Goal: Task Accomplishment & Management: Use online tool/utility

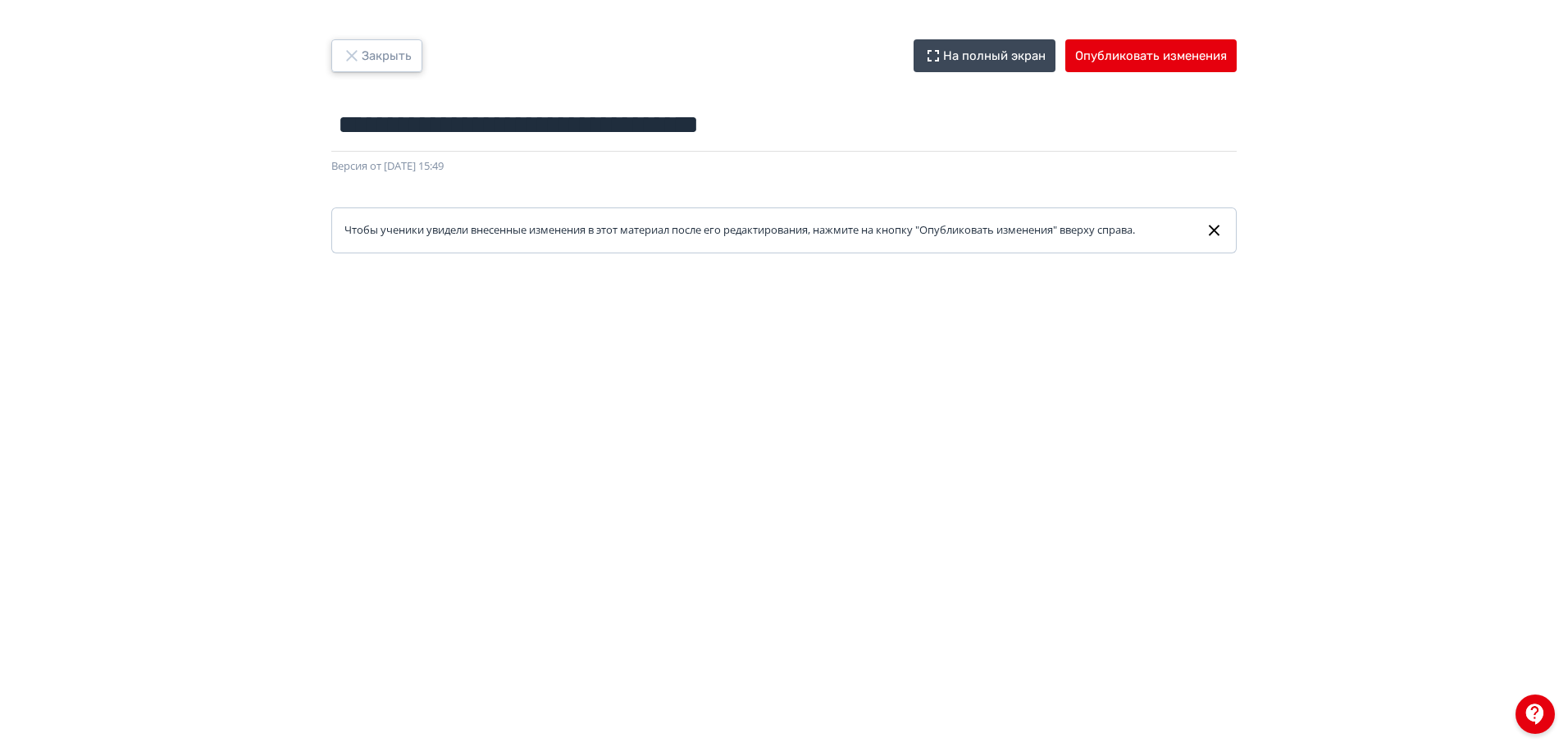
click at [395, 57] on button "Закрыть" at bounding box center [376, 55] width 91 height 33
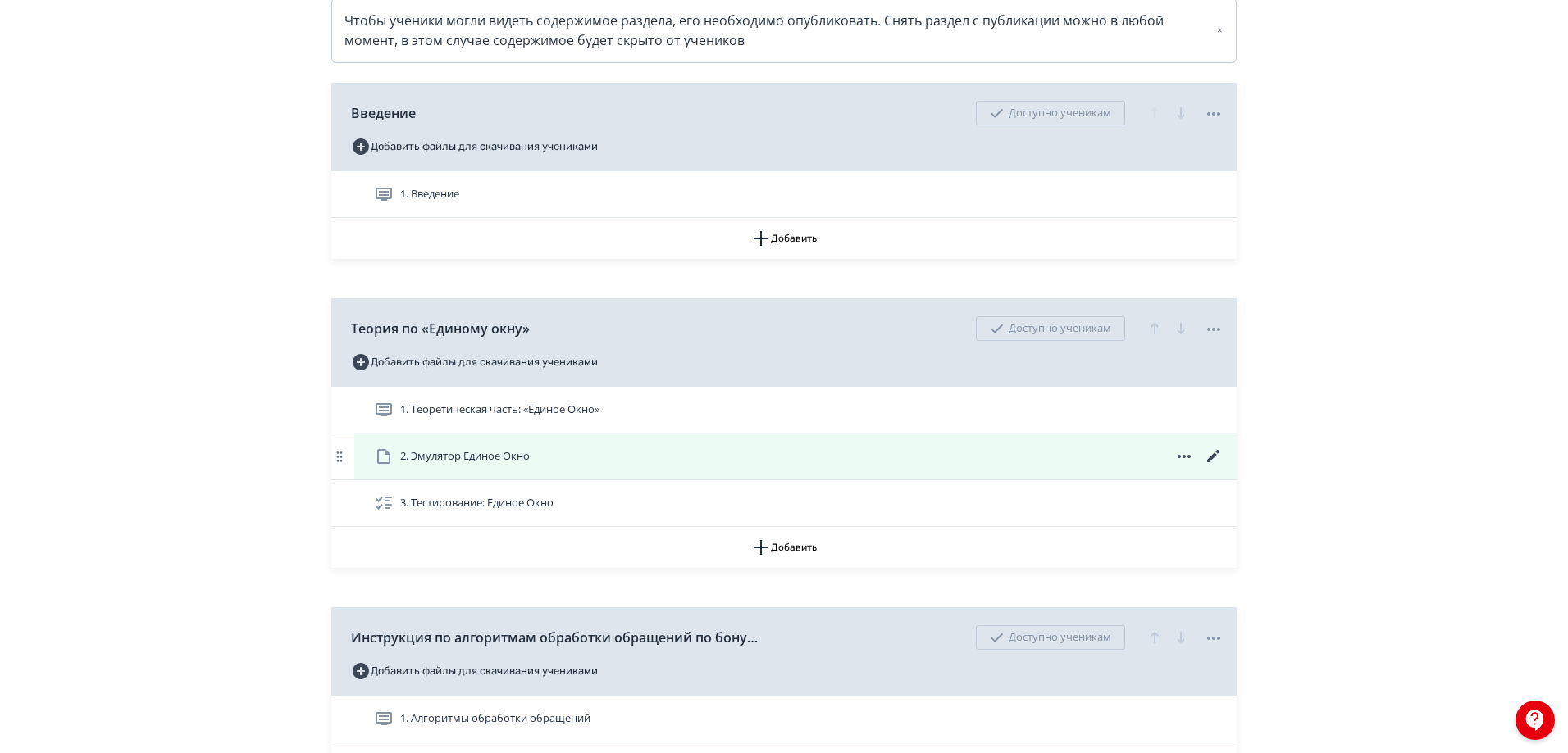
scroll to position [410, 0]
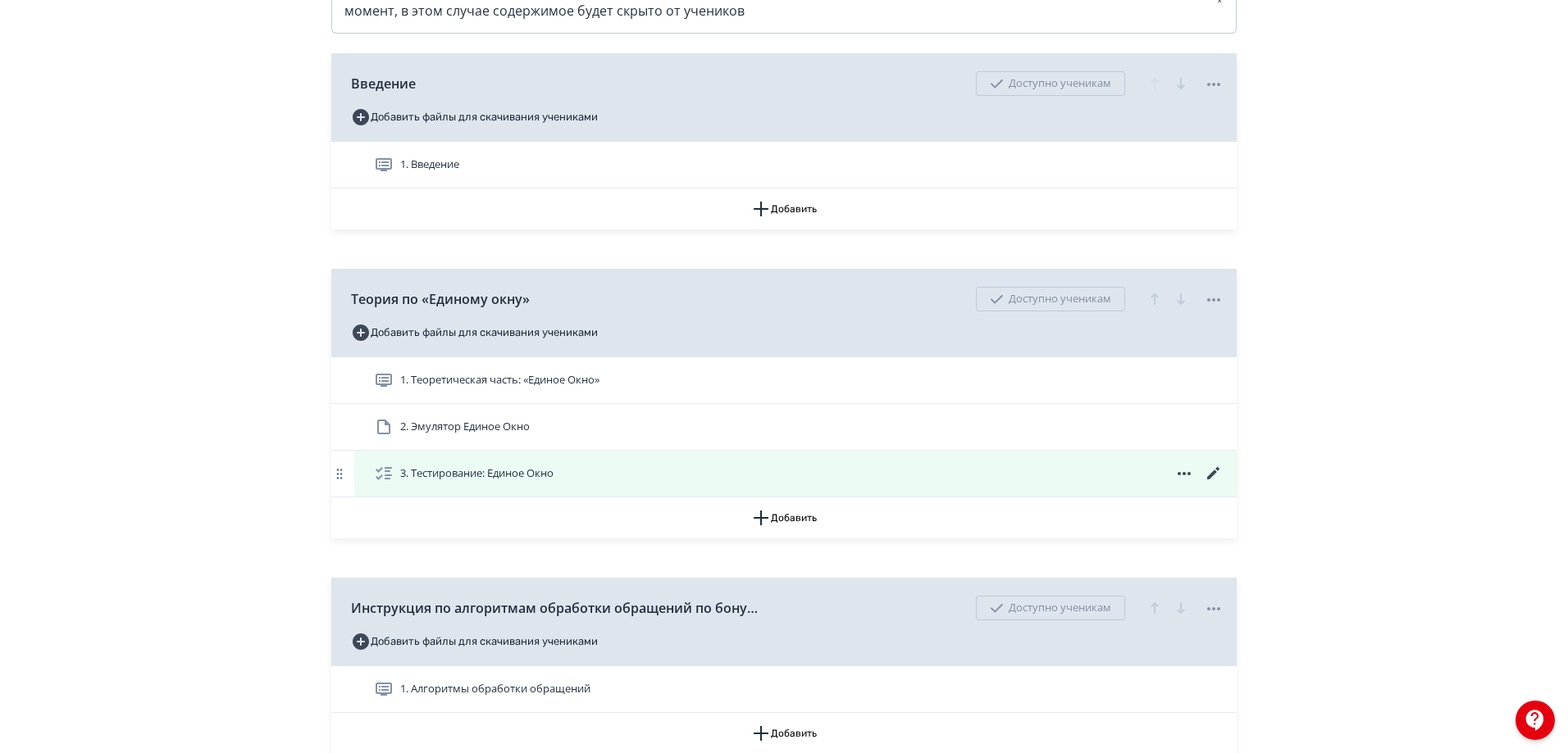
click at [1215, 483] on icon at bounding box center [1213, 473] width 19 height 19
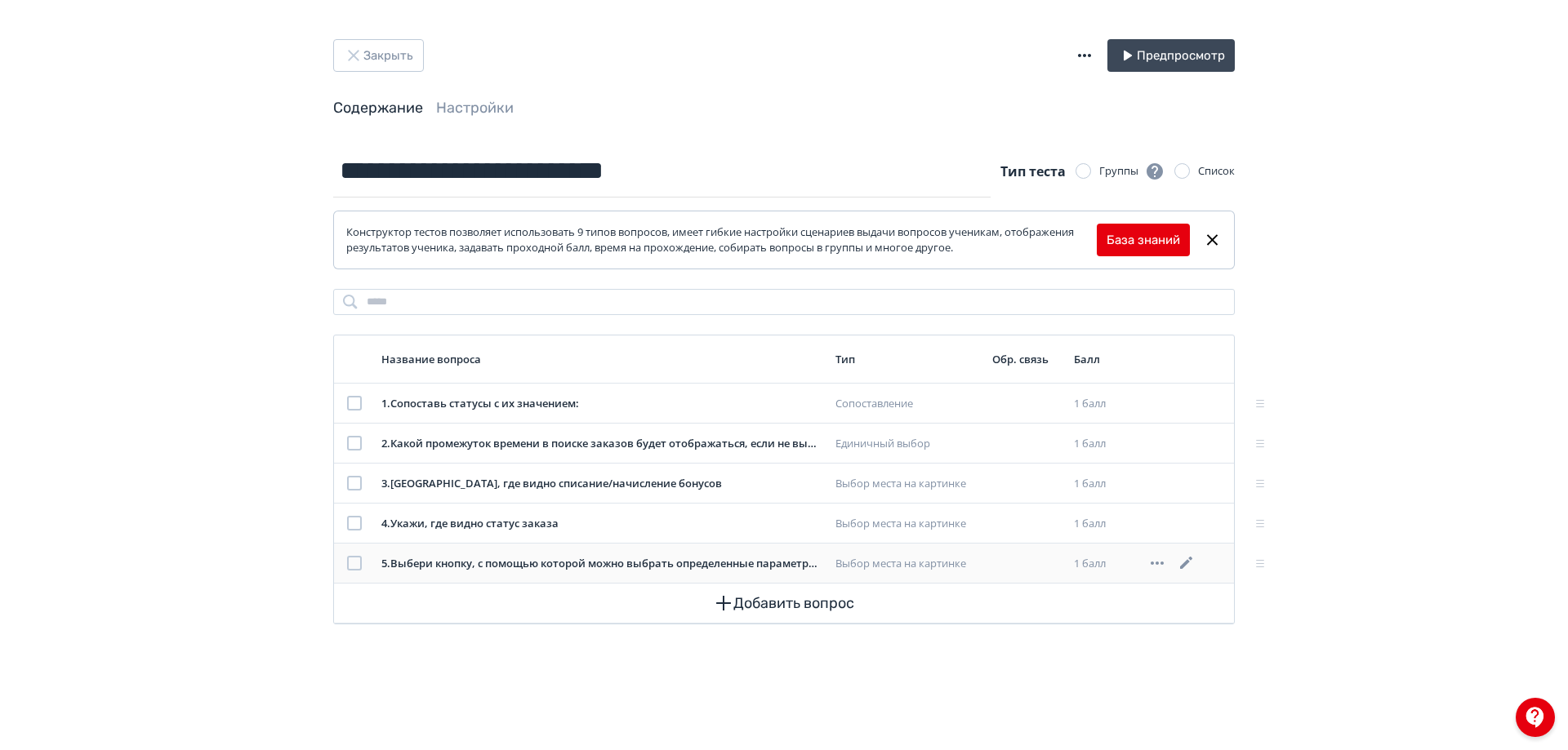
click at [1187, 564] on icon at bounding box center [1186, 562] width 13 height 13
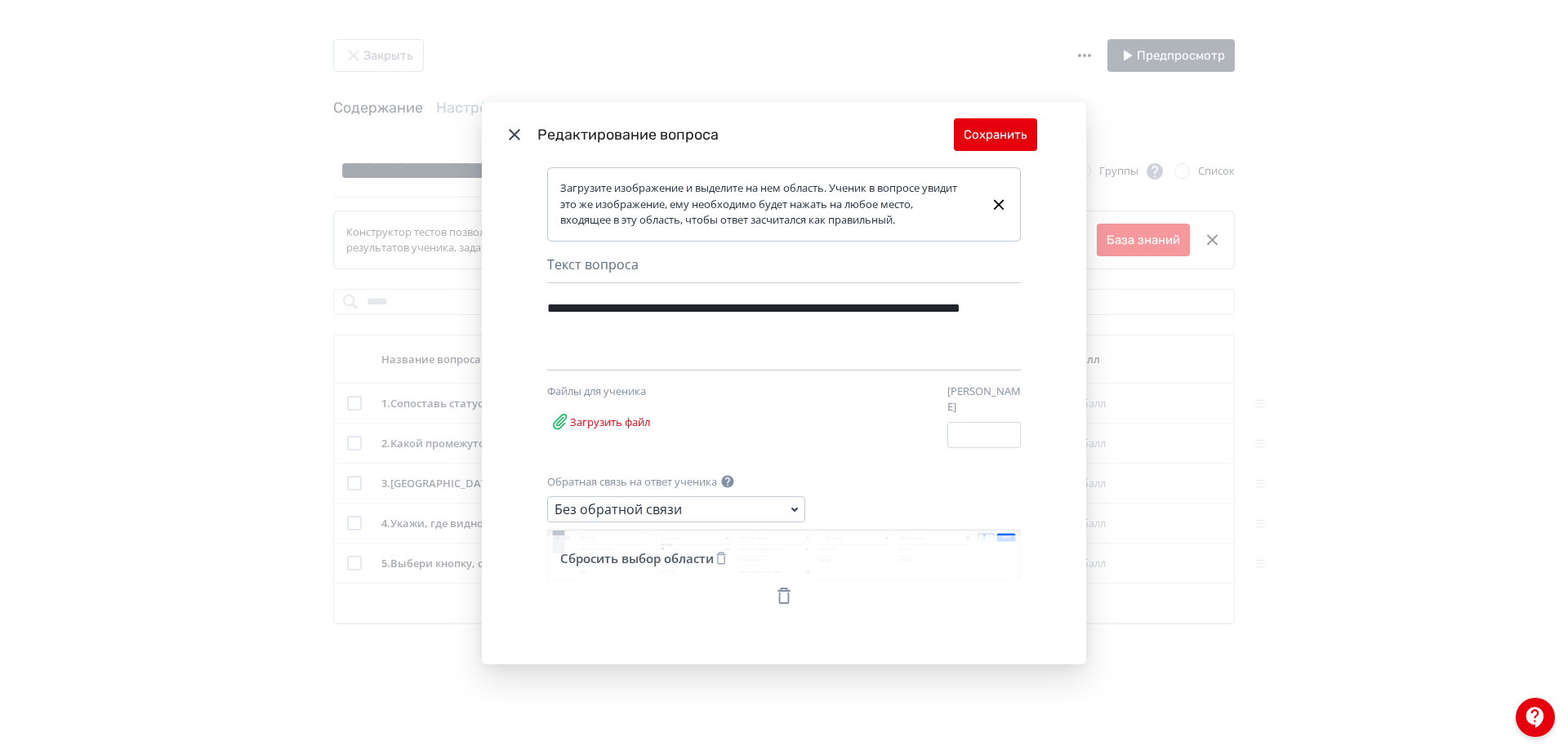
click at [512, 143] on icon "Modal" at bounding box center [514, 134] width 19 height 19
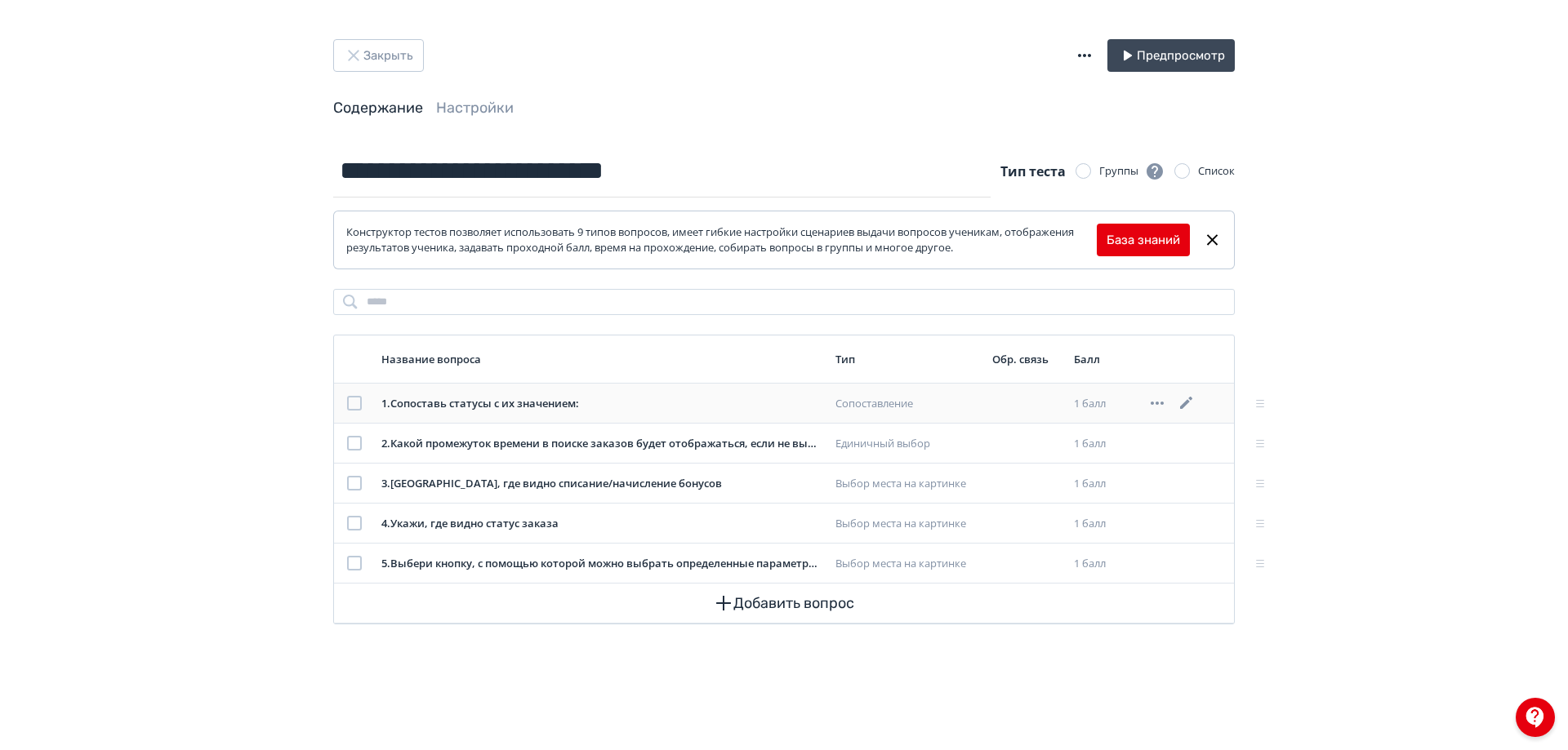
click at [1189, 397] on icon at bounding box center [1186, 403] width 19 height 19
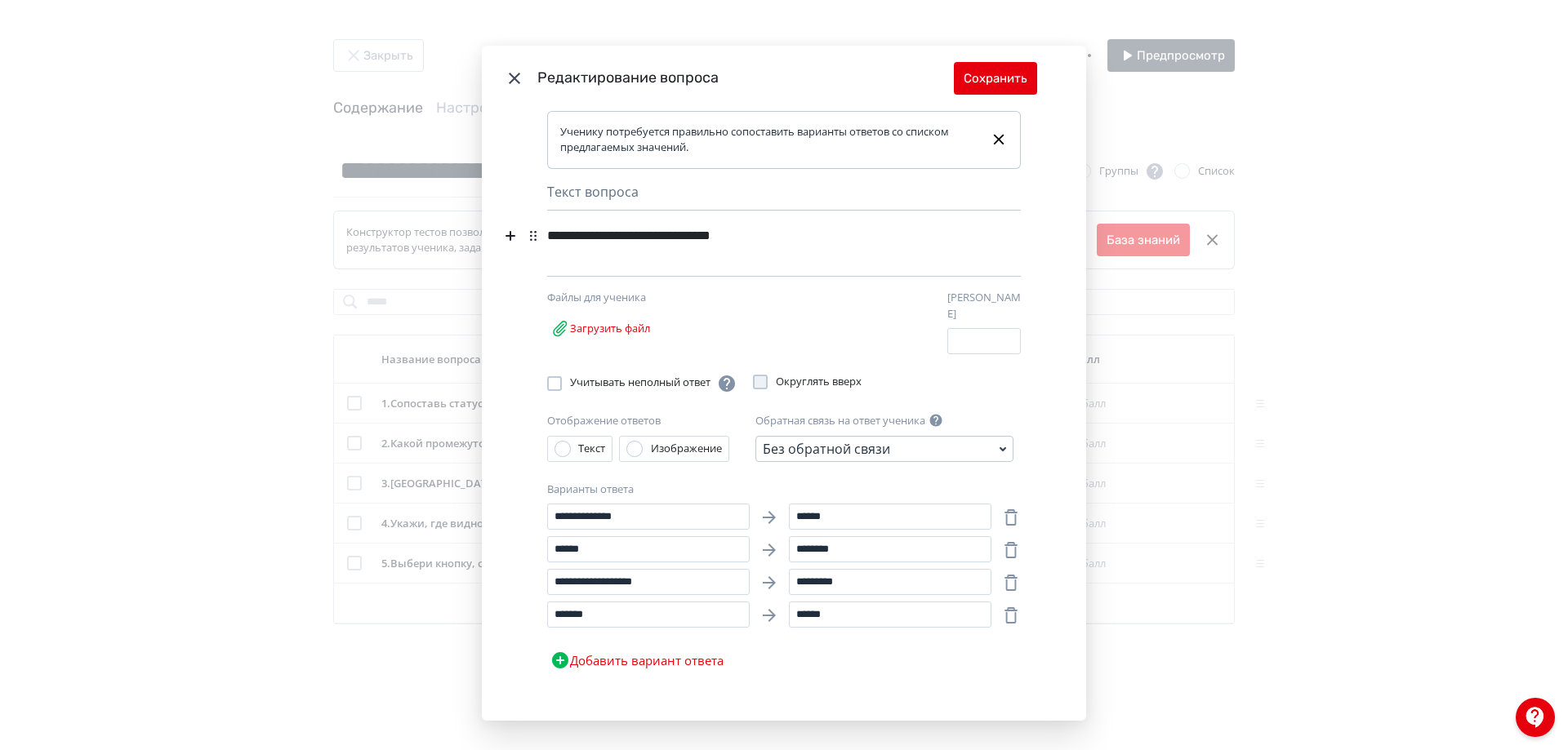
click at [520, 77] on icon "Modal" at bounding box center [514, 78] width 19 height 19
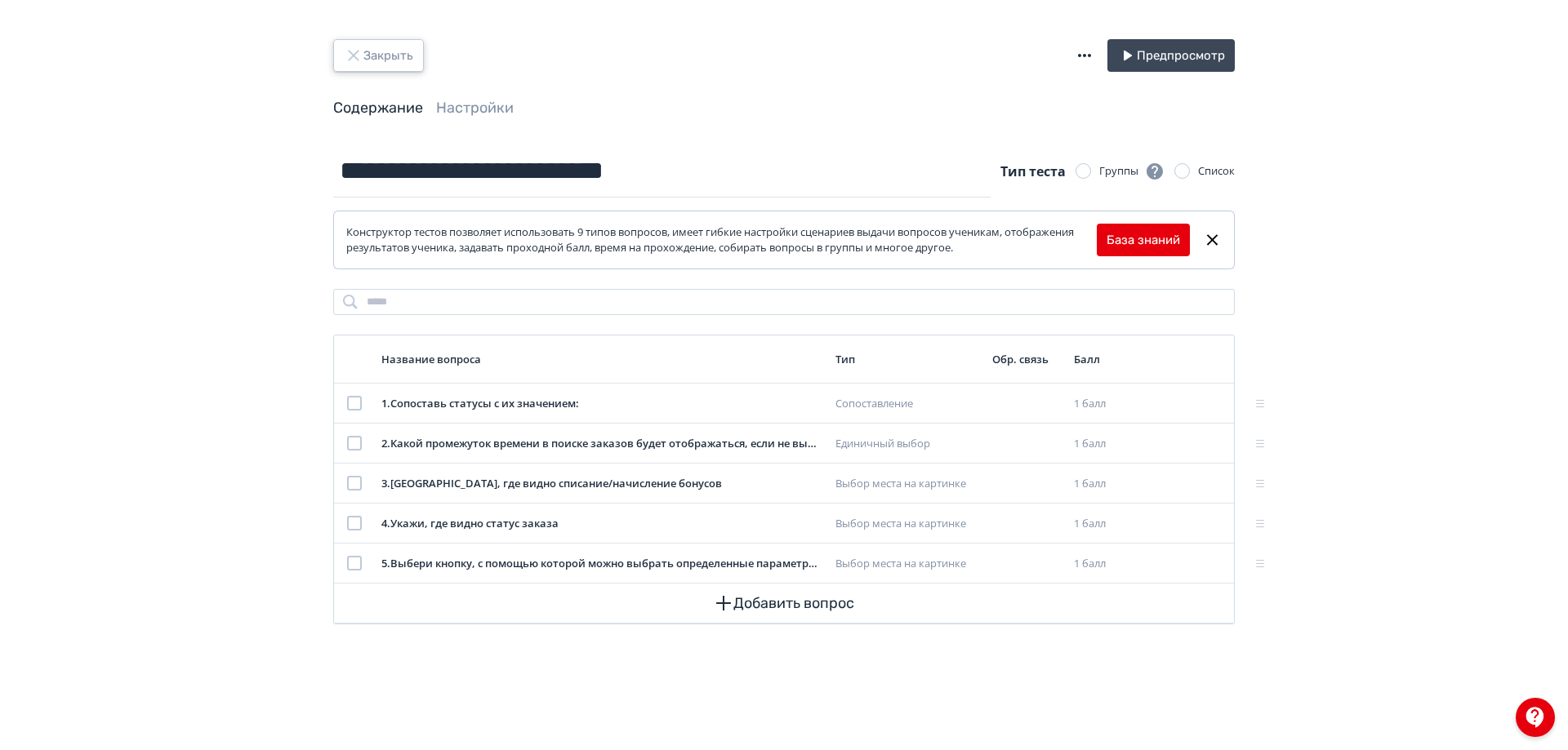
click at [350, 50] on icon "button" at bounding box center [353, 55] width 19 height 19
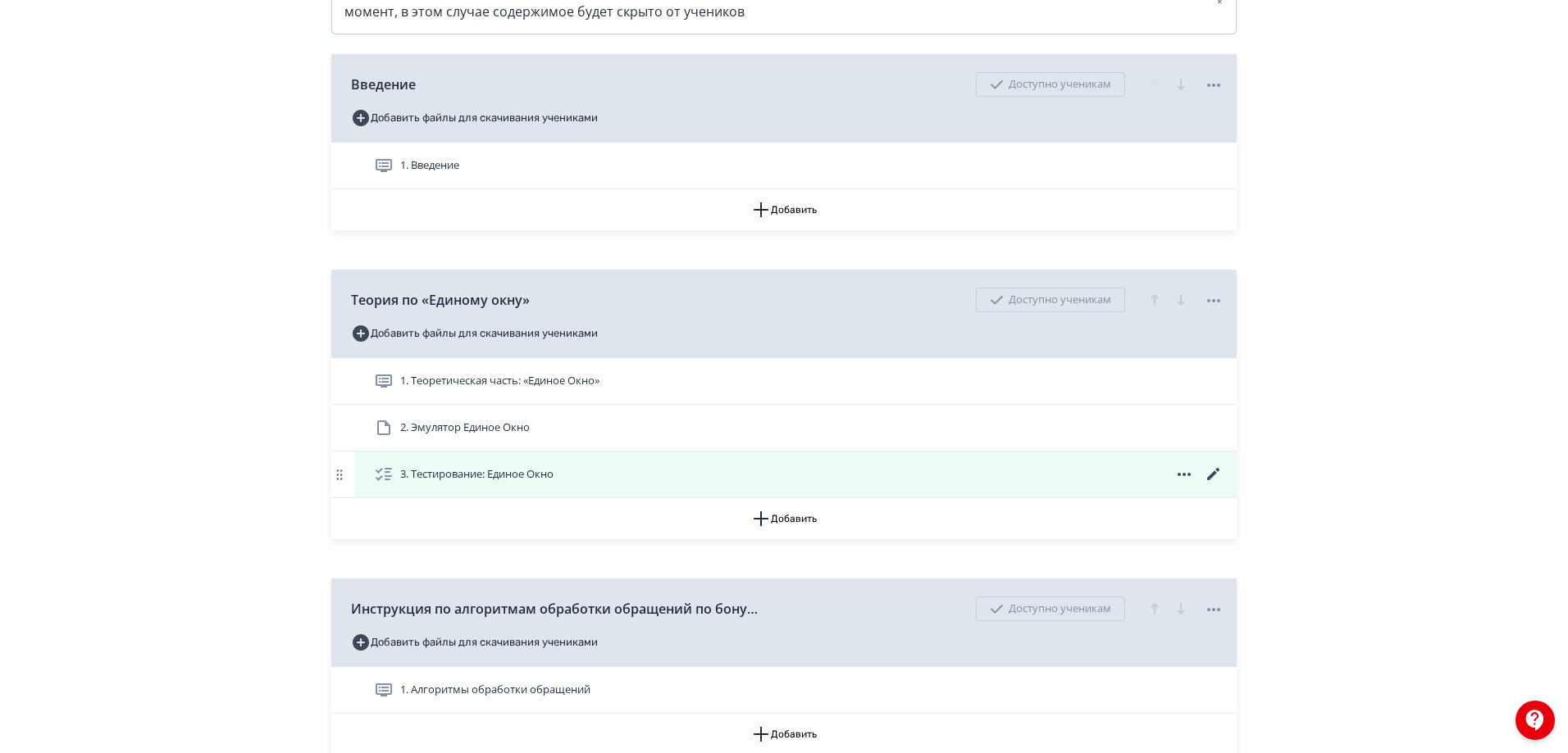
scroll to position [410, 0]
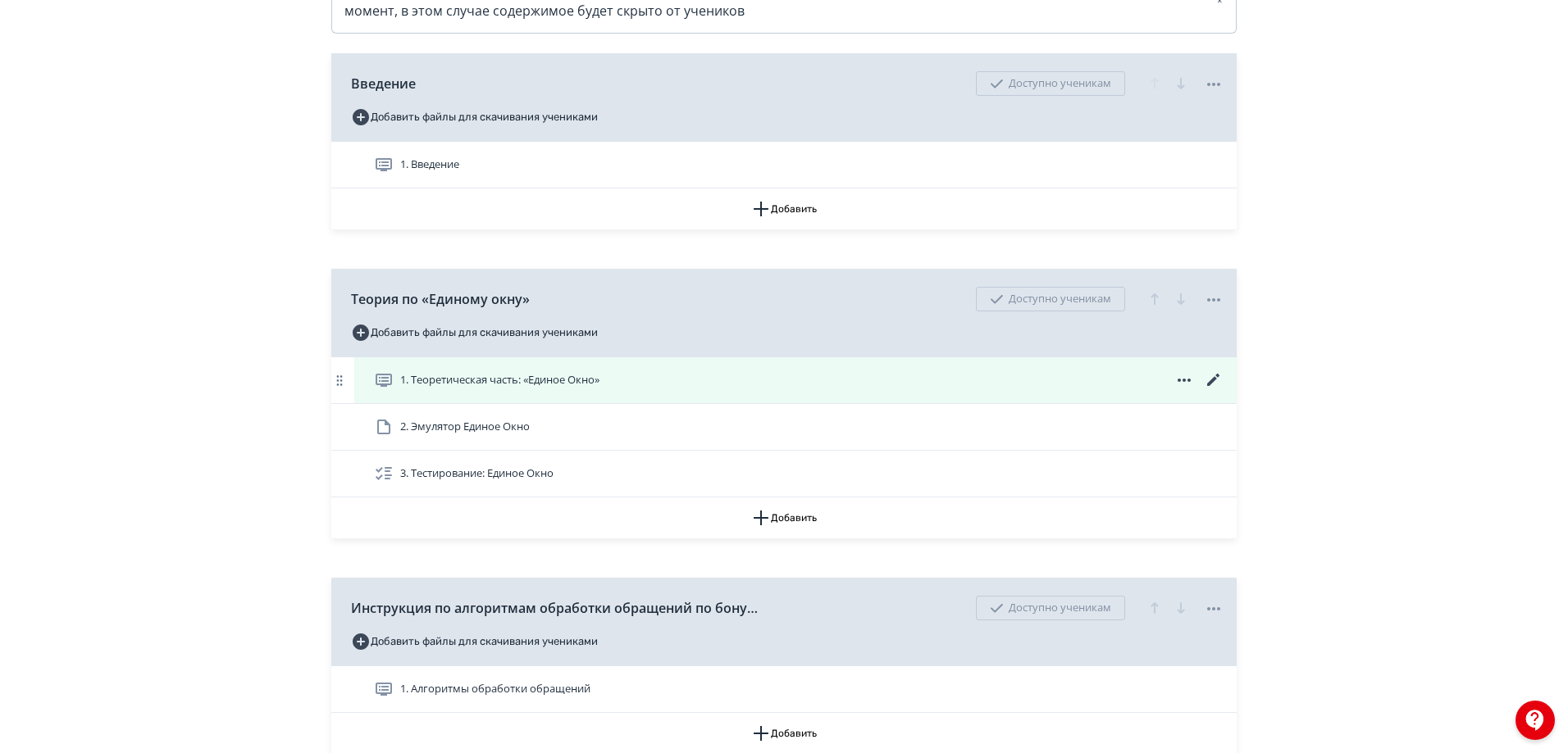
click at [1209, 390] on icon at bounding box center [1213, 379] width 19 height 19
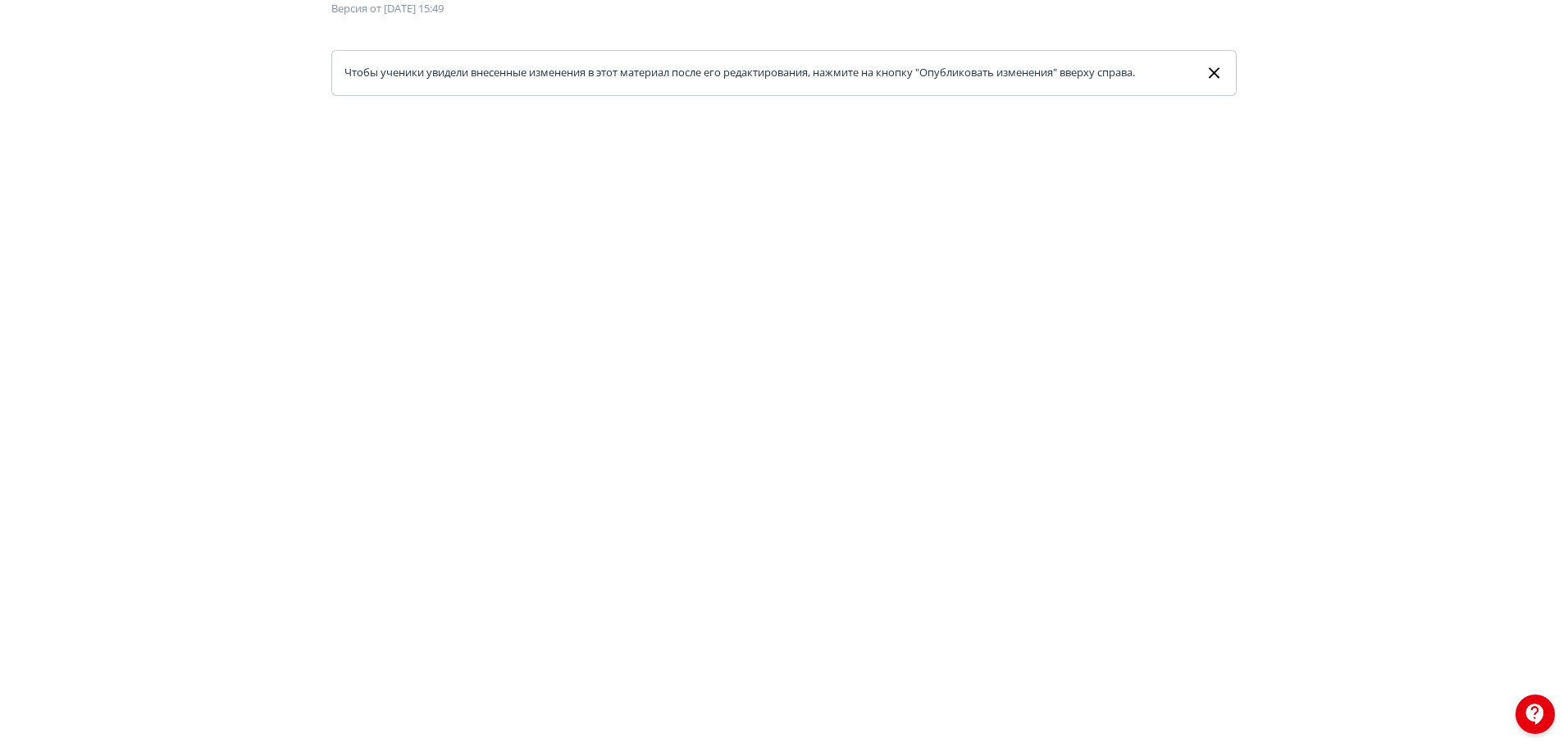
scroll to position [31, 0]
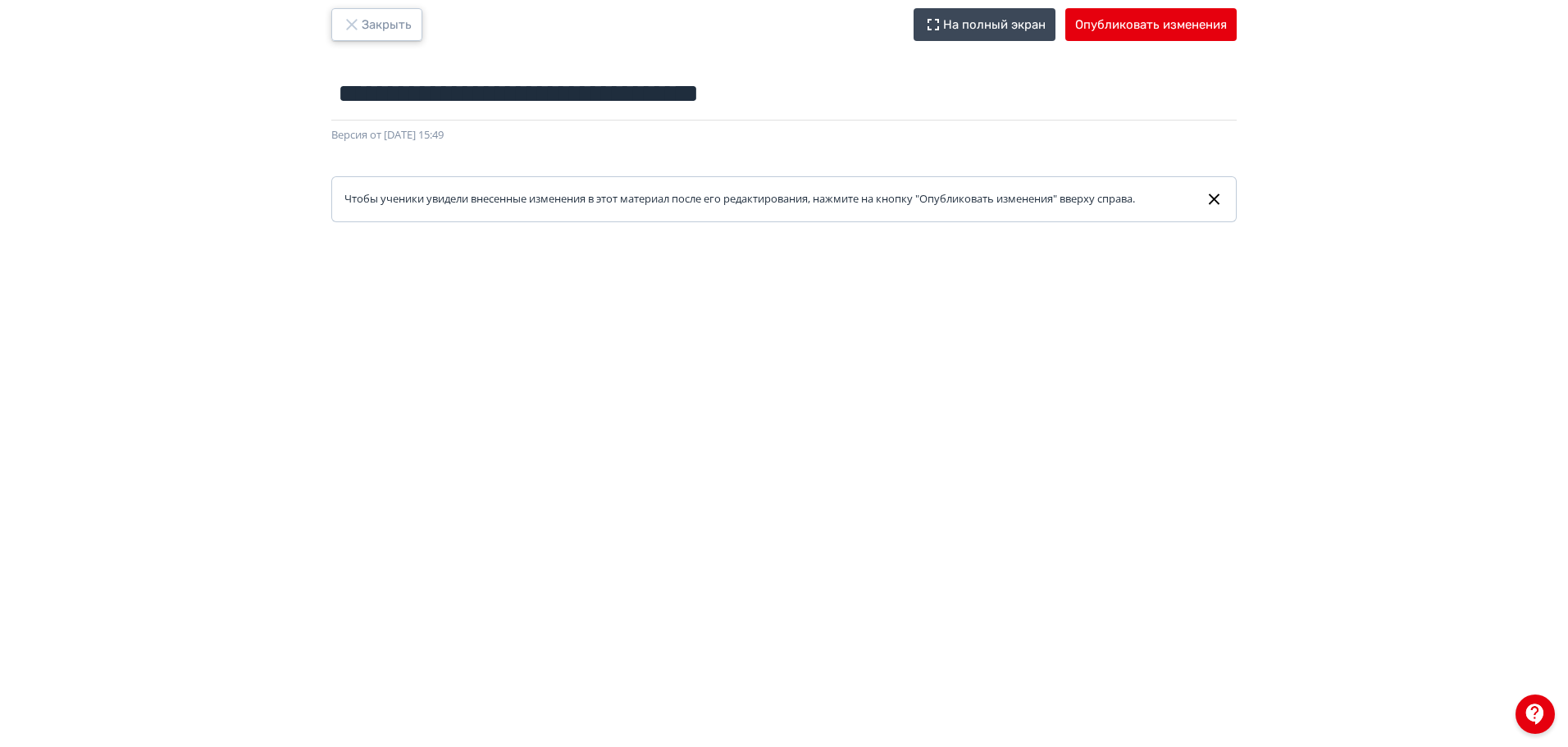
click at [406, 18] on button "Закрыть" at bounding box center [376, 24] width 91 height 33
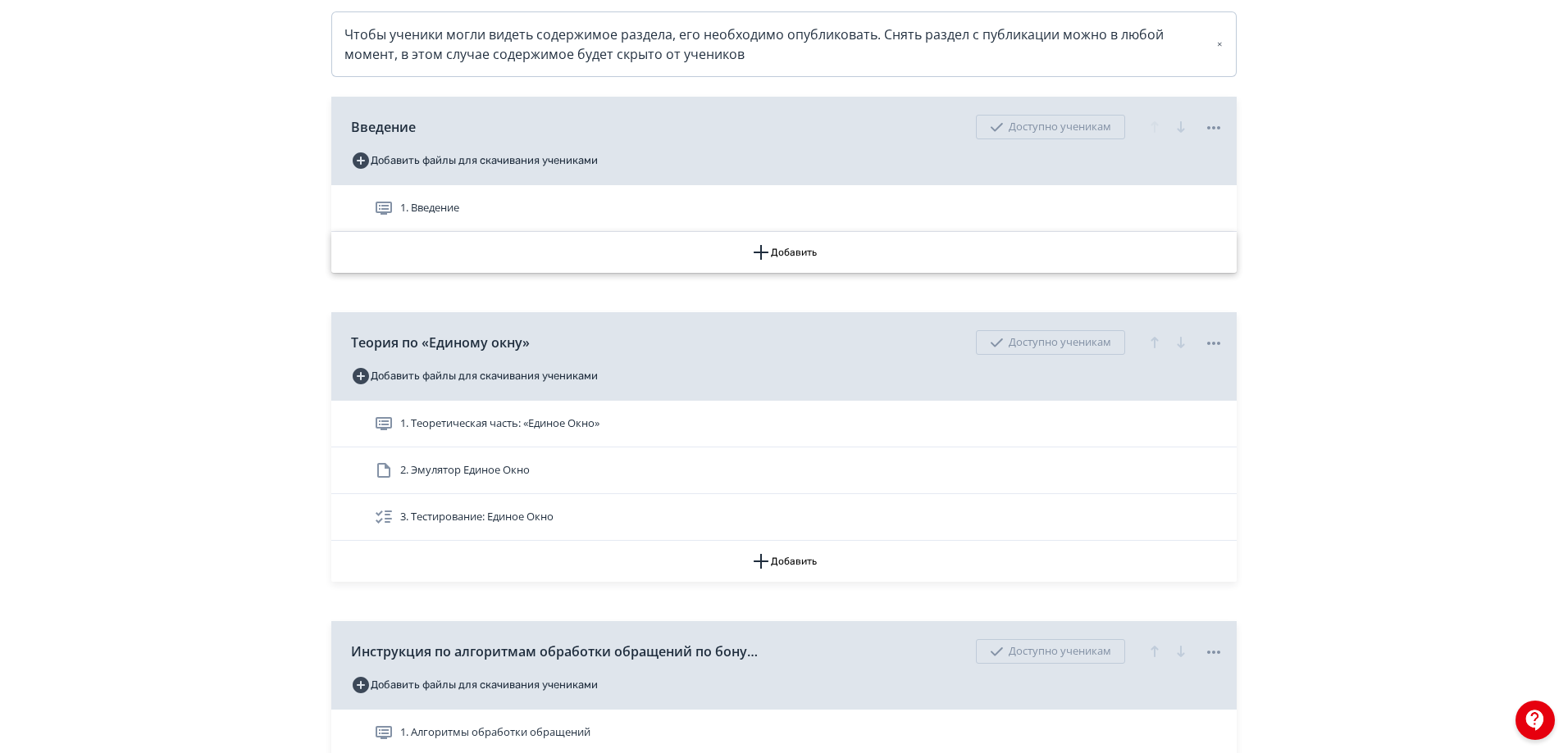
scroll to position [410, 0]
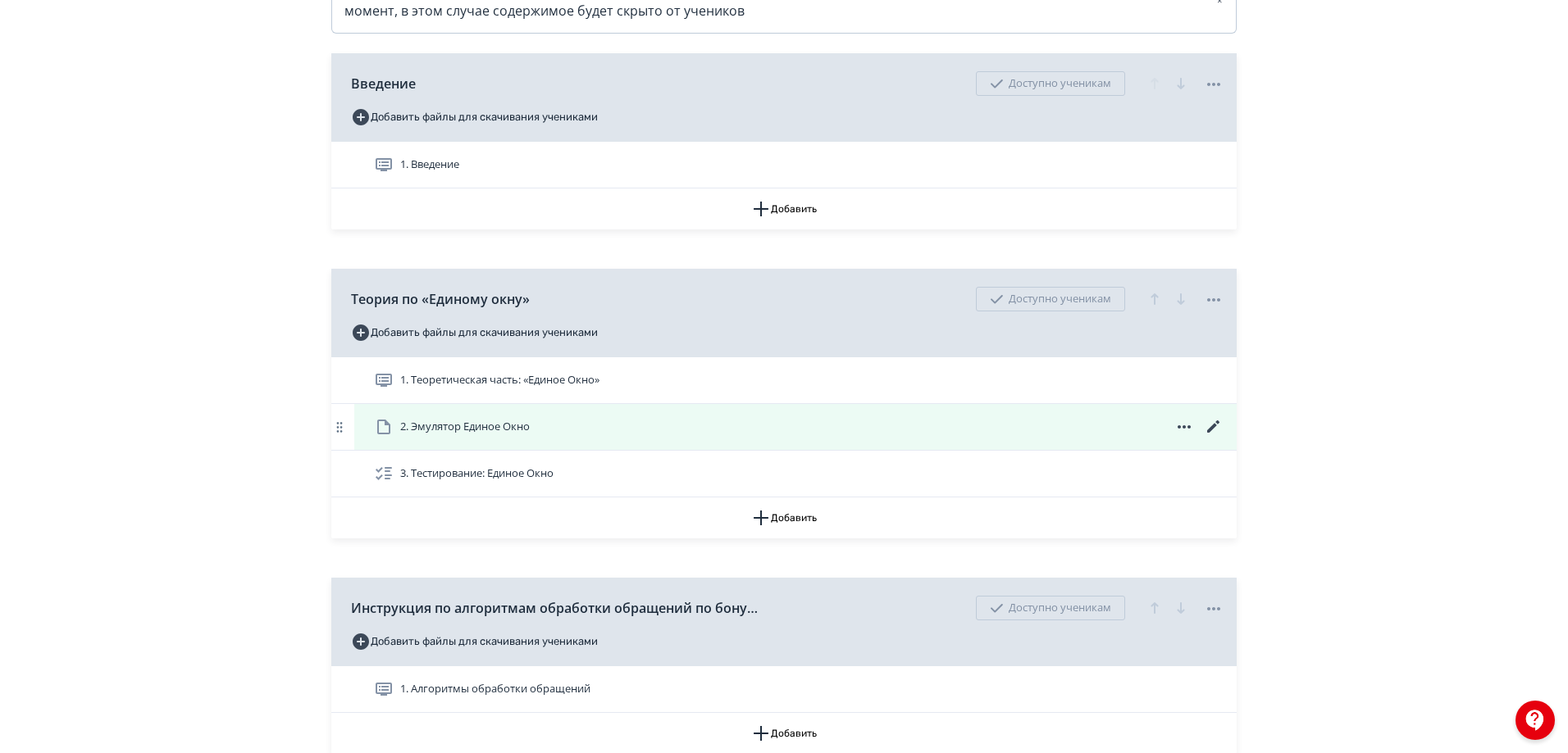
click at [1187, 437] on icon at bounding box center [1183, 426] width 19 height 19
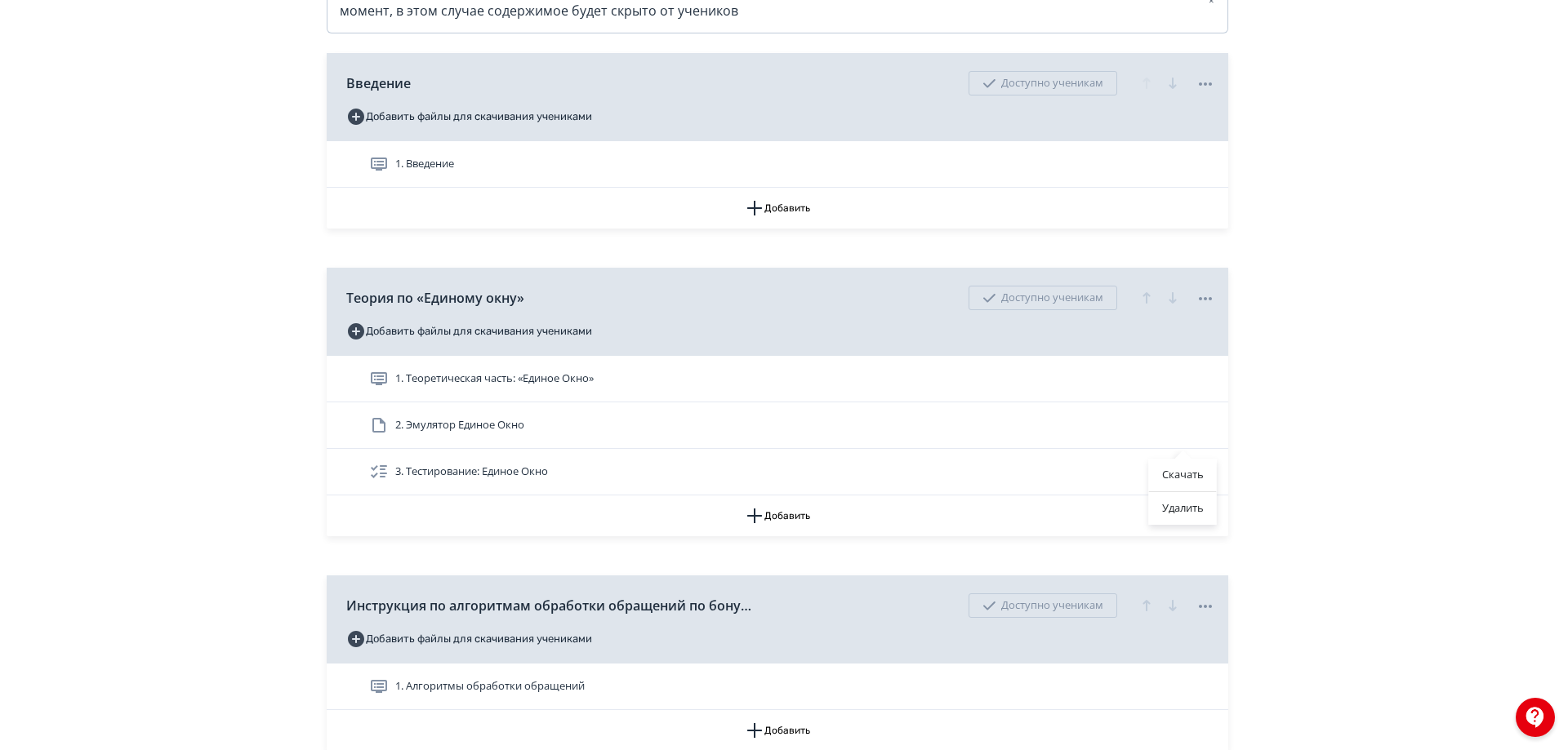
drag, startPoint x: 1179, startPoint y: 511, endPoint x: 858, endPoint y: 48, distance: 563.4
click at [1179, 511] on div "Удалить" at bounding box center [1182, 508] width 68 height 33
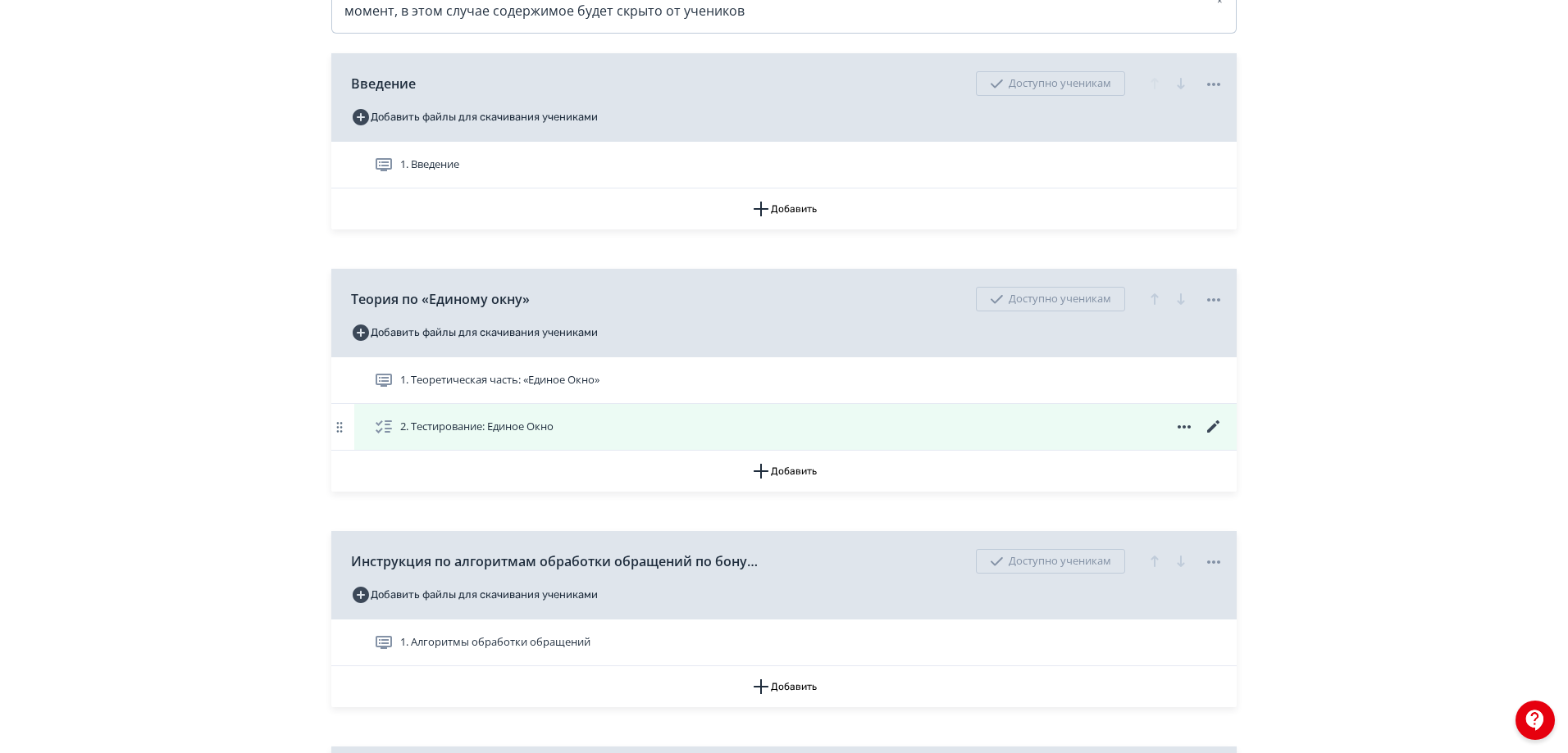
click at [1213, 433] on icon at bounding box center [1213, 426] width 13 height 13
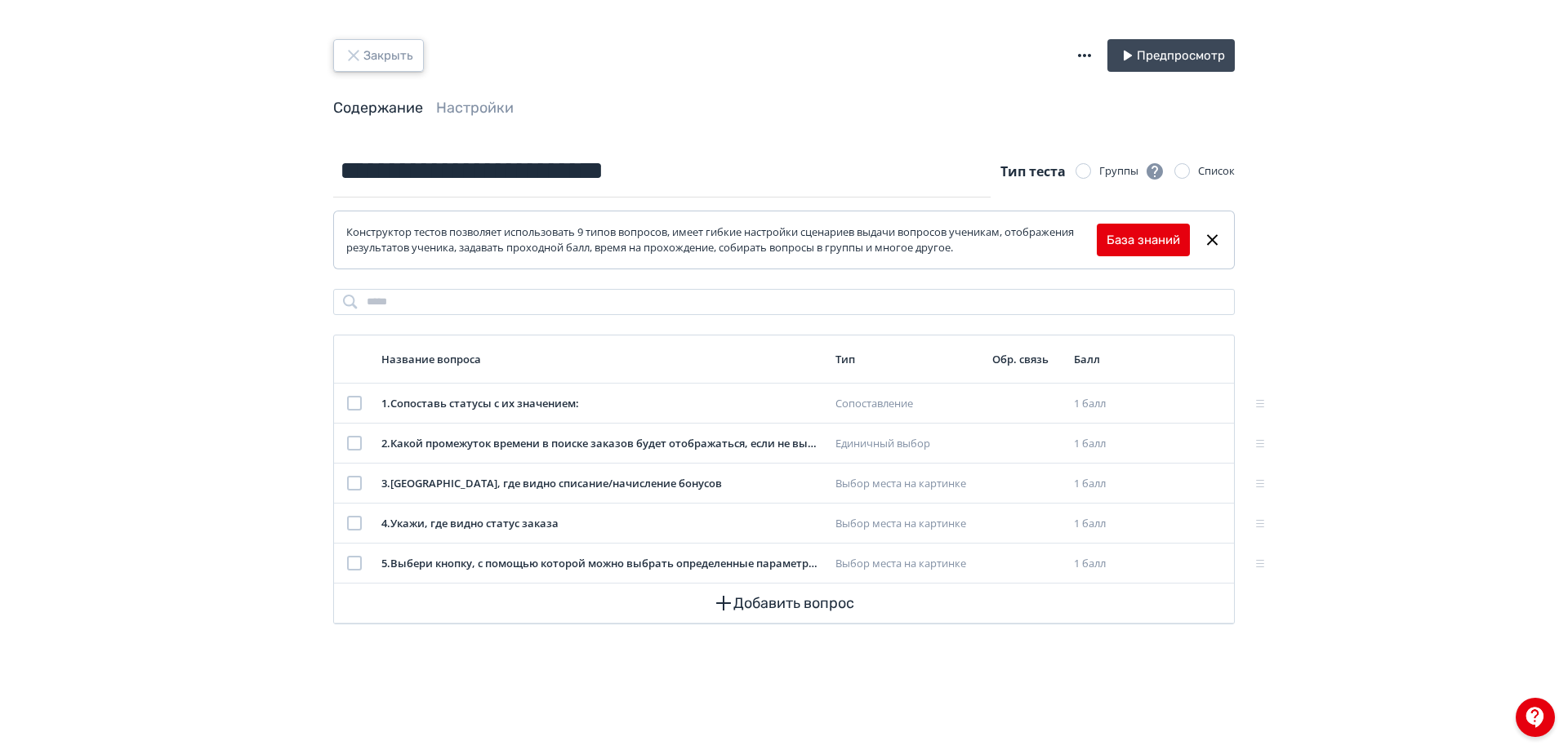
click at [399, 47] on button "Закрыть" at bounding box center [378, 55] width 91 height 33
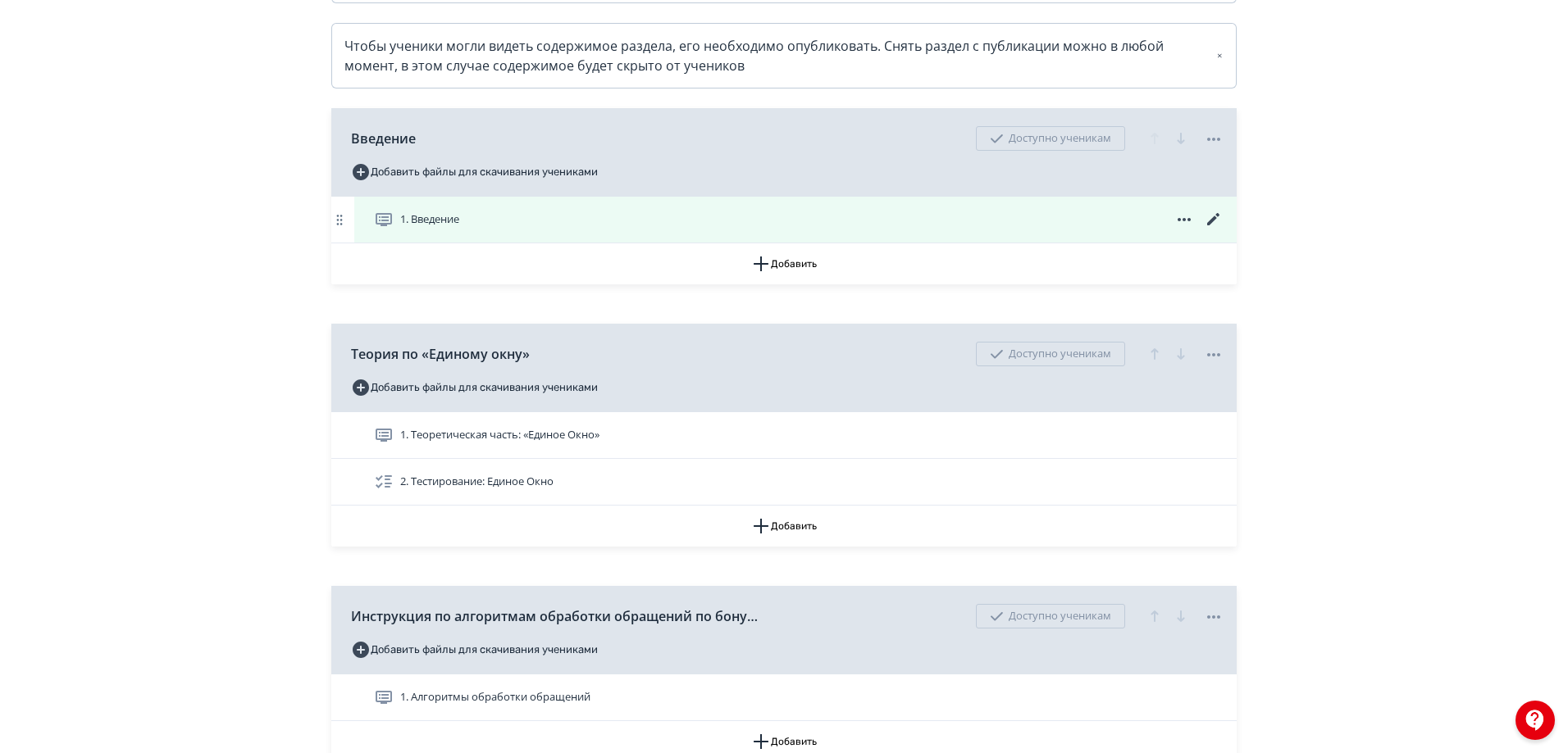
scroll to position [492, 0]
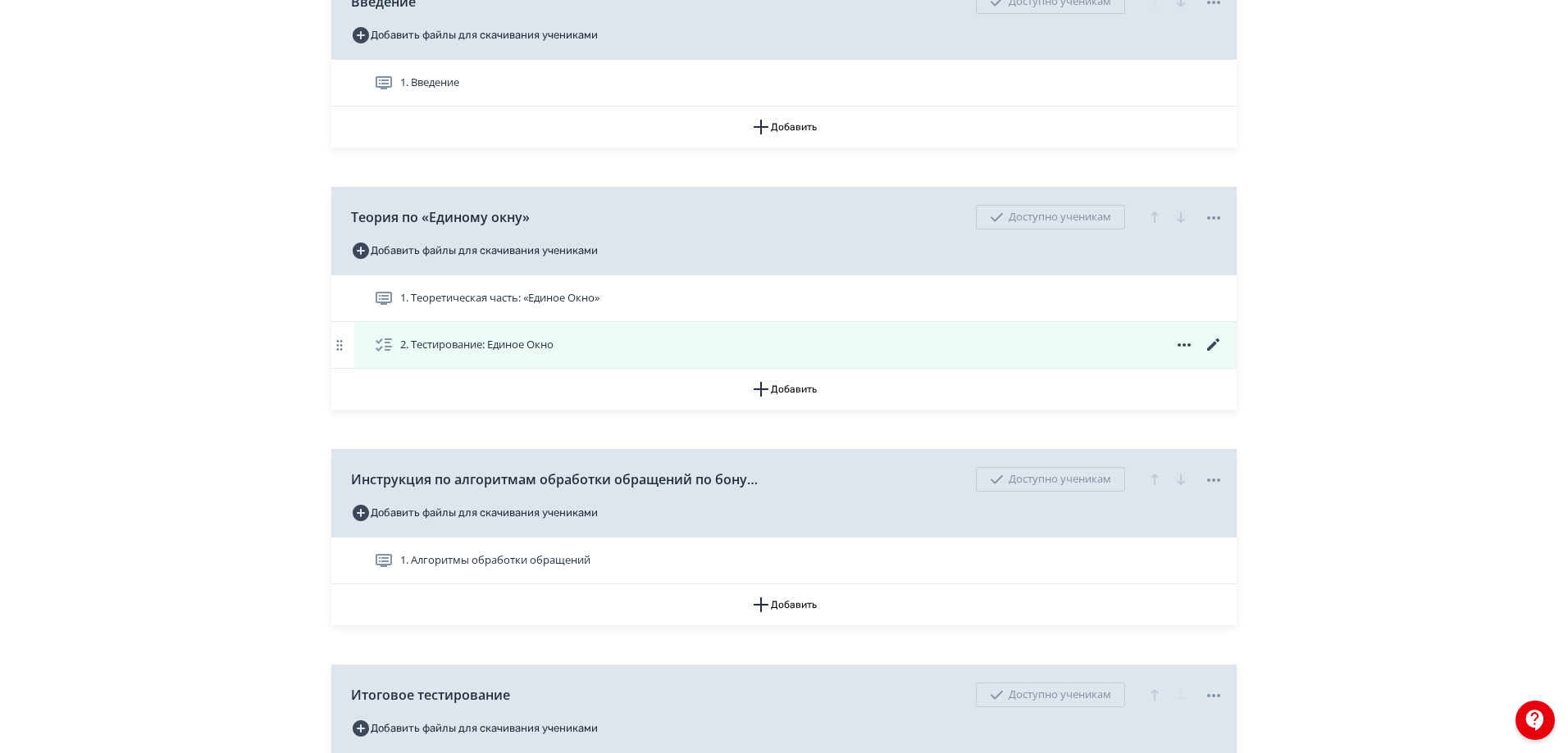
click at [1217, 355] on icon at bounding box center [1213, 344] width 19 height 19
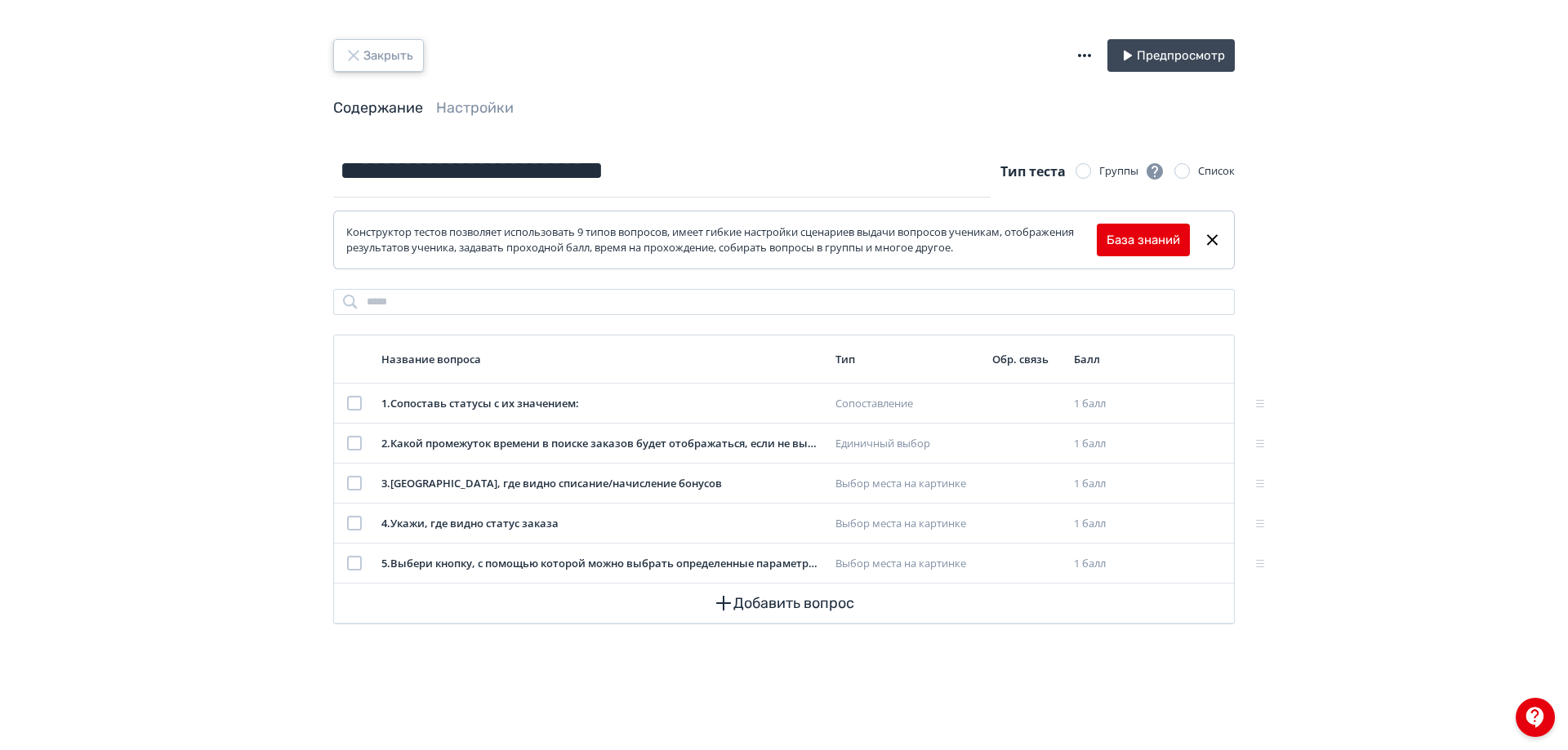
click at [383, 69] on button "Закрыть" at bounding box center [378, 55] width 91 height 33
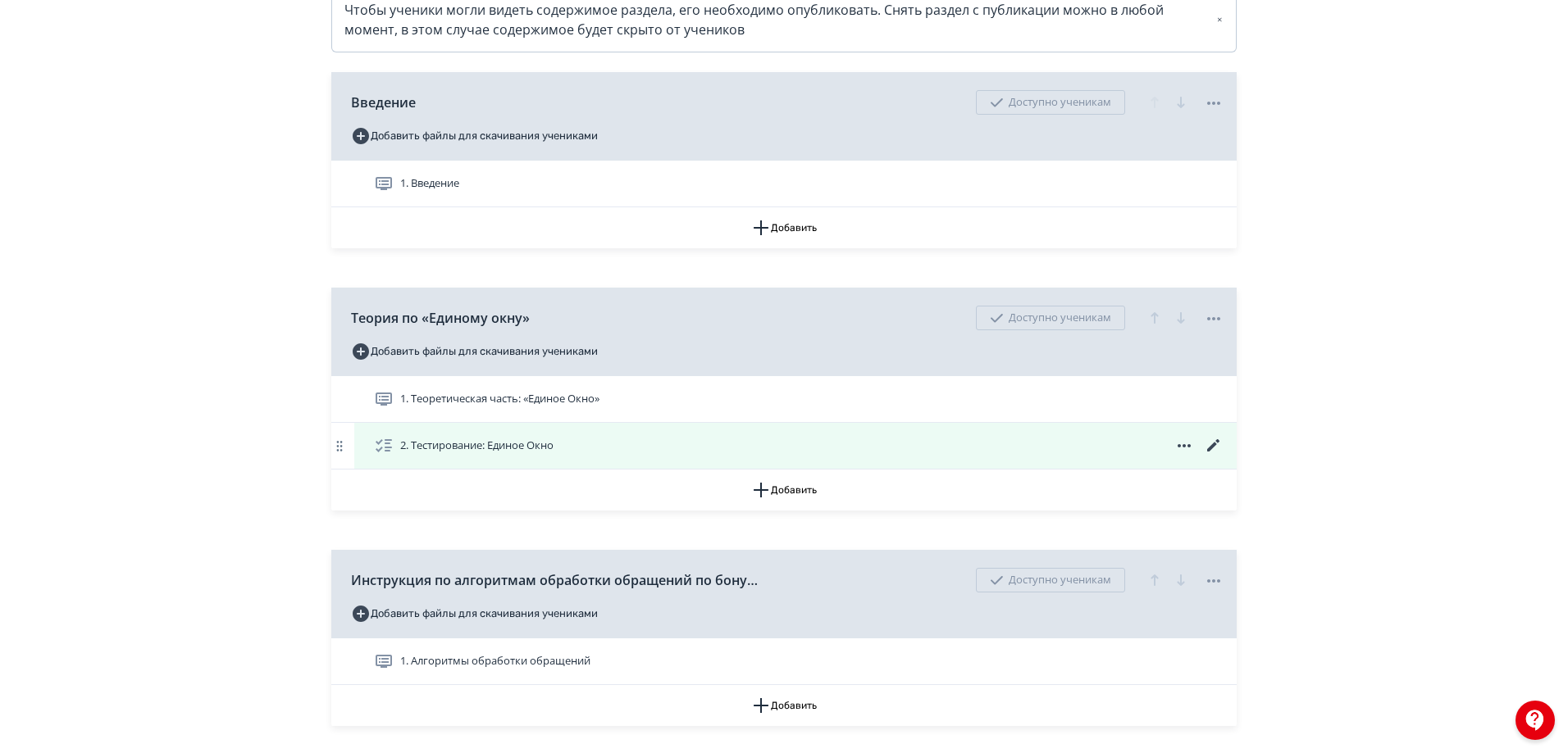
scroll to position [410, 0]
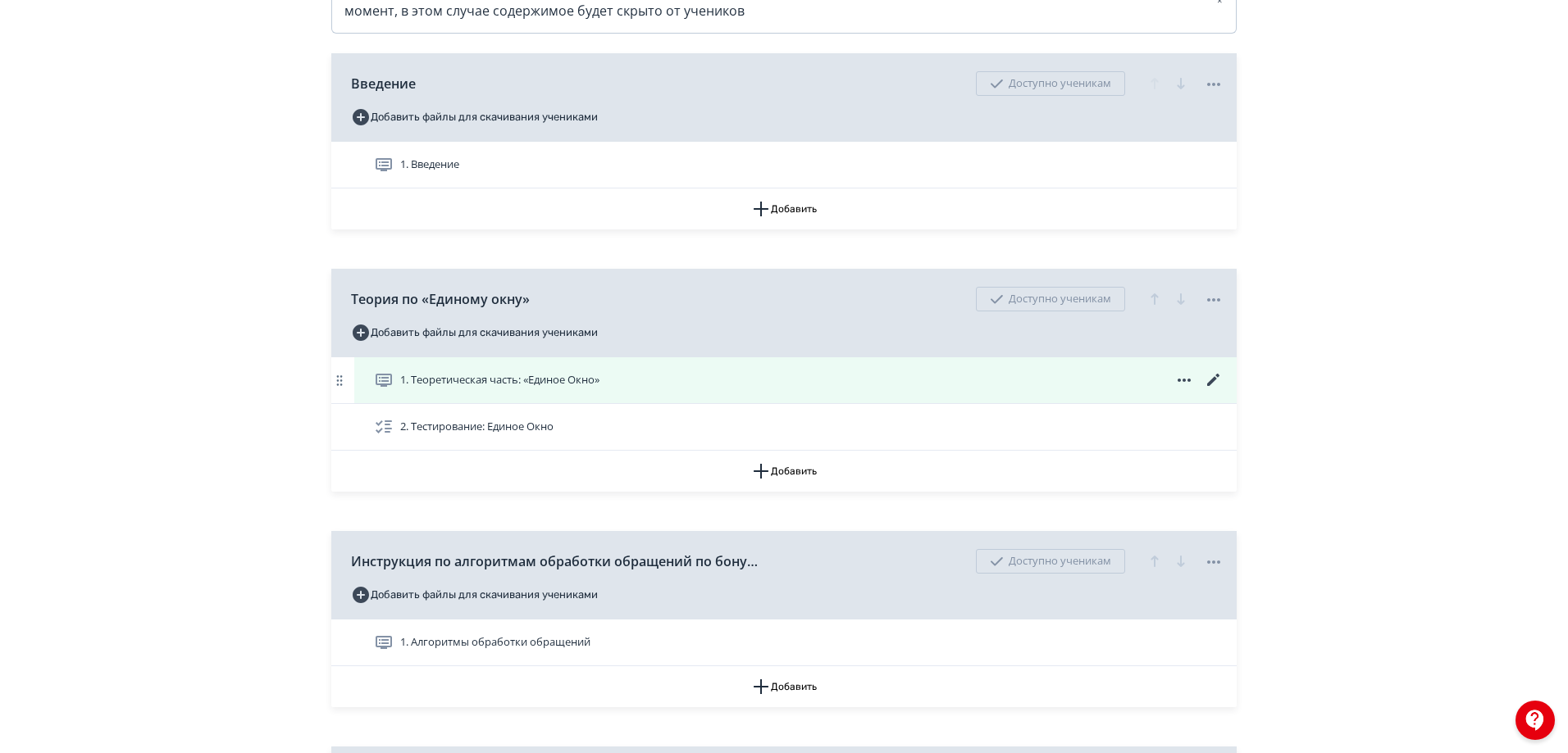
click at [1119, 390] on div "1. Теоретическая часть: «Единое Окно»" at bounding box center [799, 379] width 850 height 19
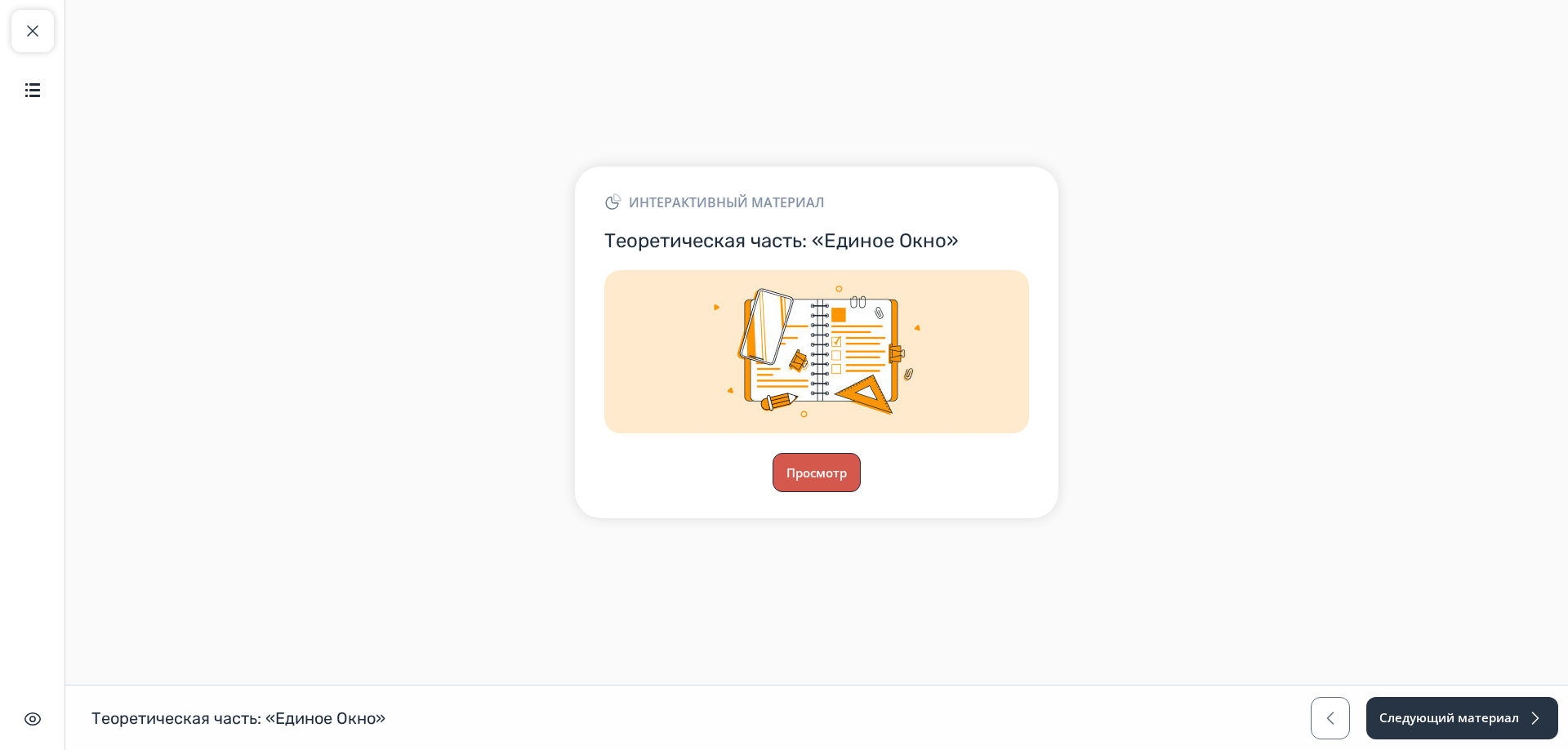
click at [815, 474] on button "Просмотр" at bounding box center [817, 472] width 88 height 39
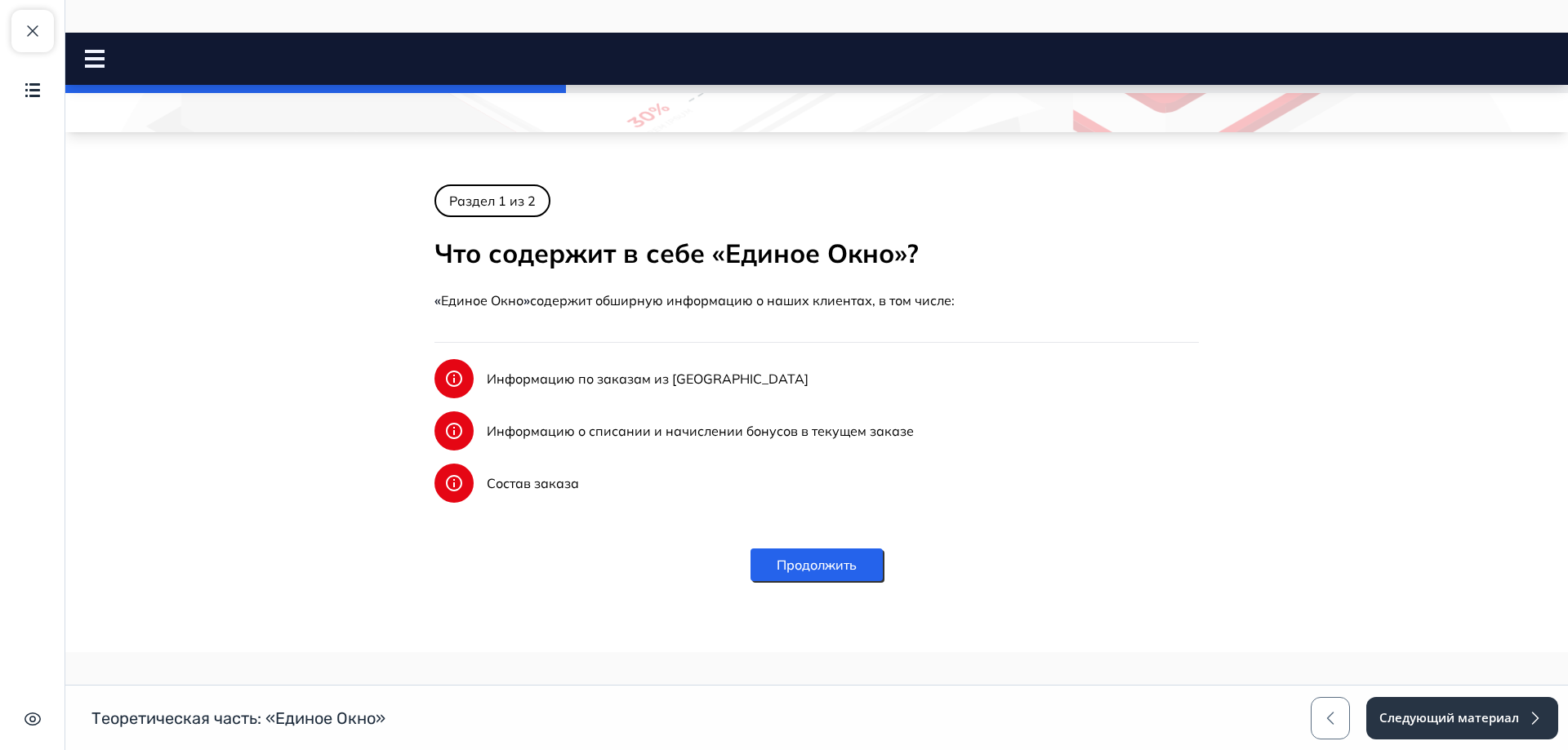
scroll to position [199, 0]
click at [813, 552] on button "Продолжить" at bounding box center [816, 564] width 133 height 33
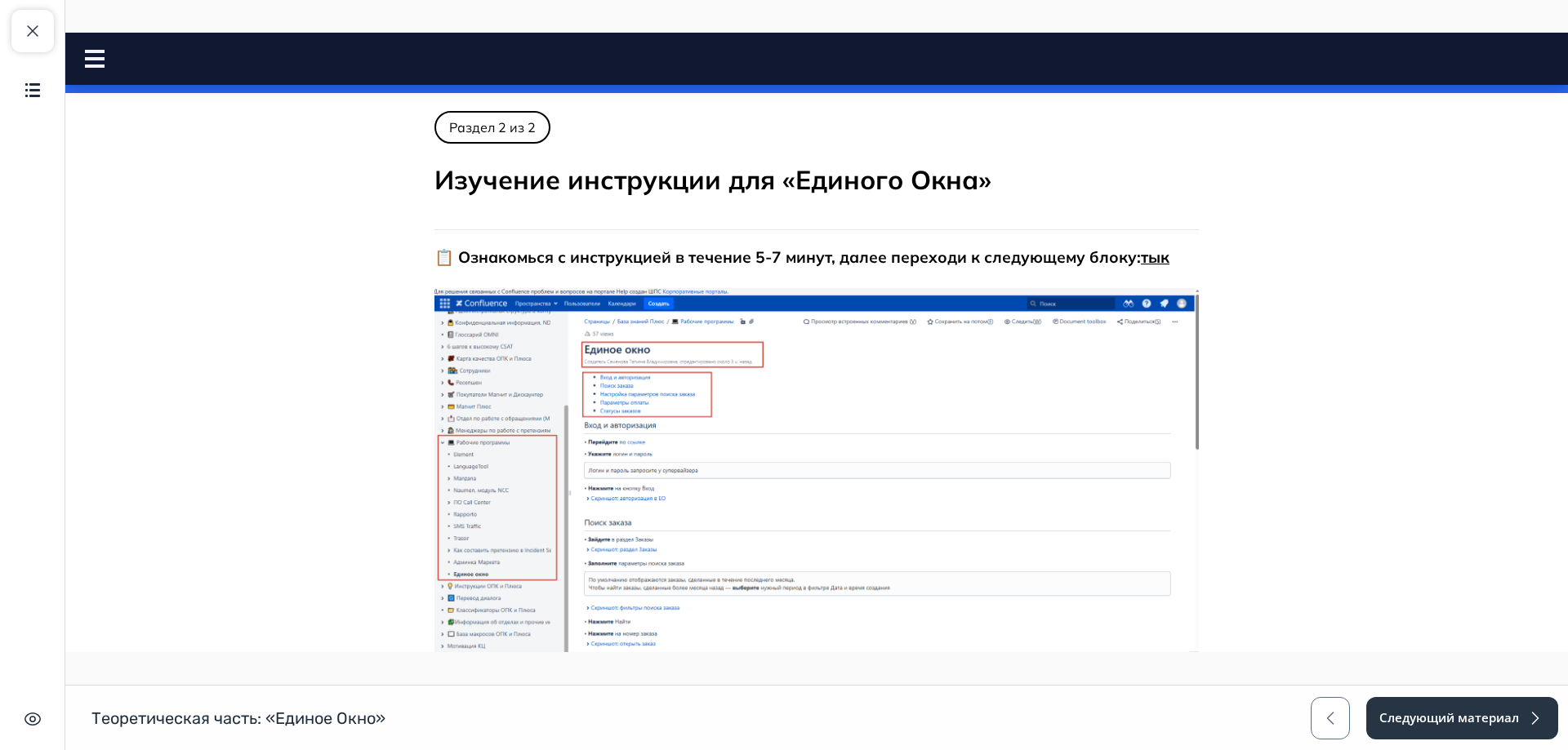
click at [1152, 256] on link "тык" at bounding box center [1155, 256] width 28 height 19
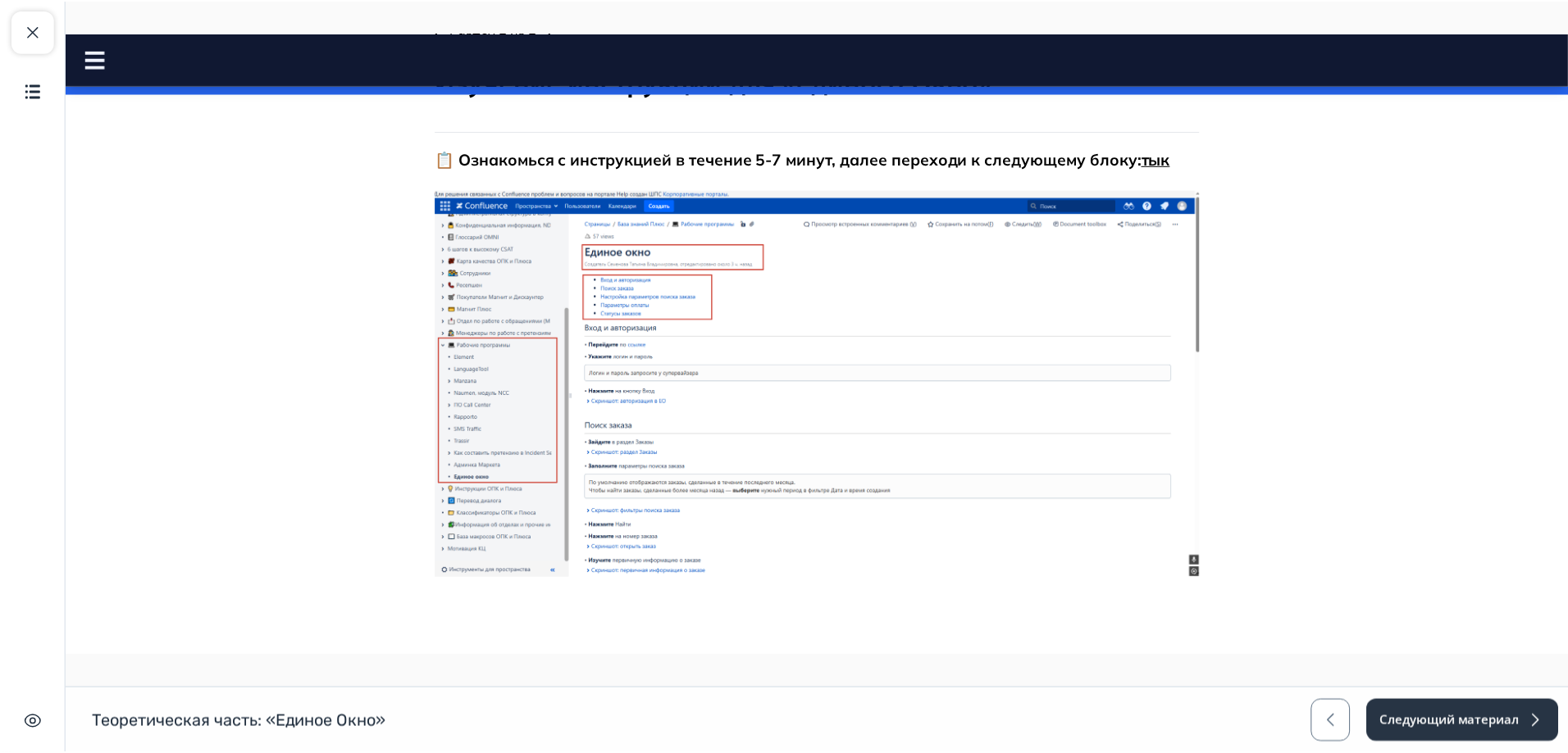
scroll to position [101, 0]
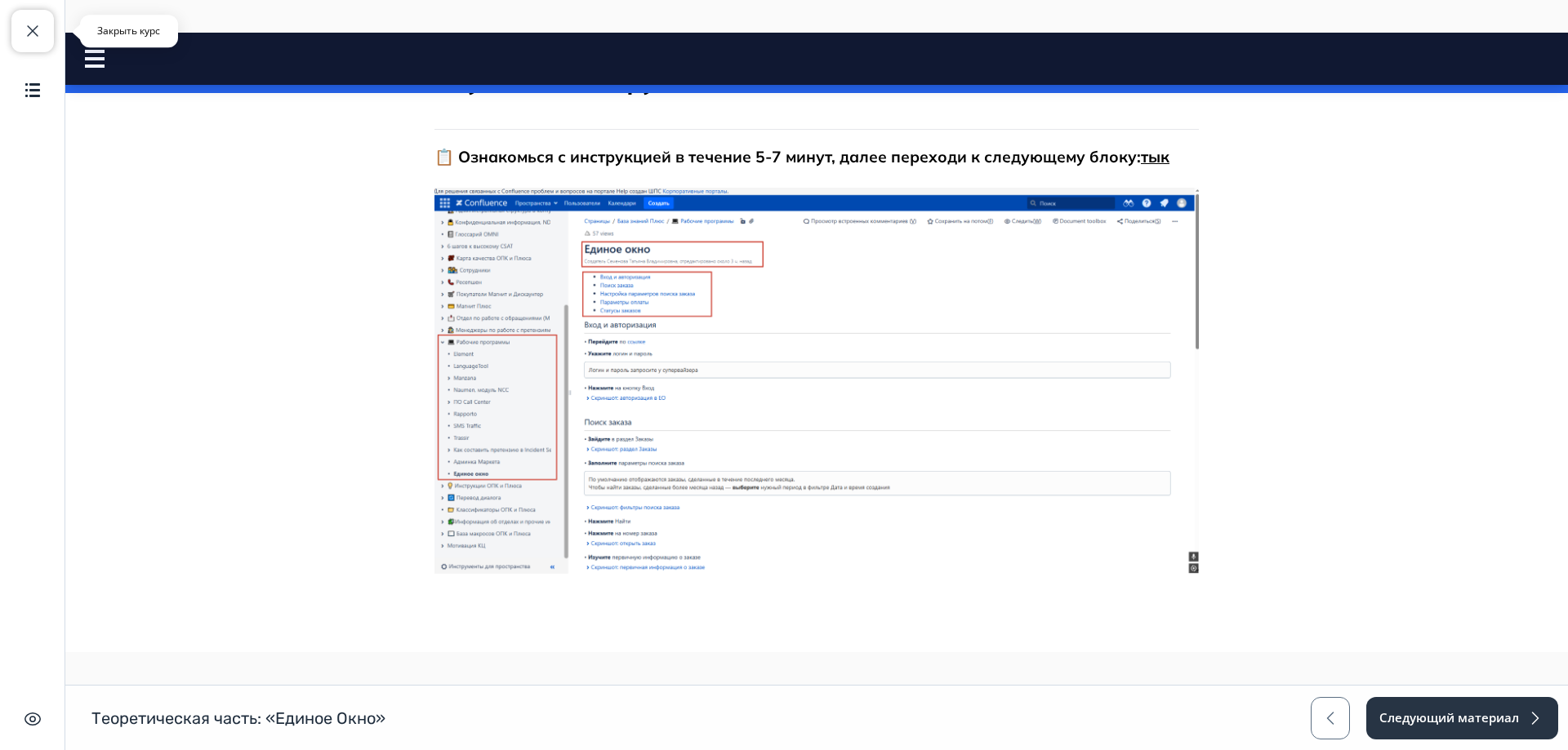
click at [37, 41] on button "Закрыть курс" at bounding box center [33, 31] width 43 height 43
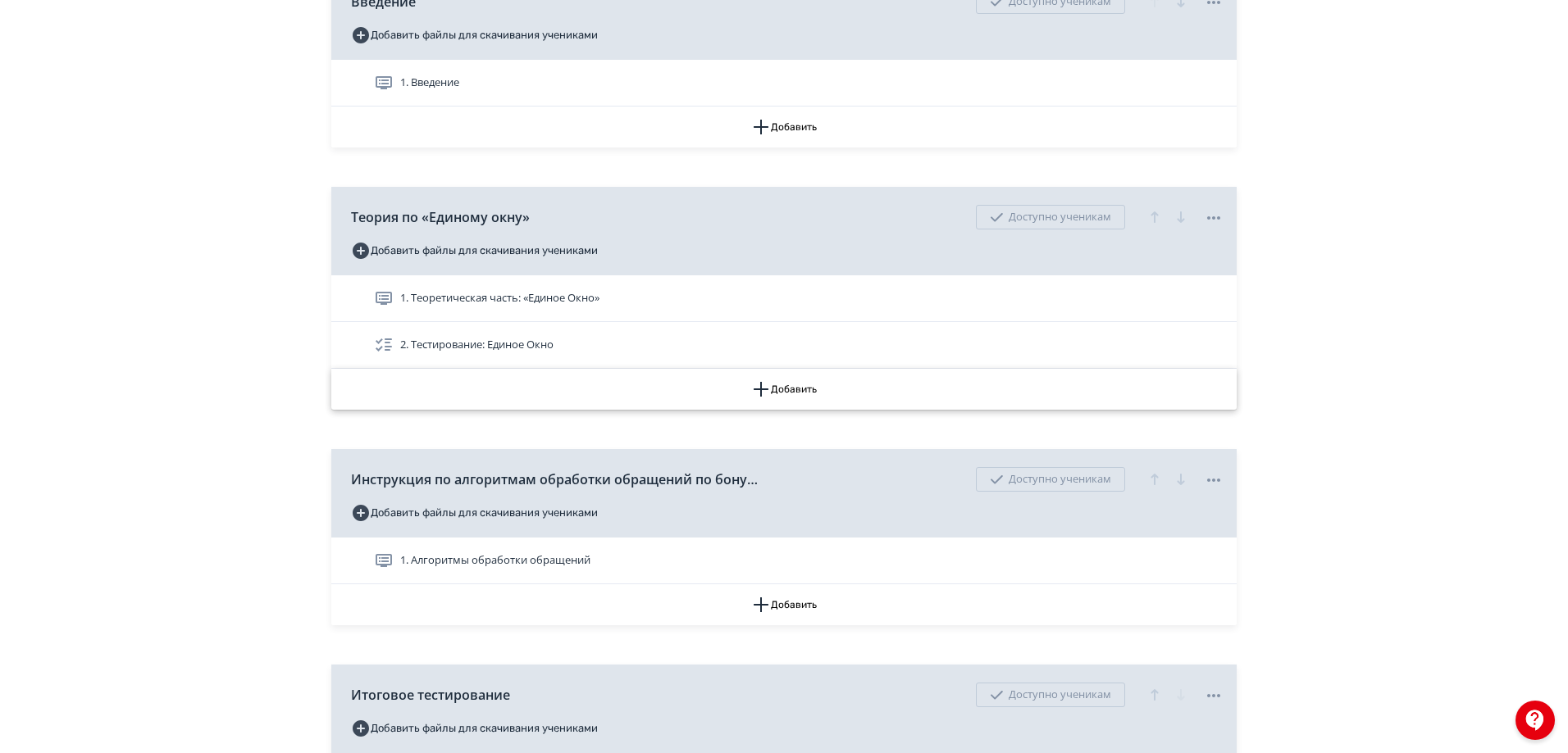
scroll to position [733, 0]
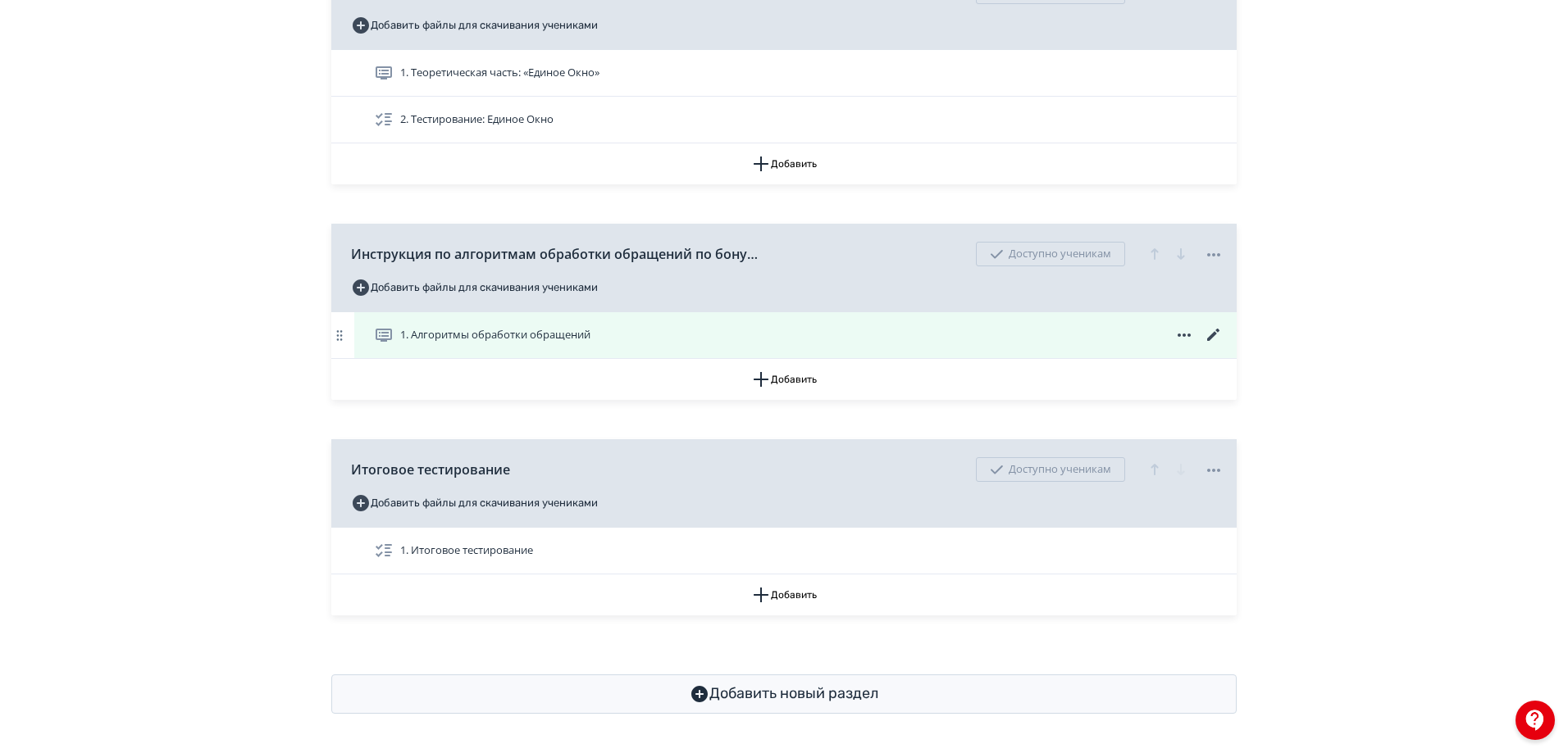
click at [1214, 335] on icon at bounding box center [1213, 334] width 13 height 13
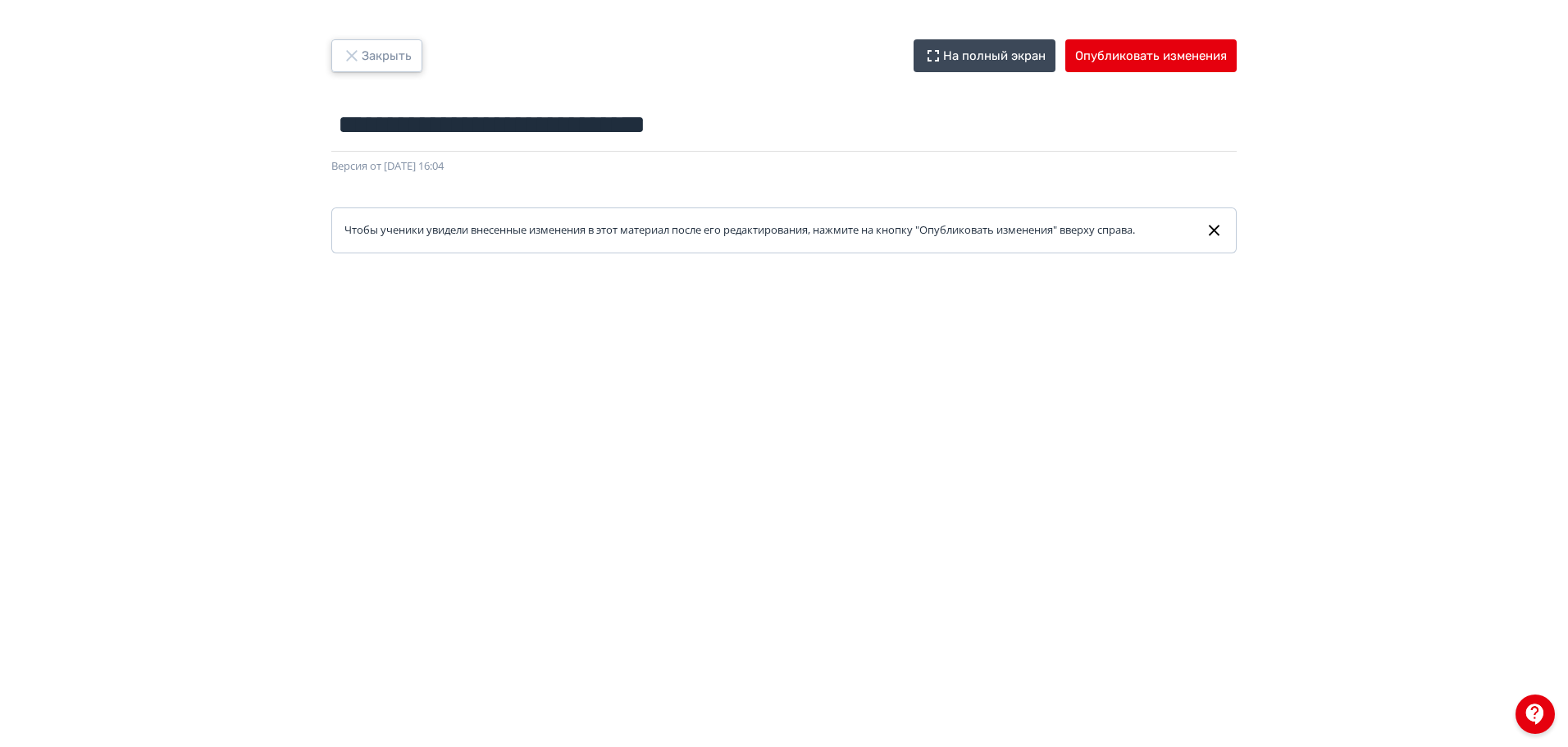
click at [380, 60] on button "Закрыть" at bounding box center [376, 55] width 91 height 33
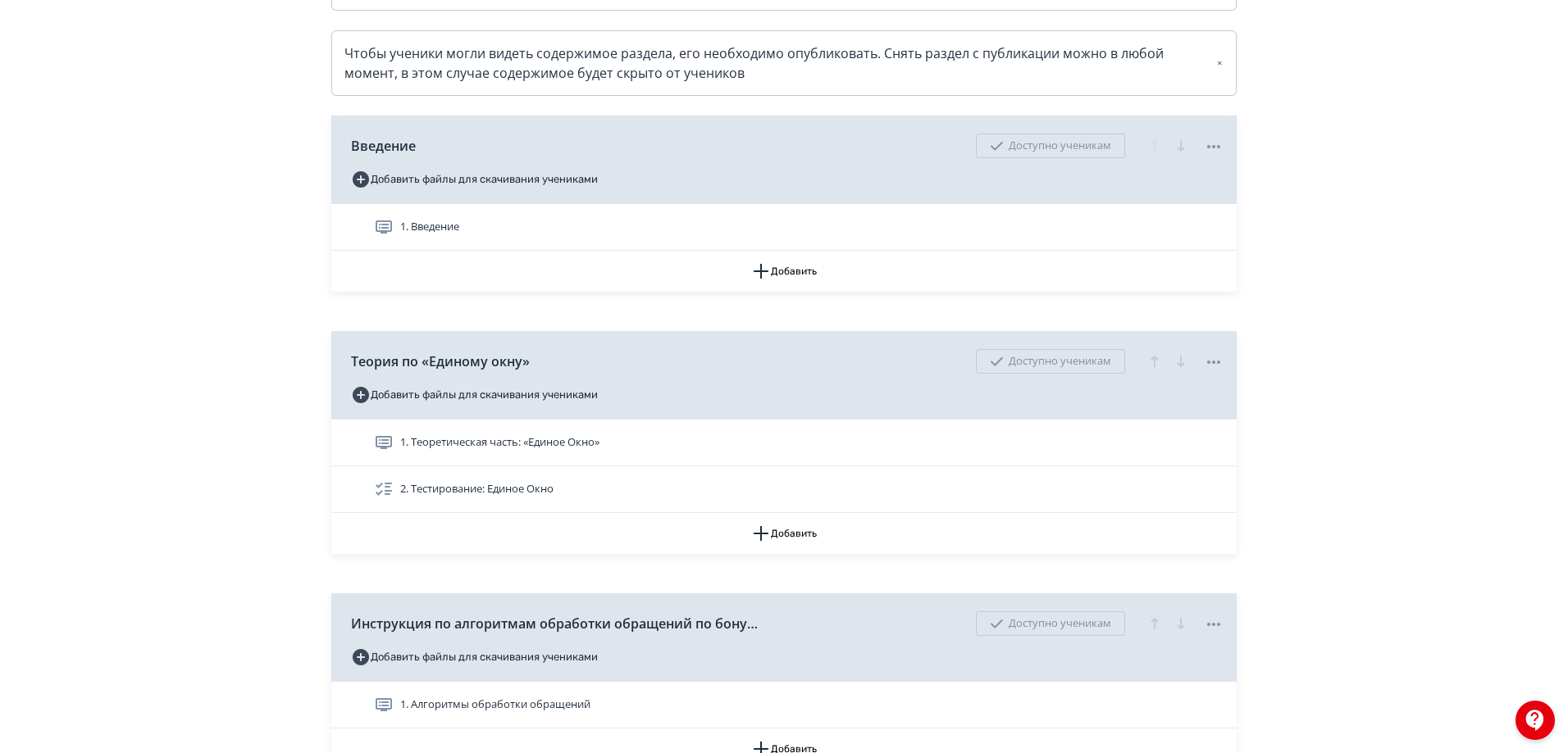
scroll to position [492, 0]
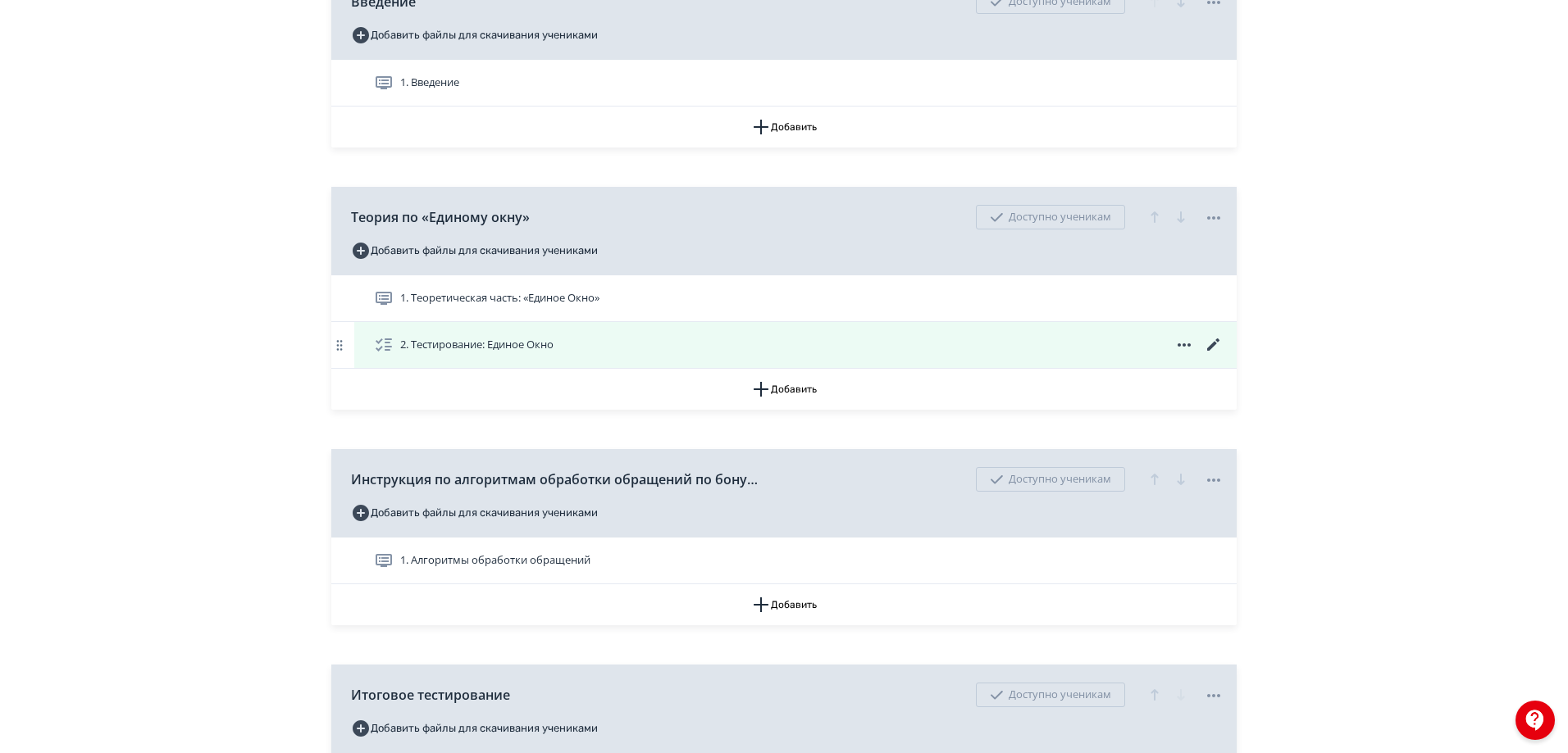
click at [1215, 355] on icon at bounding box center [1213, 344] width 19 height 19
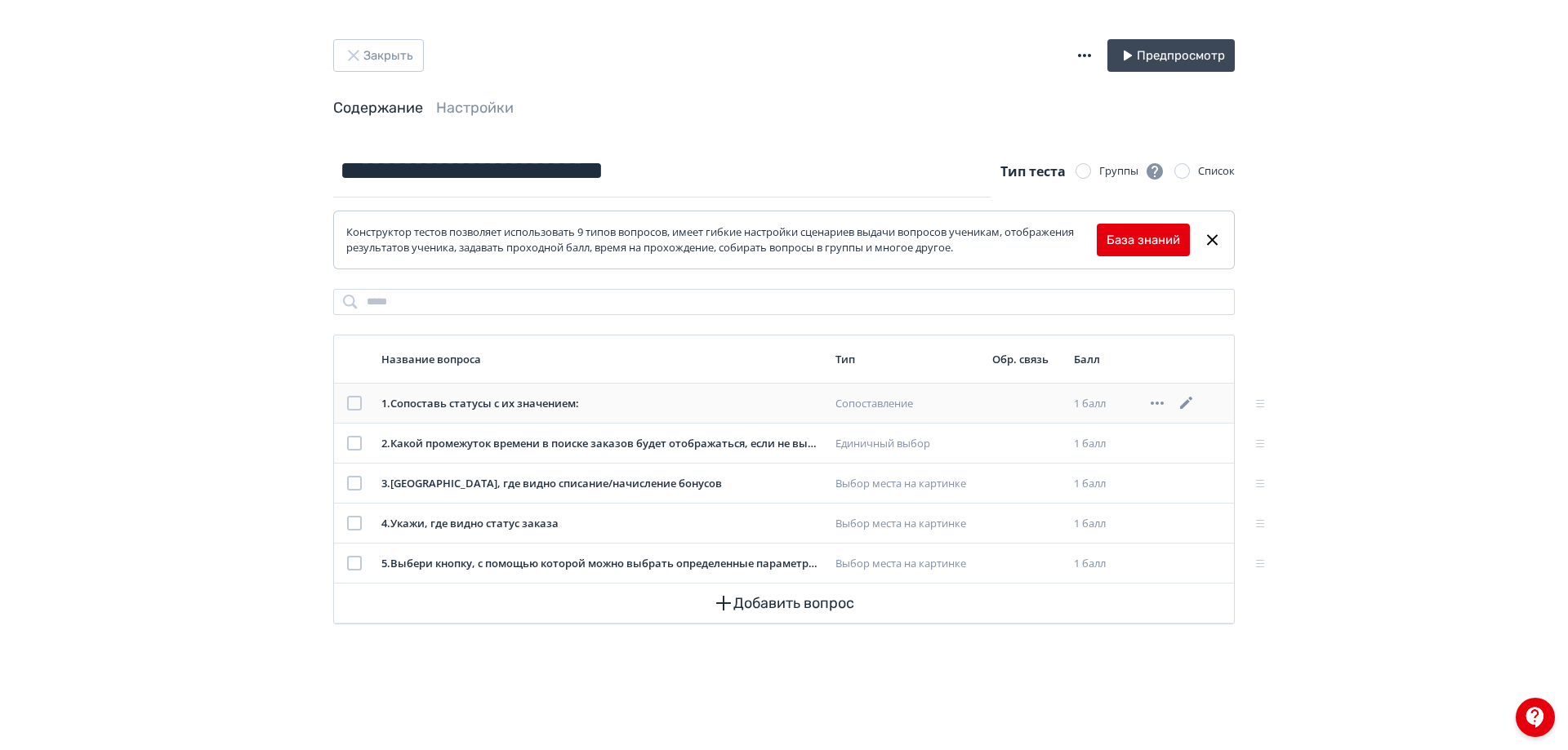
click at [1183, 410] on icon at bounding box center [1186, 403] width 19 height 19
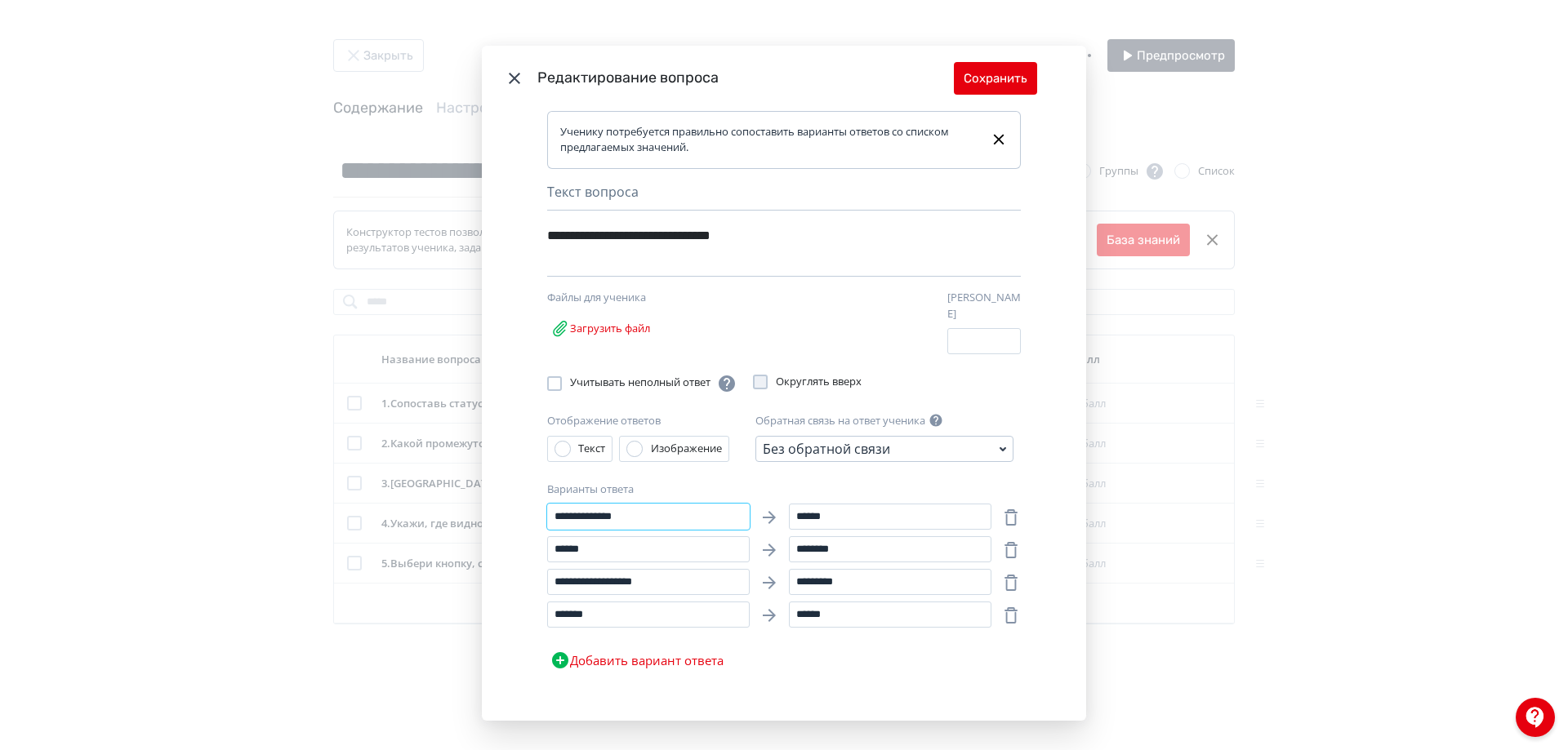
drag, startPoint x: 648, startPoint y: 512, endPoint x: 527, endPoint y: 504, distance: 121.3
click at [527, 504] on div "**********" at bounding box center [784, 415] width 604 height 610
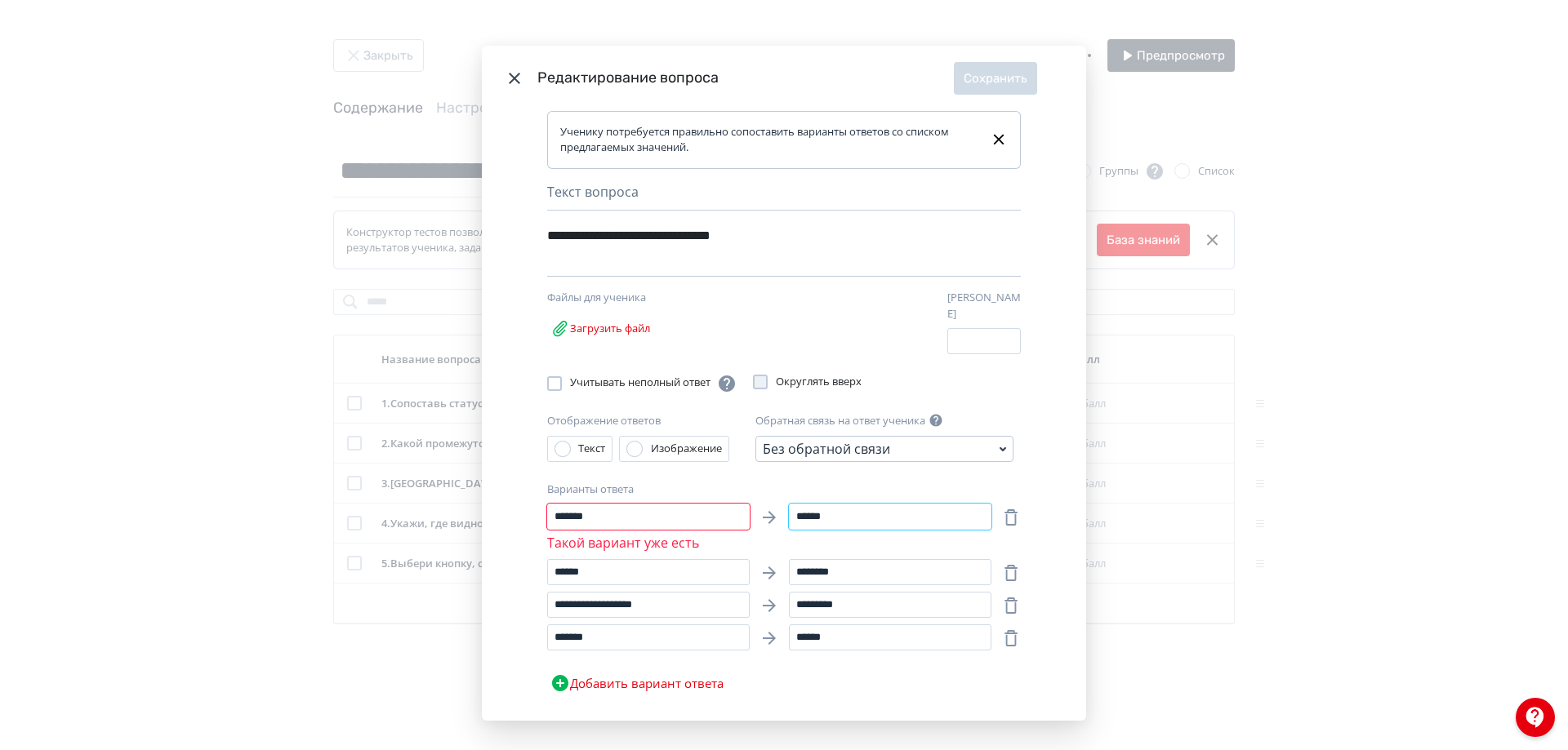
drag, startPoint x: 848, startPoint y: 510, endPoint x: 772, endPoint y: 506, distance: 76.1
click at [772, 506] on div "******* Такой вариант уже есть ******" at bounding box center [769, 528] width 444 height 49
drag, startPoint x: 665, startPoint y: 513, endPoint x: 495, endPoint y: 506, distance: 170.1
click at [495, 506] on div "**********" at bounding box center [784, 415] width 604 height 610
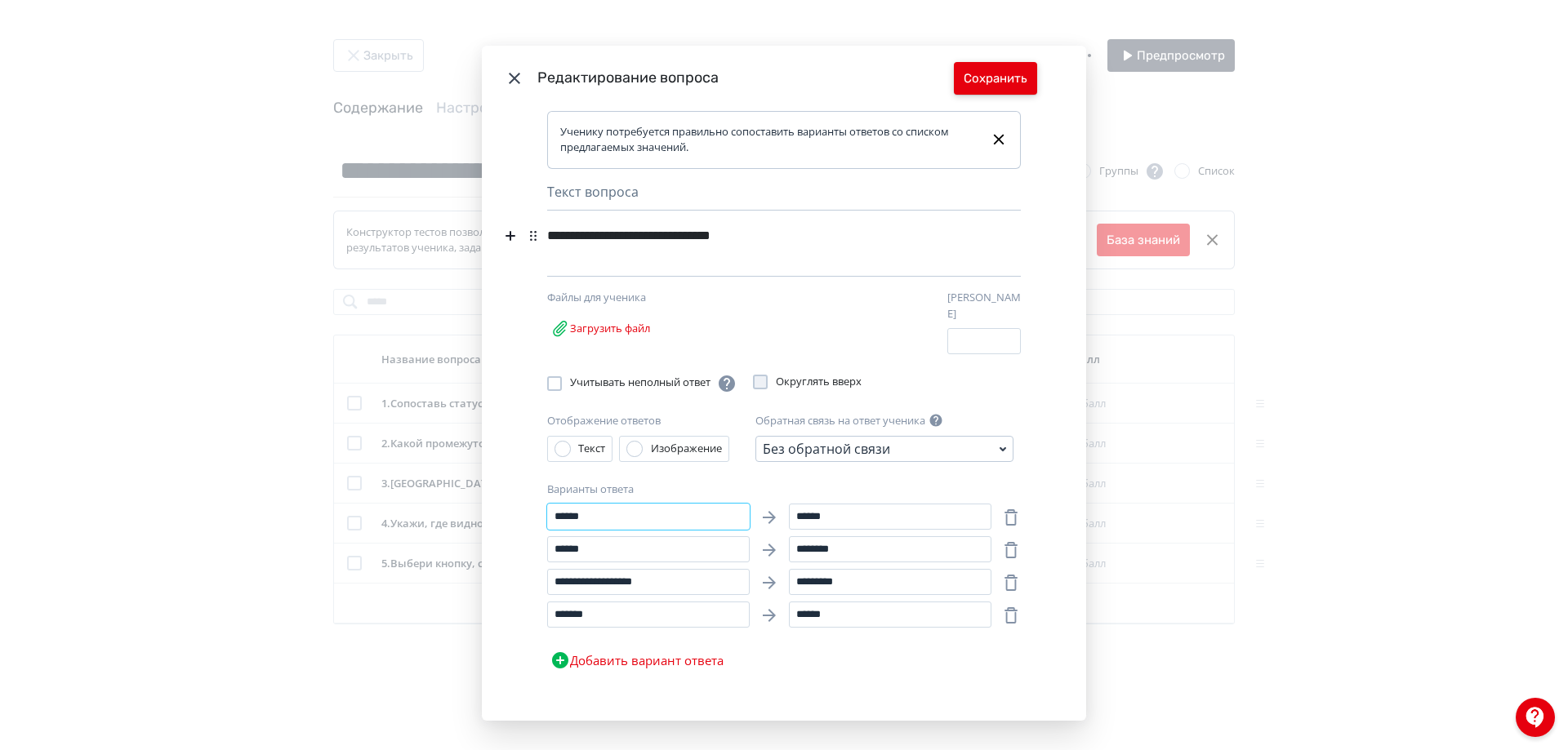
type input "******"
click at [1006, 83] on button "Сохранить" at bounding box center [996, 78] width 83 height 33
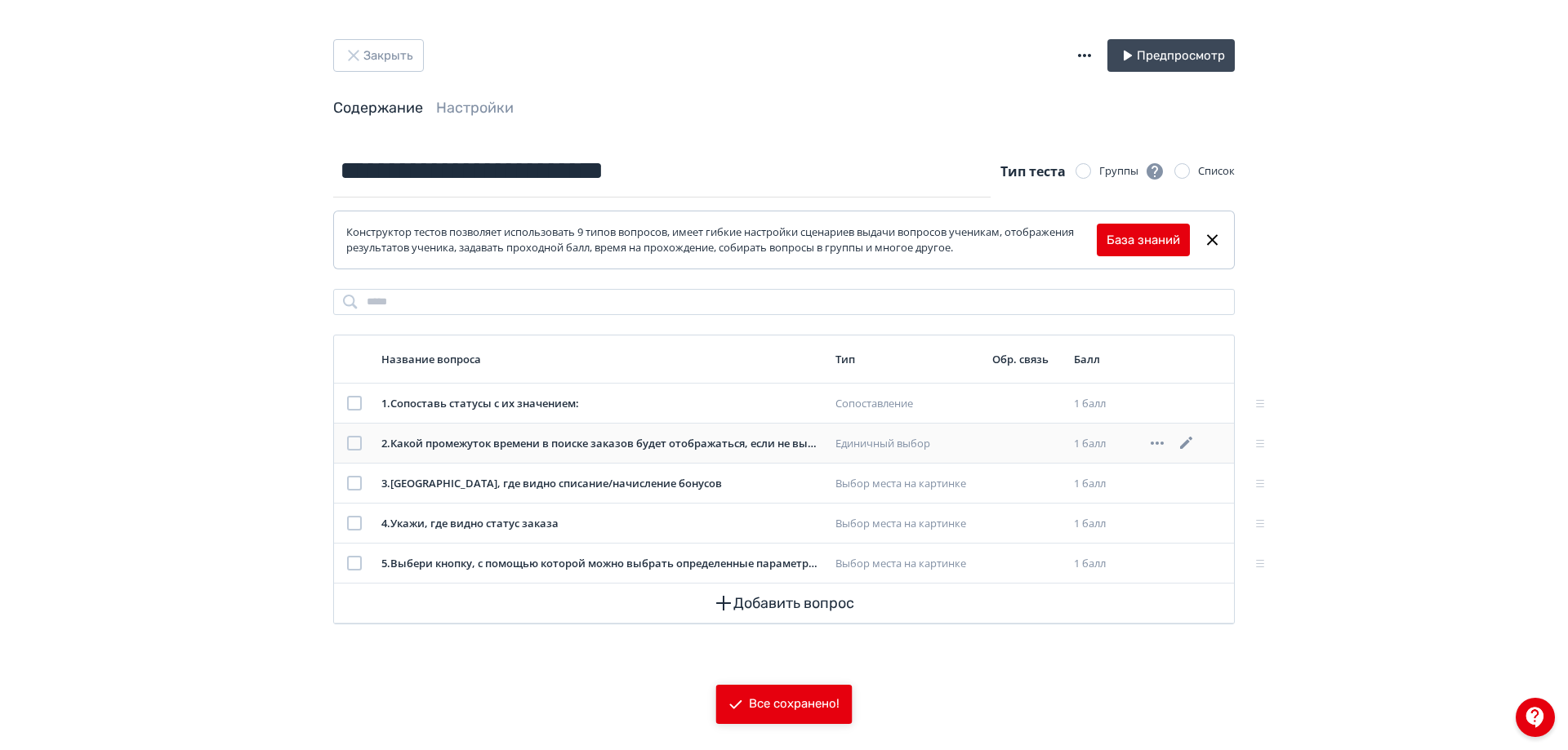
click at [1186, 444] on icon at bounding box center [1186, 442] width 13 height 13
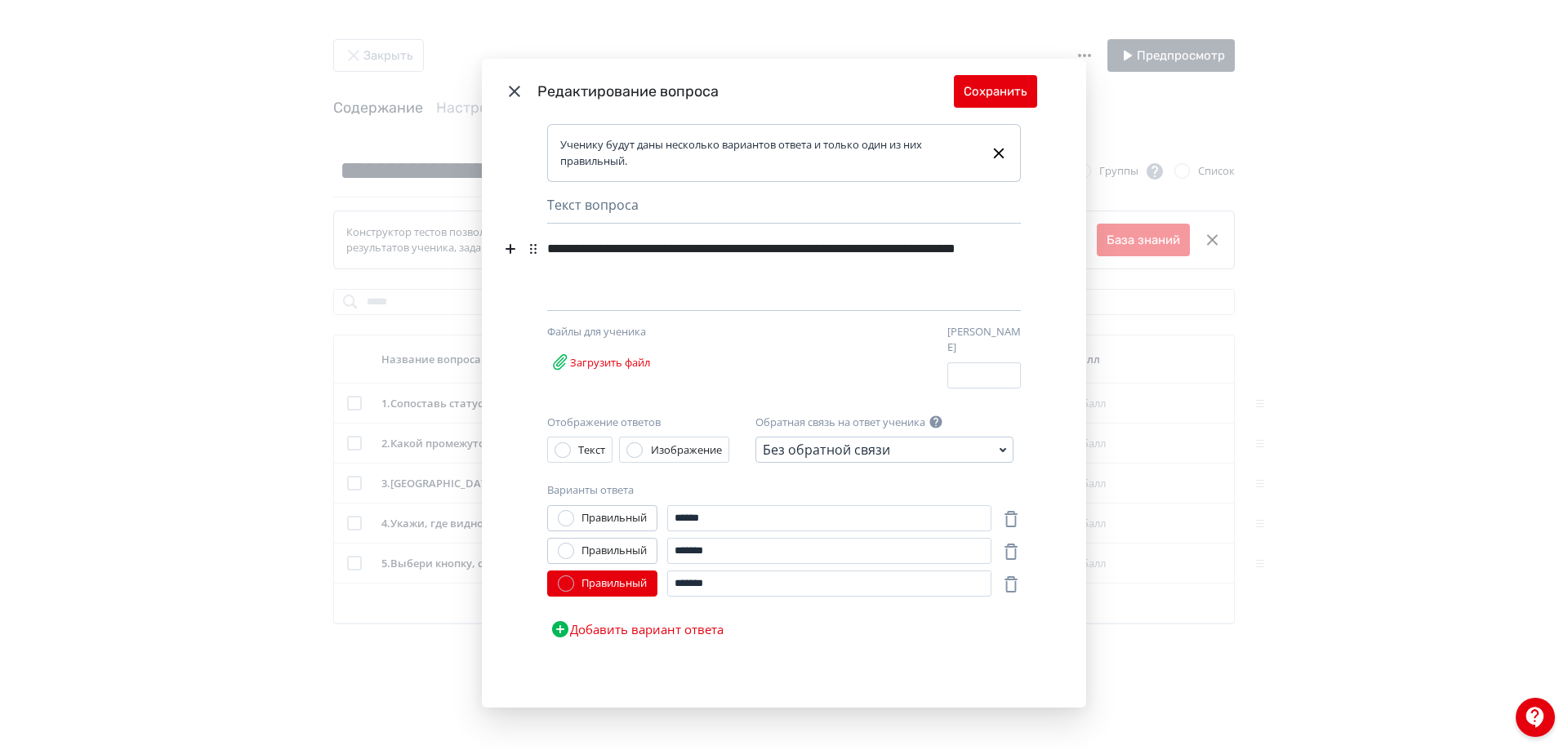
drag, startPoint x: 508, startPoint y: 95, endPoint x: 830, endPoint y: 82, distance: 322.3
click at [508, 95] on icon "Modal" at bounding box center [514, 91] width 19 height 19
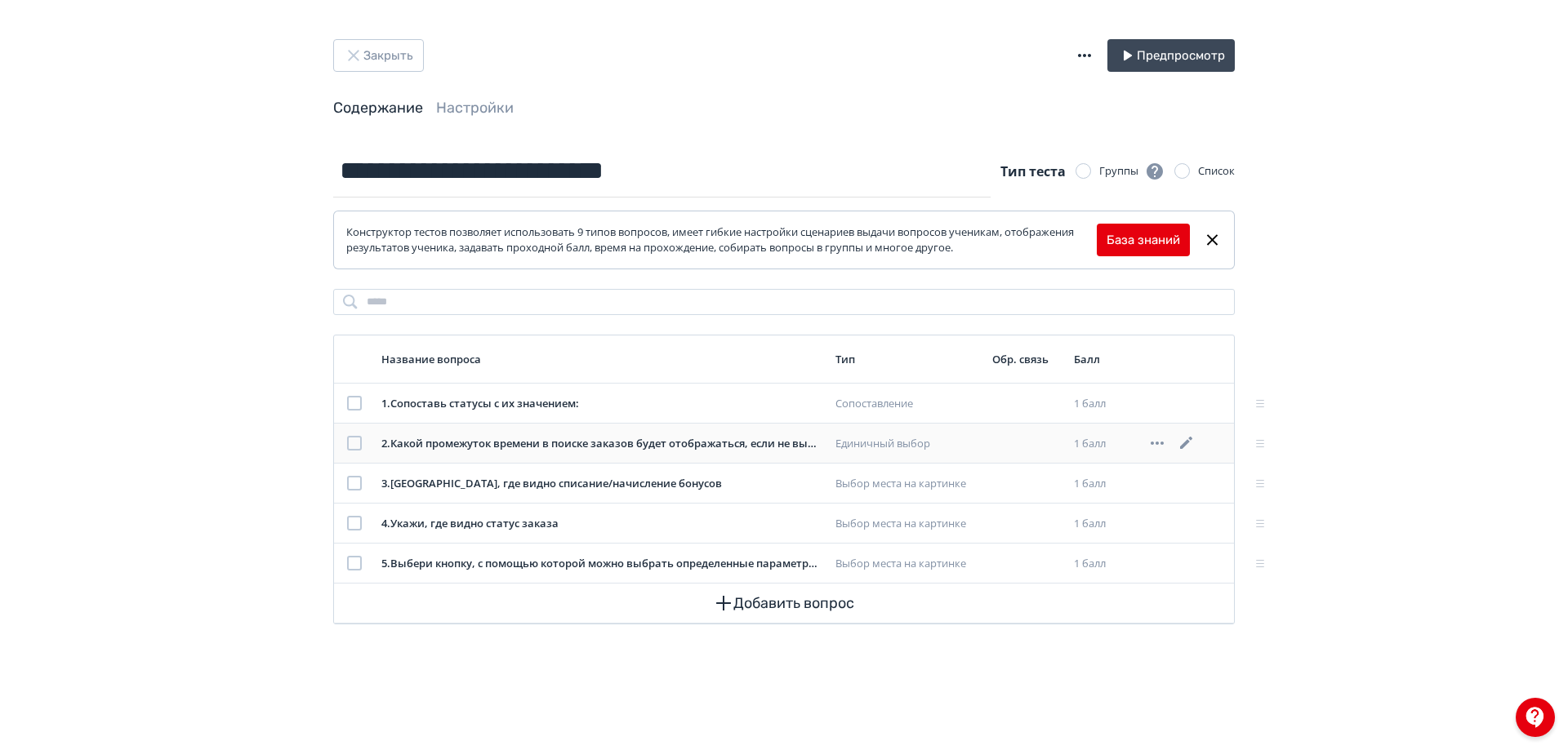
click at [1162, 445] on icon at bounding box center [1157, 443] width 13 height 3
click at [1105, 443] on div "Удалить" at bounding box center [1106, 443] width 68 height 33
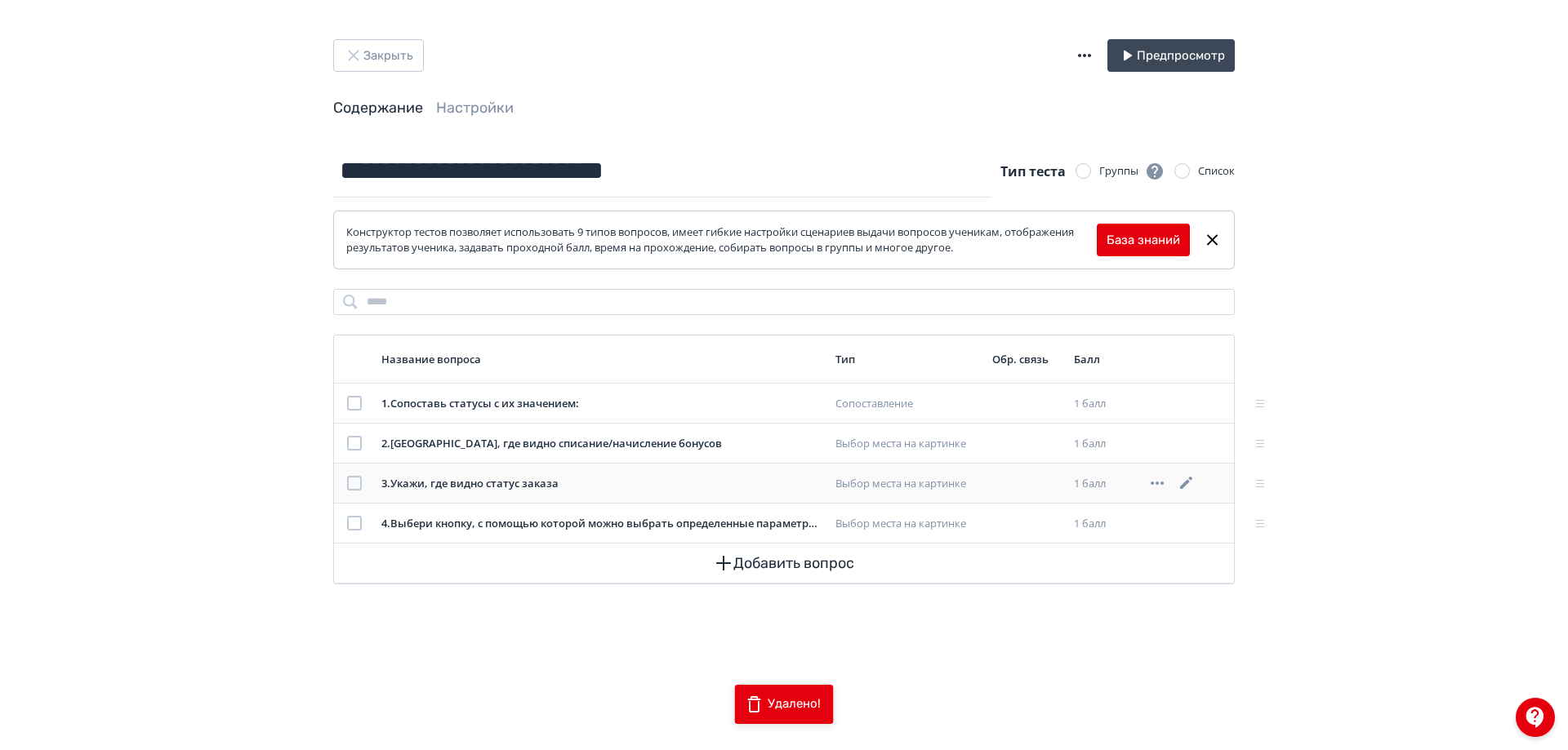
click at [1178, 486] on icon at bounding box center [1186, 483] width 19 height 19
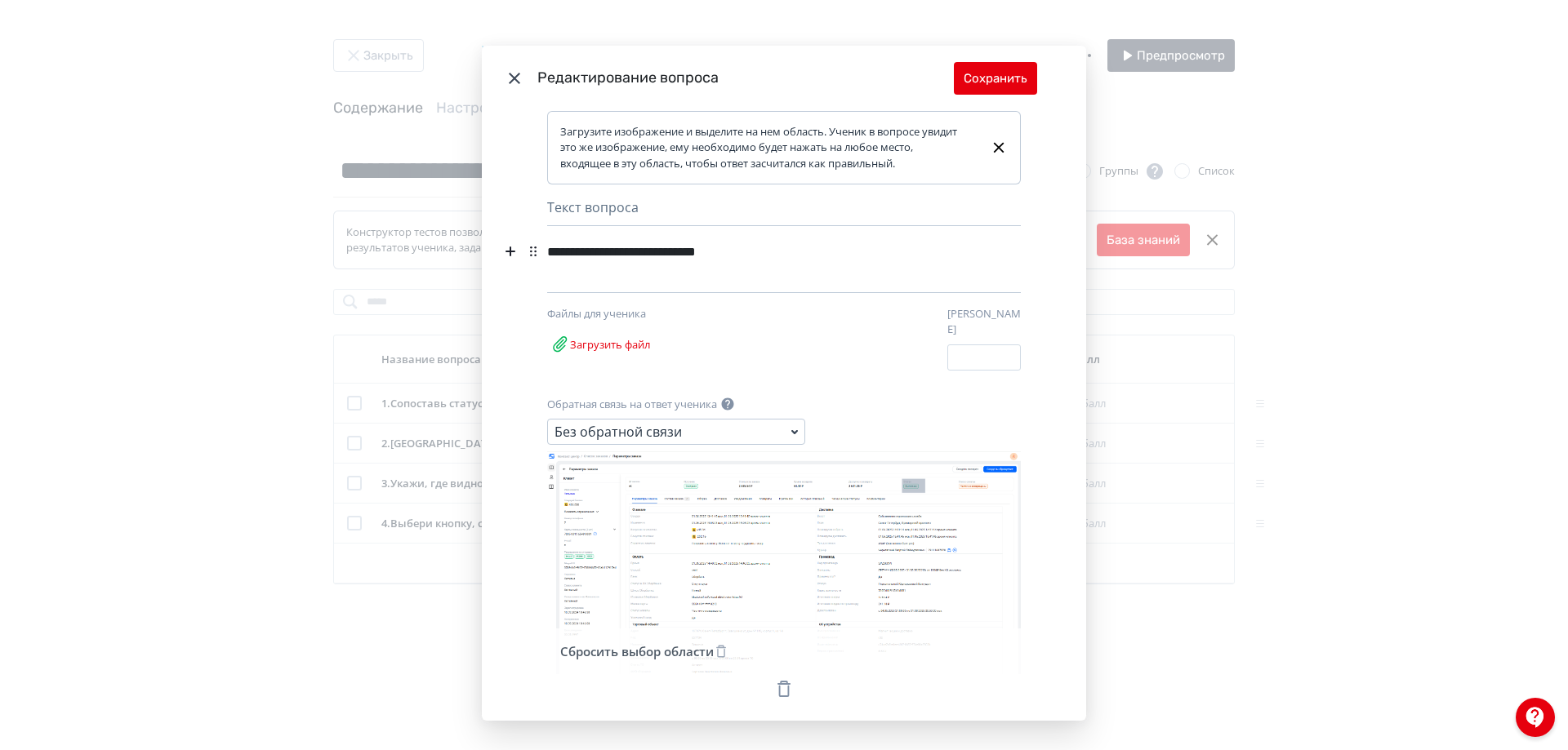
click at [512, 78] on icon "Modal" at bounding box center [515, 78] width 12 height 12
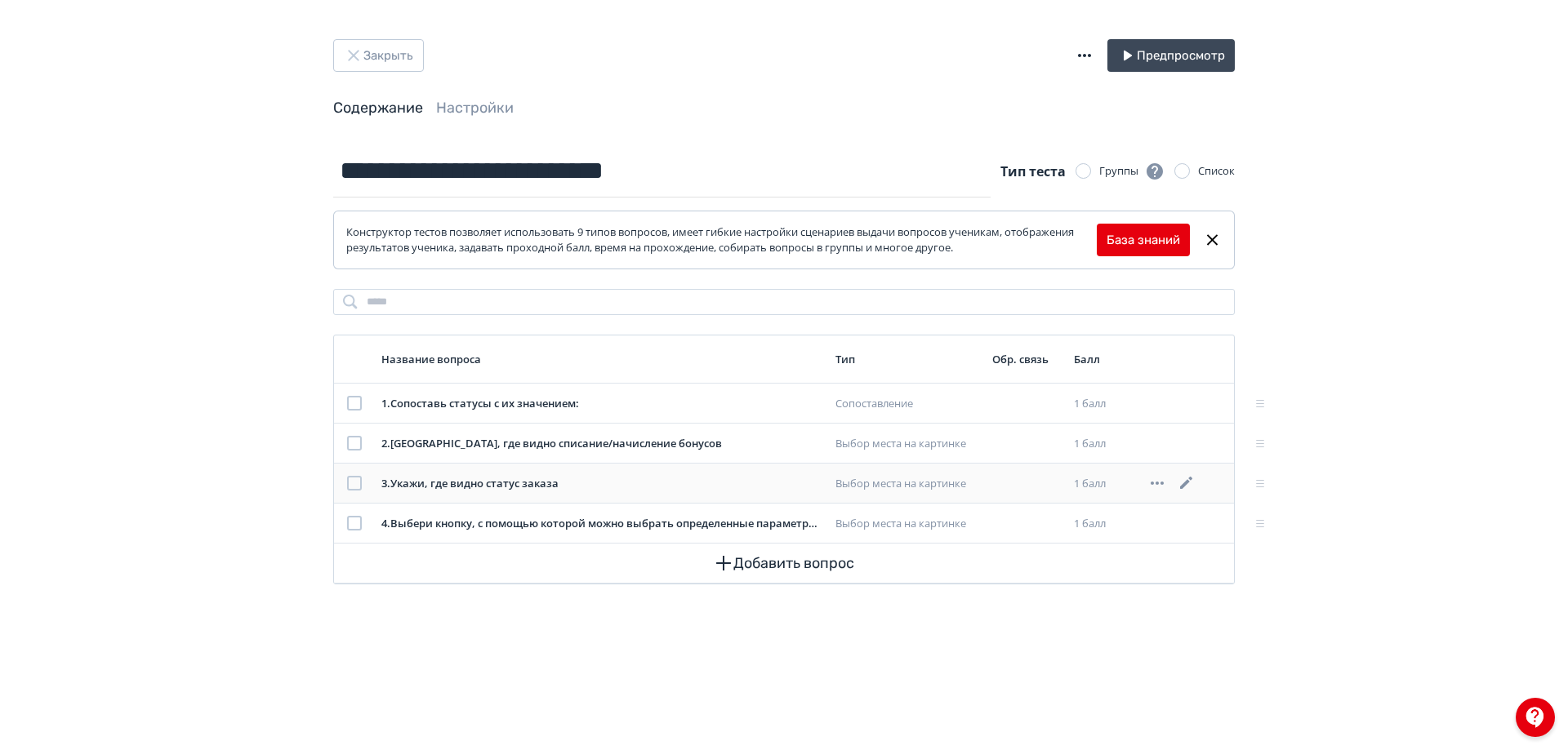
click at [352, 479] on div at bounding box center [355, 483] width 15 height 15
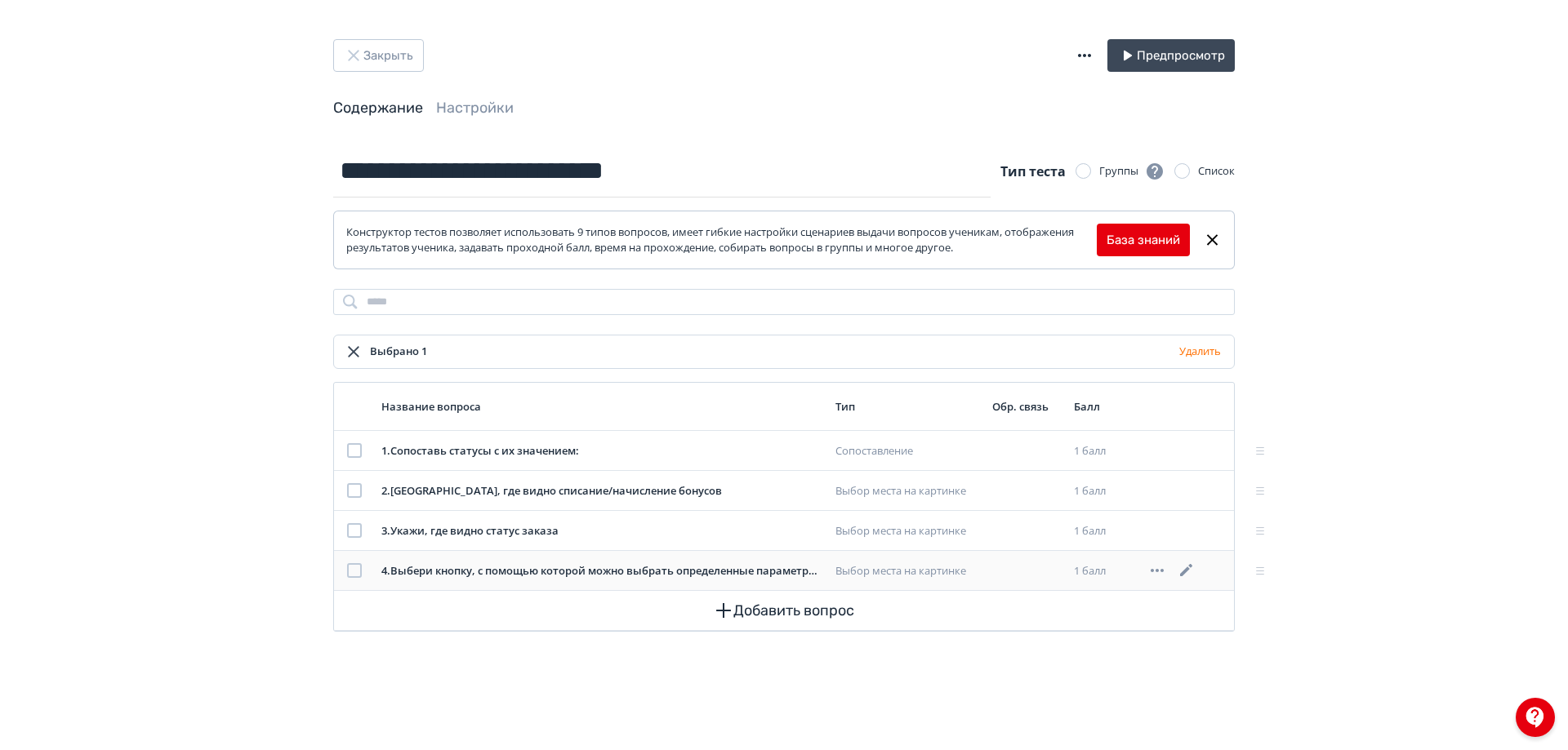
click at [359, 573] on div at bounding box center [355, 571] width 15 height 15
click at [679, 494] on div "2 . [GEOGRAPHIC_DATA], где видно списание/начисление бонусов" at bounding box center [602, 491] width 441 height 17
click at [356, 485] on div at bounding box center [355, 491] width 15 height 15
click at [1198, 359] on button "Удалить" at bounding box center [1200, 351] width 48 height 26
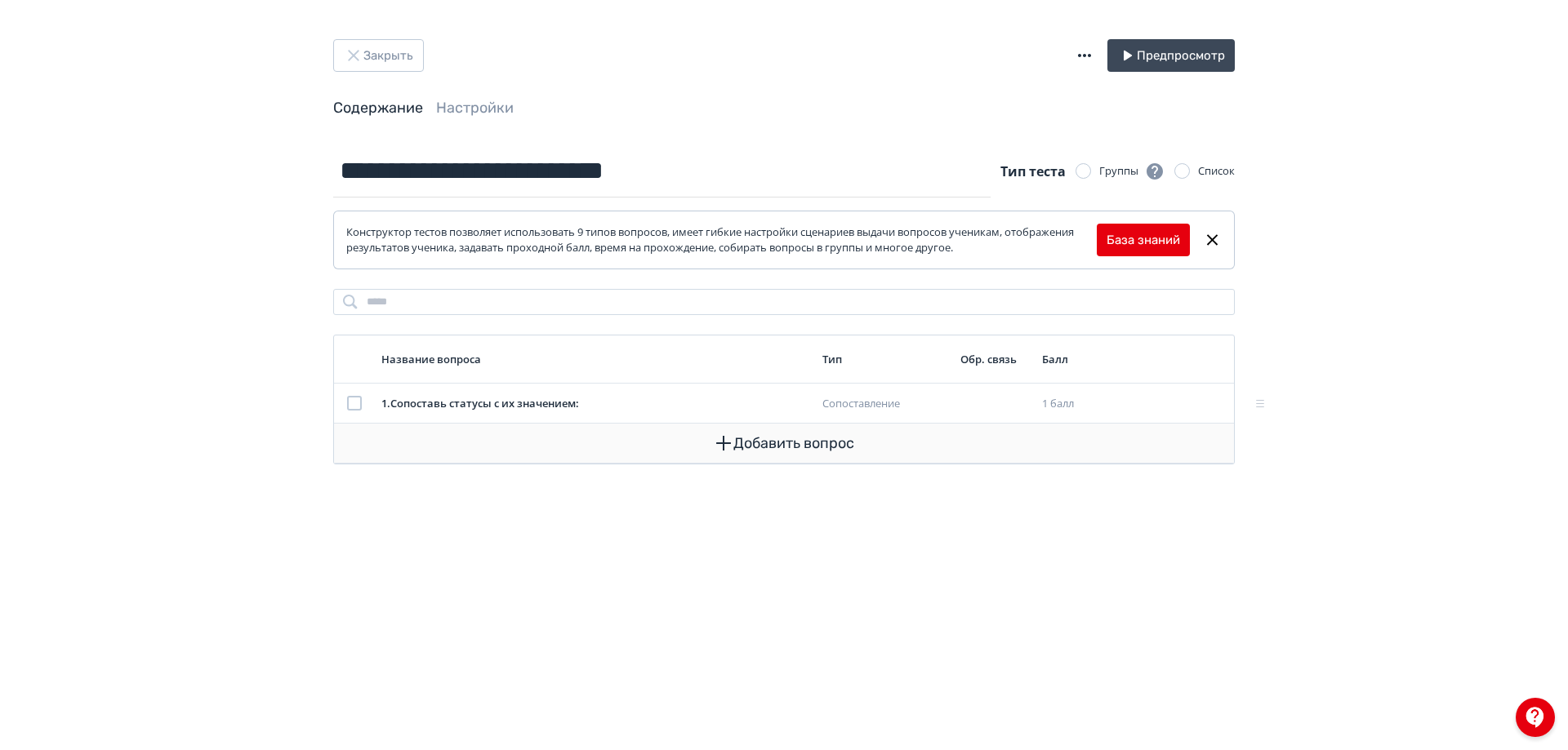
click at [754, 437] on button "Добавить вопрос" at bounding box center [784, 443] width 874 height 39
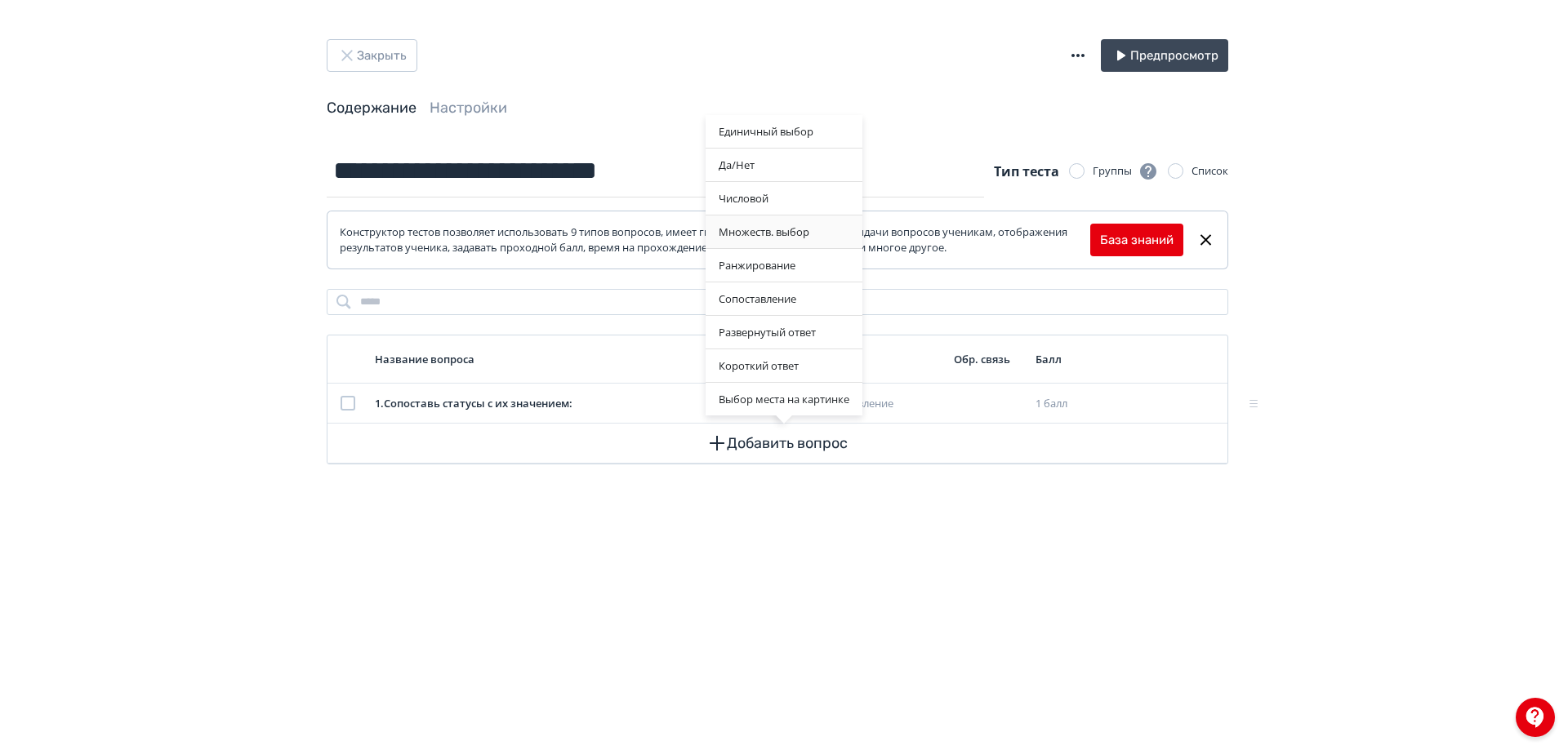
click at [778, 231] on div "Множеств. выбор" at bounding box center [784, 231] width 157 height 33
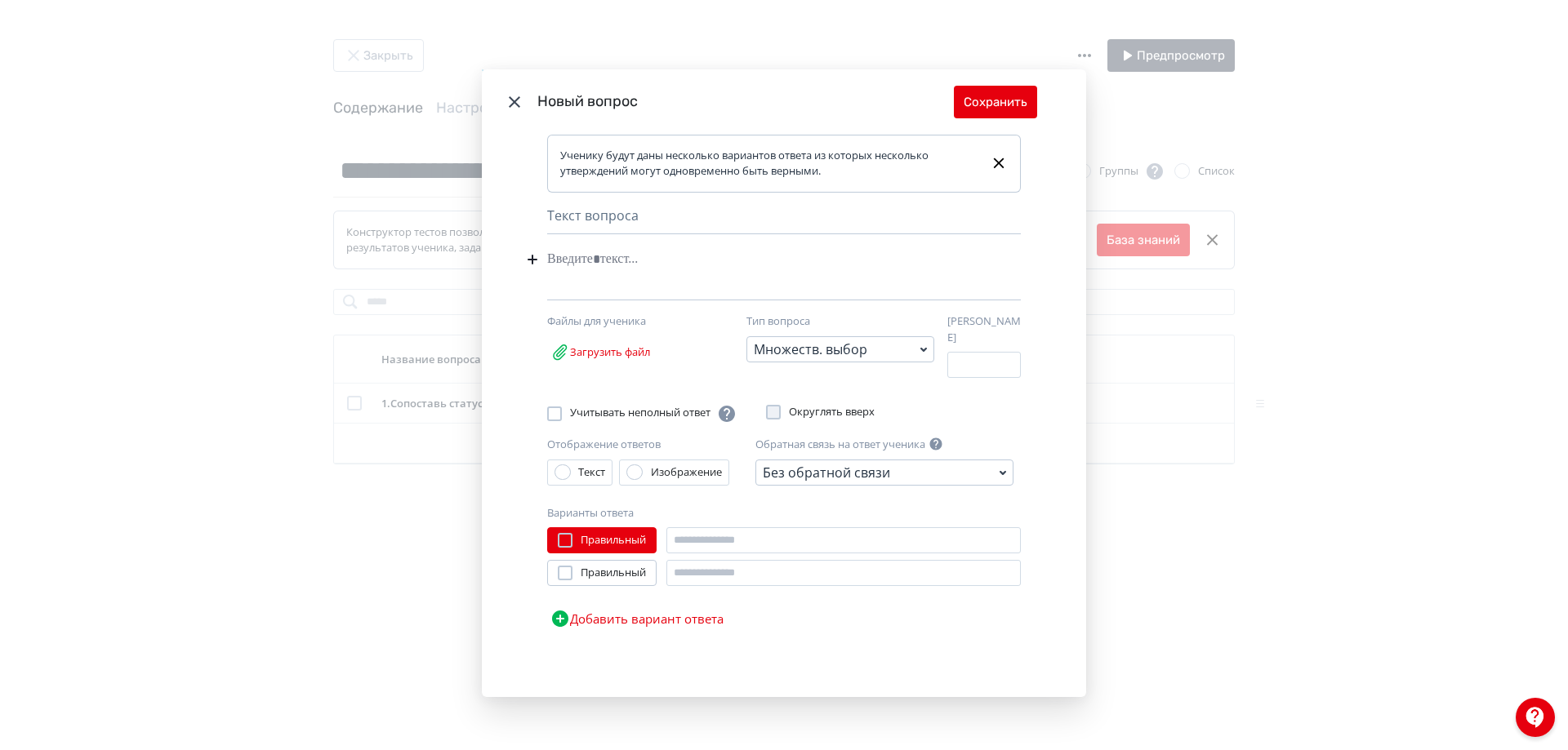
click at [620, 253] on div "Modal" at bounding box center [759, 259] width 424 height 31
click at [766, 267] on div "**********" at bounding box center [759, 259] width 424 height 31
click at [764, 529] on input "Modal" at bounding box center [843, 540] width 355 height 26
type input "**********"
click at [713, 560] on input "Modal" at bounding box center [843, 572] width 355 height 26
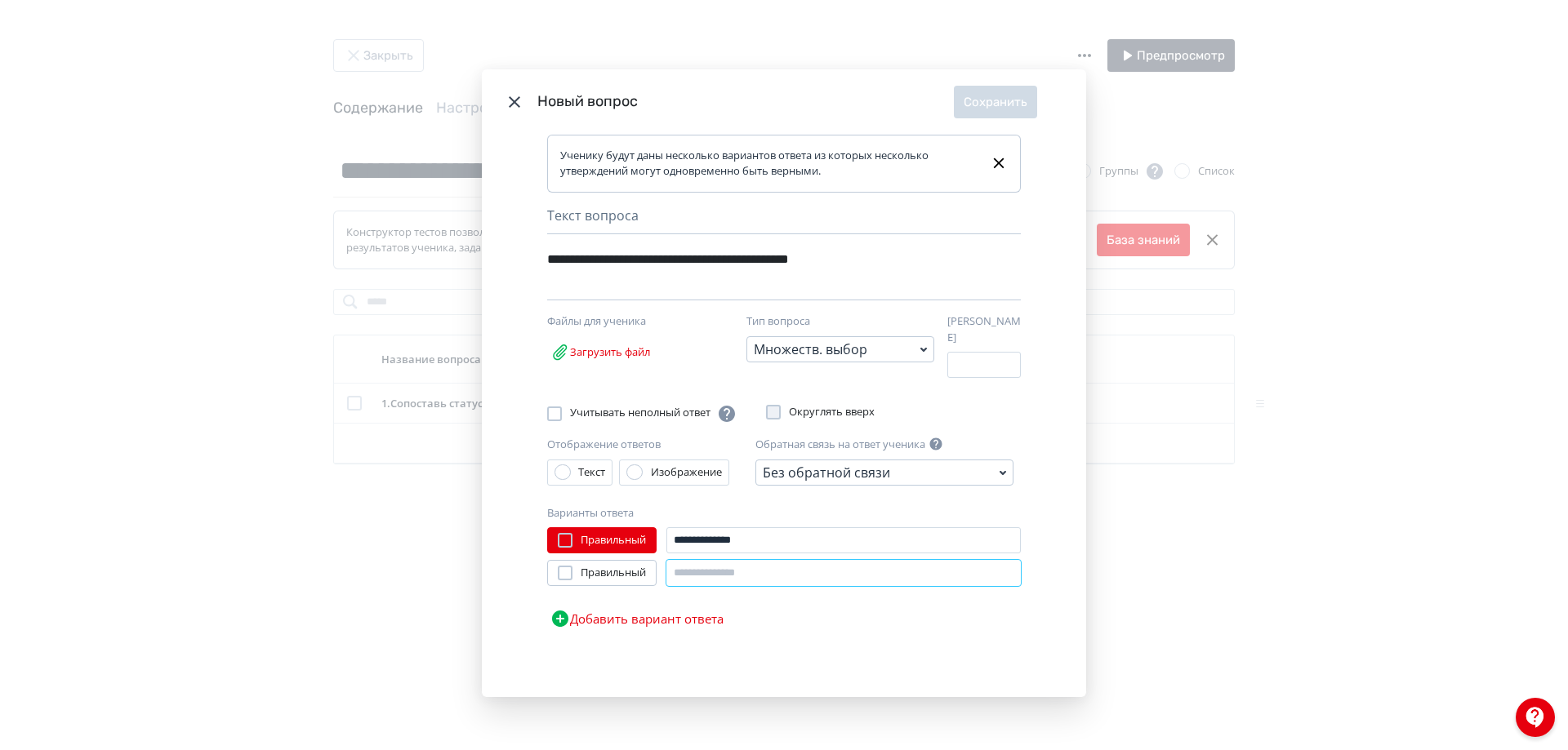
type input "*"
type input "******"
click at [704, 602] on button "Добавить вариант ответа" at bounding box center [637, 618] width 179 height 33
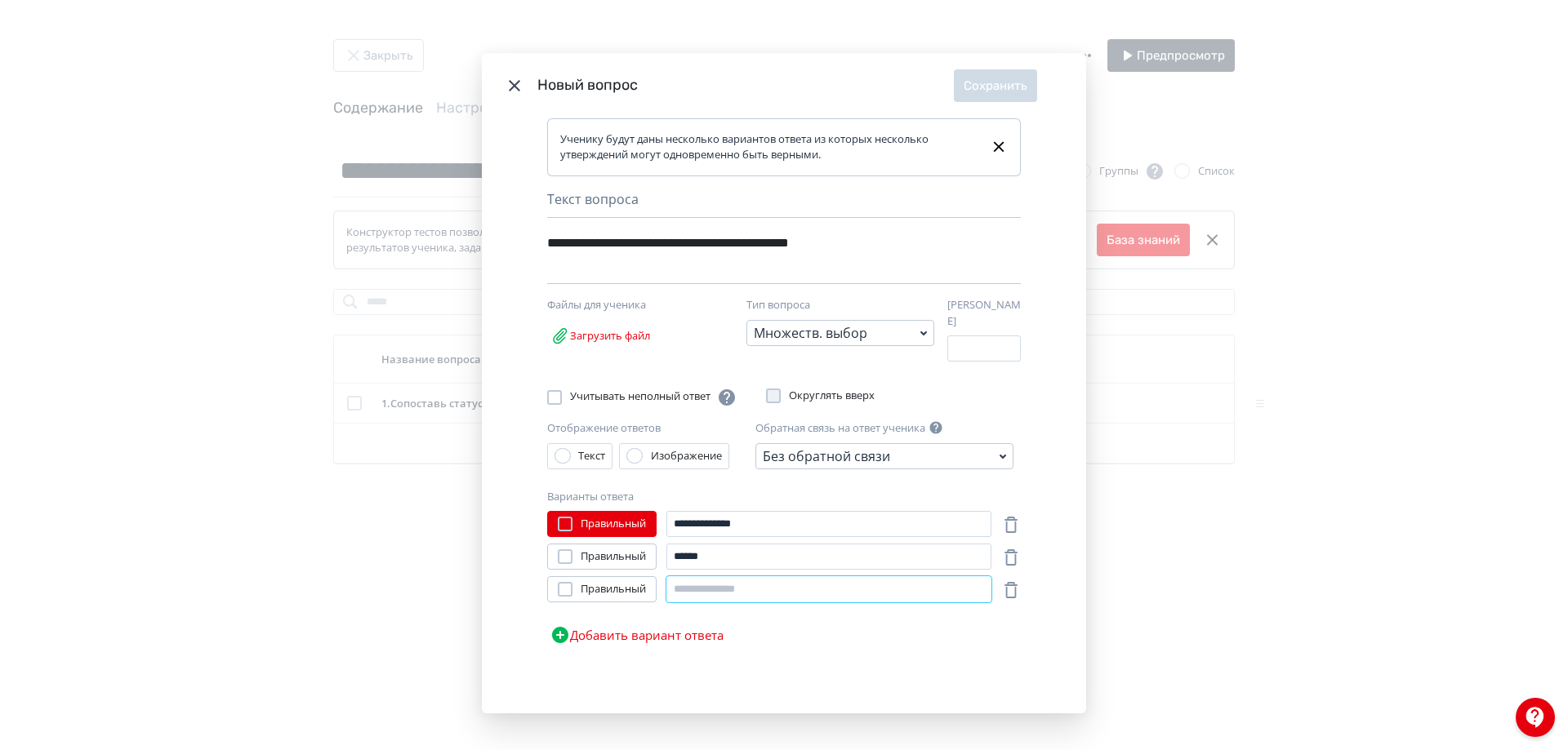
click at [704, 584] on input "Modal" at bounding box center [828, 589] width 325 height 26
type input "**********"
click at [687, 626] on button "Добавить вариант ответа" at bounding box center [637, 635] width 179 height 33
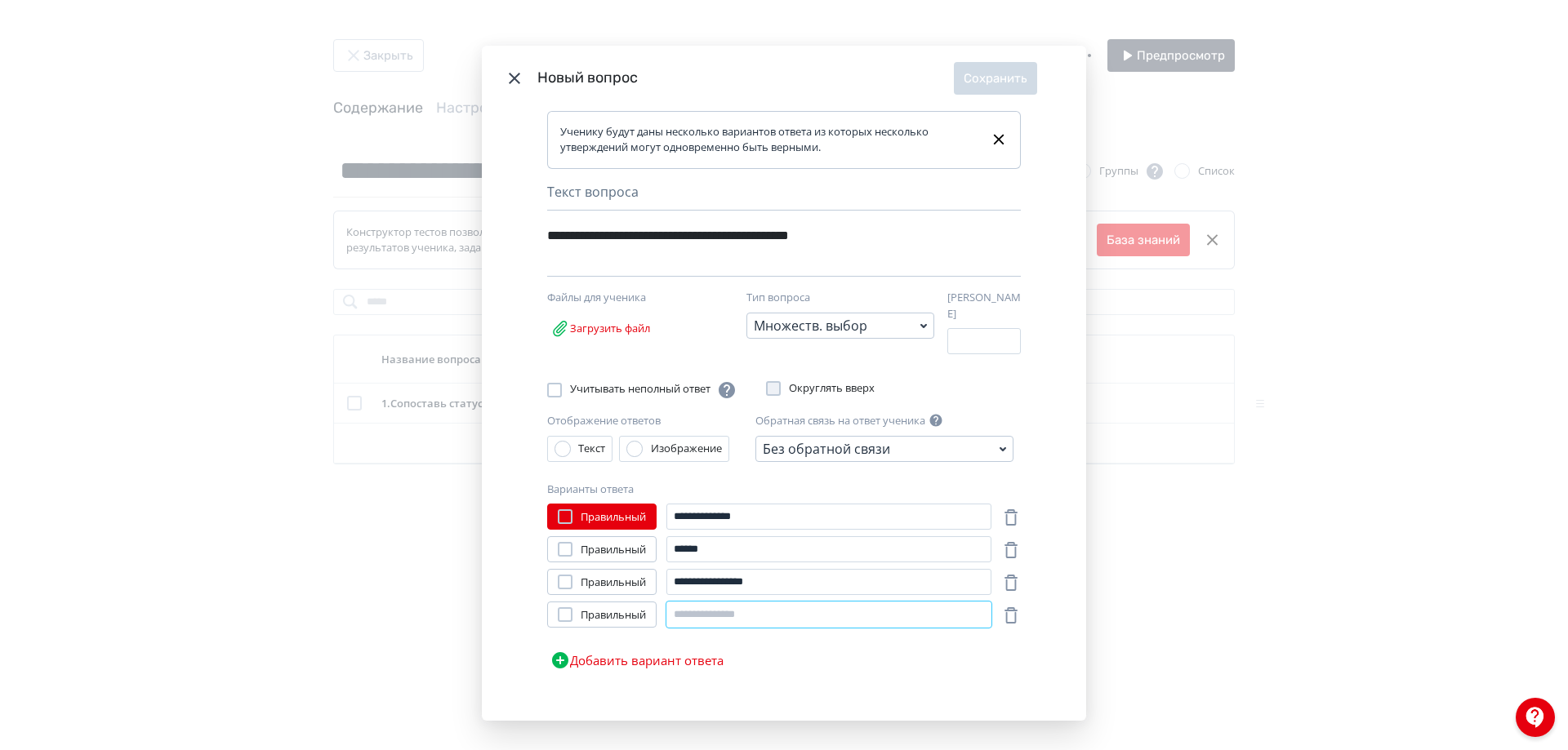
click at [701, 606] on input "Modal" at bounding box center [828, 614] width 325 height 26
type input "**********"
click at [677, 646] on button "Добавить вариант ответа" at bounding box center [637, 660] width 179 height 33
click at [696, 637] on input "Modal" at bounding box center [828, 647] width 325 height 26
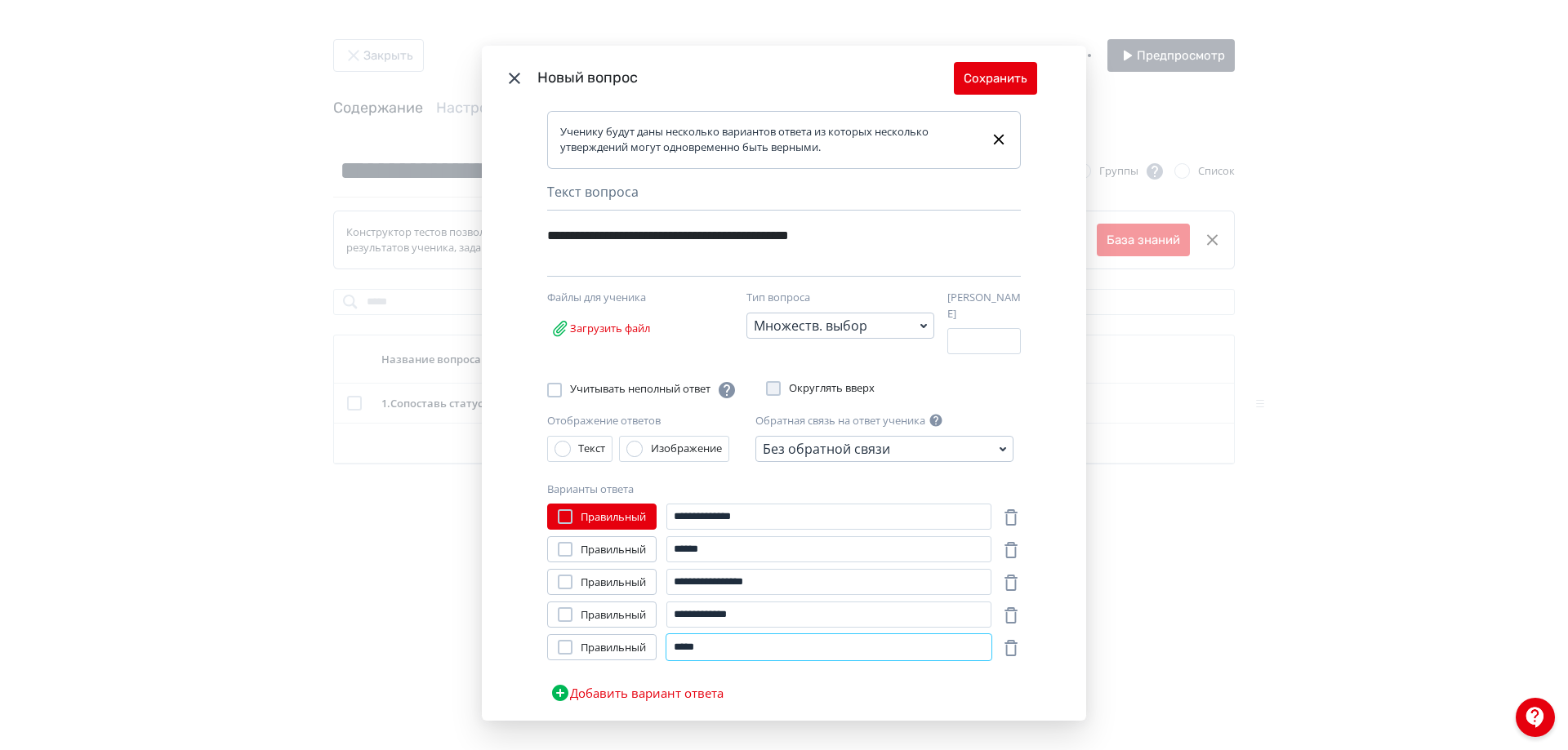
type input "*****"
click at [657, 682] on button "Добавить вариант ответа" at bounding box center [637, 692] width 179 height 33
click at [694, 667] on input "Modal" at bounding box center [828, 679] width 325 height 26
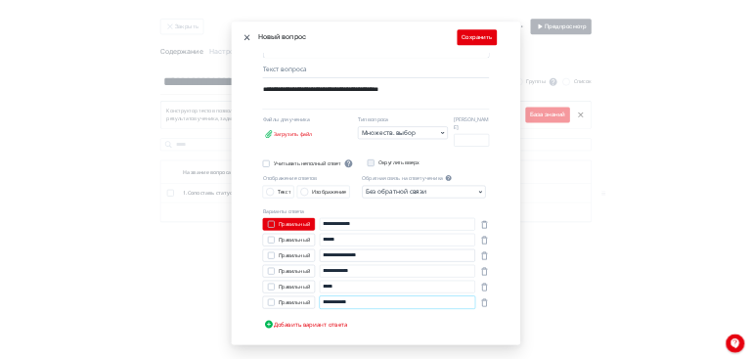
scroll to position [89, 0]
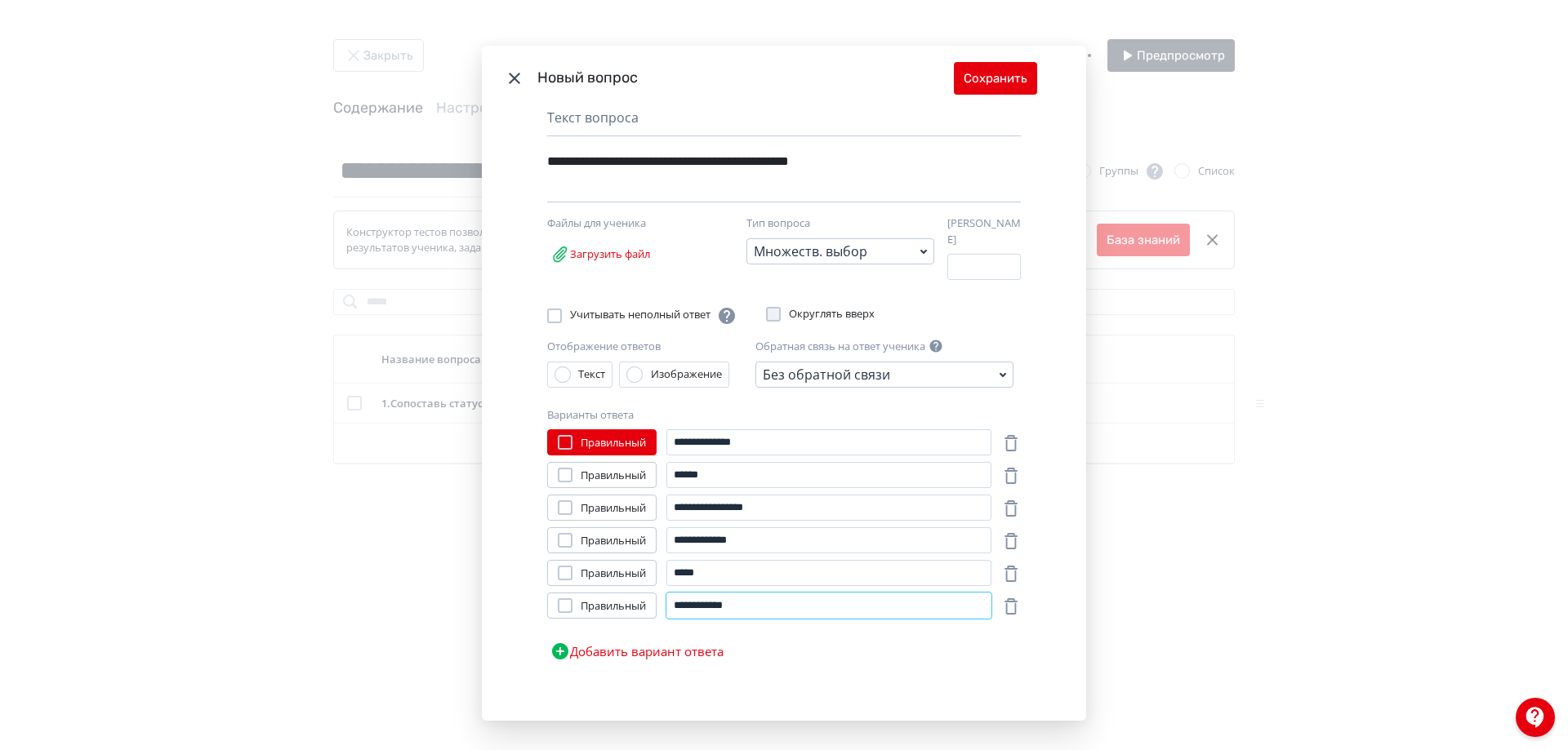
type input "**********"
click at [562, 471] on div "Modal" at bounding box center [565, 476] width 15 height 15
click at [565, 495] on div "Правильный" at bounding box center [602, 507] width 109 height 26
click at [565, 504] on div "Modal" at bounding box center [565, 508] width 15 height 15
click at [561, 533] on div "Modal" at bounding box center [565, 541] width 15 height 15
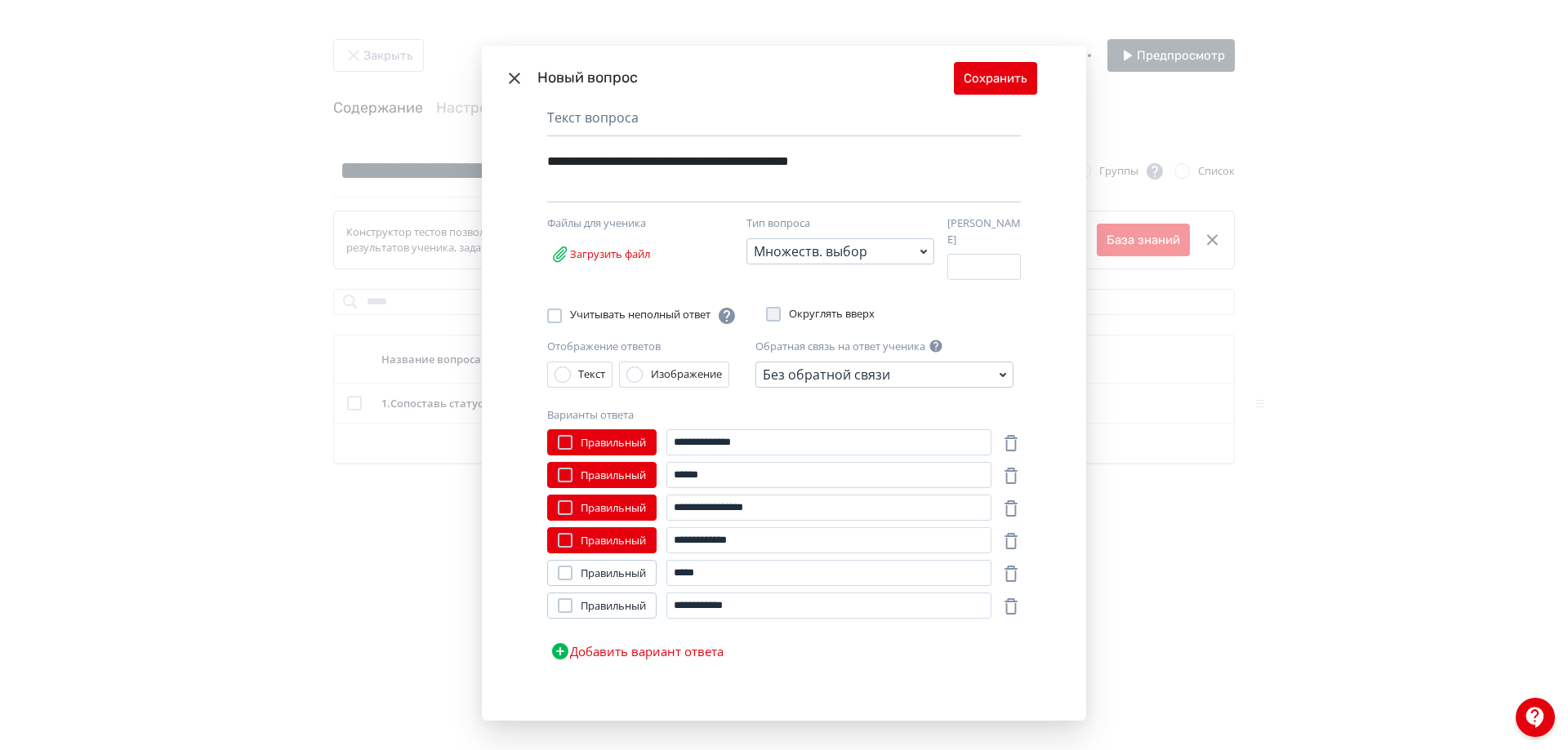
click at [561, 566] on div "Modal" at bounding box center [565, 573] width 15 height 15
click at [562, 566] on div "Modal" at bounding box center [565, 573] width 15 height 15
click at [851, 166] on div "**********" at bounding box center [756, 161] width 417 height 31
click at [994, 84] on button "Сохранить" at bounding box center [996, 78] width 83 height 33
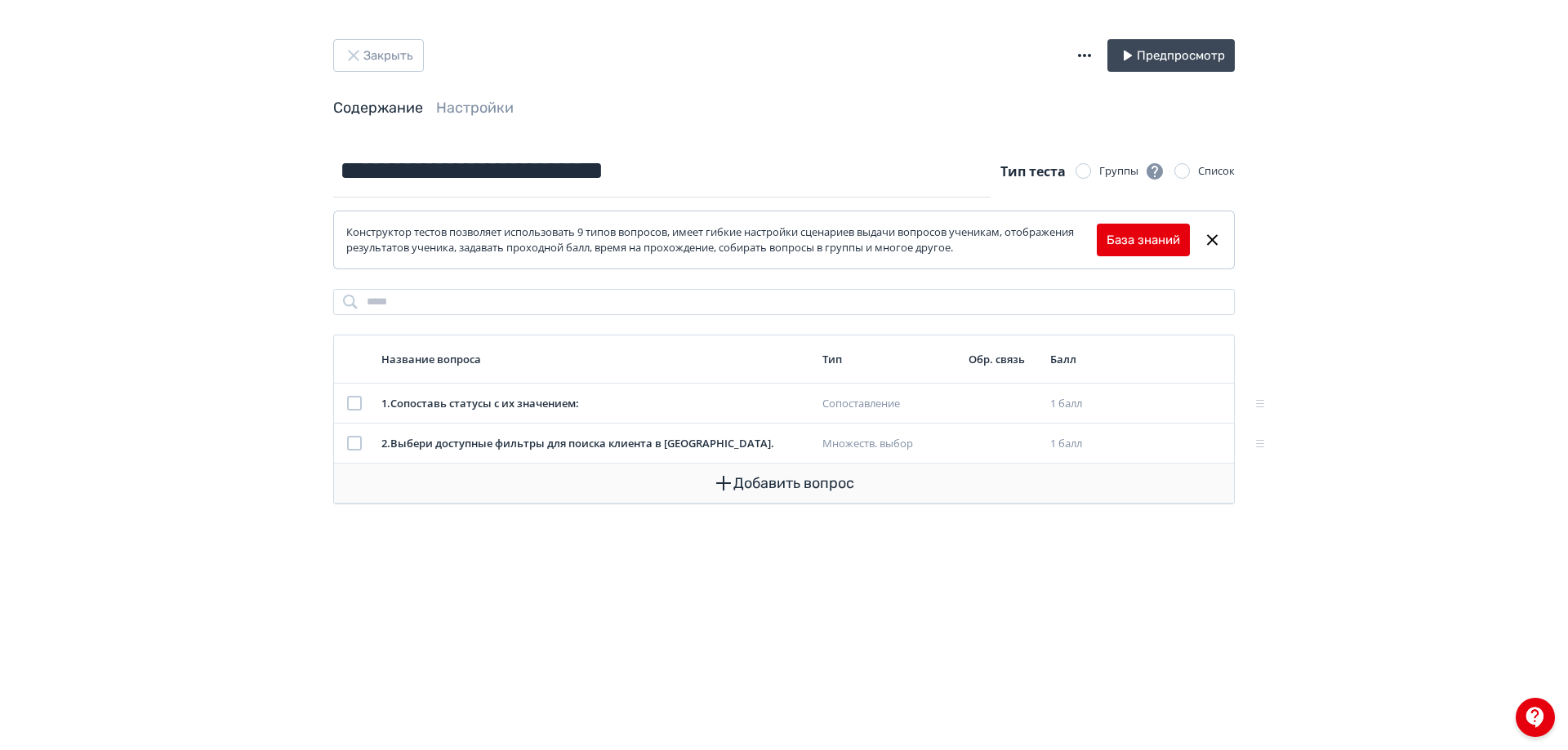
click at [865, 471] on button "Добавить вопрос" at bounding box center [784, 483] width 874 height 39
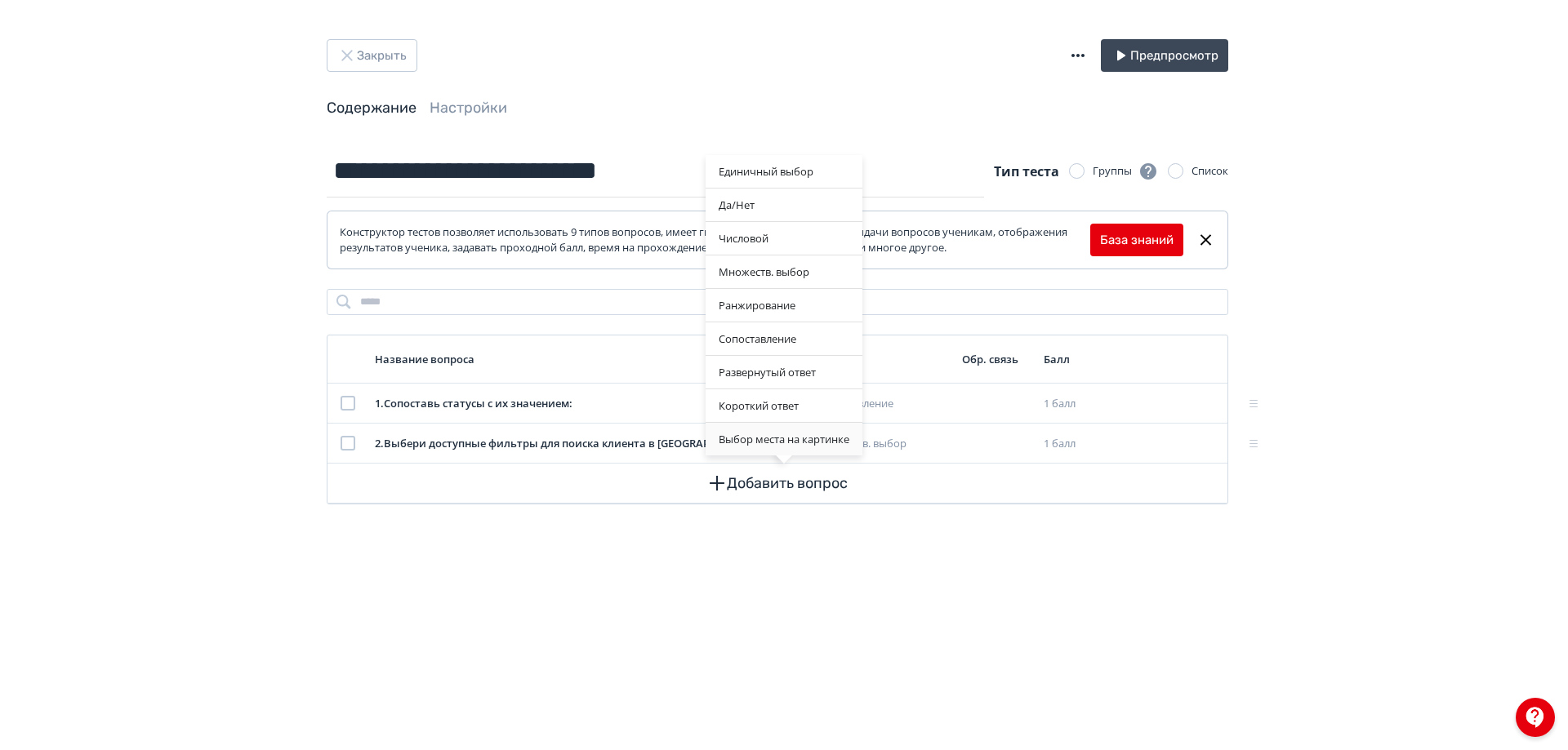
click at [775, 440] on div "Выбор места на картинке" at bounding box center [784, 439] width 157 height 33
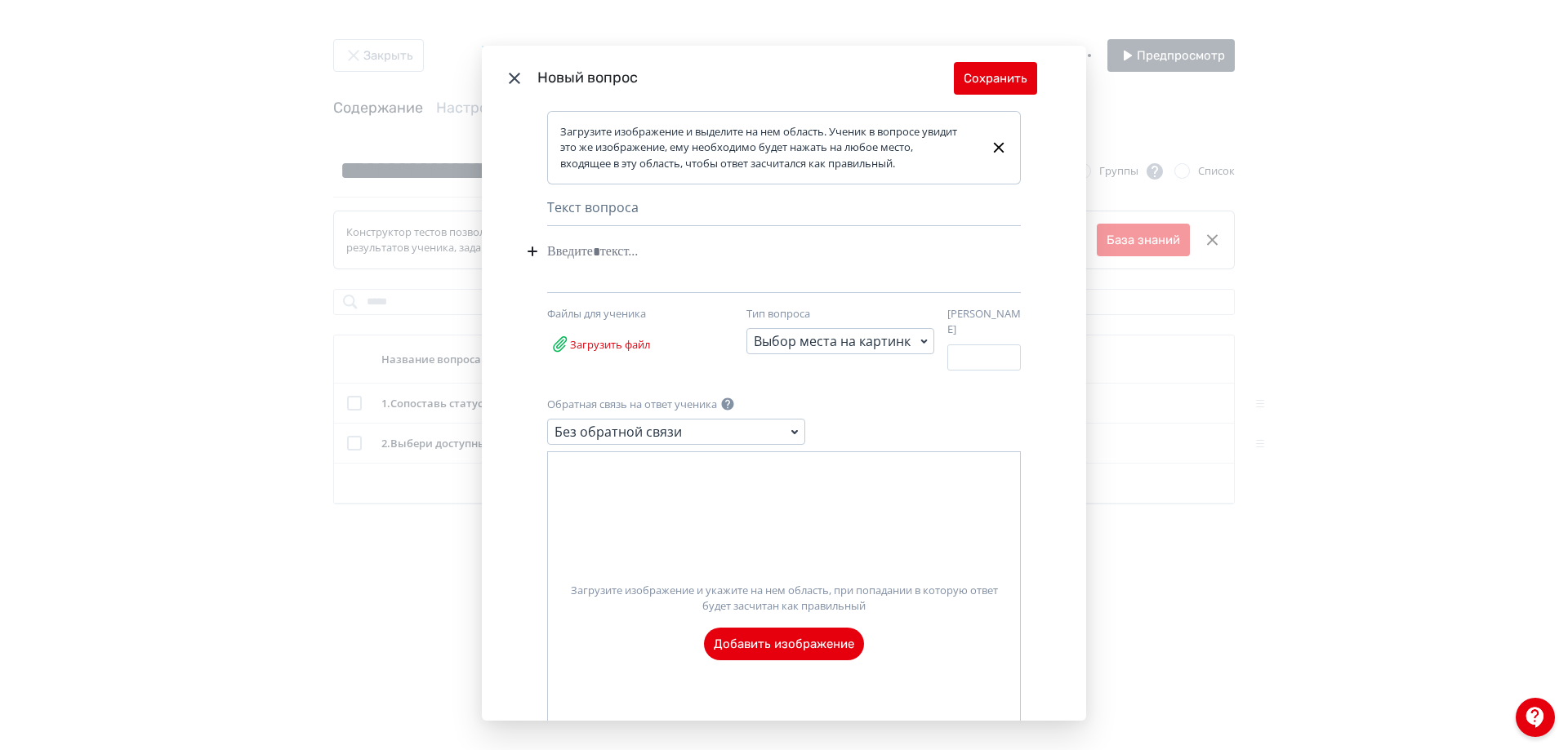
click at [759, 638] on label "Загрузите изображение и укажите на нем область, при попадании в которую ответ б…" at bounding box center [784, 615] width 472 height 91
click at [0, 0] on input "Загрузите изображение и укажите на нем область, при попадании в которую ответ б…" at bounding box center [0, 0] width 0 height 0
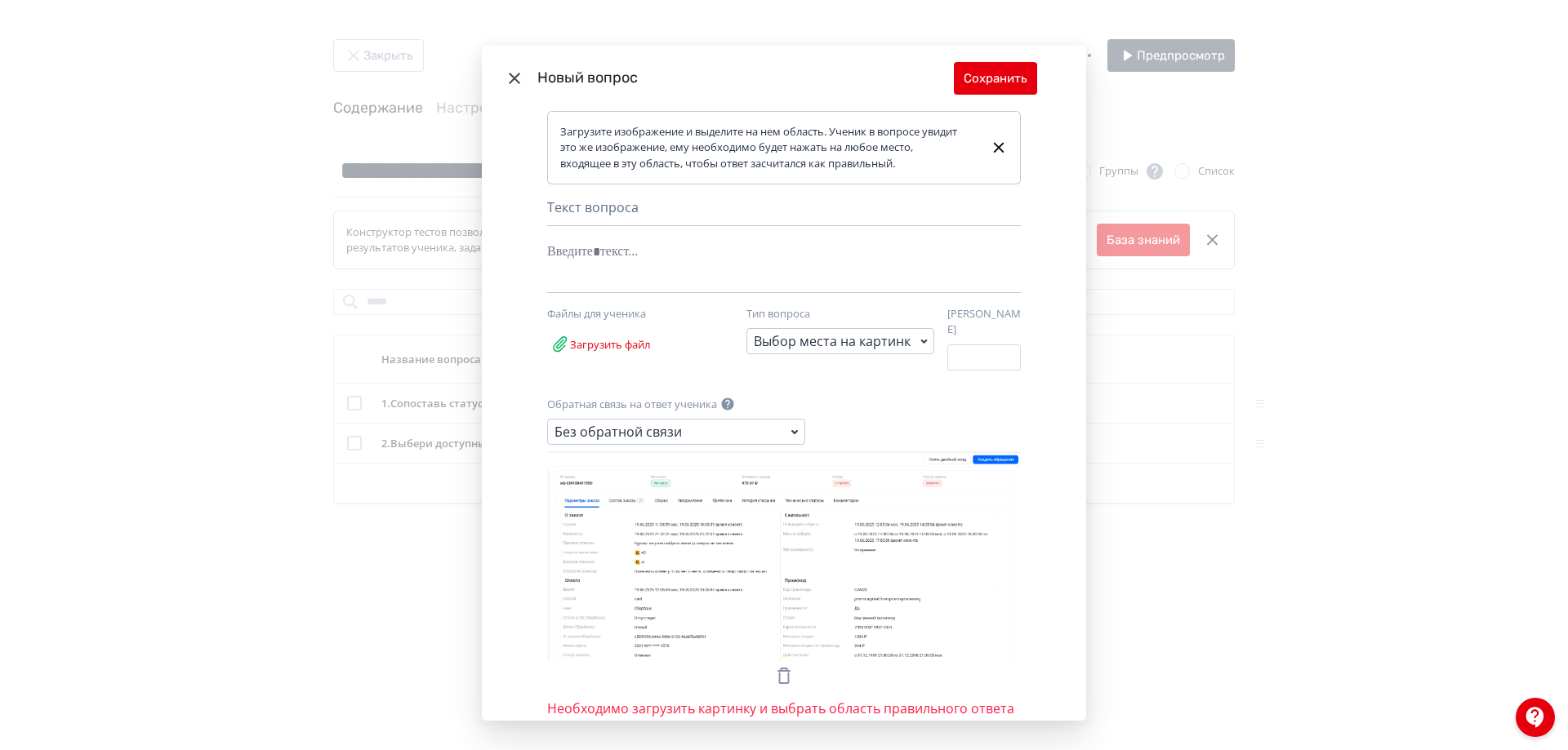
click at [581, 255] on div "Modal" at bounding box center [759, 251] width 424 height 31
click at [817, 546] on icon "Modal" at bounding box center [784, 556] width 474 height 209
click at [661, 628] on button "Сбросить выбор области" at bounding box center [643, 639] width 174 height 33
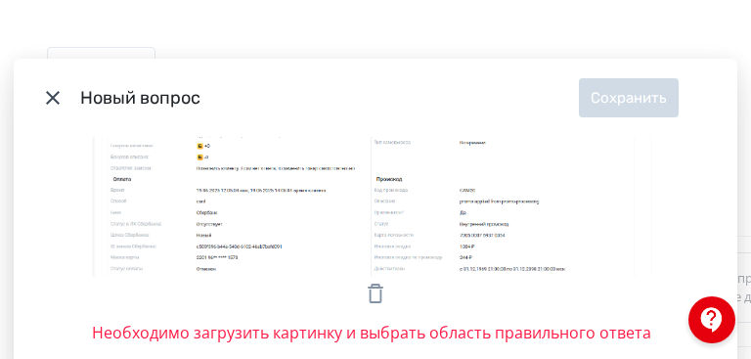
scroll to position [526, 0]
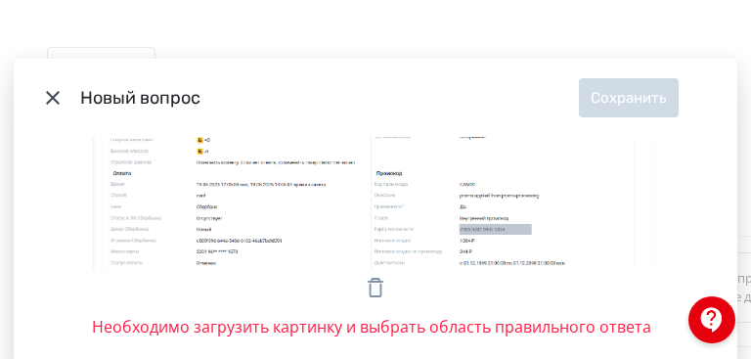
drag, startPoint x: 450, startPoint y: 209, endPoint x: 523, endPoint y: 221, distance: 73.4
click at [523, 221] on icon "Modal" at bounding box center [376, 144] width 568 height 251
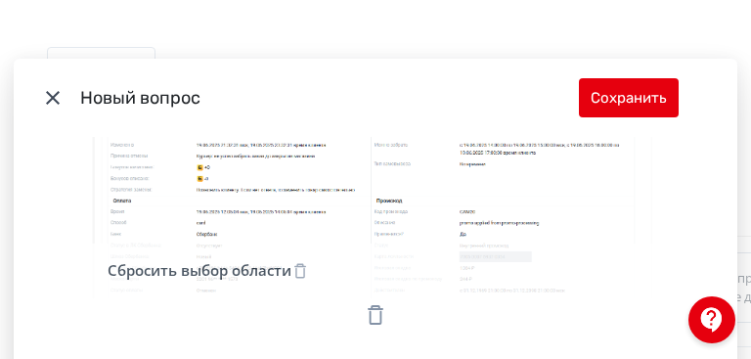
click at [354, 308] on div "Modal" at bounding box center [376, 314] width 568 height 33
click at [295, 262] on icon "Modal" at bounding box center [301, 271] width 18 height 18
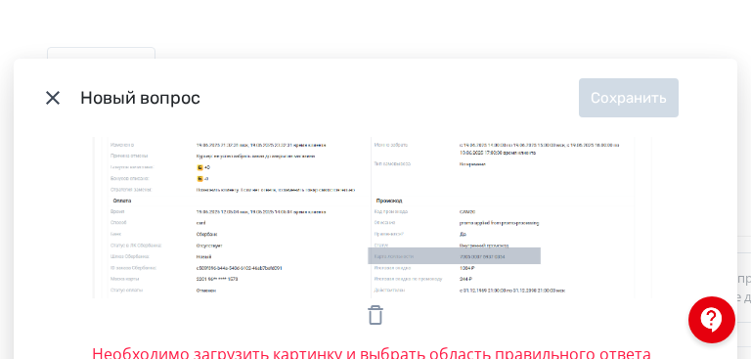
drag, startPoint x: 360, startPoint y: 233, endPoint x: 531, endPoint y: 250, distance: 172.1
click at [531, 250] on icon "Modal" at bounding box center [376, 171] width 568 height 251
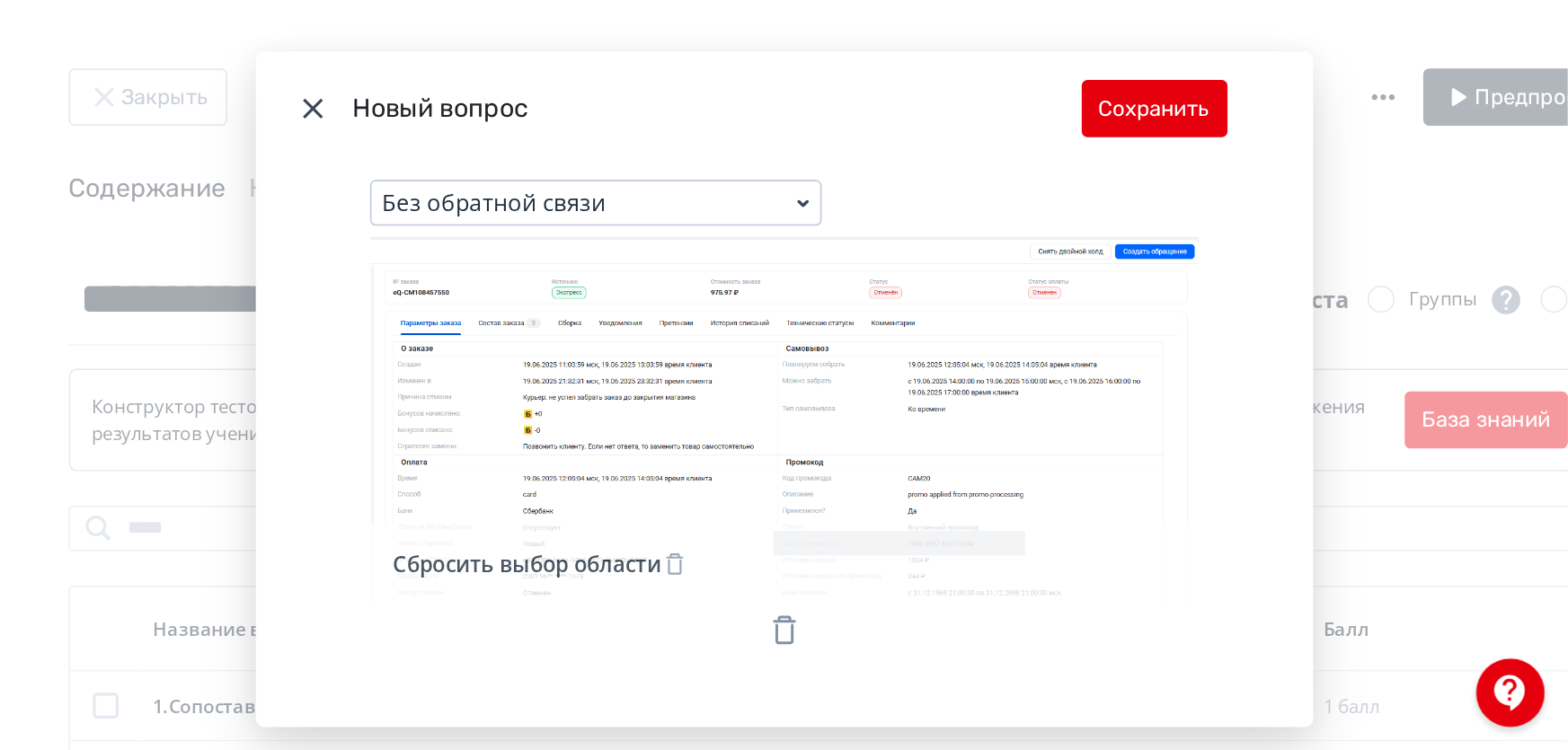
scroll to position [81, 0]
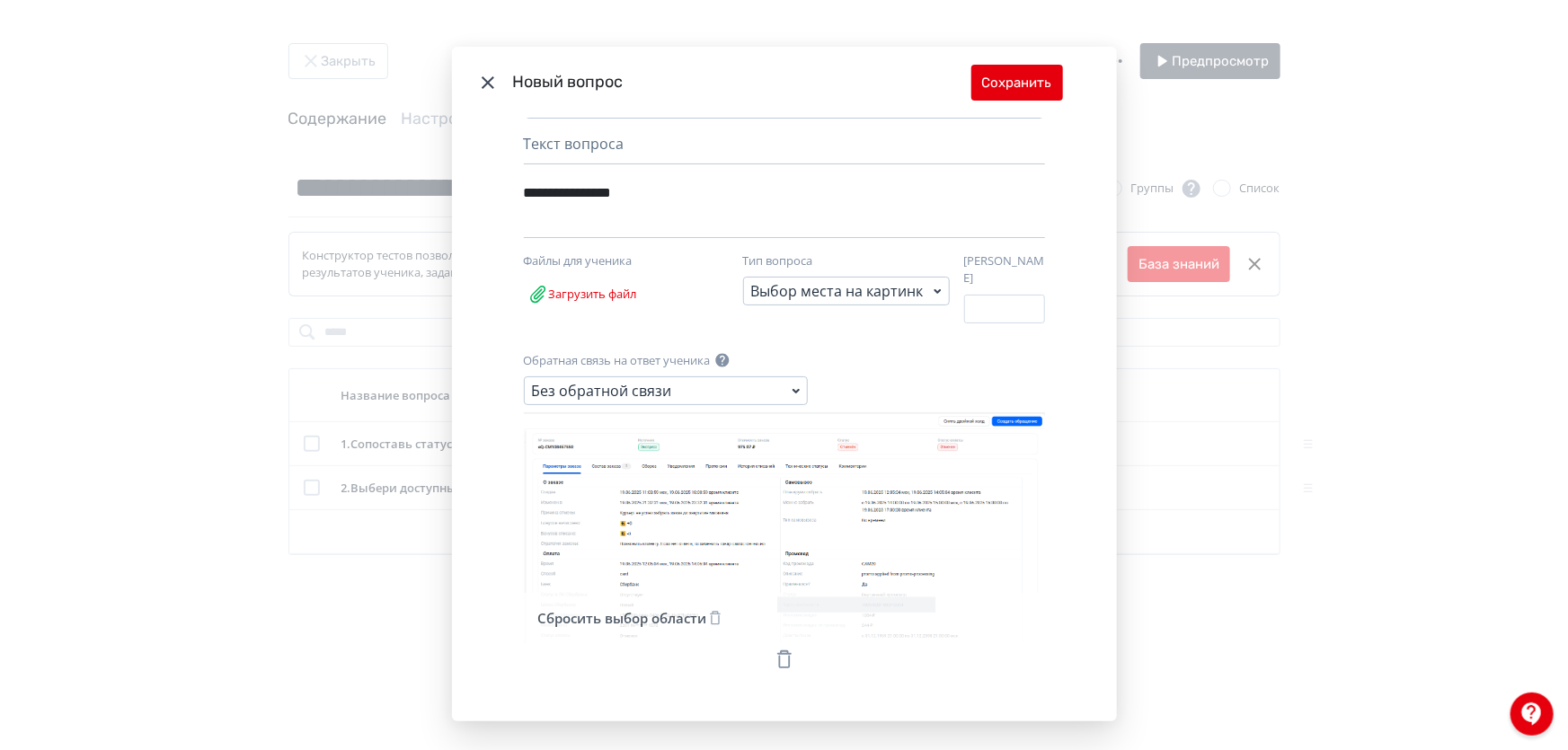
click at [558, 195] on div "**********" at bounding box center [753, 192] width 460 height 34
drag, startPoint x: 565, startPoint y: 196, endPoint x: 519, endPoint y: 194, distance: 46.0
click at [519, 194] on div "**********" at bounding box center [784, 420] width 665 height 604
click at [731, 196] on div "**********" at bounding box center [753, 192] width 460 height 34
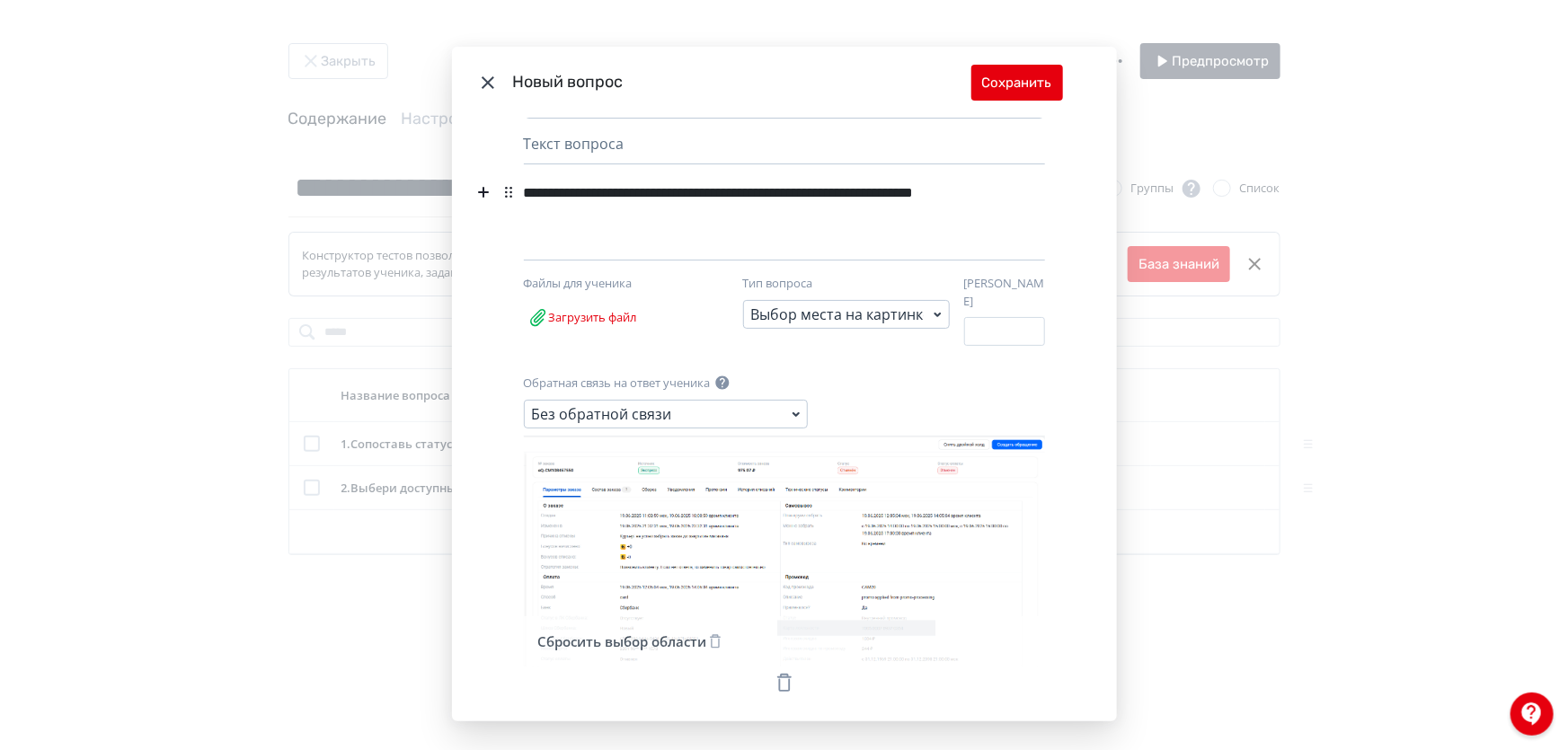
click at [631, 185] on div "**********" at bounding box center [753, 204] width 460 height 58
click at [728, 206] on div "**********" at bounding box center [753, 204] width 460 height 58
click at [1010, 84] on button "Сохранить" at bounding box center [1018, 82] width 92 height 36
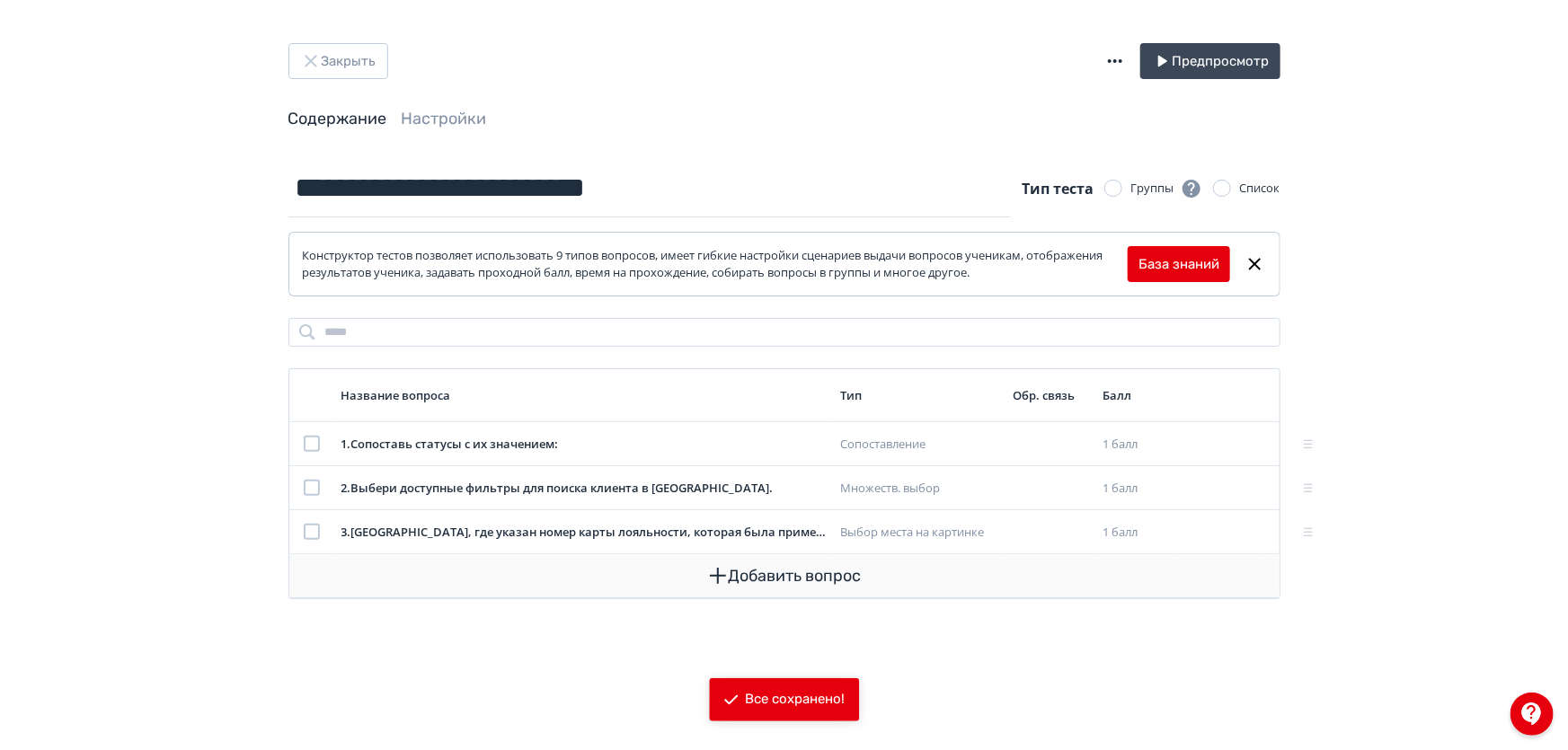
click at [773, 580] on button "Добавить вопрос" at bounding box center [784, 576] width 962 height 43
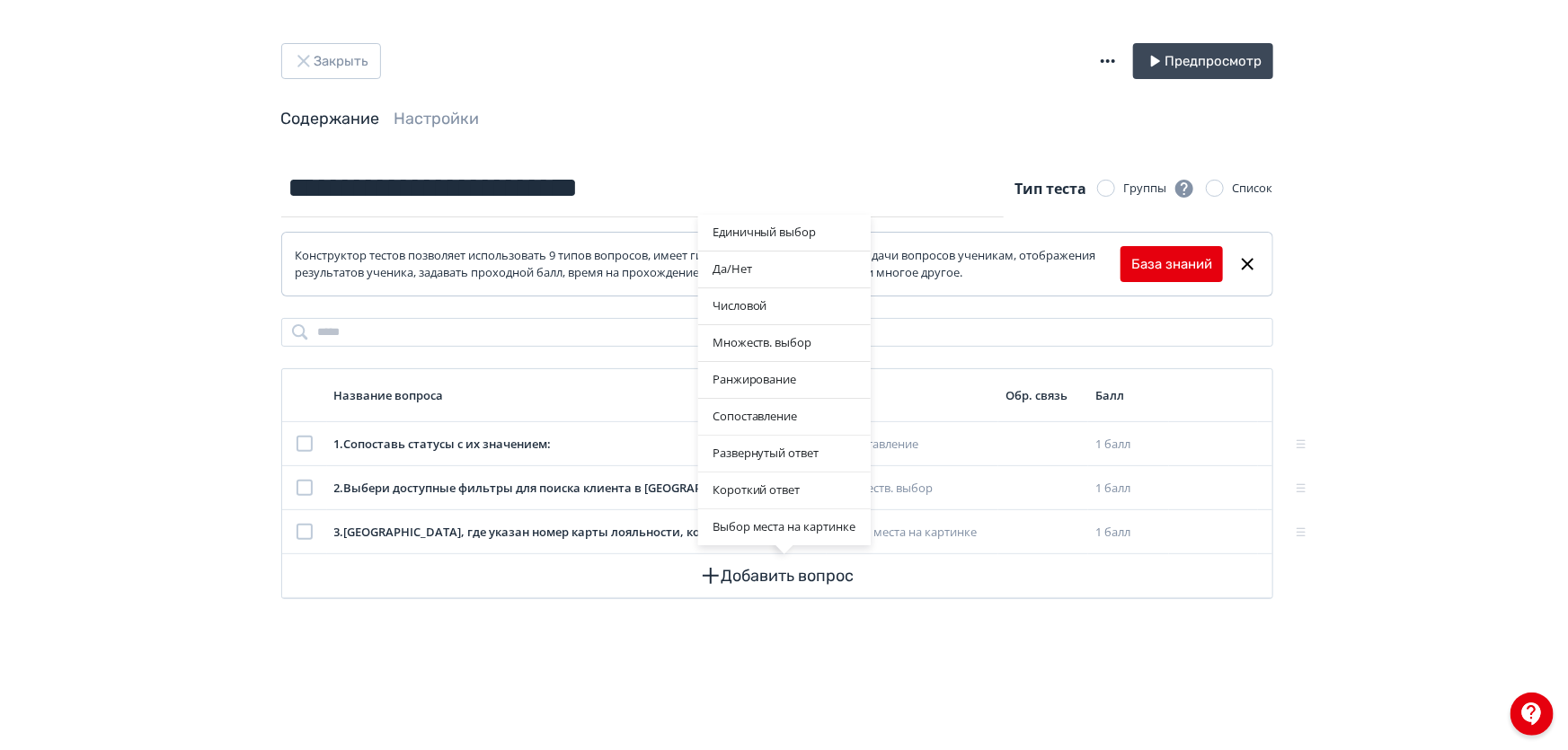
drag, startPoint x: 491, startPoint y: 622, endPoint x: 522, endPoint y: 611, distance: 32.9
click at [491, 622] on div "Единичный выбор Да/[PERSON_NAME] Множеств. выбор Ранжирование Сопоставление Раз…" at bounding box center [784, 375] width 1568 height 750
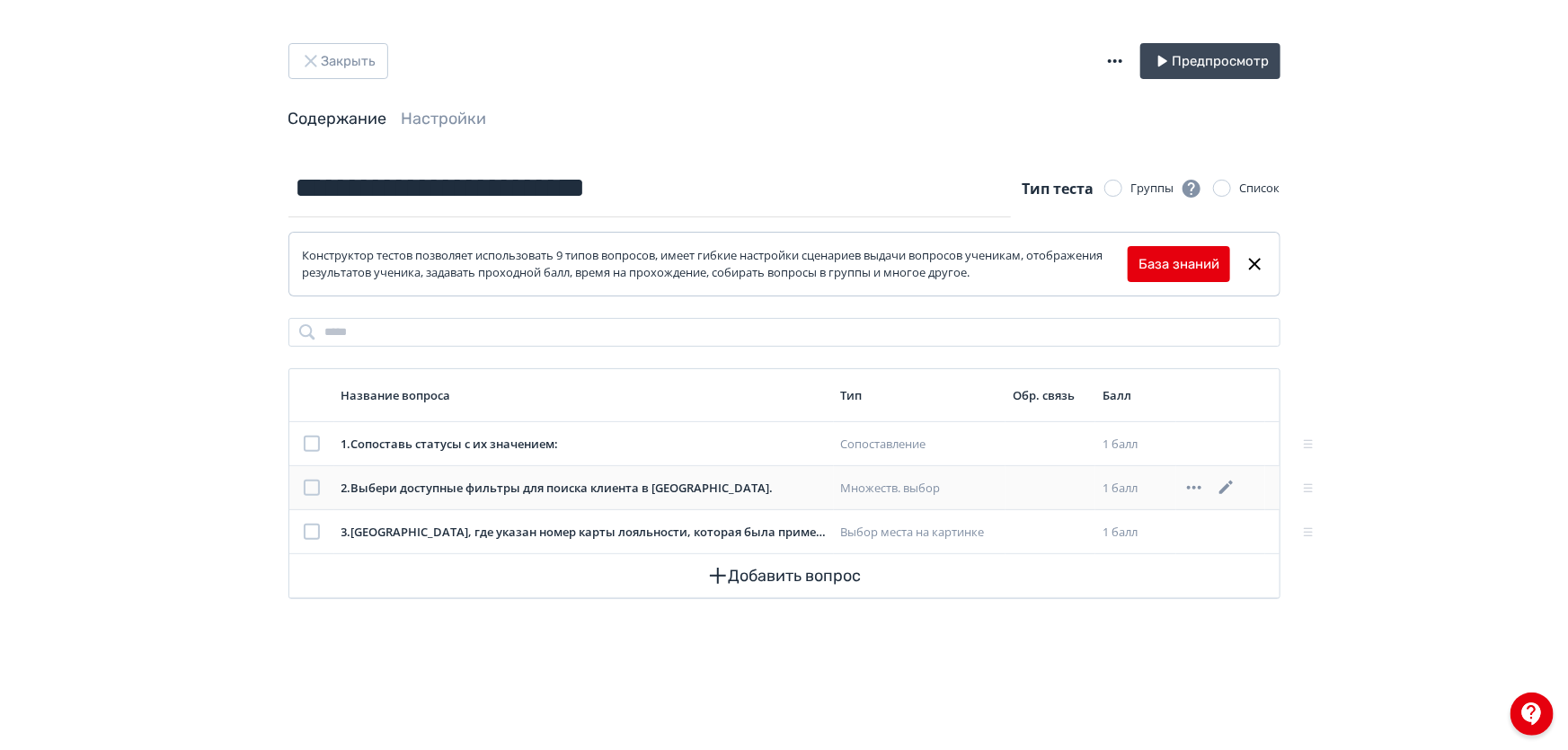
click at [1231, 487] on icon at bounding box center [1226, 487] width 21 height 21
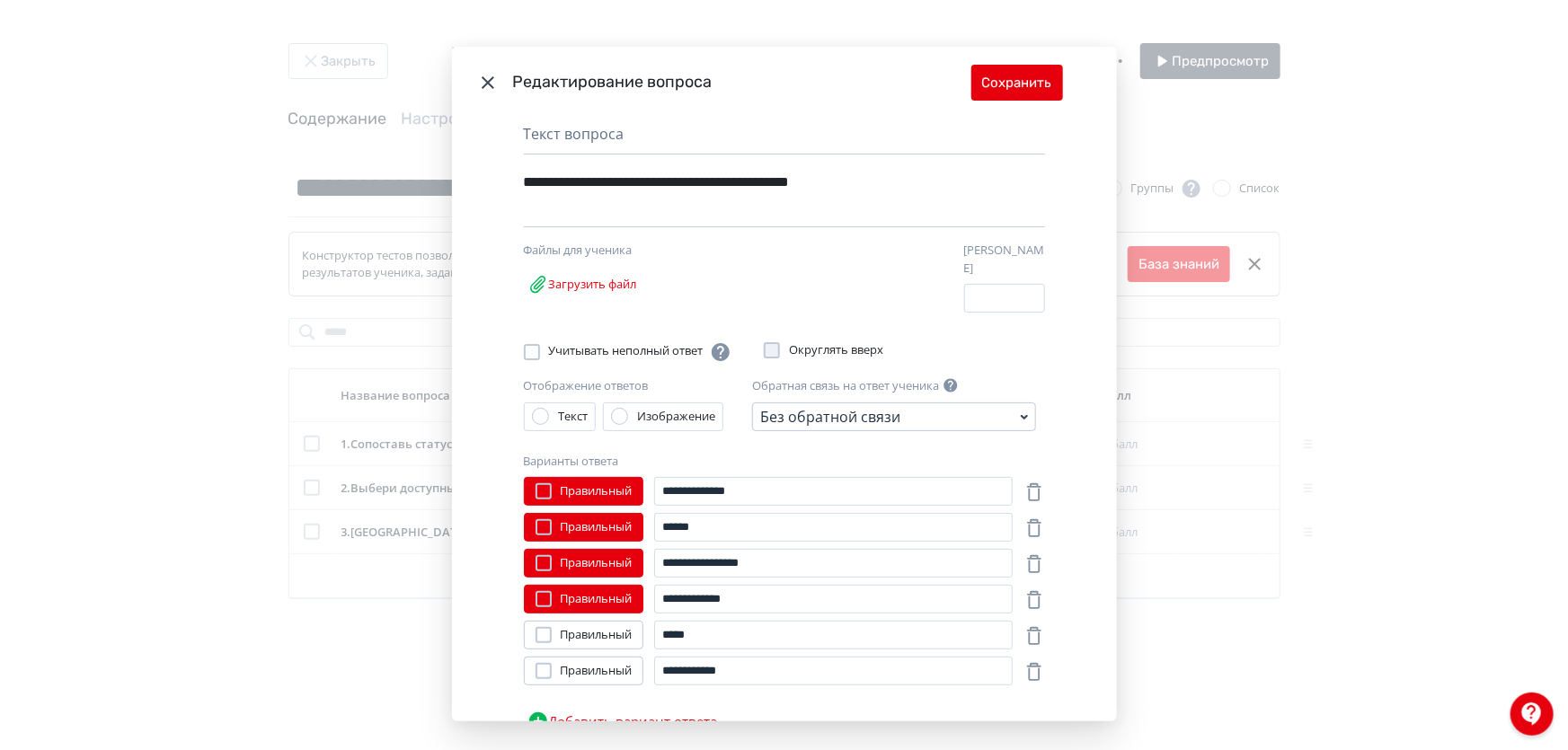
scroll to position [0, 0]
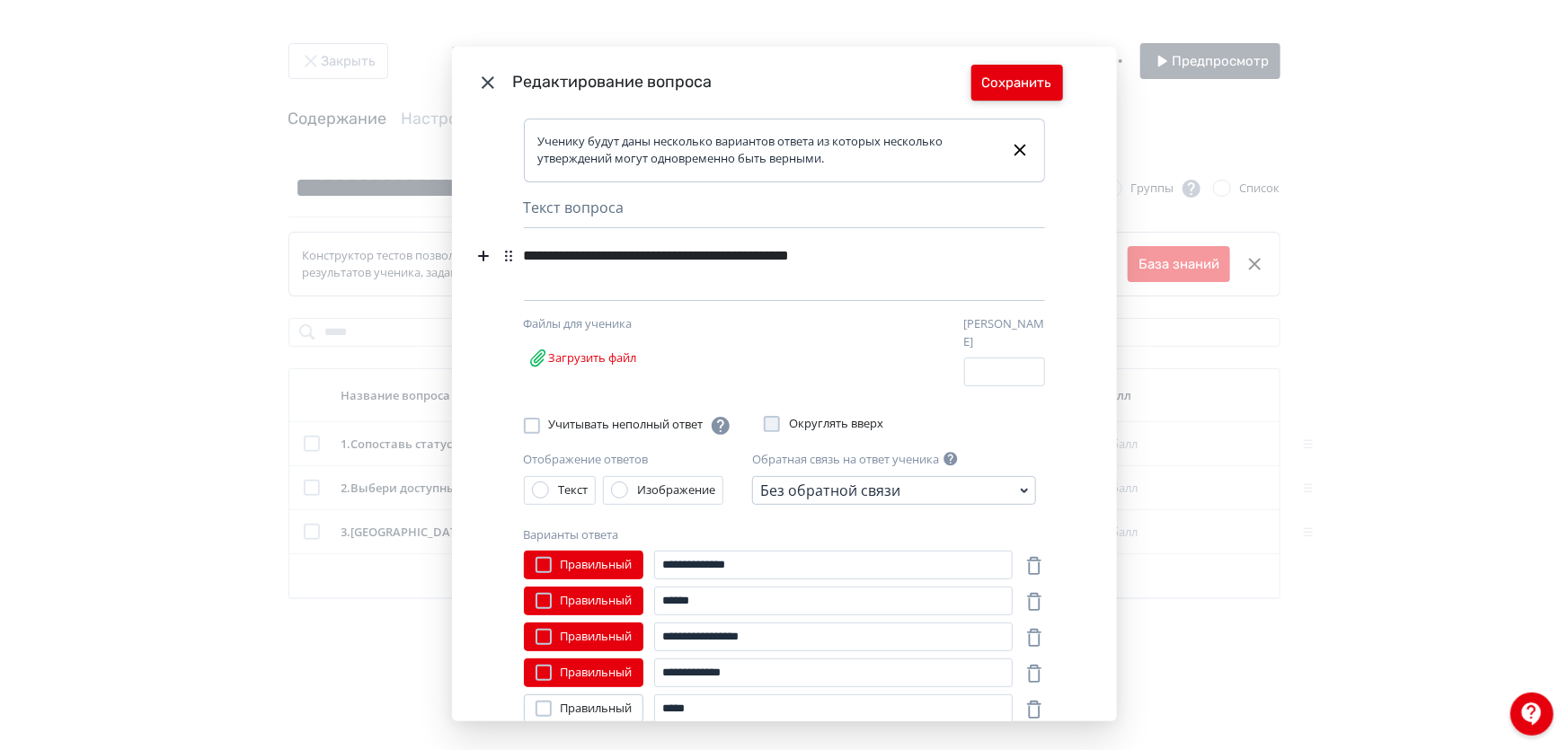
click at [1017, 74] on button "Сохранить" at bounding box center [1018, 82] width 92 height 36
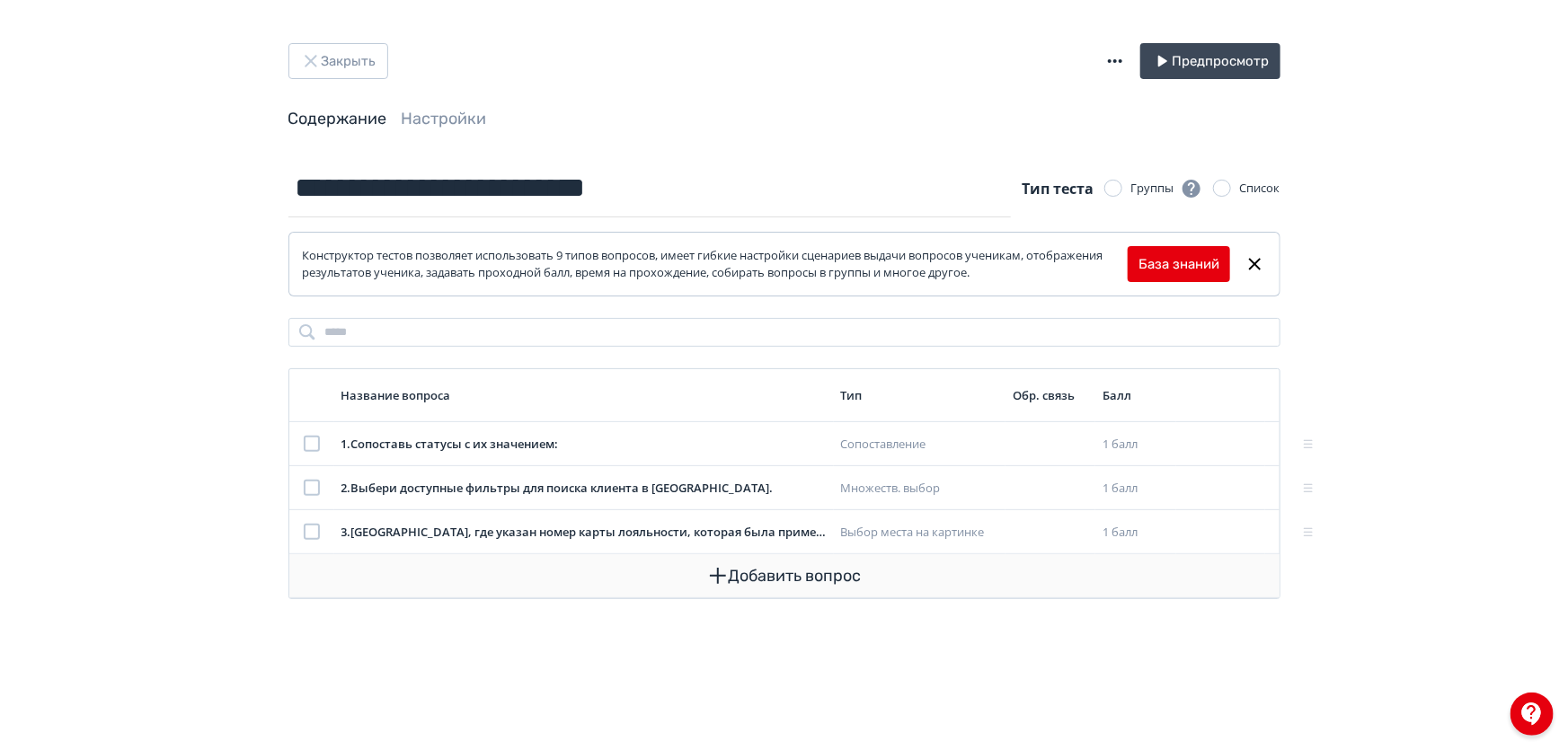
click at [751, 557] on button "Добавить вопрос" at bounding box center [784, 576] width 962 height 43
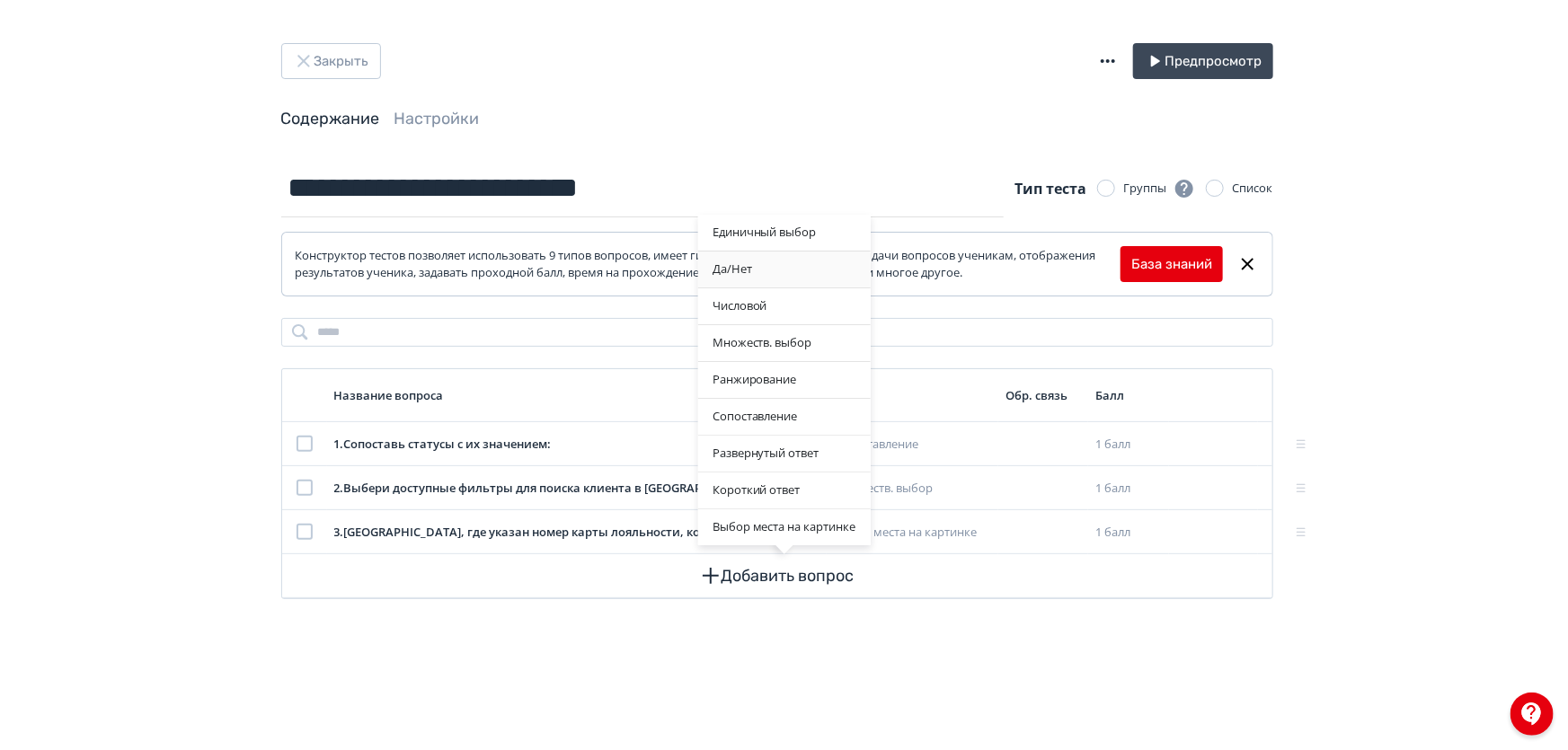
click at [779, 261] on div "Да/Нет" at bounding box center [784, 269] width 173 height 36
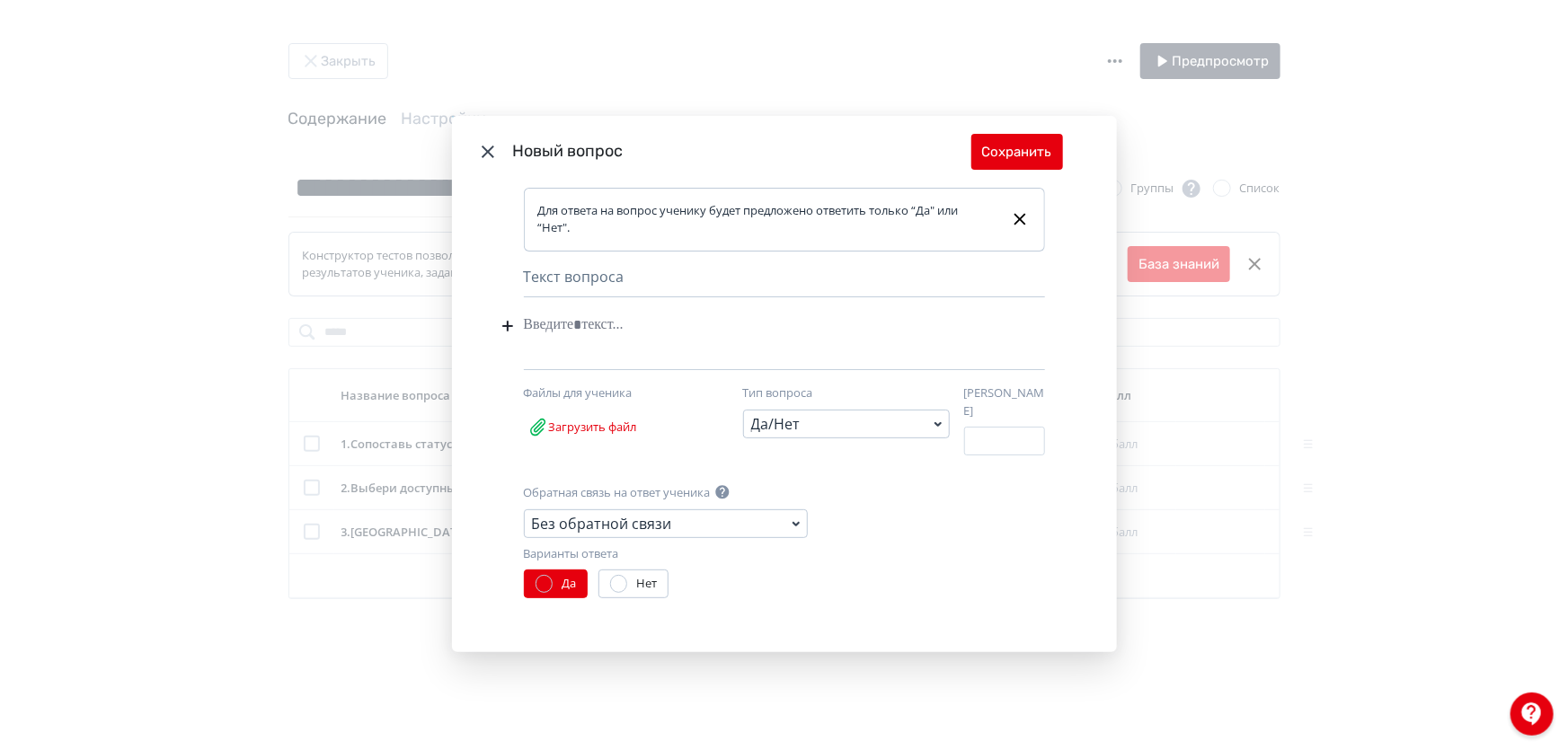
click at [547, 342] on div "Modal" at bounding box center [757, 325] width 467 height 34
click at [1024, 157] on button "Сохранить" at bounding box center [1018, 151] width 92 height 36
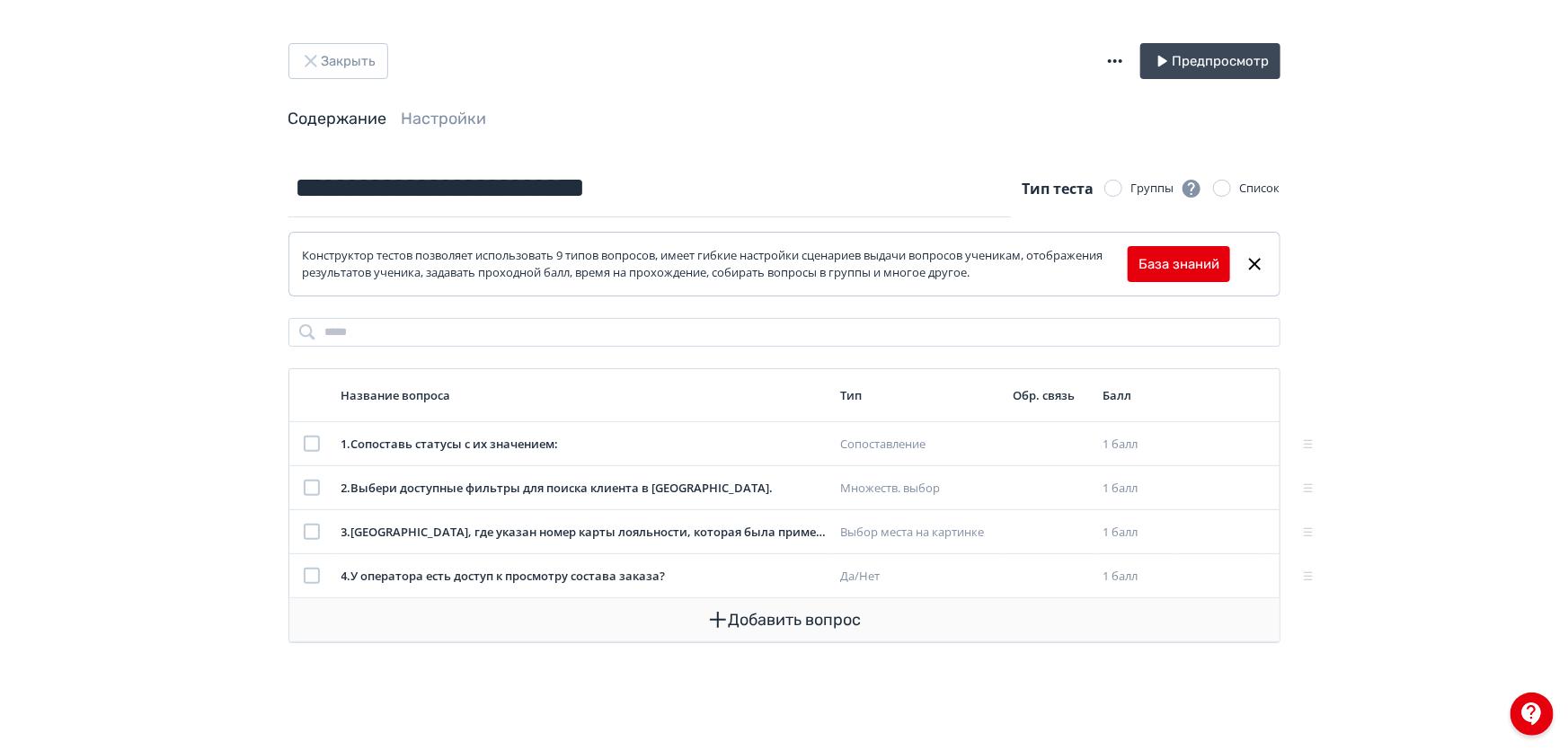
click at [819, 620] on button "Добавить вопрос" at bounding box center [784, 620] width 962 height 43
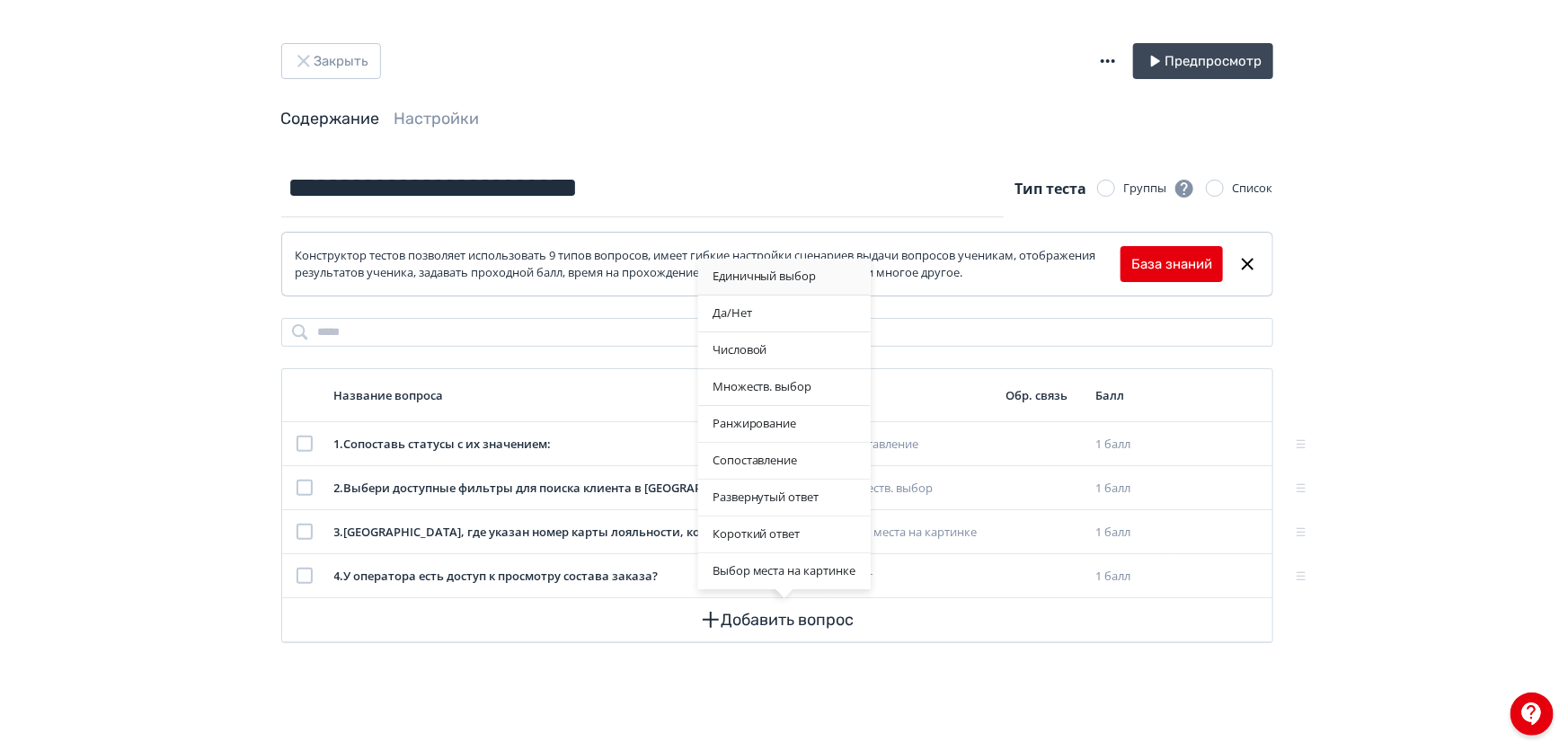
click at [783, 289] on div "Единичный выбор" at bounding box center [784, 276] width 173 height 36
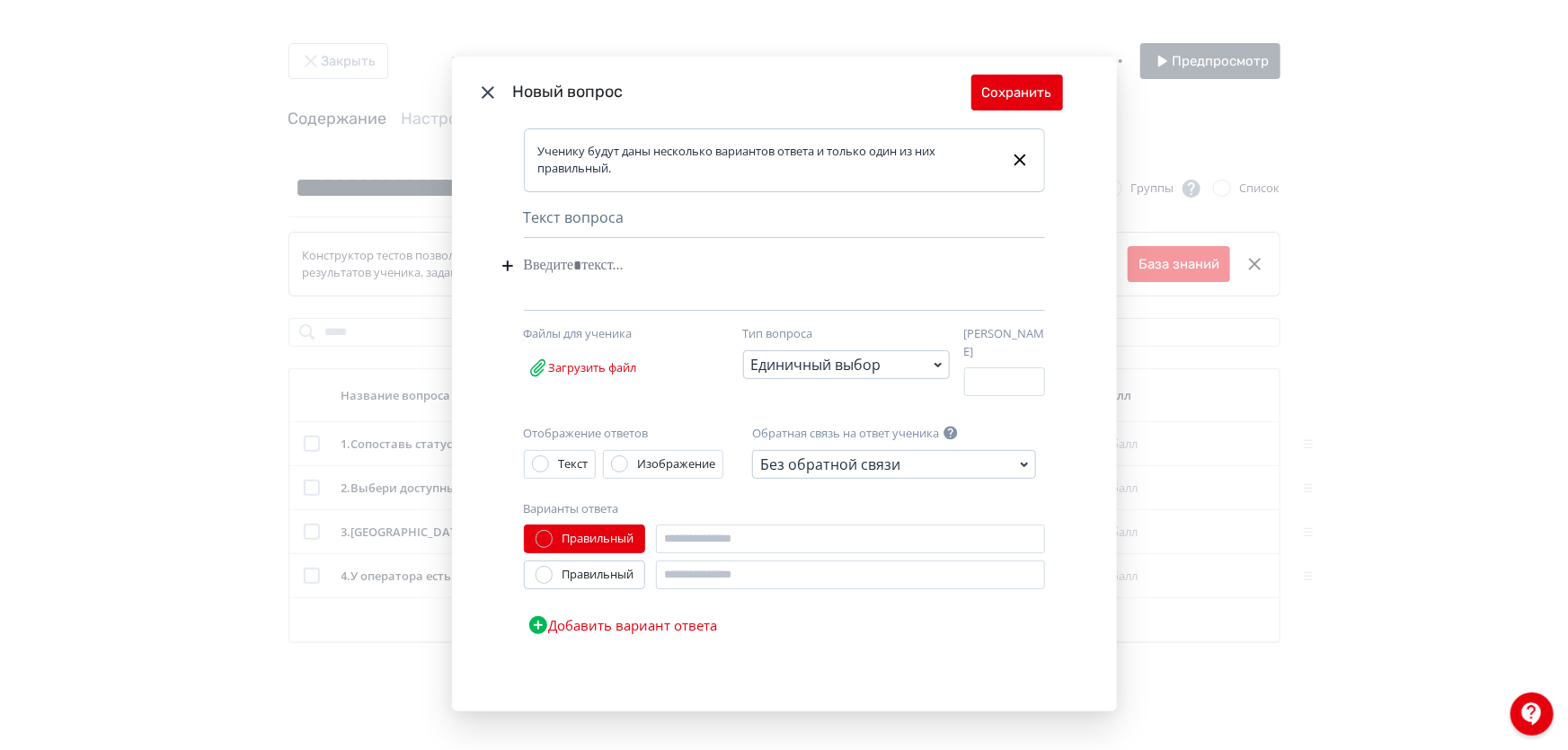
click at [581, 252] on div "Текст вопроса Nothing found Text Heading List Code Image Quote iFrame Ctrl + ⇧ …" at bounding box center [784, 259] width 522 height 105
click at [579, 267] on div "Modal" at bounding box center [757, 265] width 467 height 34
click at [853, 264] on div "**********" at bounding box center [757, 265] width 467 height 34
drag, startPoint x: 859, startPoint y: 268, endPoint x: 809, endPoint y: 268, distance: 50.0
click at [809, 268] on div "**********" at bounding box center [757, 265] width 467 height 34
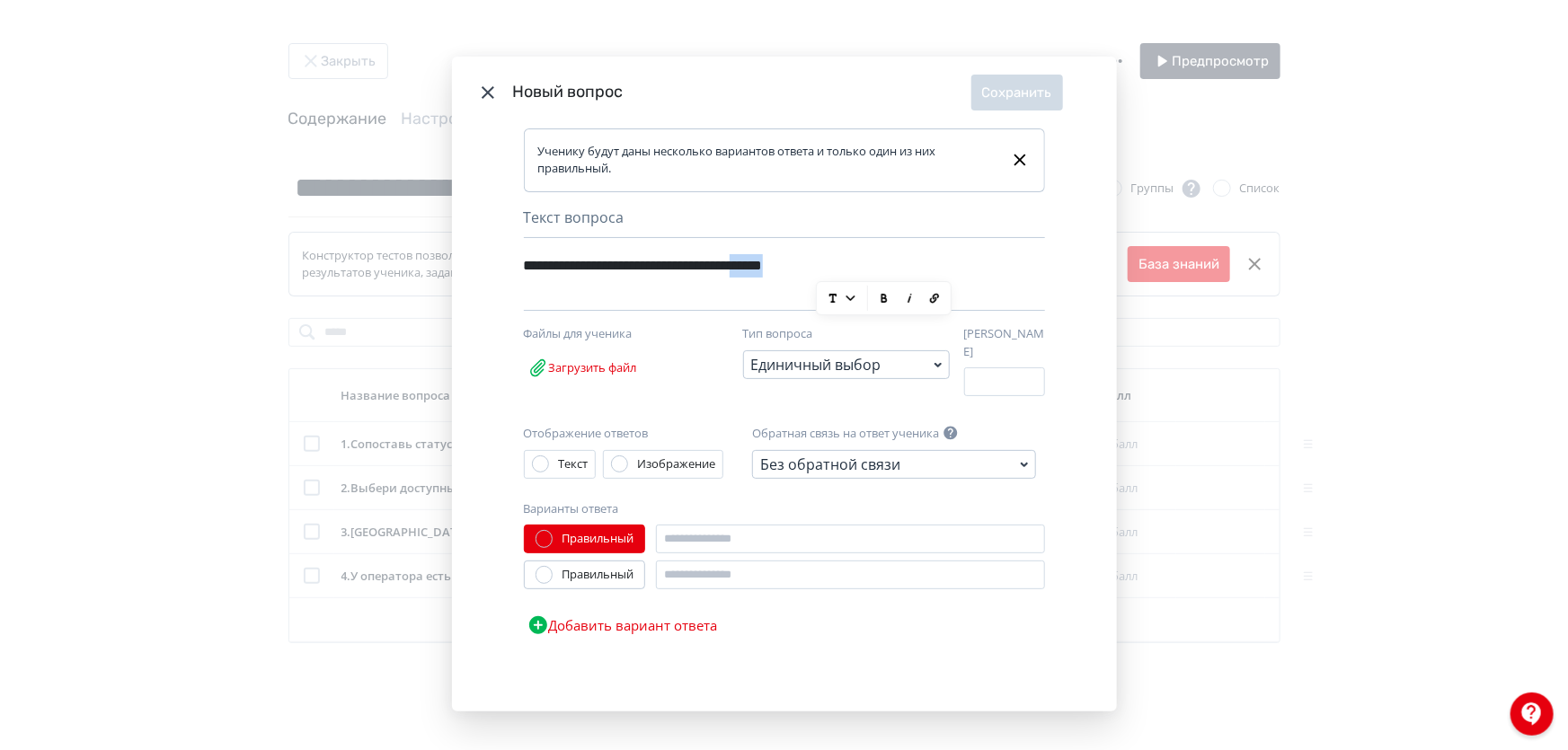
click at [811, 269] on div "**********" at bounding box center [757, 265] width 467 height 34
drag, startPoint x: 835, startPoint y: 265, endPoint x: 800, endPoint y: 274, distance: 36.1
click at [800, 274] on div "**********" at bounding box center [757, 265] width 467 height 34
click at [919, 283] on div "**********" at bounding box center [757, 265] width 467 height 34
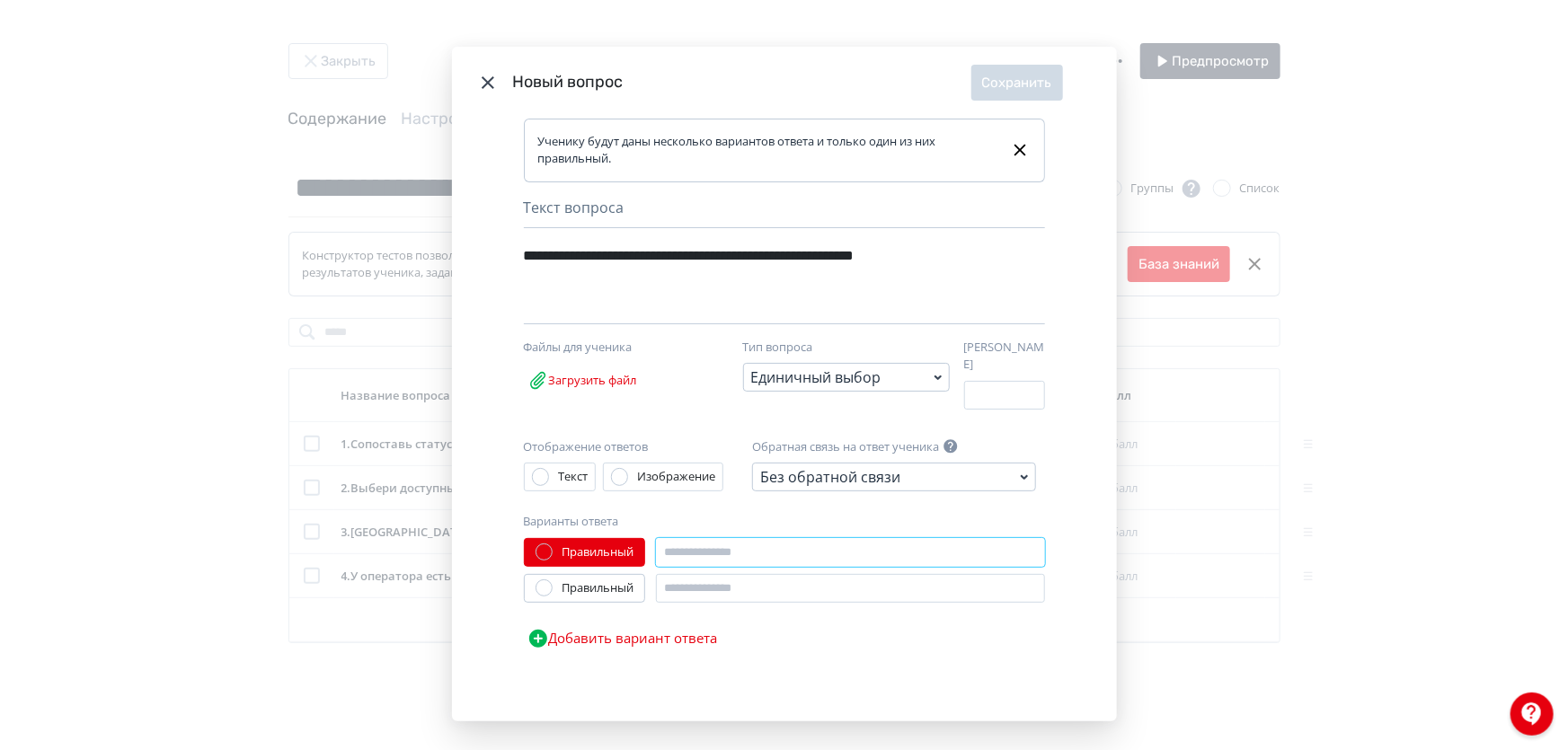
click at [690, 550] on input "Modal" at bounding box center [851, 552] width 389 height 28
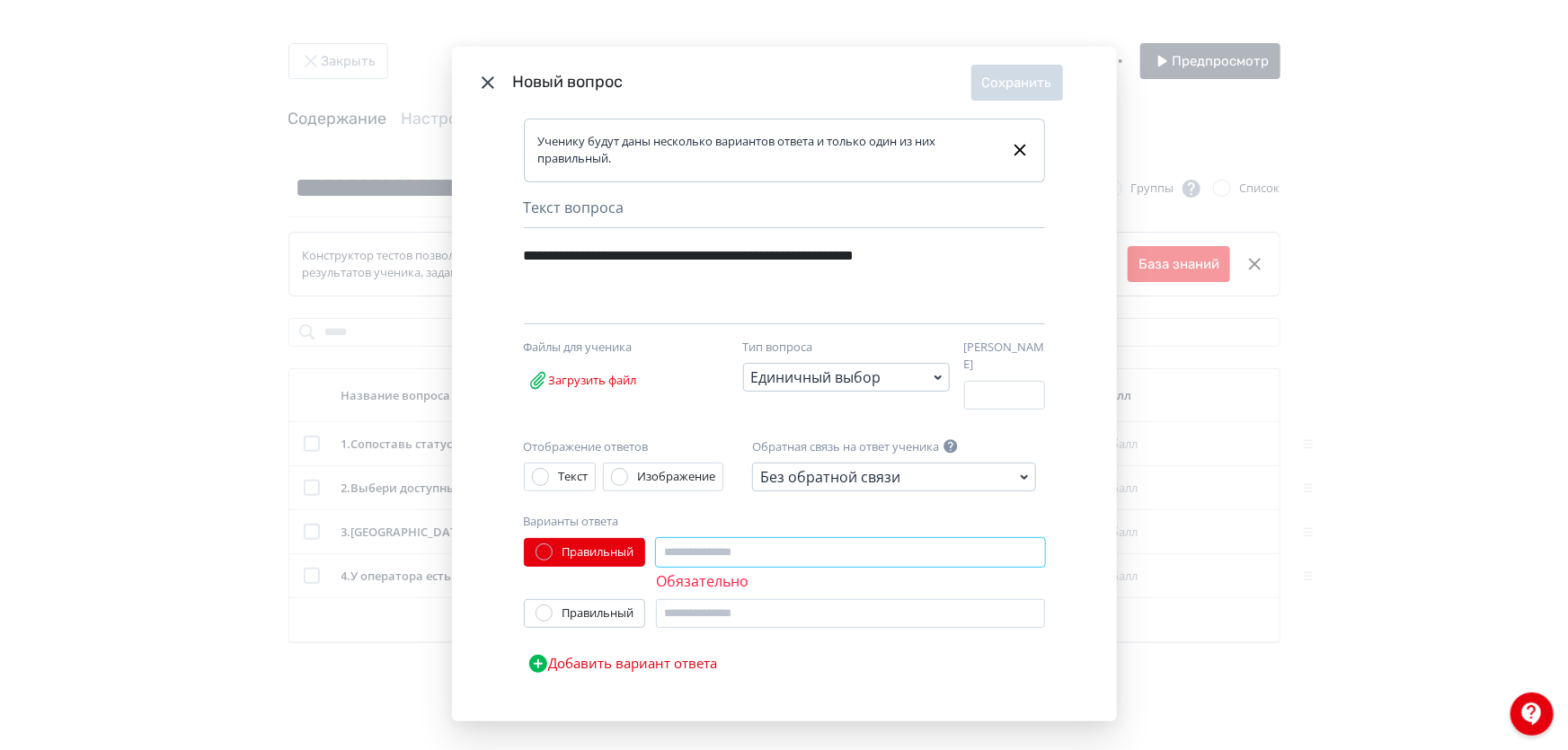
click at [767, 540] on input "Modal" at bounding box center [851, 552] width 389 height 28
paste input "**********"
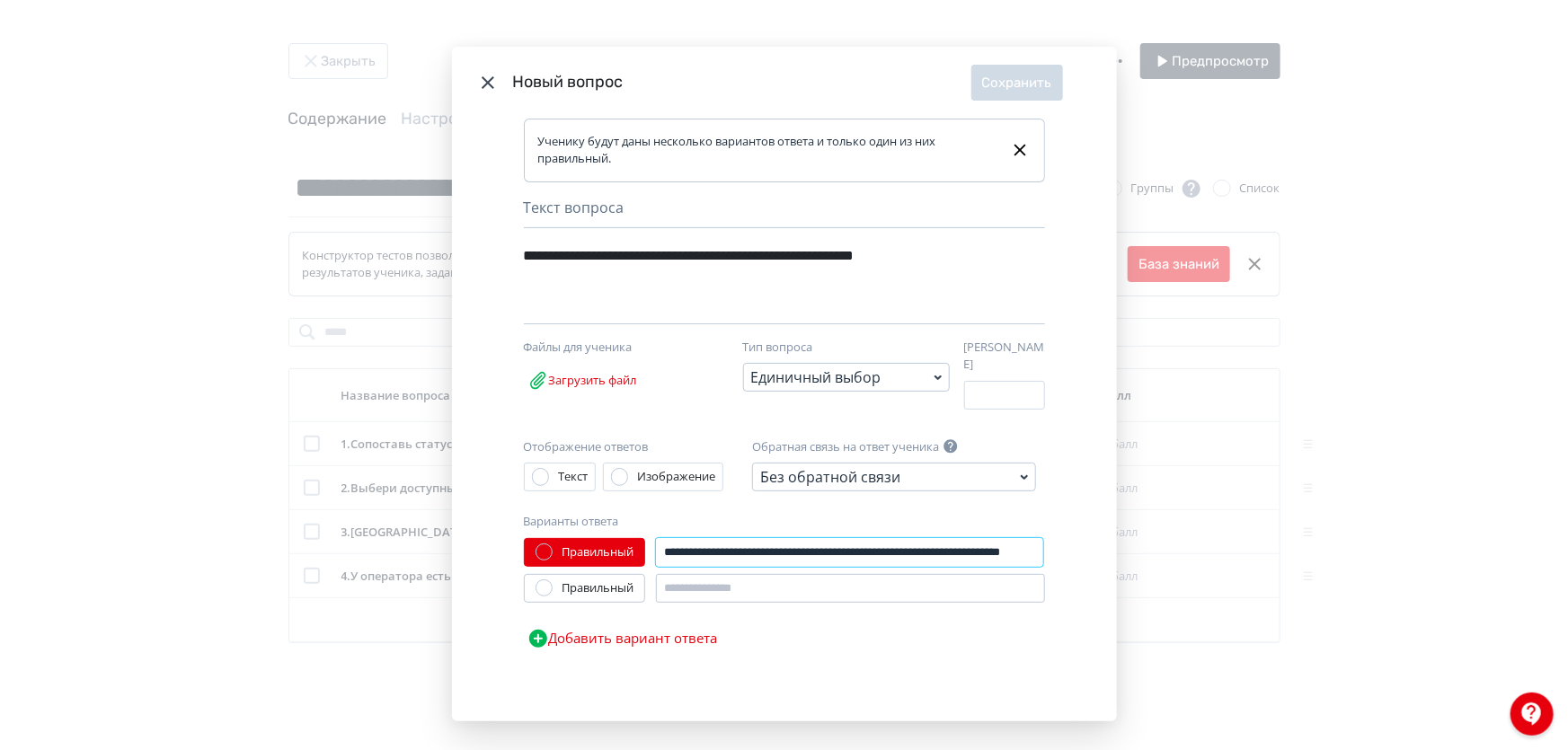
type input "**********"
click at [728, 586] on input "Modal" at bounding box center [851, 588] width 389 height 28
paste input "**********"
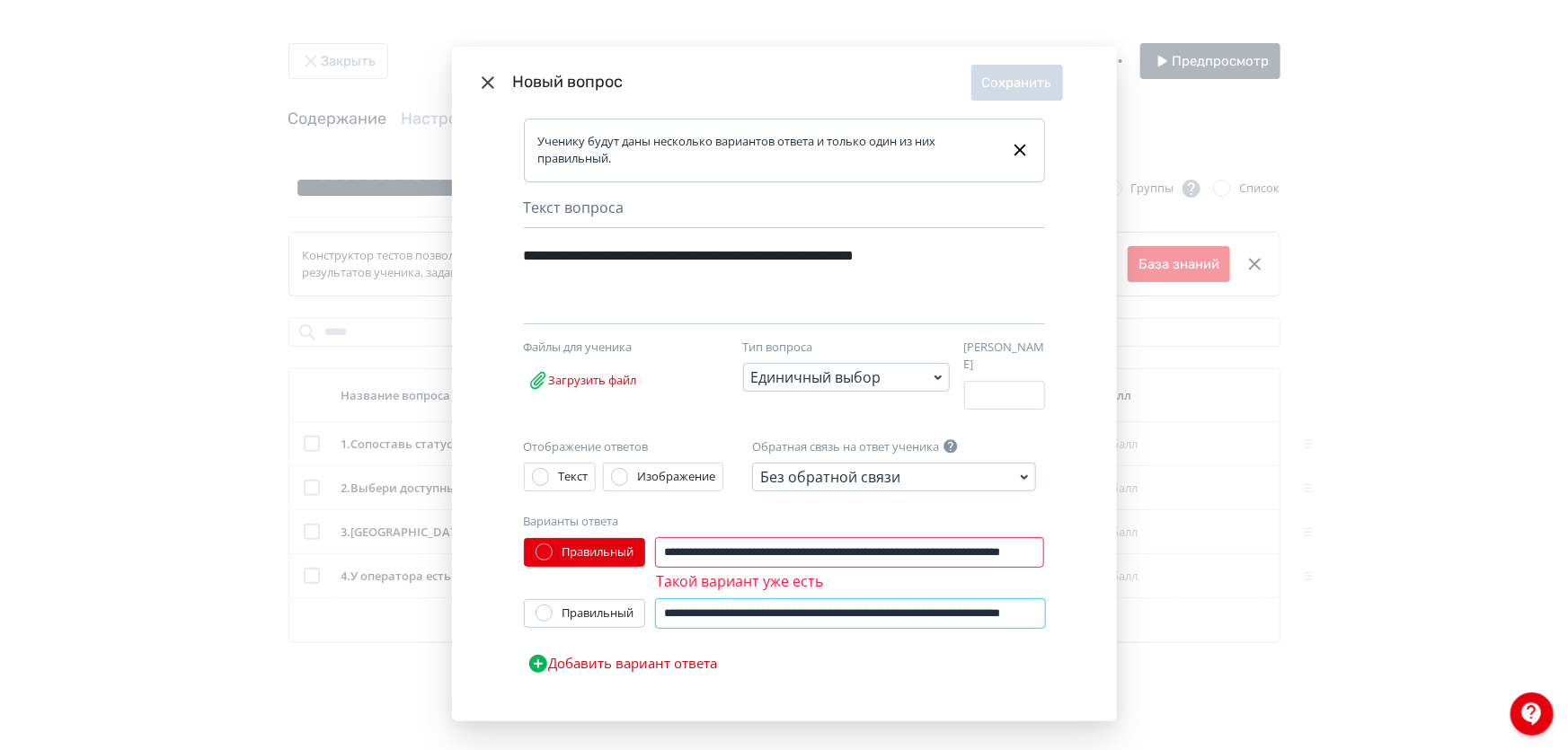
scroll to position [0, 106]
drag, startPoint x: 797, startPoint y: 603, endPoint x: 995, endPoint y: 610, distance: 198.1
click at [995, 611] on input "**********" at bounding box center [846, 613] width 381 height 28
click at [973, 602] on input "**********" at bounding box center [846, 613] width 381 height 28
click at [967, 608] on input "**********" at bounding box center [846, 613] width 381 height 28
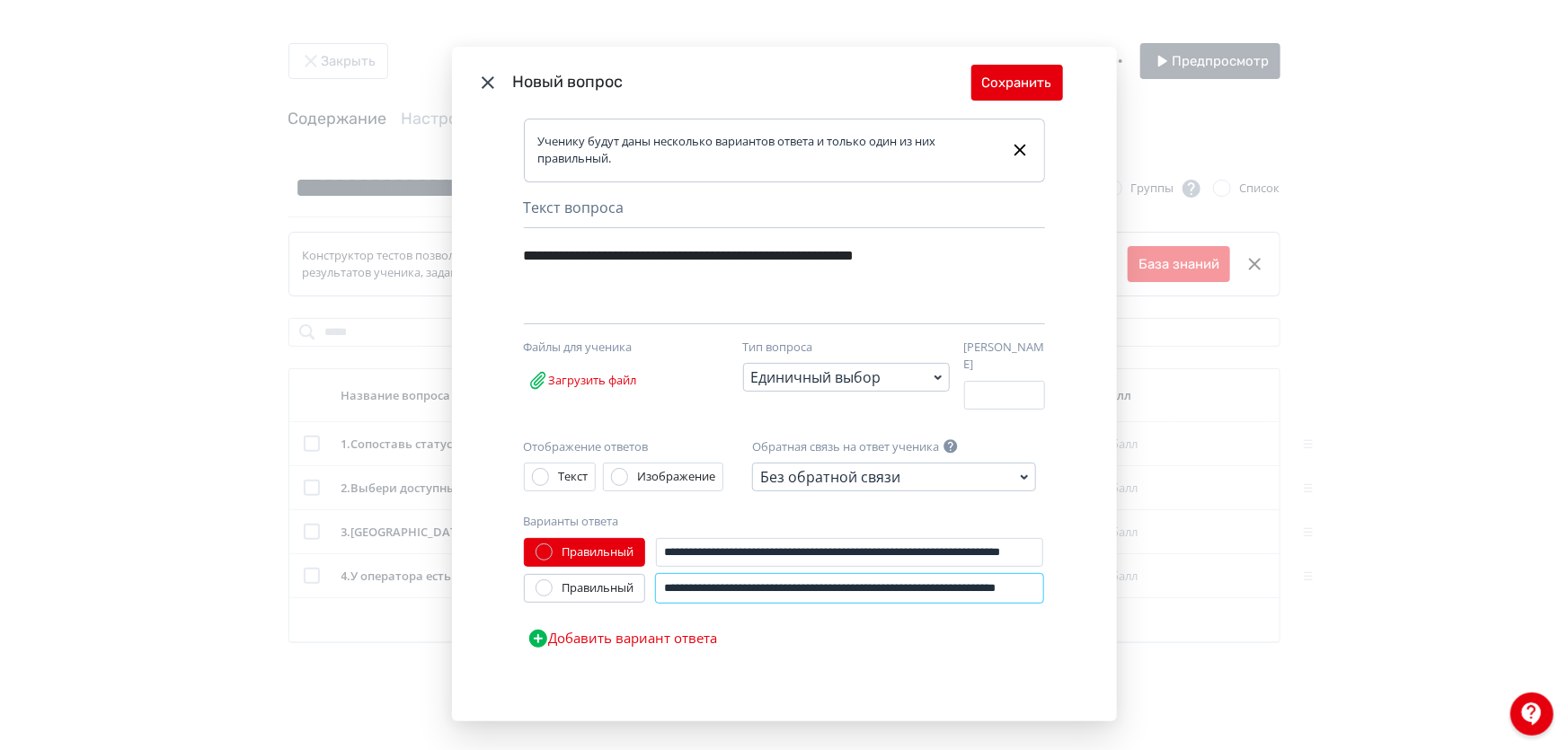
scroll to position [0, 93]
type input "**********"
click at [719, 630] on div "**********" at bounding box center [784, 597] width 522 height 118
click at [705, 637] on button "Добавить вариант ответа" at bounding box center [622, 638] width 197 height 36
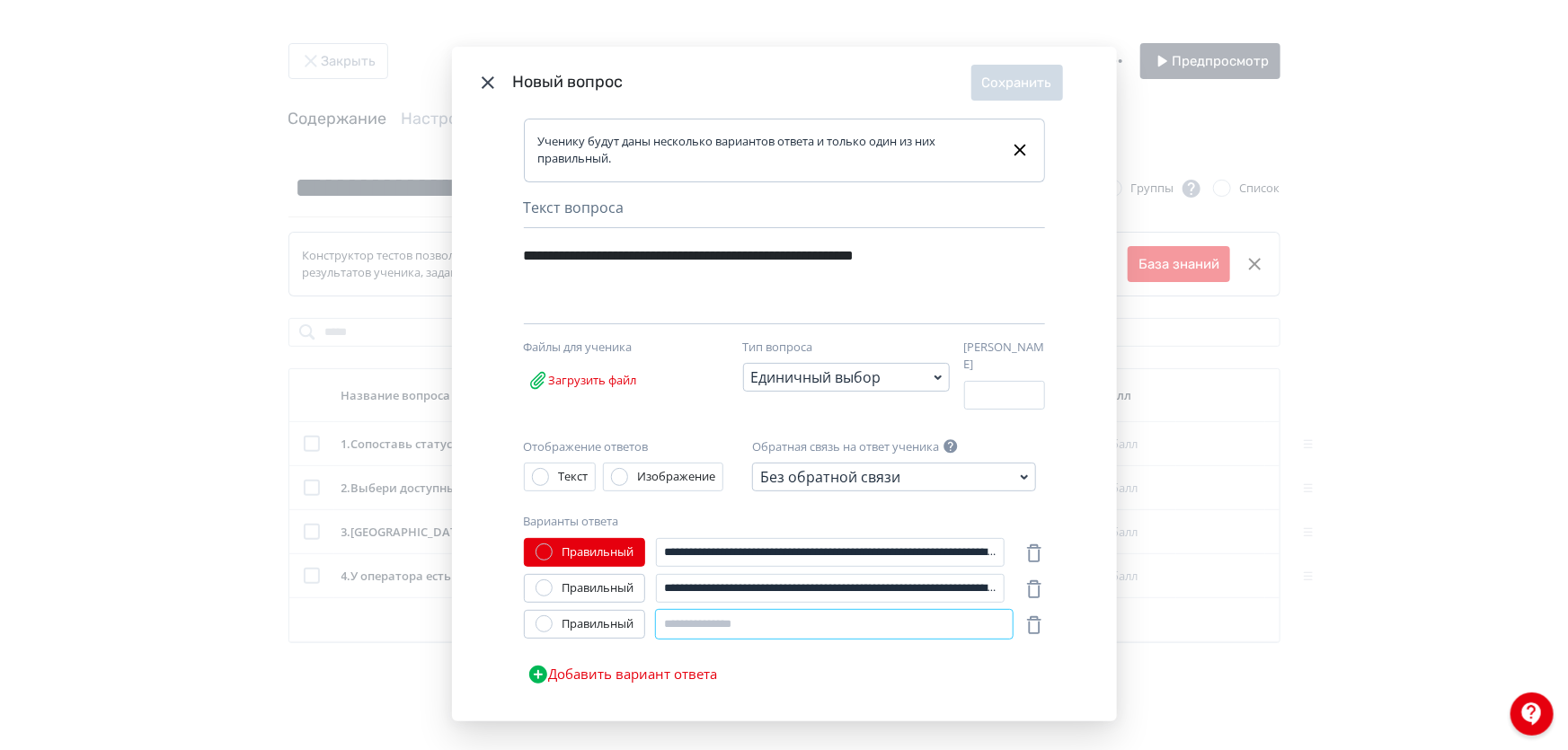
click at [719, 610] on input "Modal" at bounding box center [834, 623] width 356 height 28
paste input "**********"
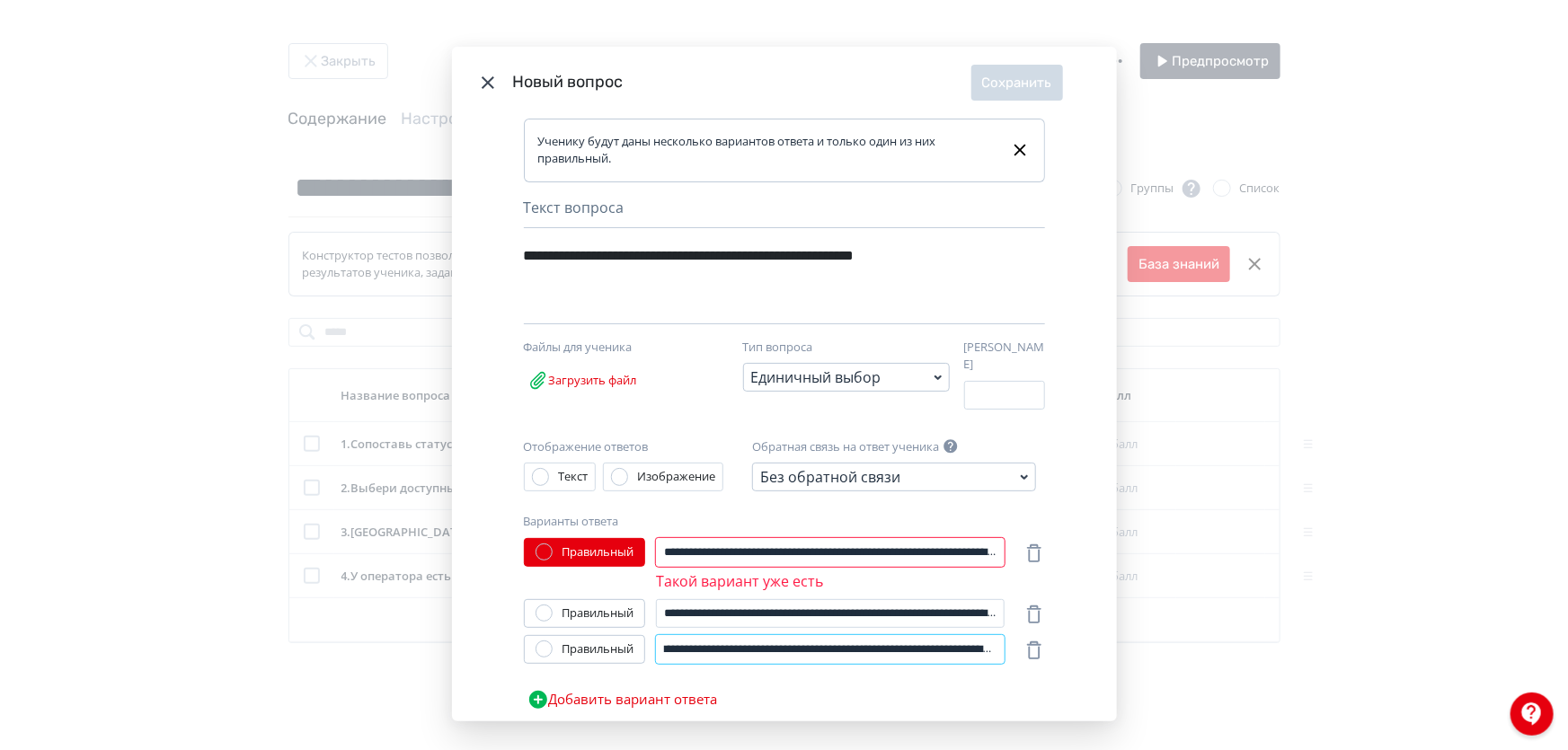
click at [931, 641] on input "**********" at bounding box center [830, 649] width 349 height 28
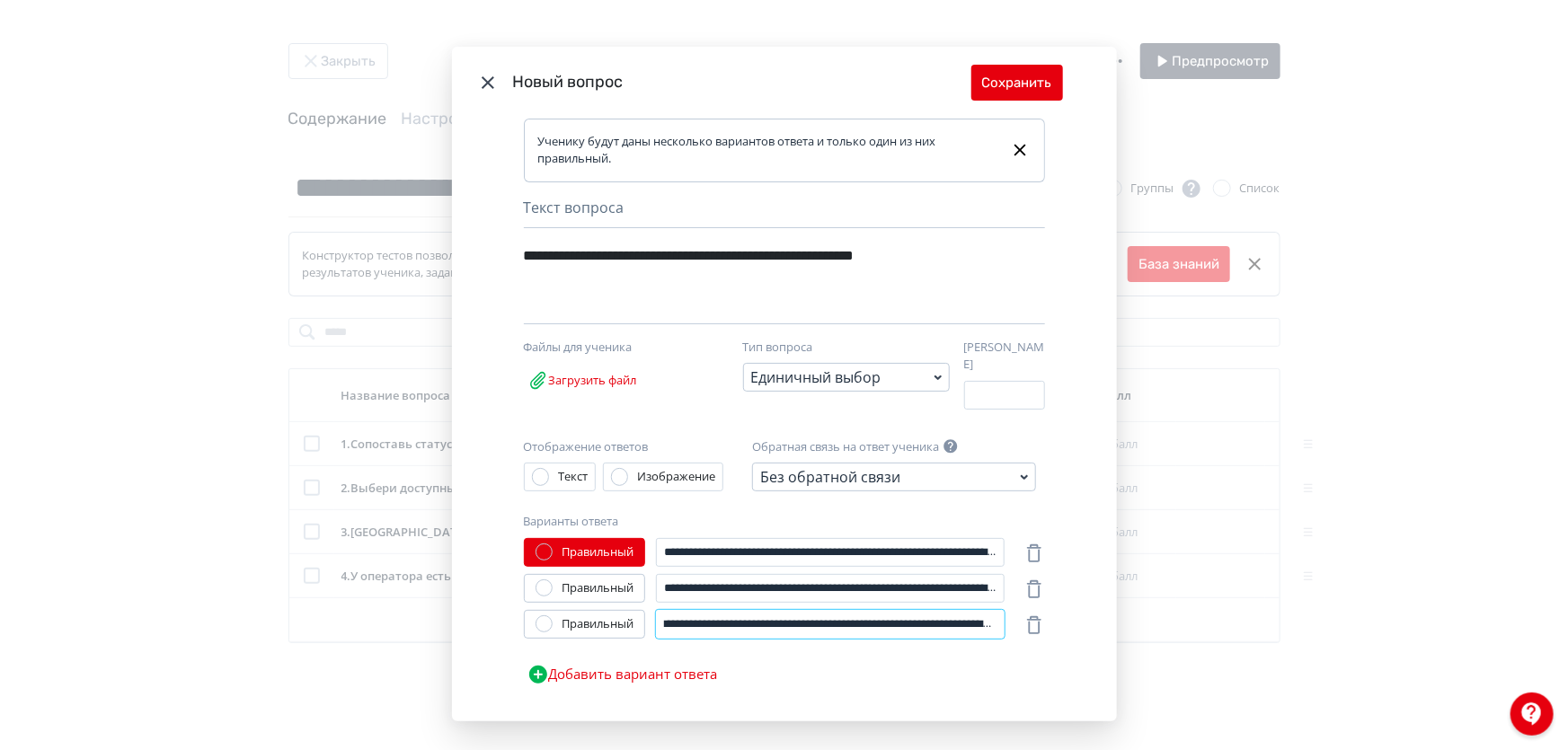
type input "**********"
click at [622, 663] on button "Добавить вариант ответа" at bounding box center [622, 674] width 197 height 36
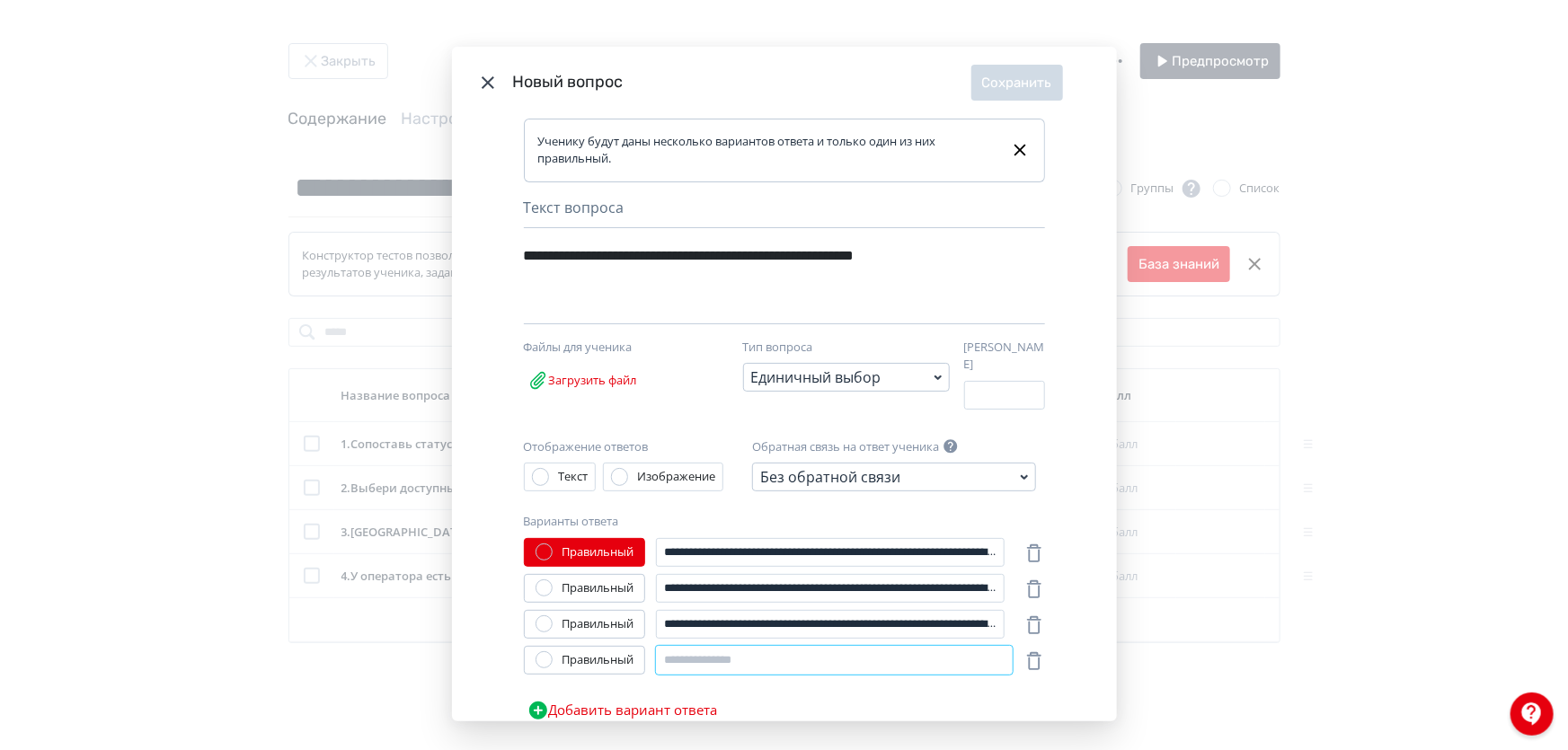
click at [701, 646] on input "Modal" at bounding box center [834, 660] width 356 height 28
click at [1025, 655] on icon "Modal" at bounding box center [1034, 660] width 21 height 21
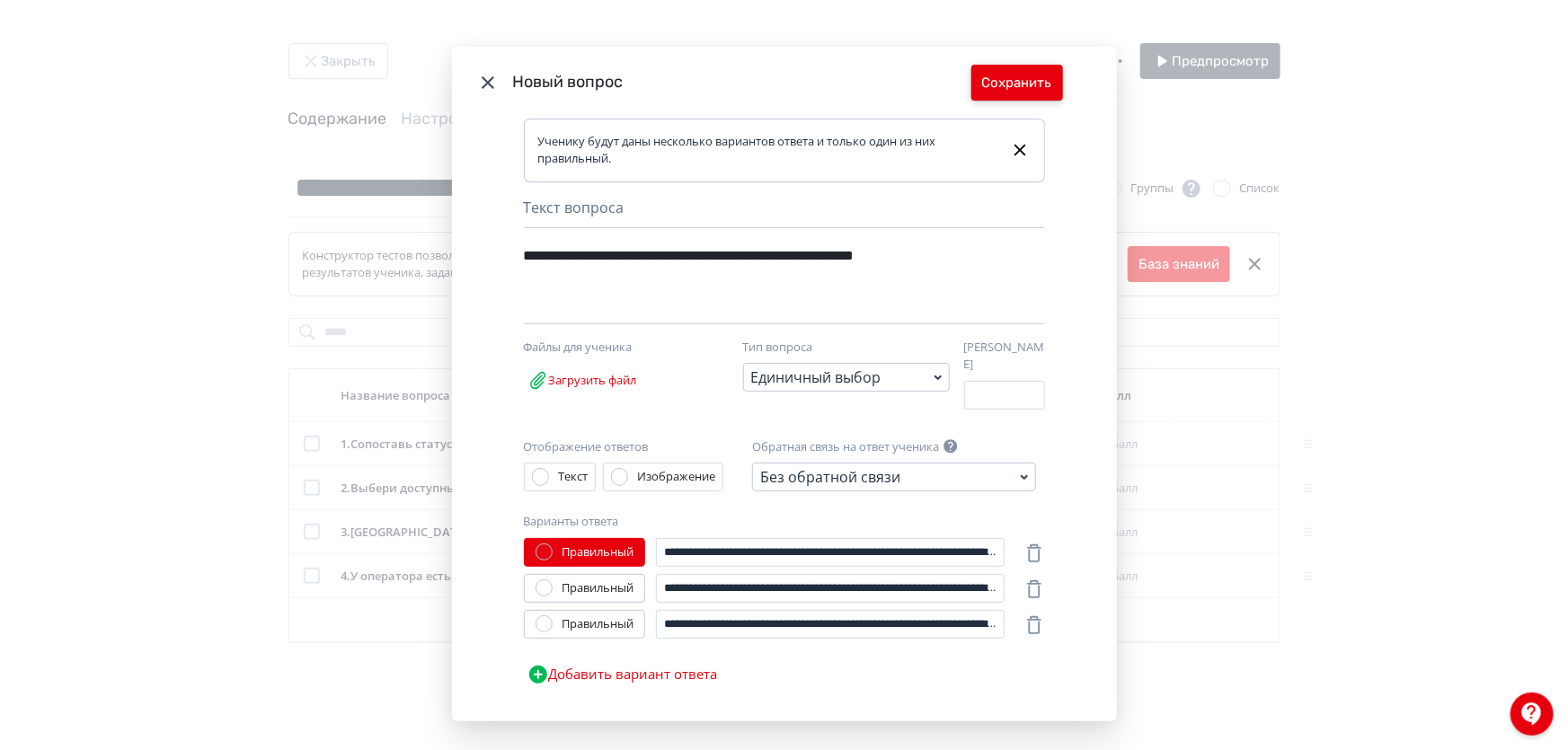
click at [990, 78] on button "Сохранить" at bounding box center [1018, 82] width 92 height 36
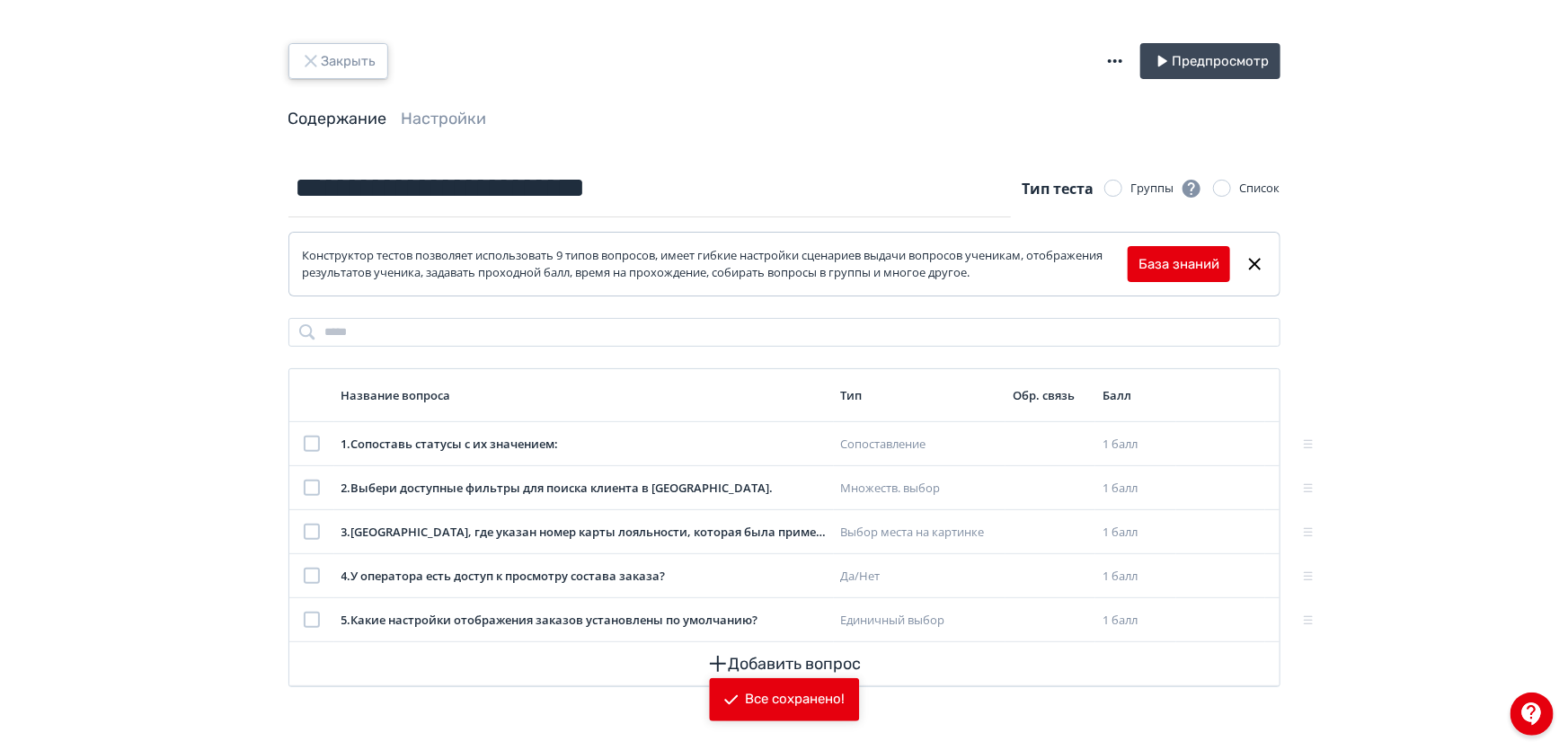
click at [330, 57] on button "Закрыть" at bounding box center [338, 61] width 100 height 36
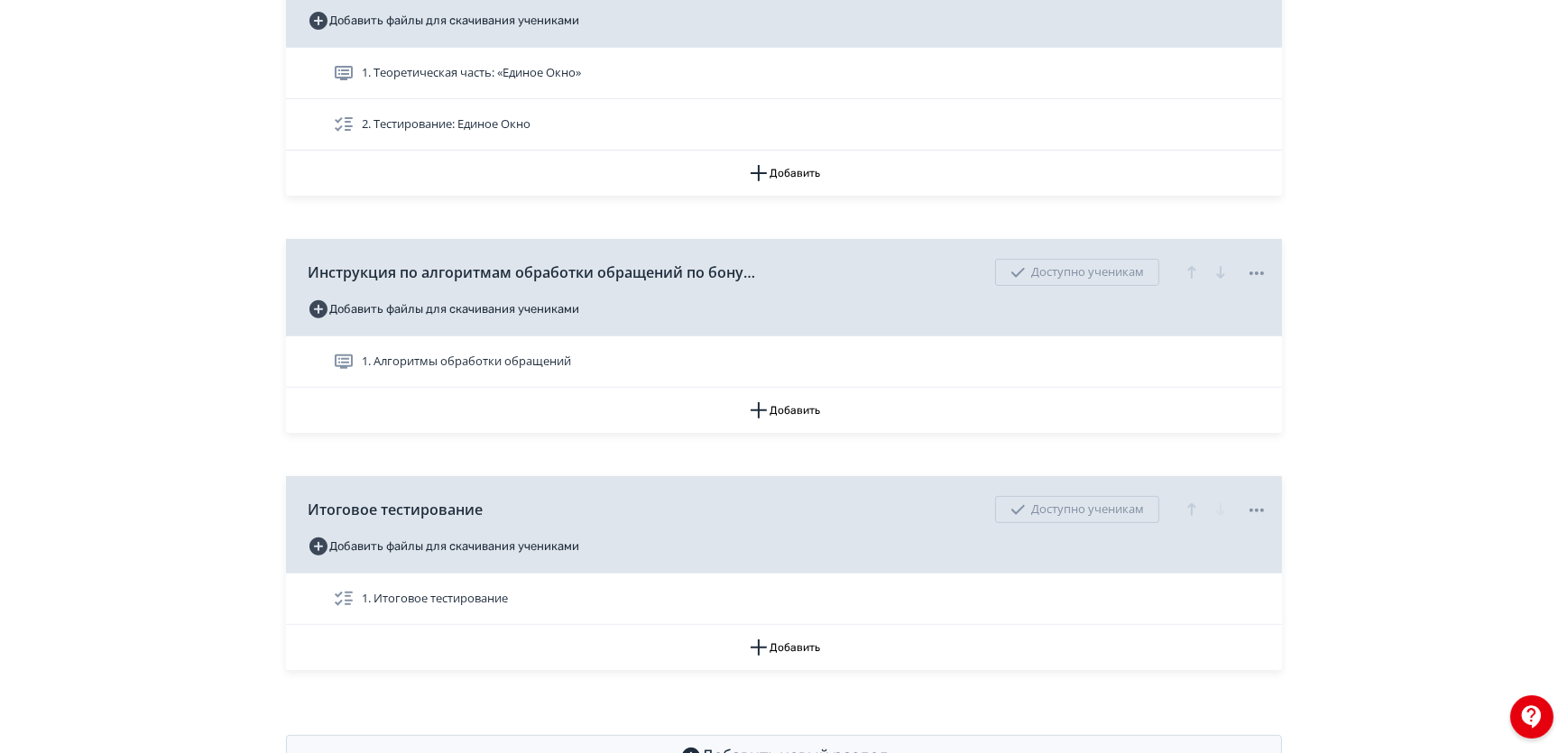
scroll to position [880, 0]
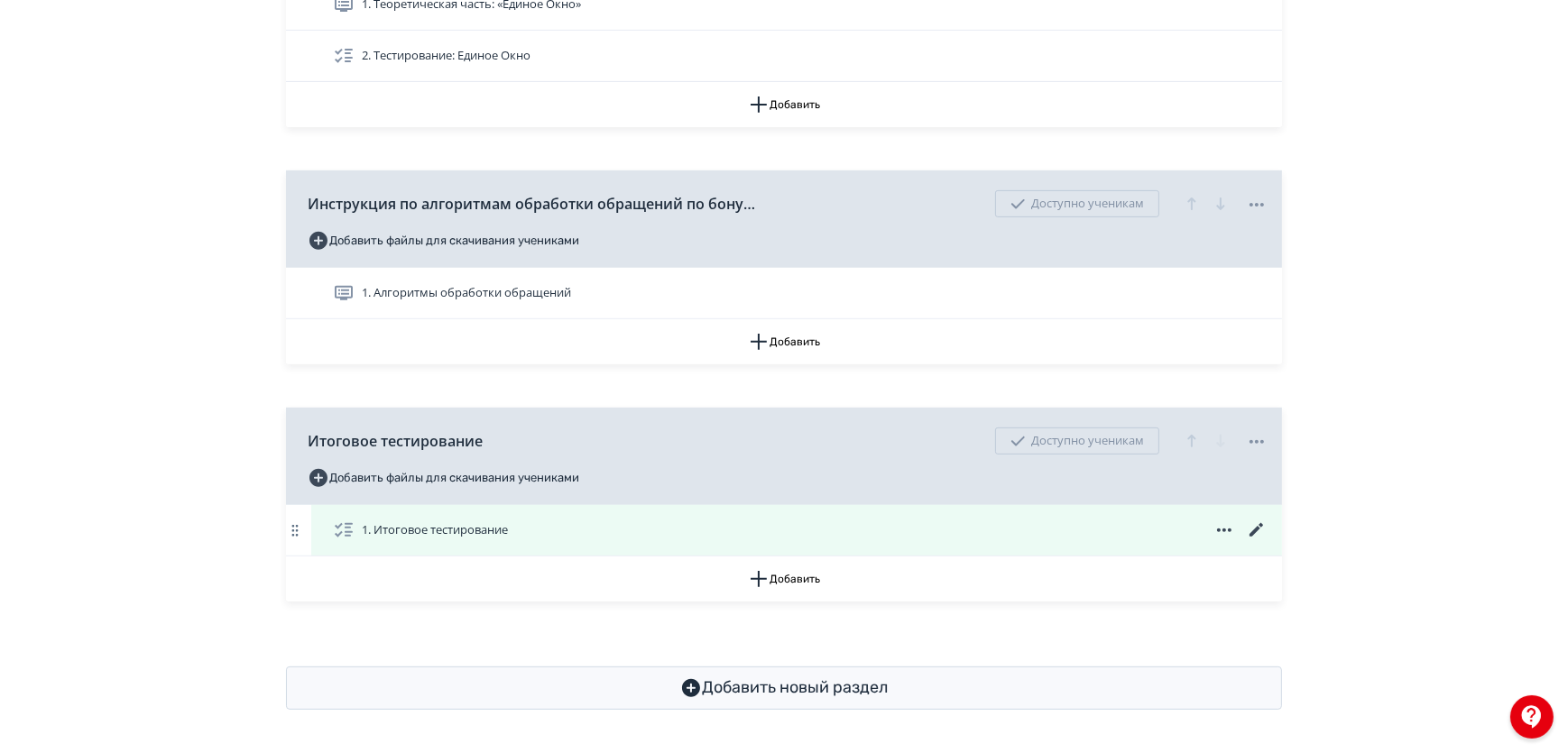
click at [1256, 532] on icon at bounding box center [1256, 530] width 21 height 21
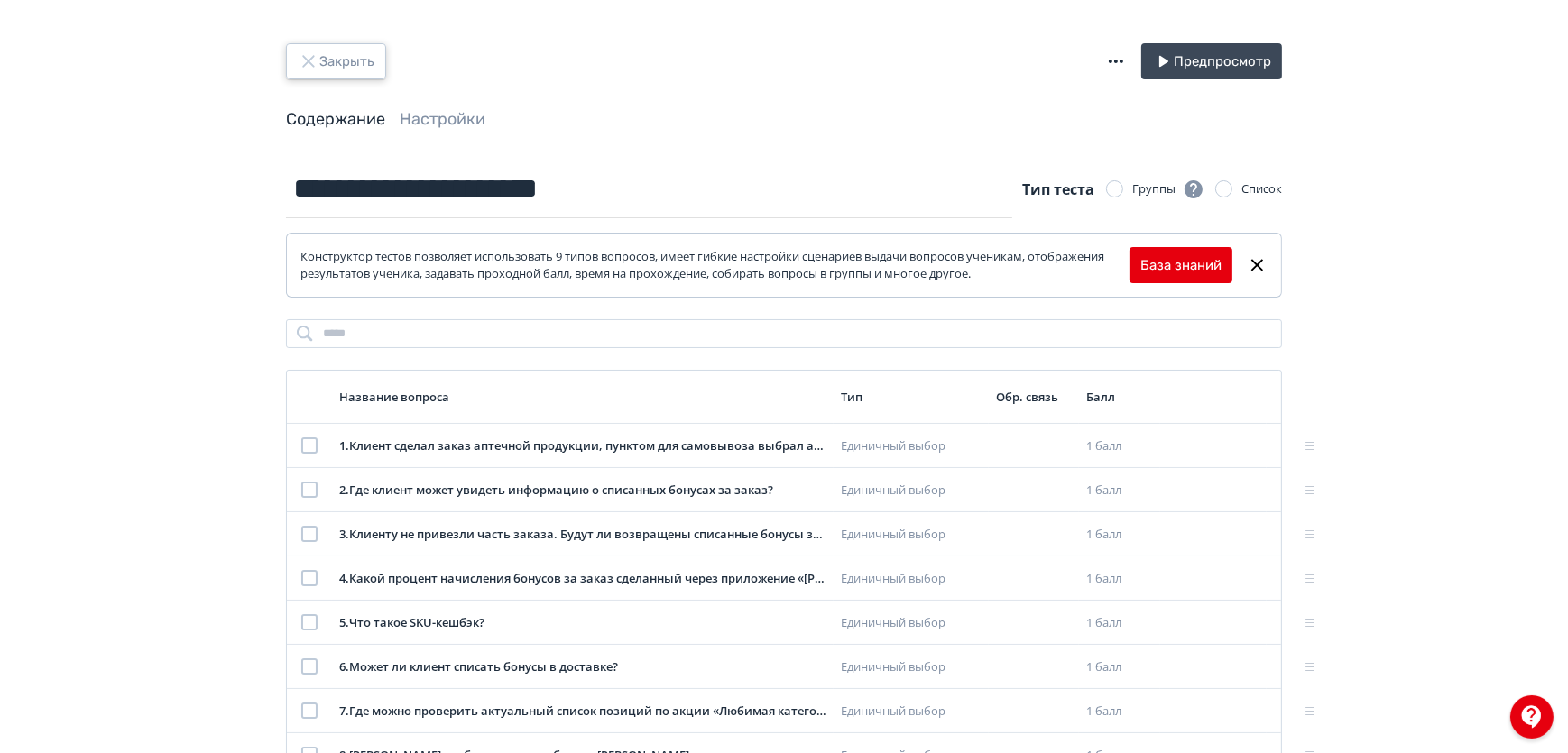
click at [314, 45] on button "Закрыть" at bounding box center [336, 61] width 100 height 36
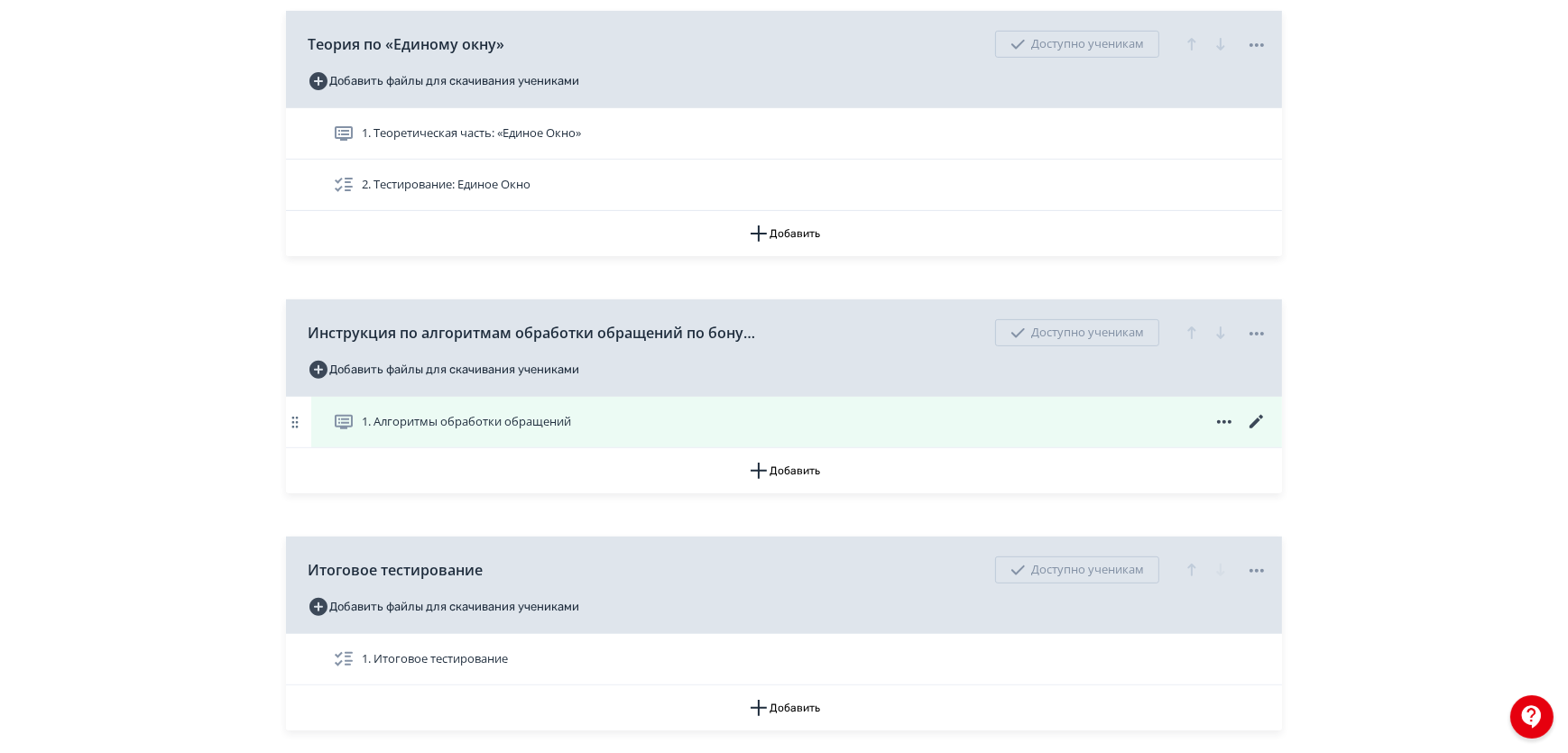
scroll to position [737, 0]
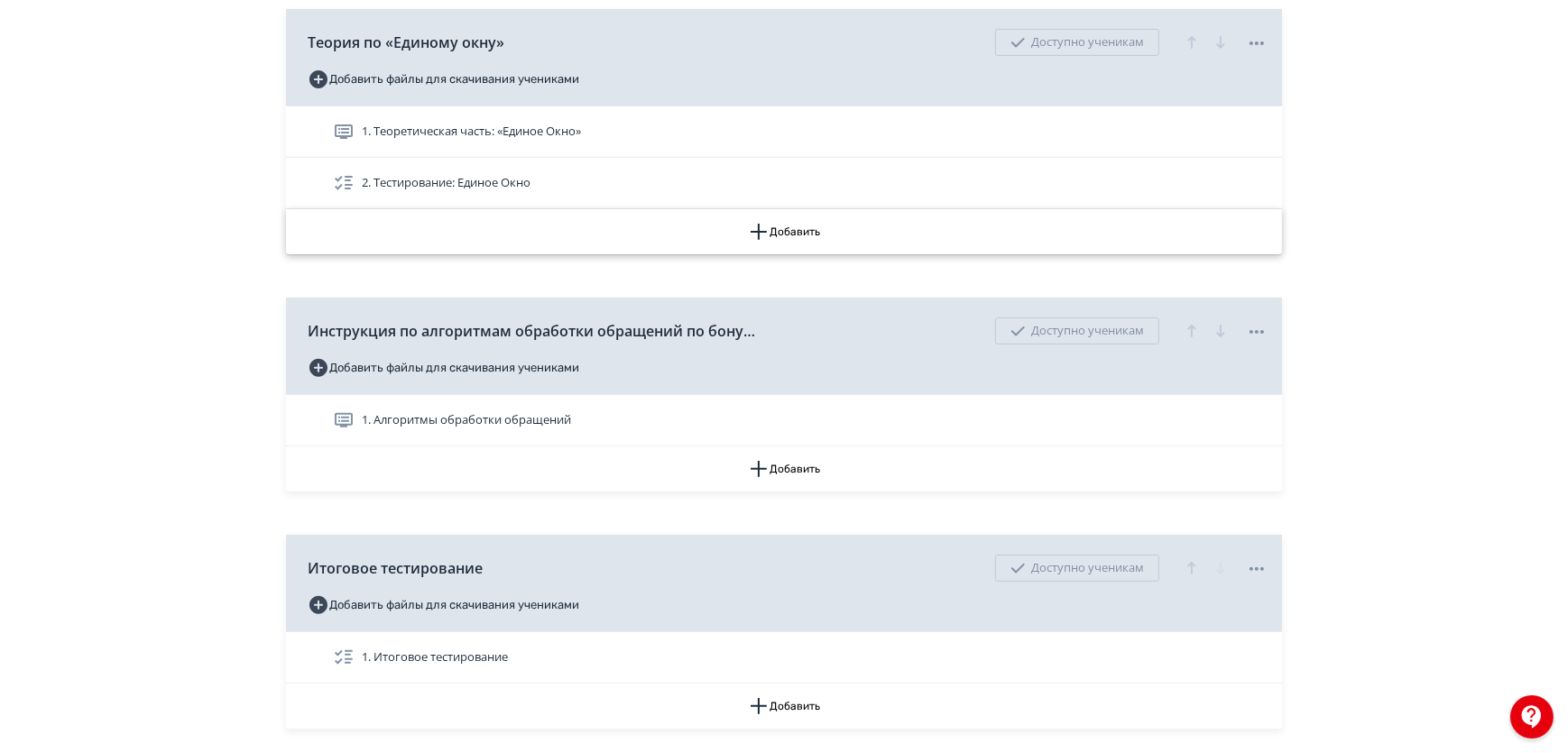
click at [838, 254] on button "Добавить" at bounding box center [784, 231] width 996 height 45
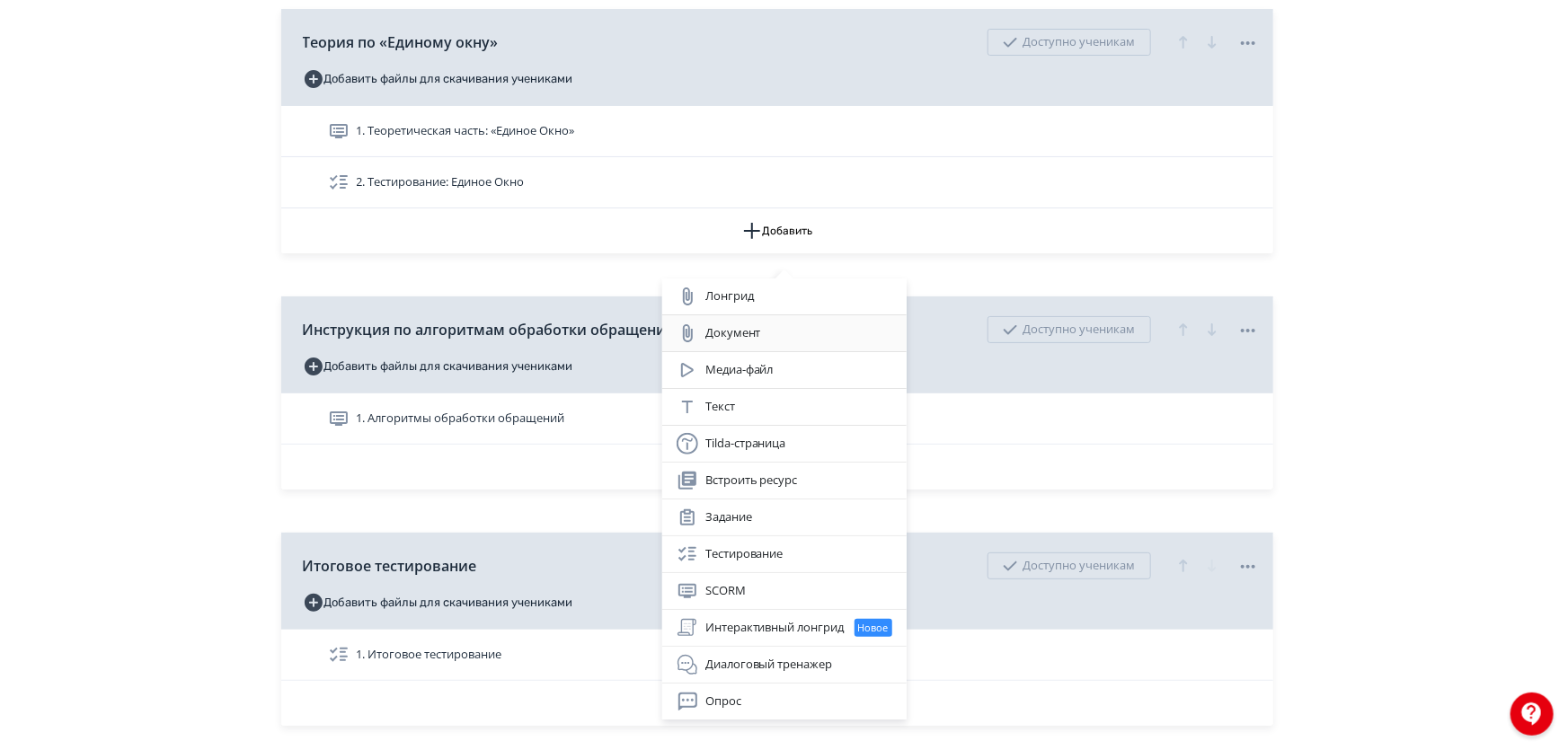
click at [763, 333] on div "Документ" at bounding box center [784, 332] width 216 height 21
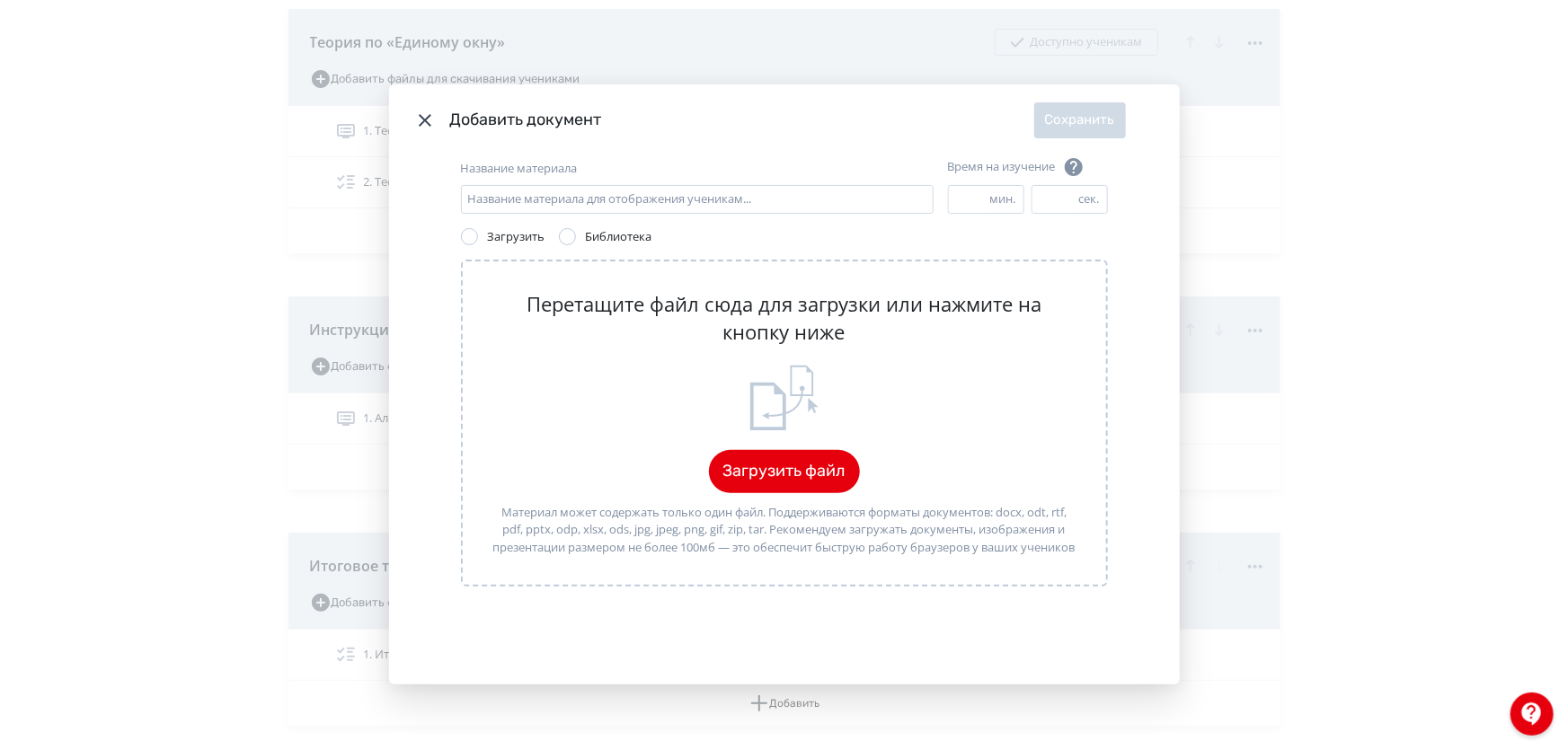
click at [415, 124] on icon "Modal" at bounding box center [424, 119] width 21 height 21
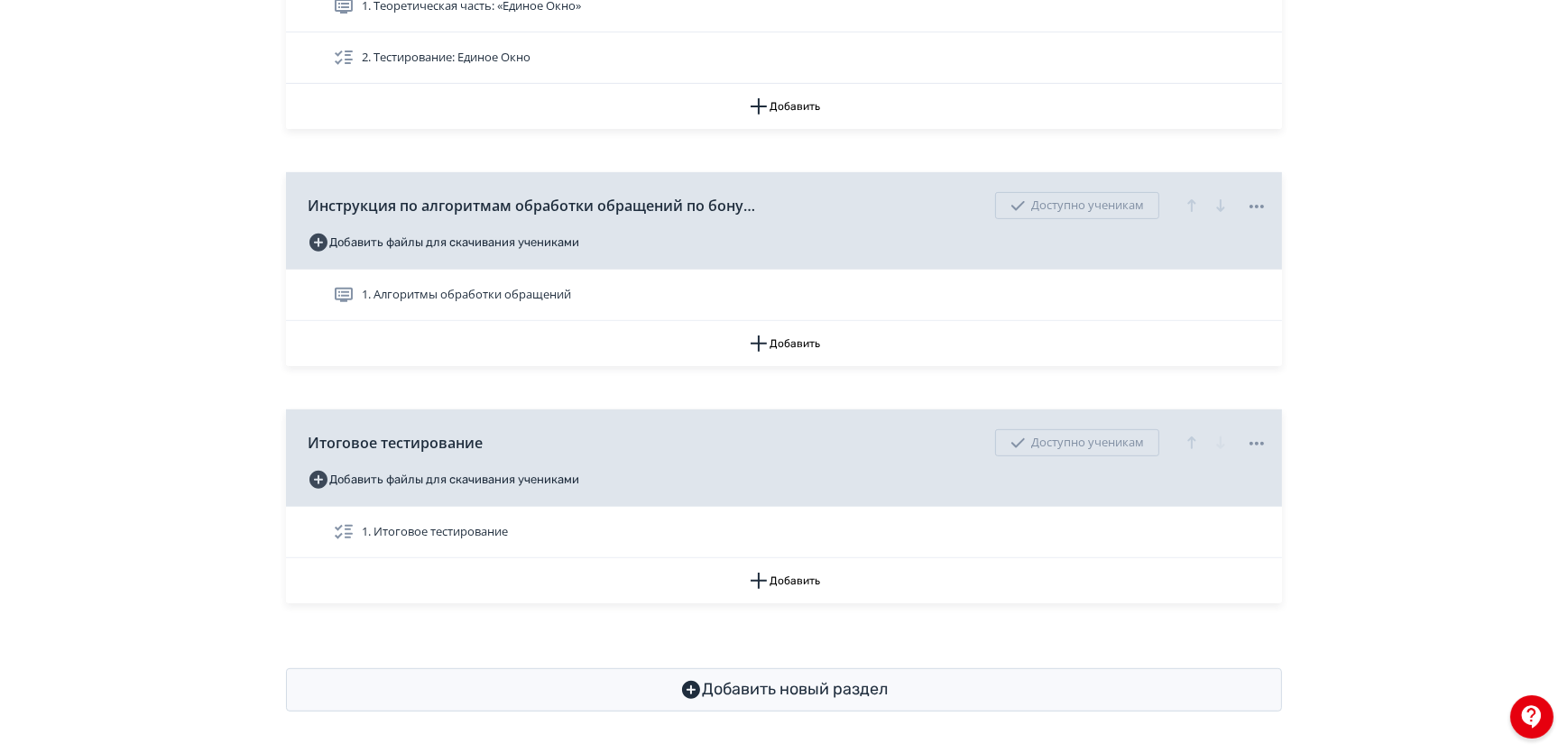
scroll to position [880, 0]
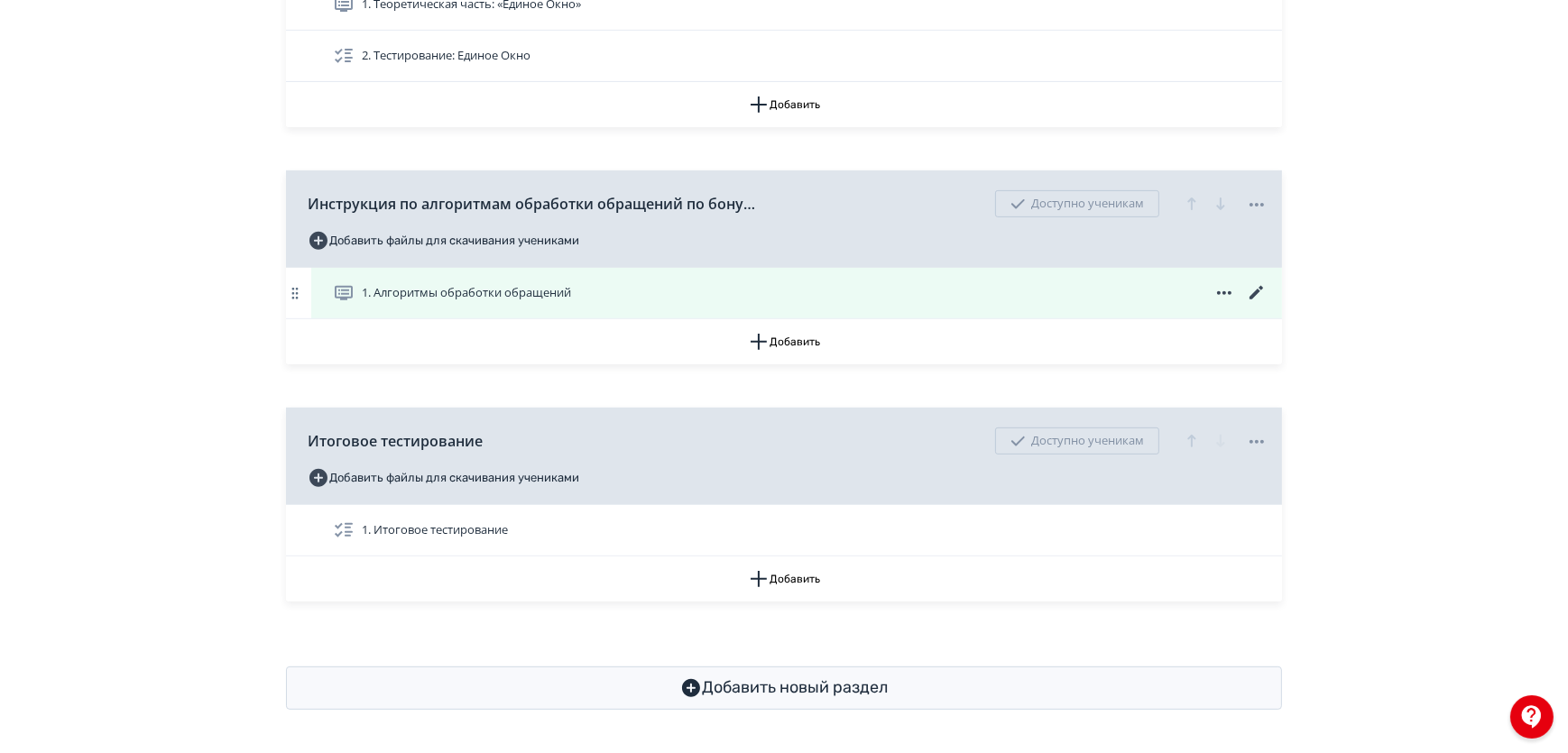
click at [1142, 289] on div "1. Алгоритмы обработки обращений" at bounding box center [800, 292] width 935 height 21
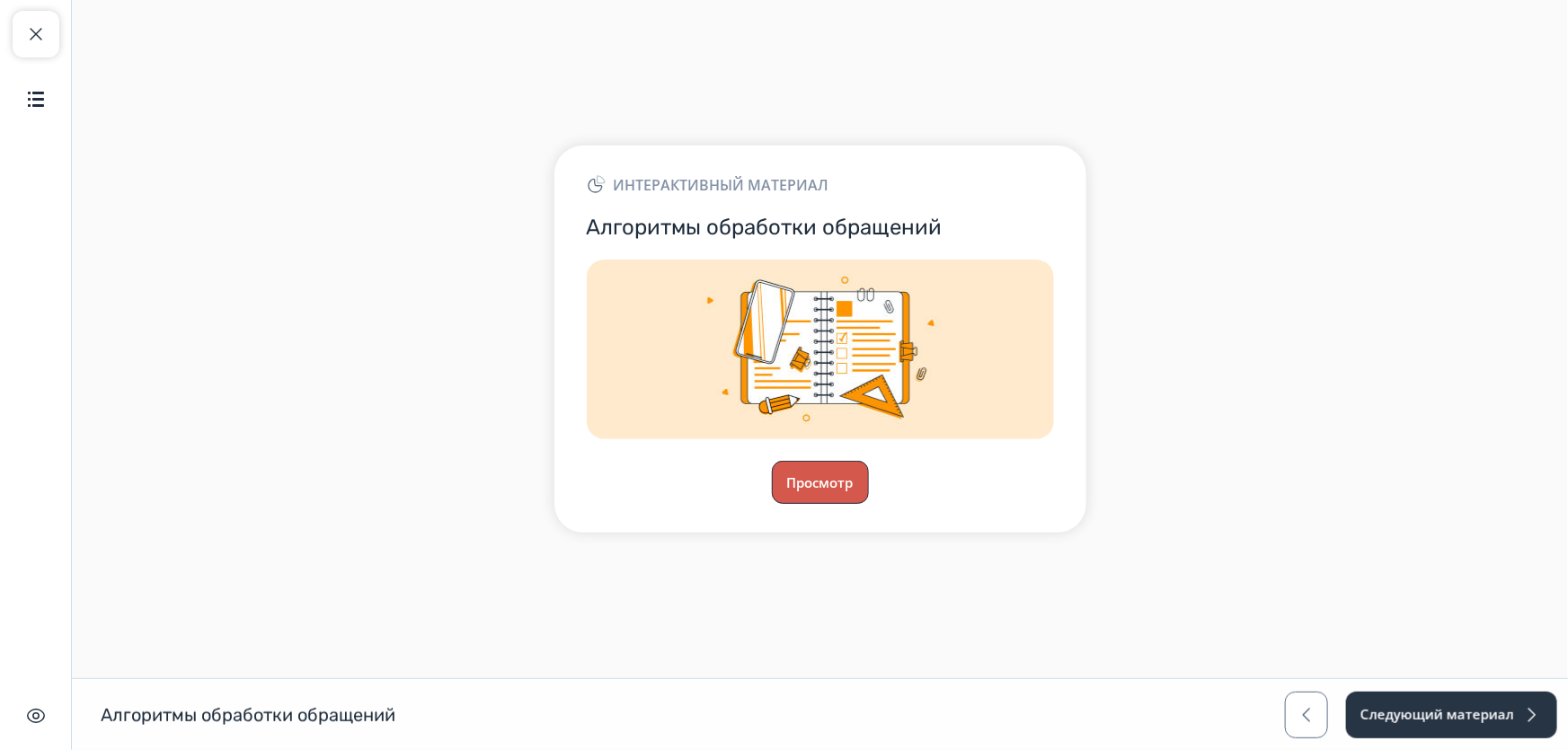
click at [832, 495] on button "Просмотр" at bounding box center [821, 482] width 97 height 43
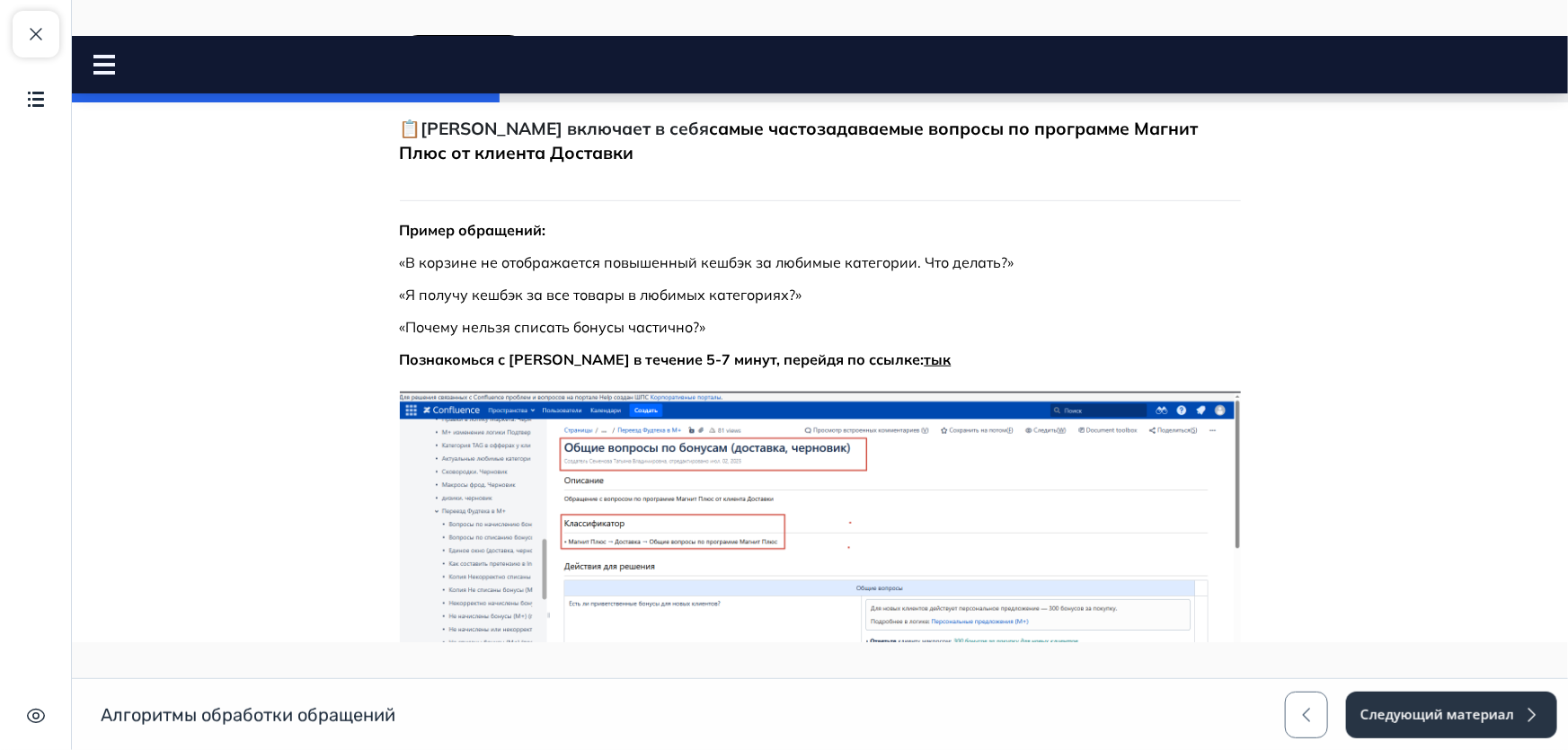
scroll to position [653, 0]
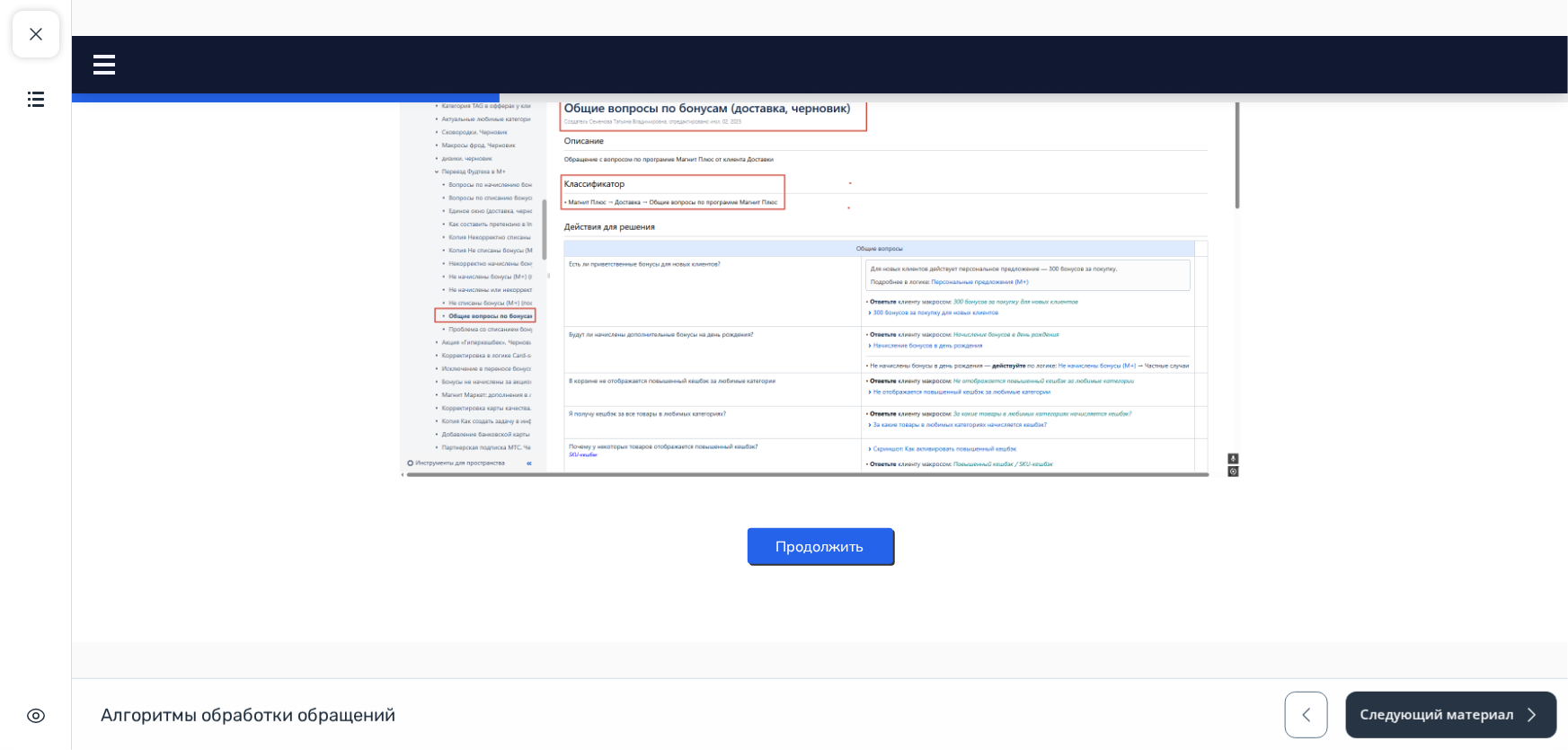
click at [816, 547] on button "Продолжить" at bounding box center [819, 544] width 146 height 36
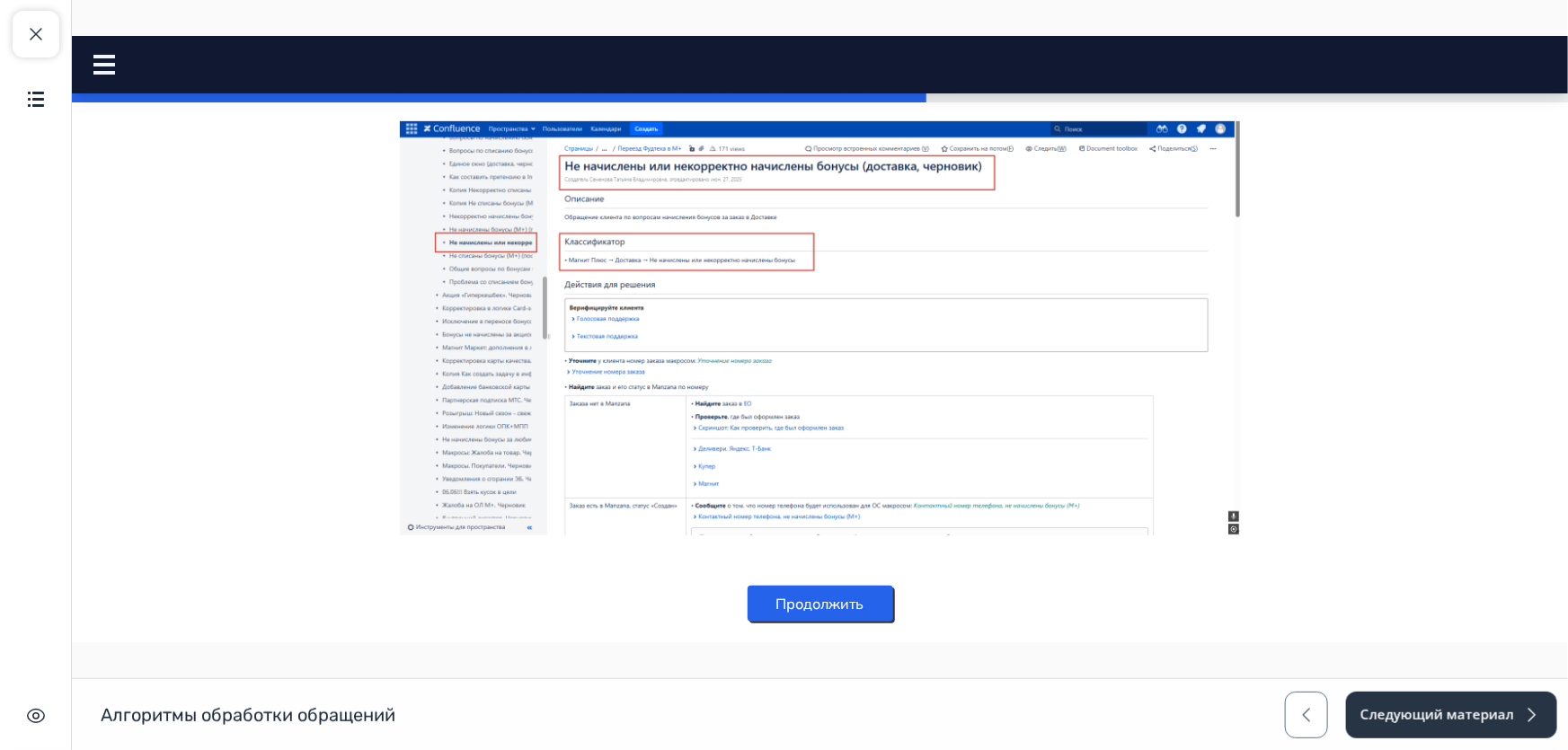
scroll to position [477, 0]
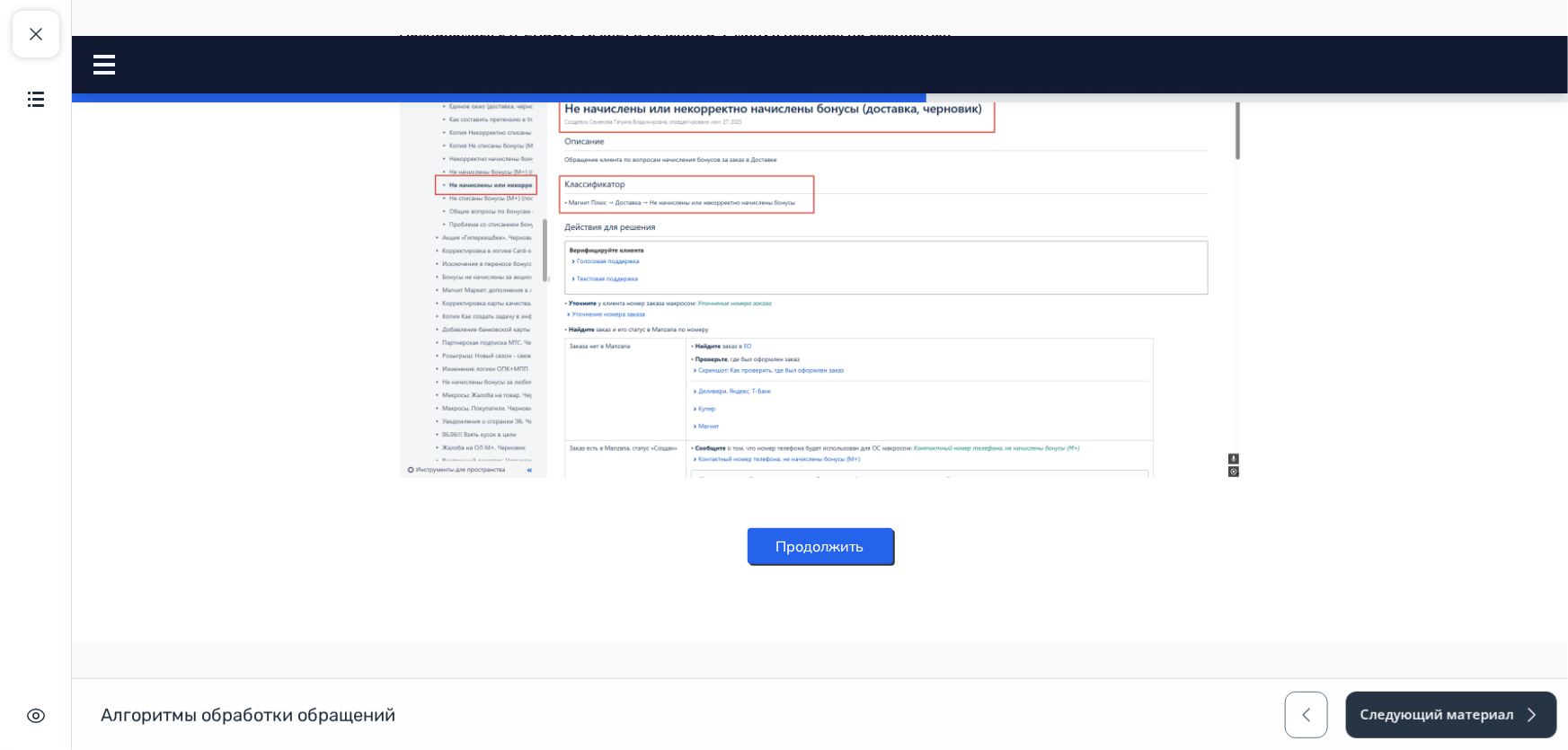
click at [776, 552] on button "Продолжить" at bounding box center [819, 544] width 146 height 36
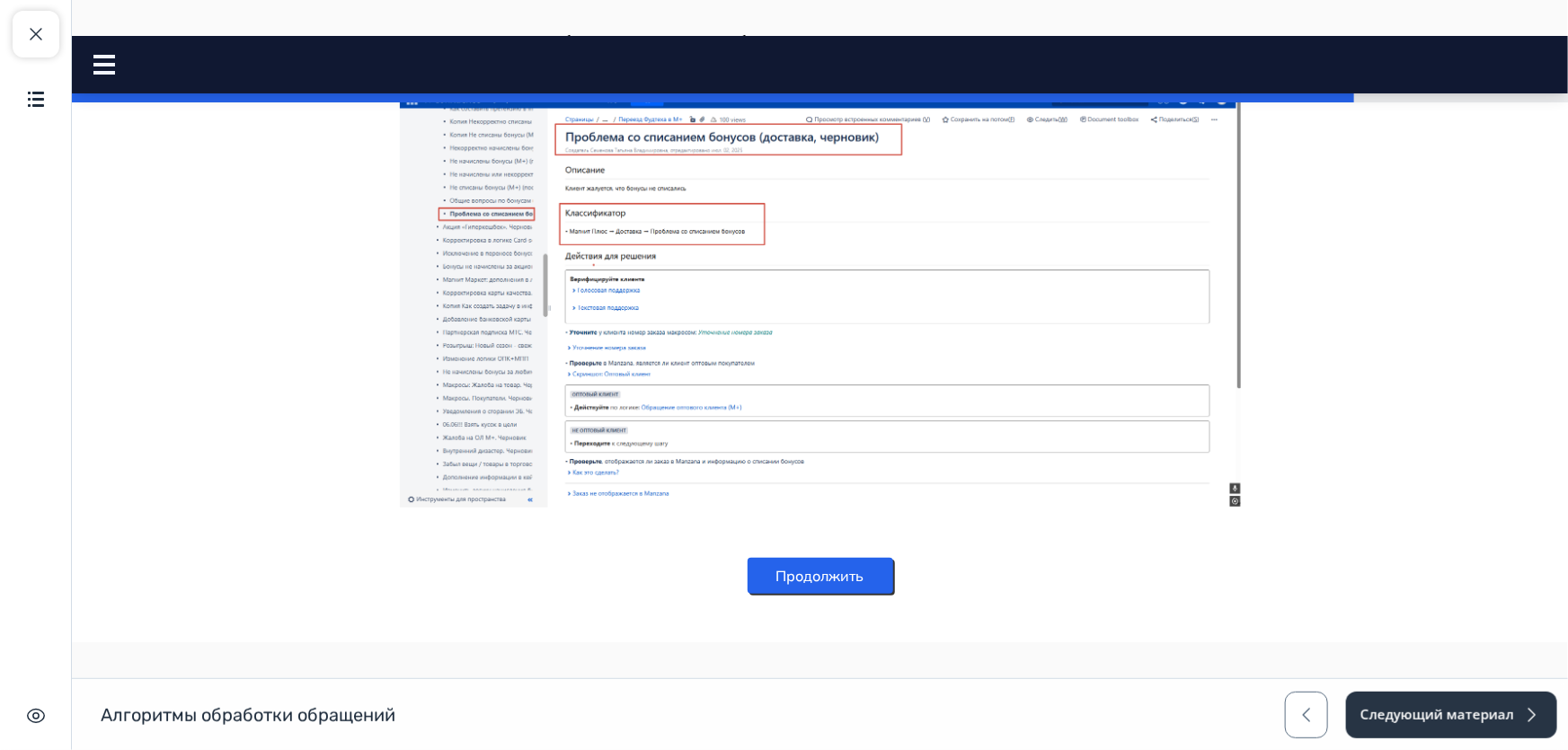
scroll to position [407, 0]
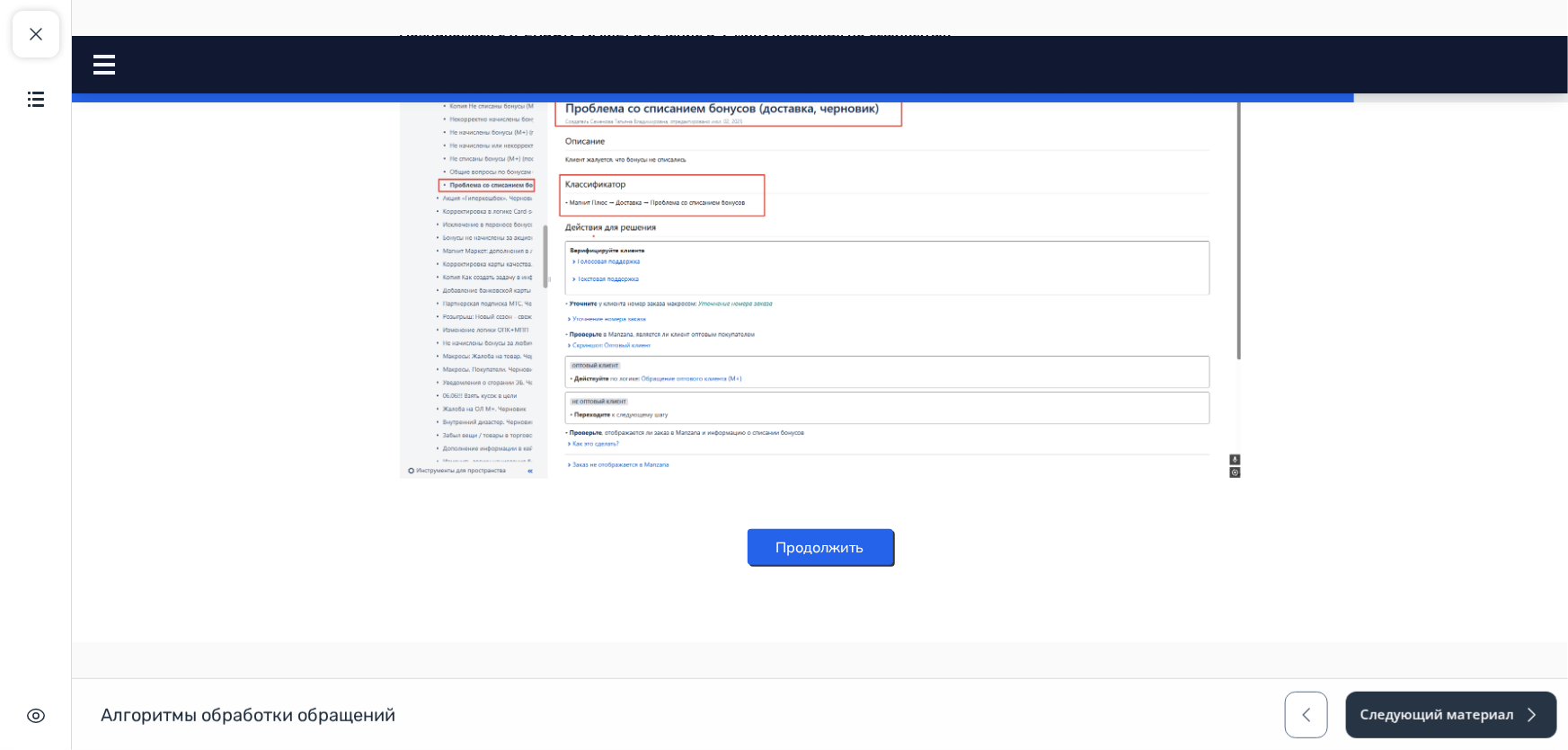
click at [840, 556] on button "Продолжить" at bounding box center [819, 545] width 146 height 36
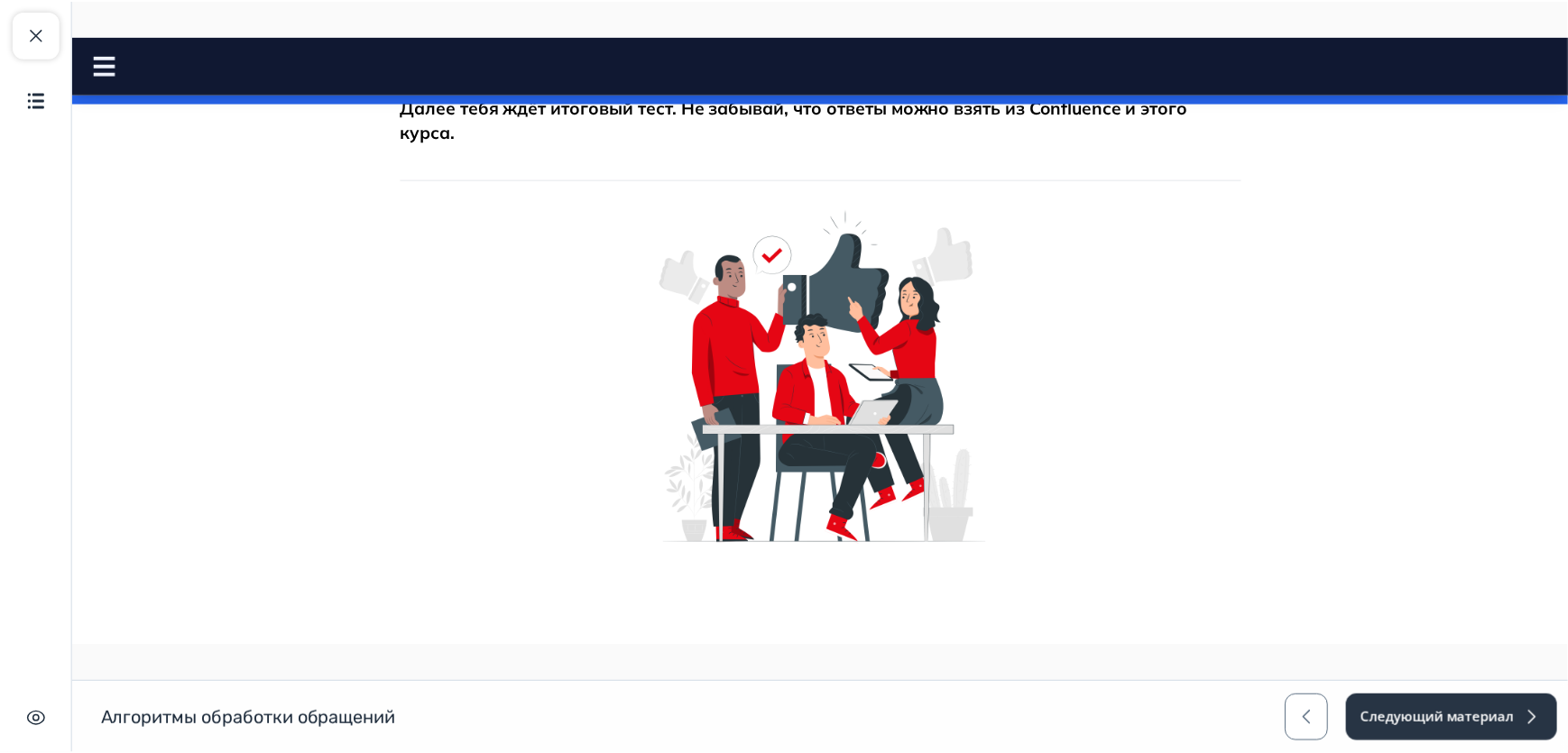
scroll to position [0, 0]
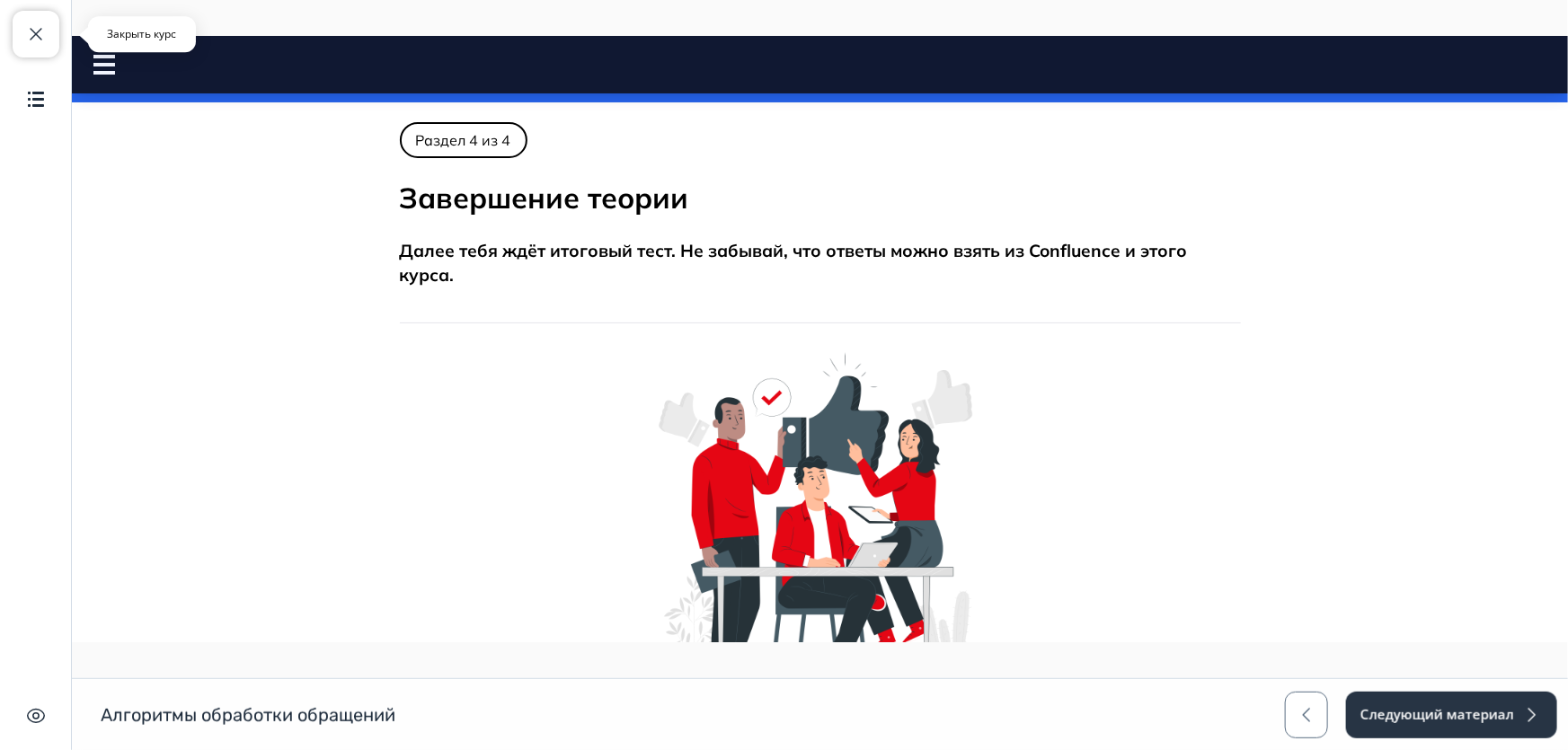
click at [34, 36] on span "button" at bounding box center [35, 33] width 21 height 21
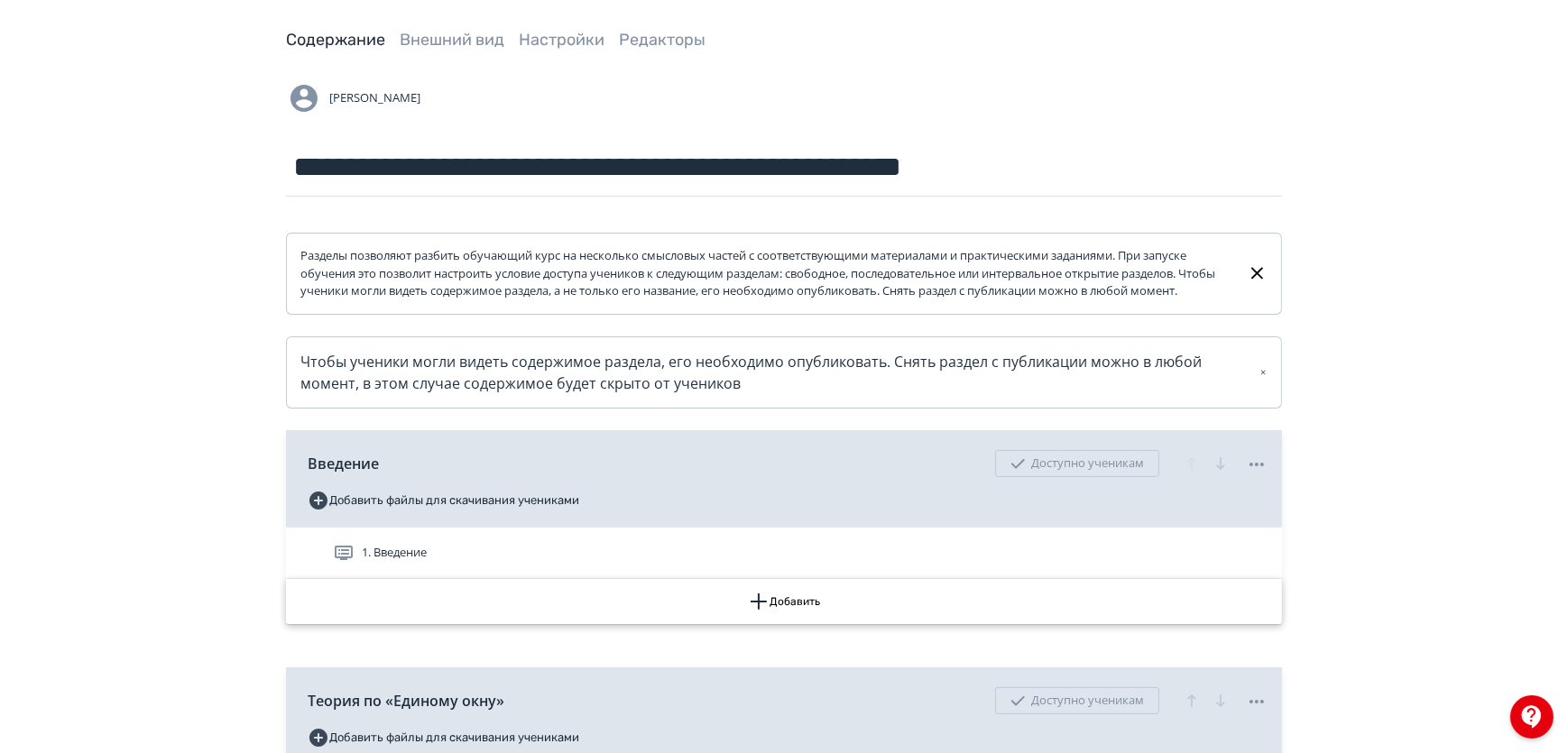
scroll to position [327, 0]
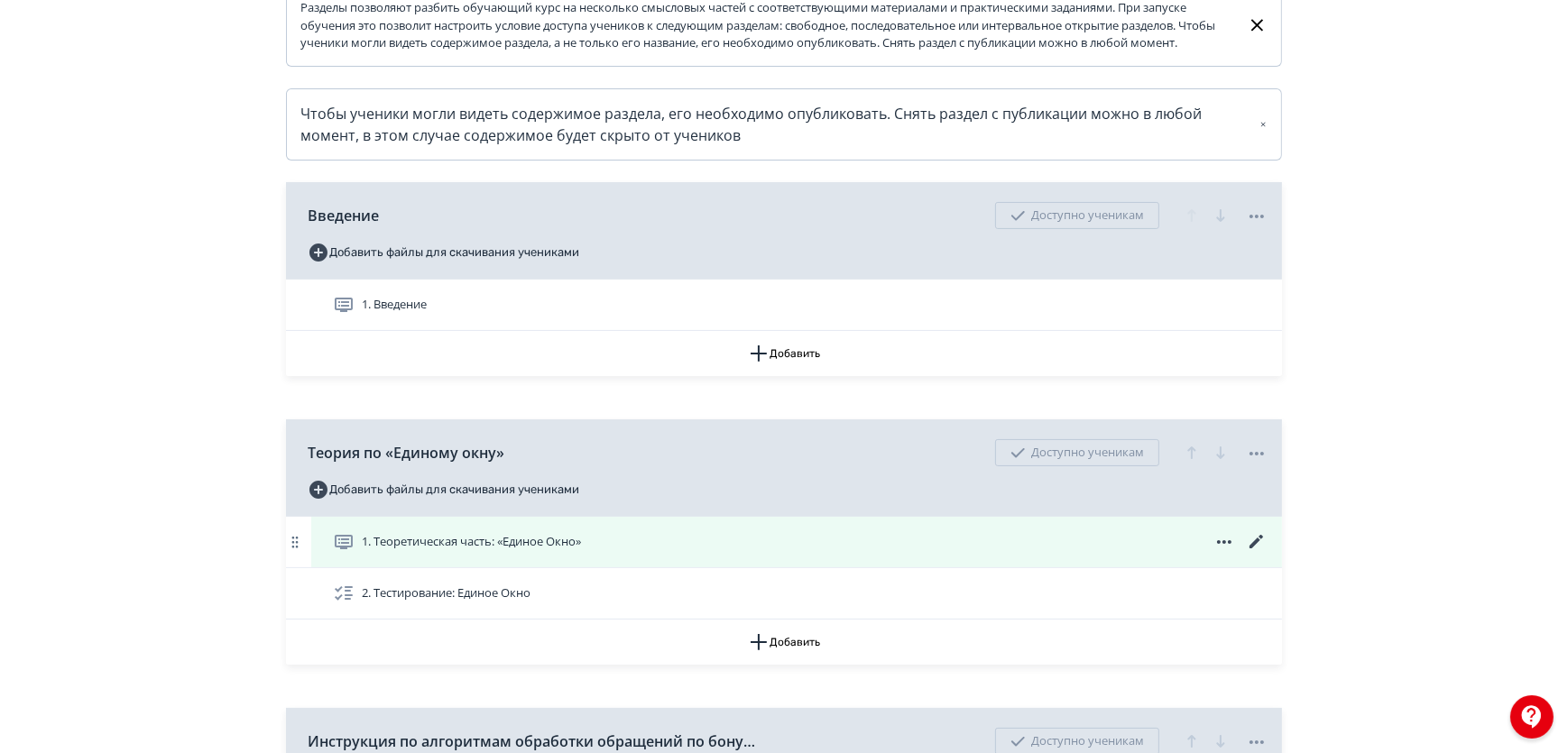
click at [1255, 553] on icon at bounding box center [1256, 541] width 21 height 21
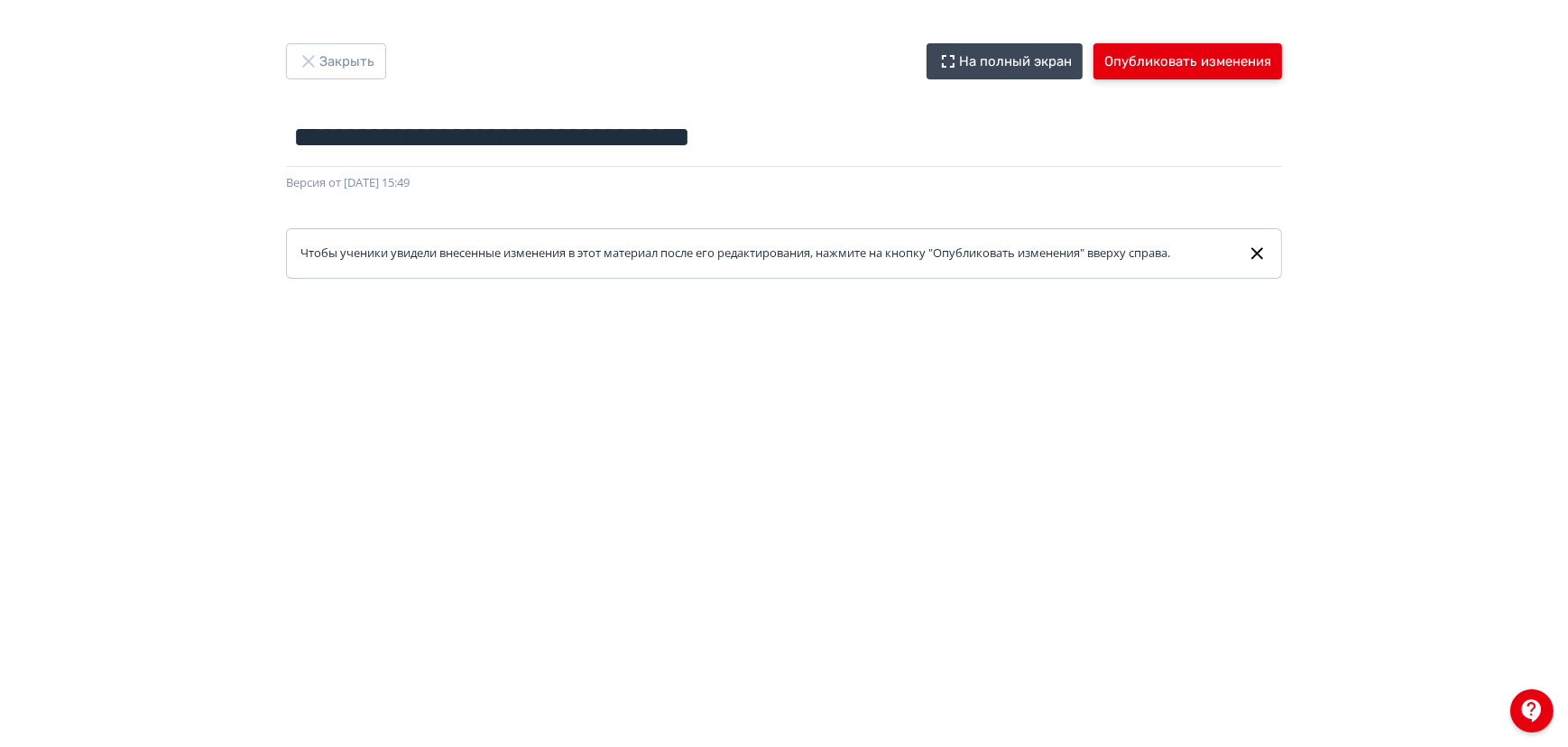
click at [1118, 64] on button "Опубликовать изменения" at bounding box center [1187, 61] width 189 height 36
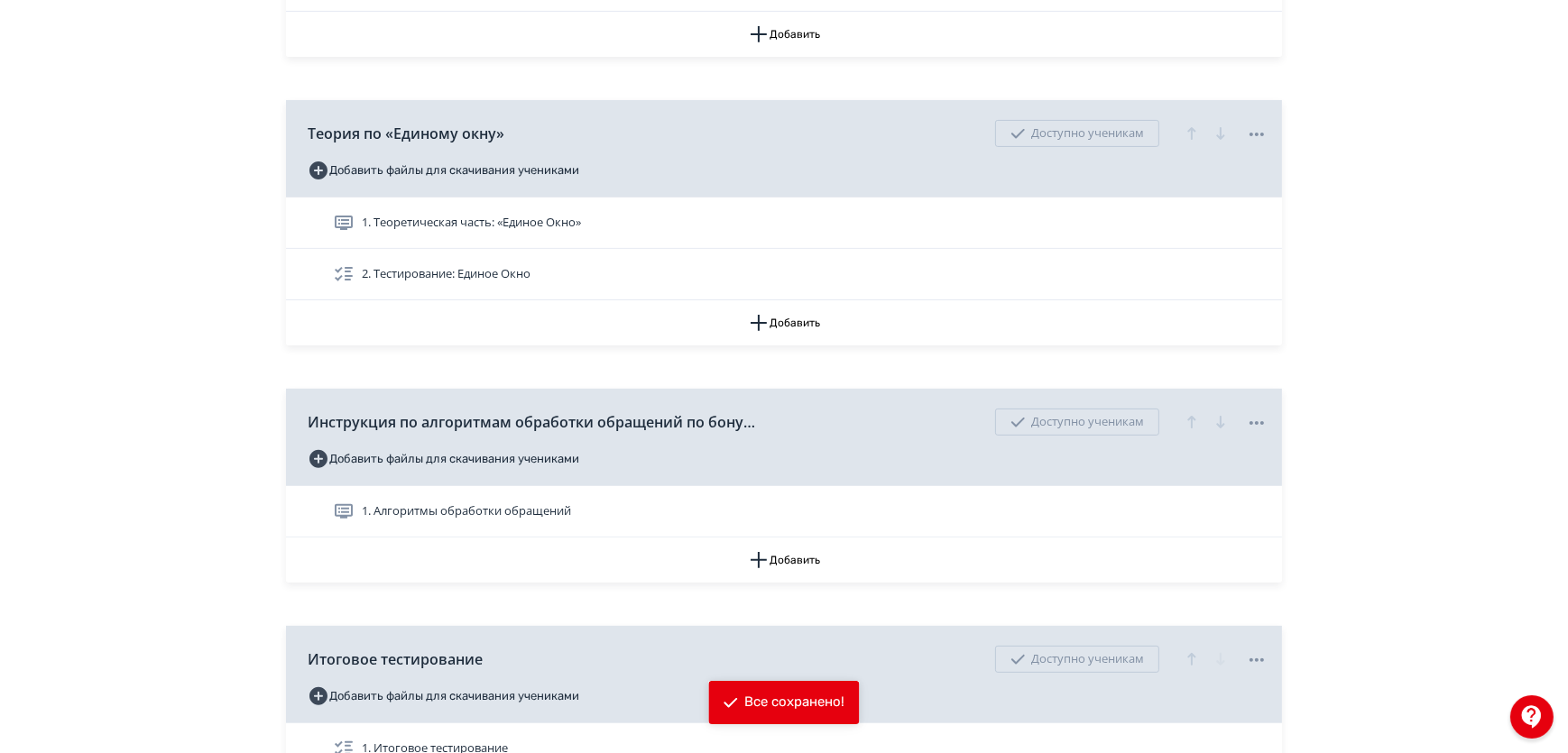
scroll to position [655, 0]
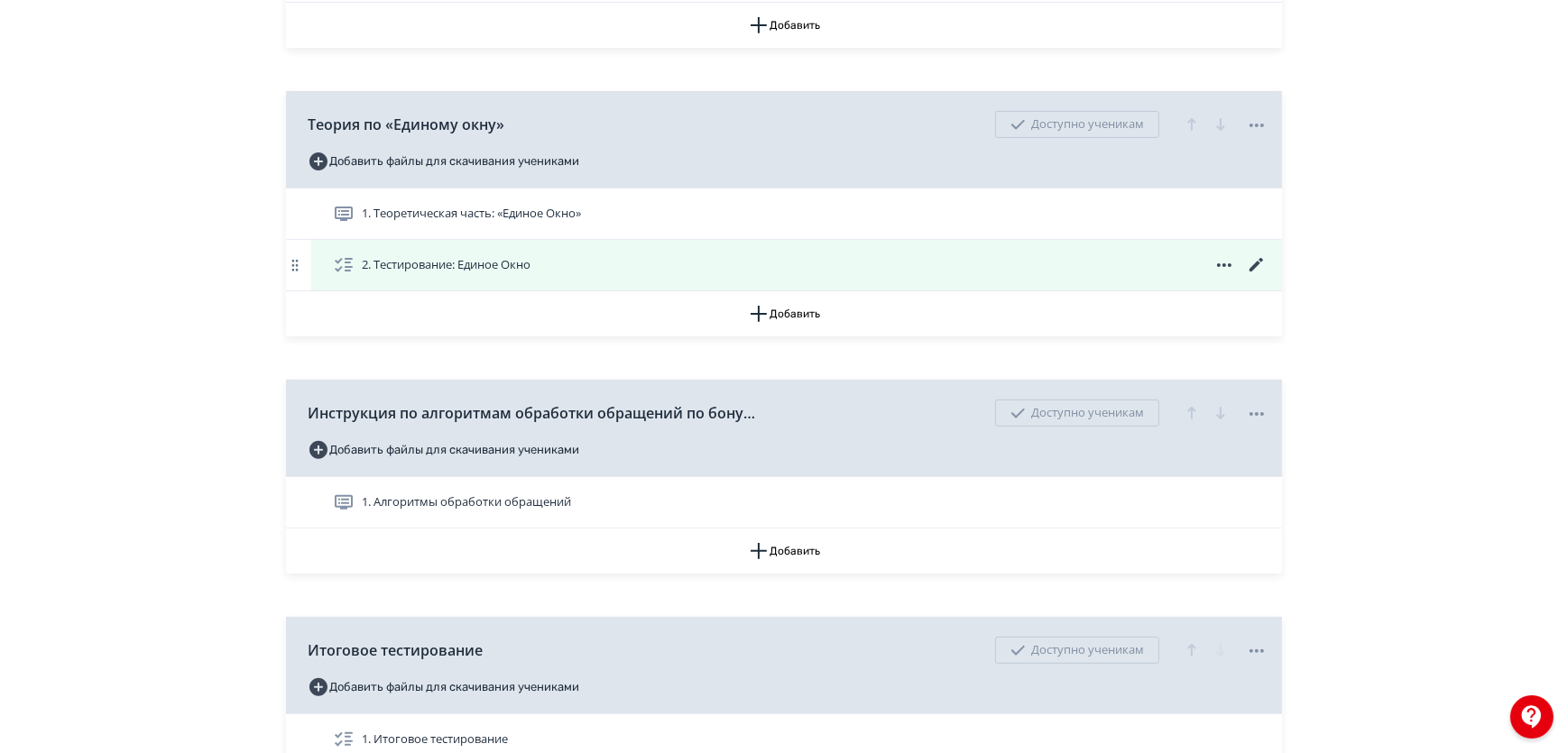
click at [1259, 273] on icon at bounding box center [1256, 265] width 21 height 21
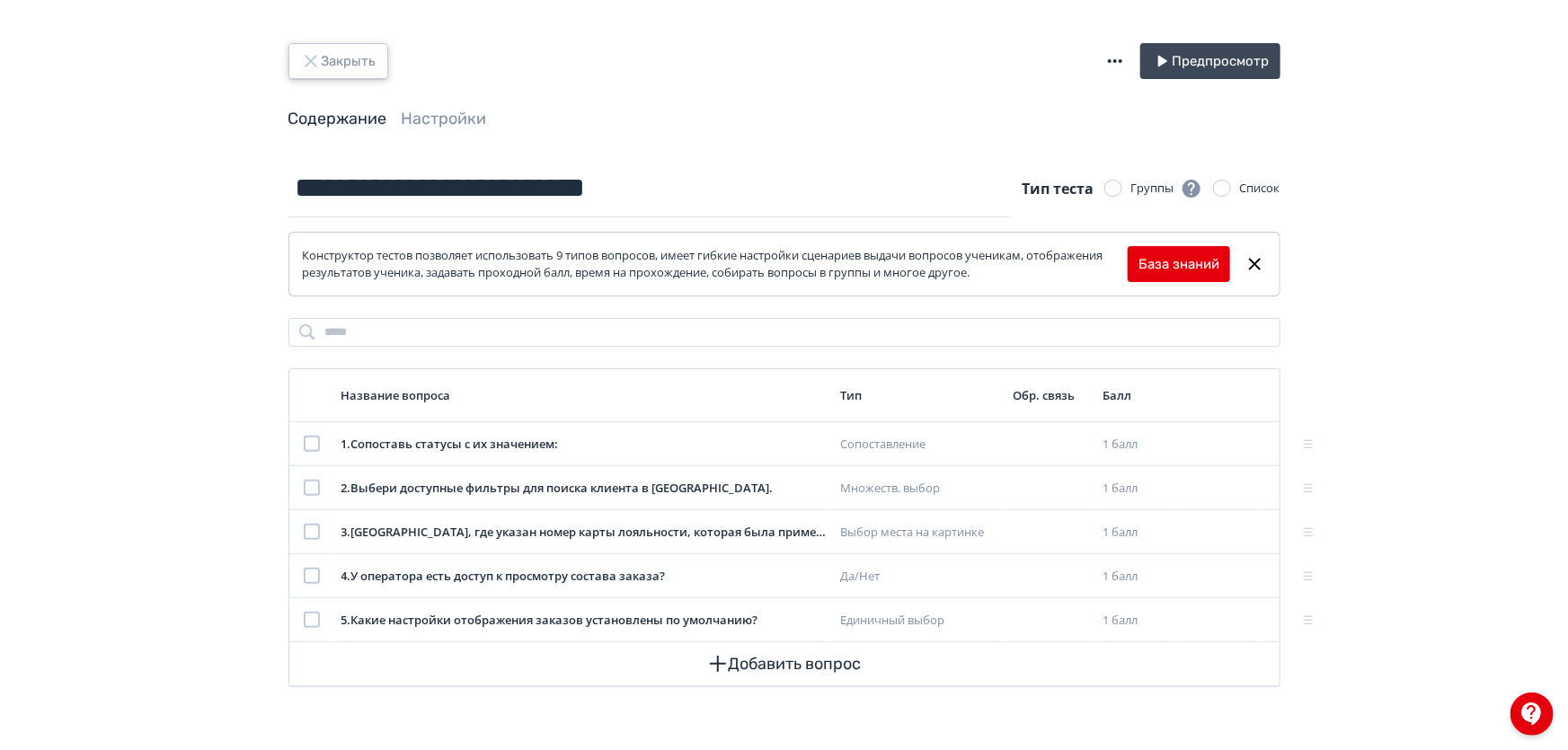
click at [334, 62] on button "Закрыть" at bounding box center [338, 61] width 100 height 36
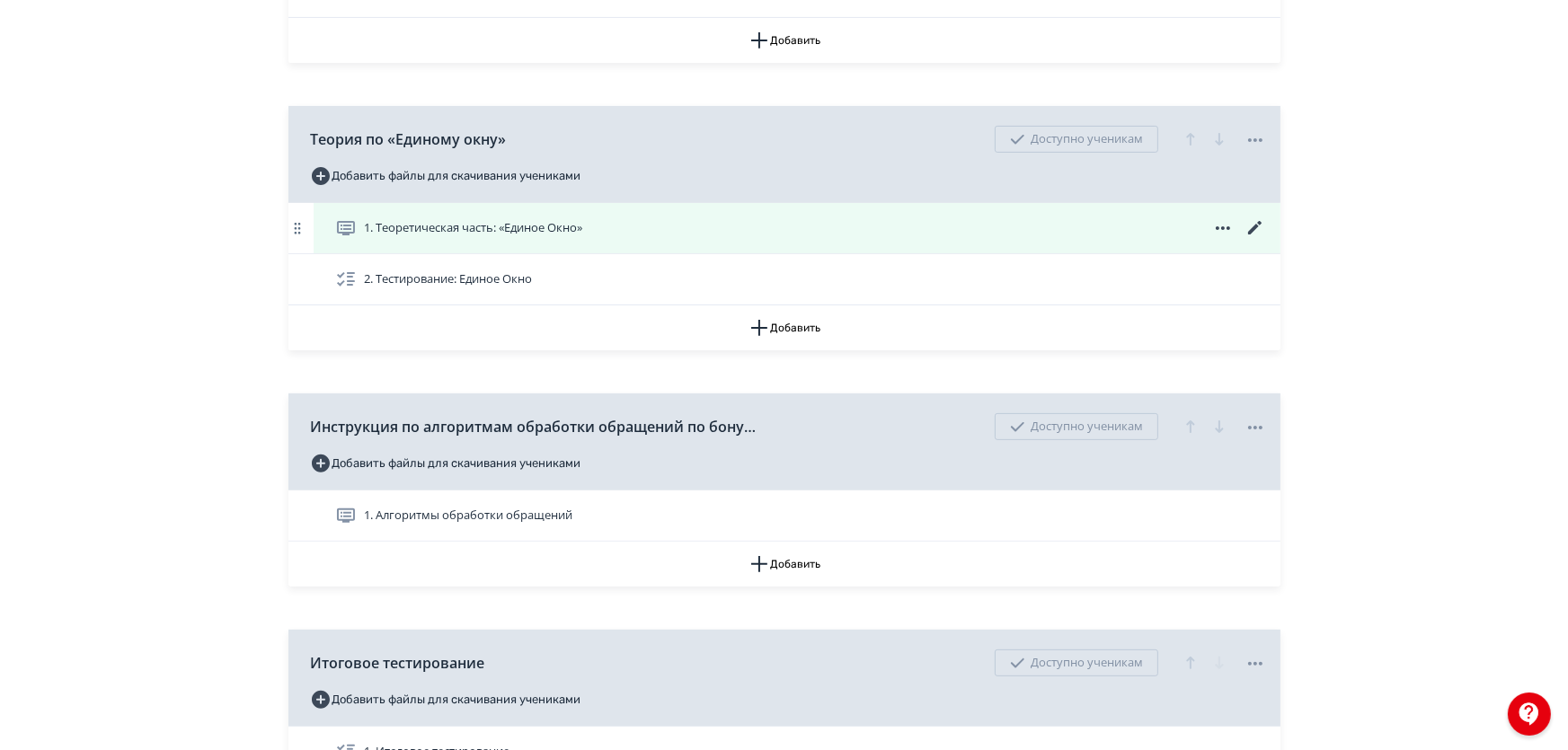
scroll to position [632, 0]
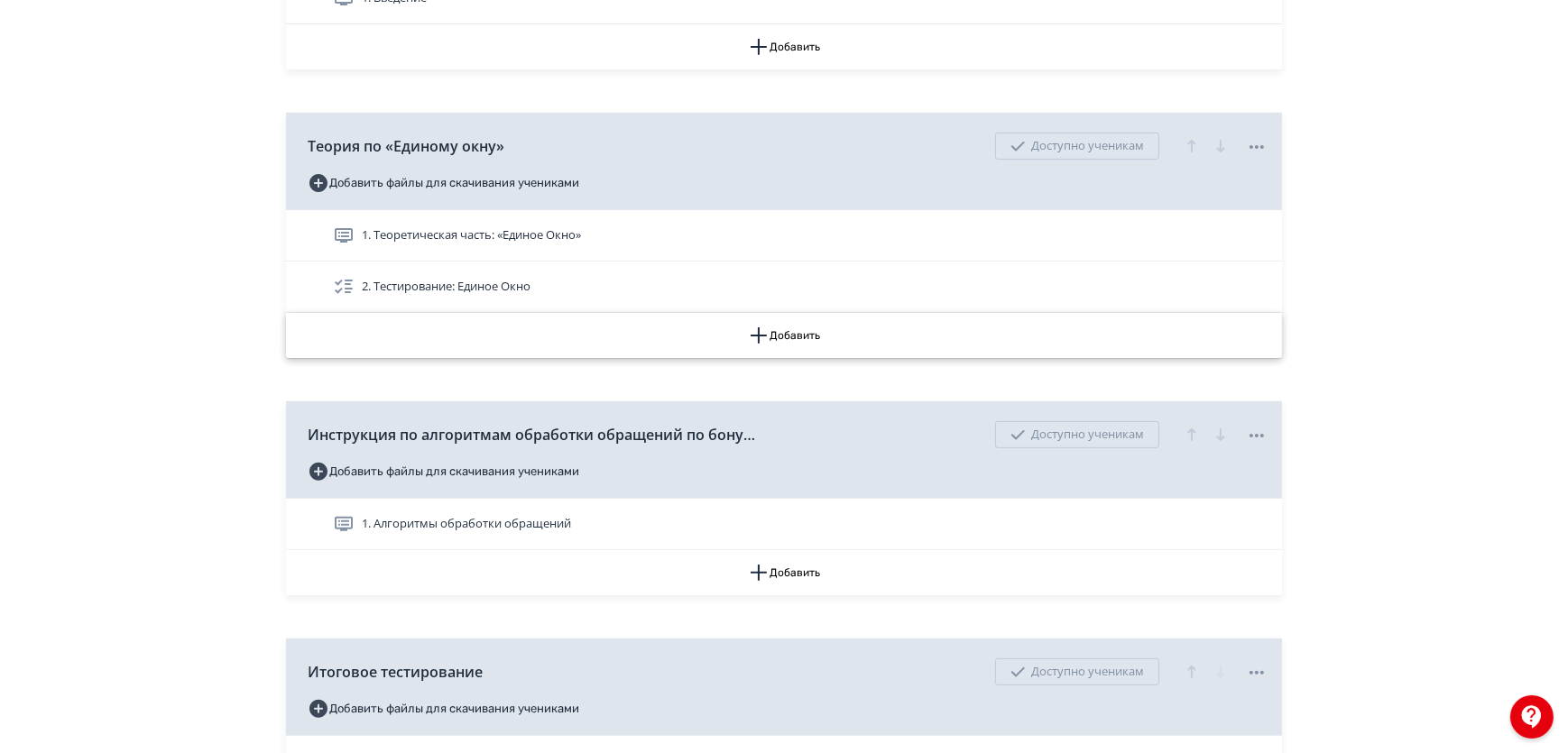
click at [769, 343] on button "Добавить" at bounding box center [784, 335] width 996 height 45
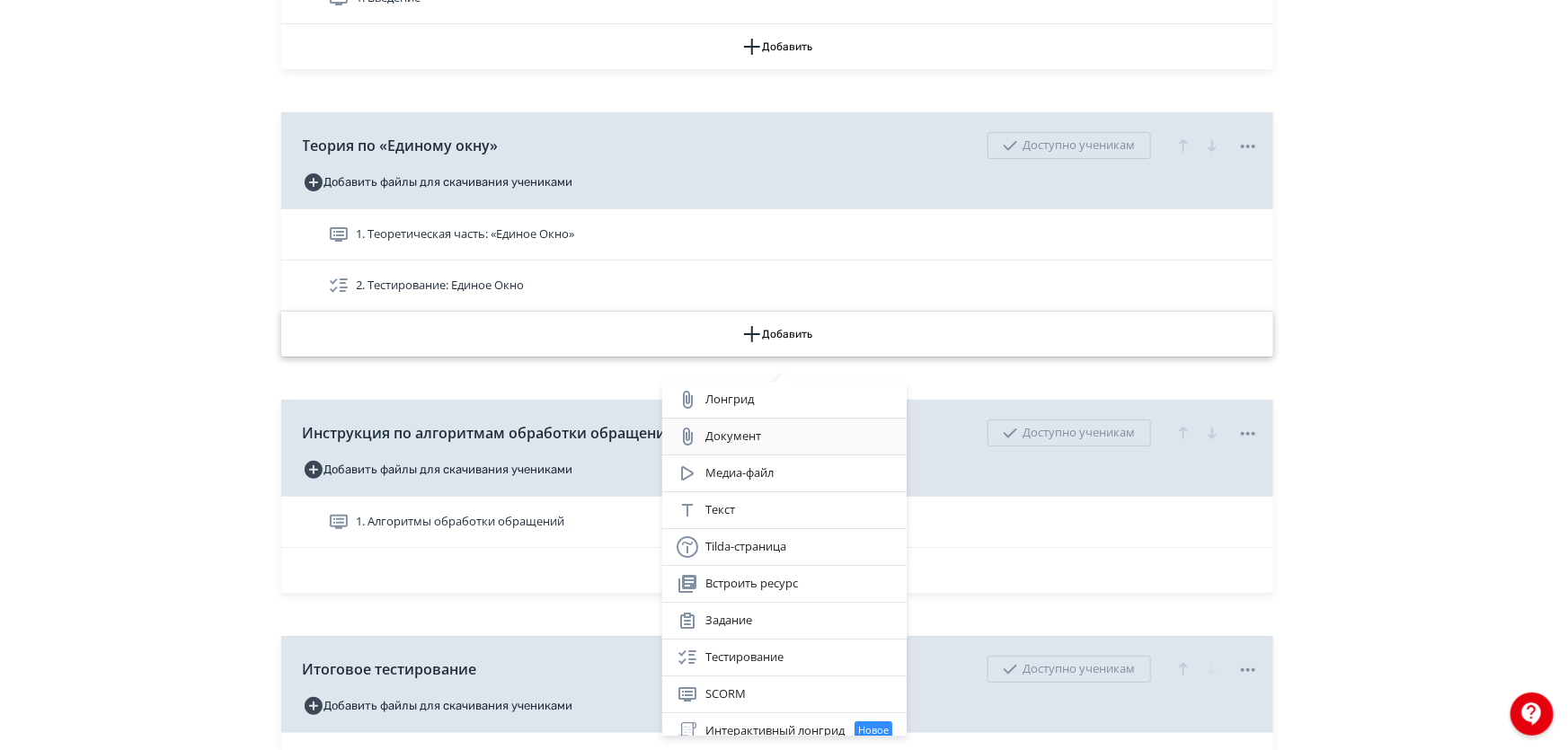
scroll to position [0, 0]
click at [759, 403] on div "Лонгрид" at bounding box center [784, 399] width 216 height 21
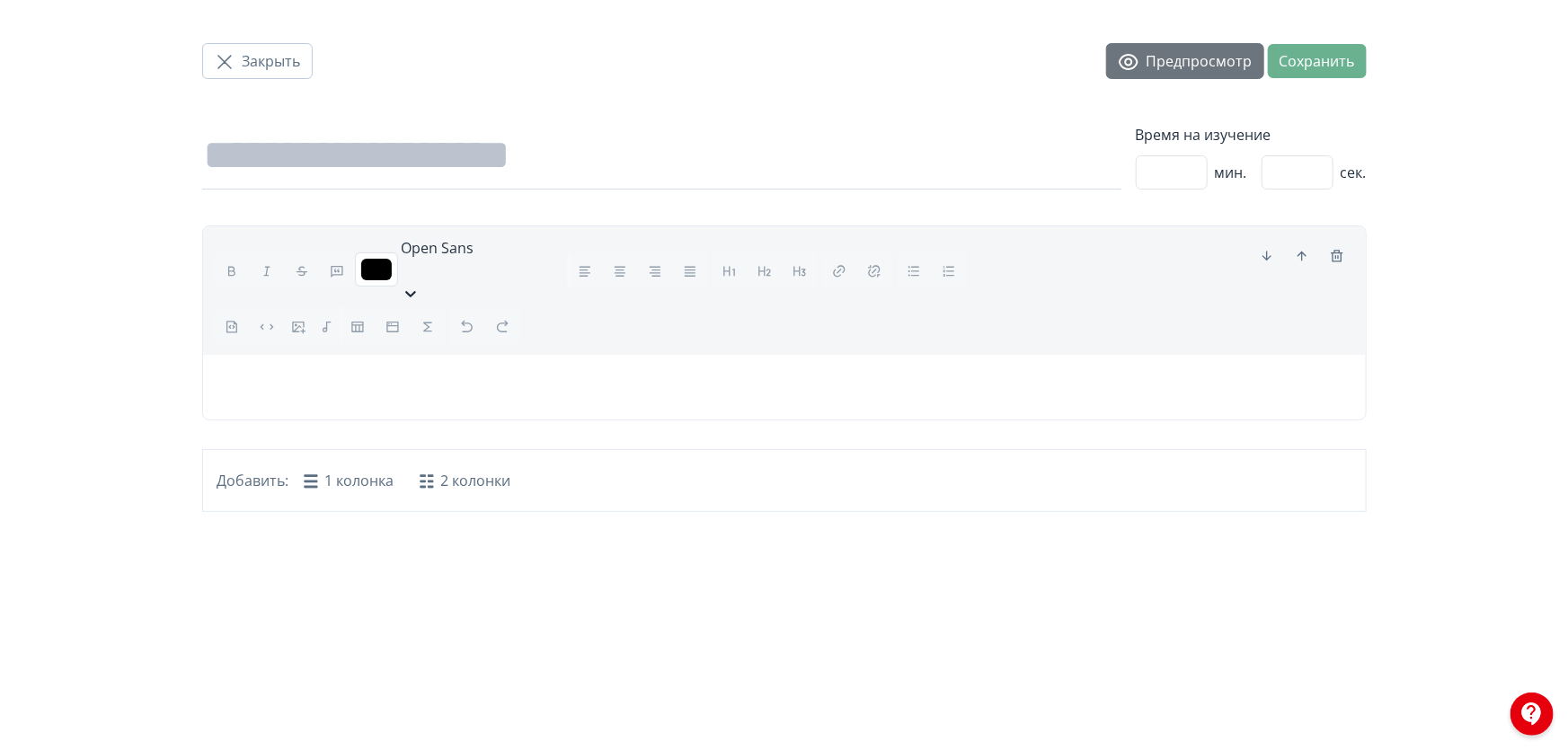
click at [1147, 73] on button "Предпросмотр" at bounding box center [1186, 61] width 158 height 36
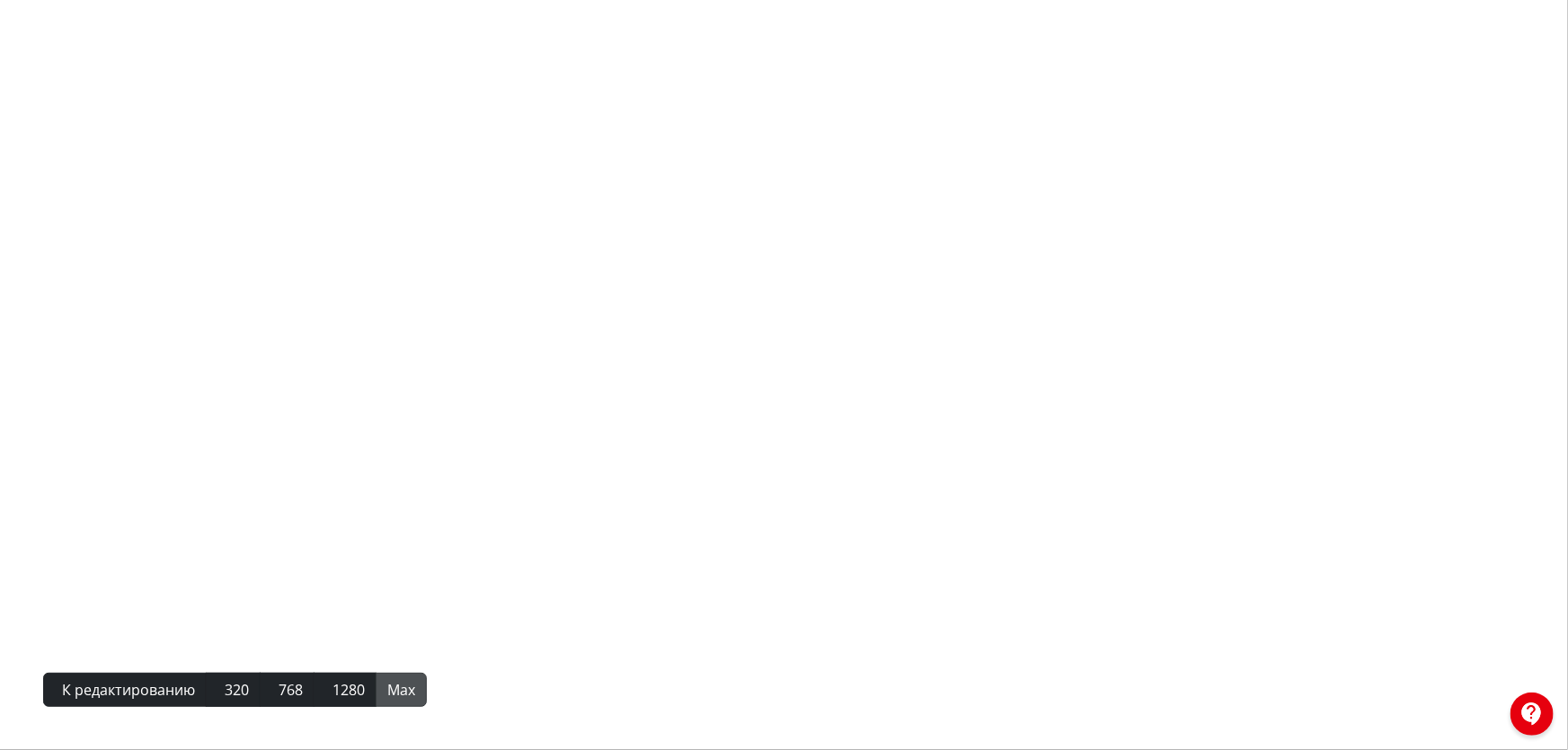
click at [351, 532] on div at bounding box center [784, 375] width 1568 height 750
click at [107, 685] on span "К редактированию" at bounding box center [129, 689] width 133 height 21
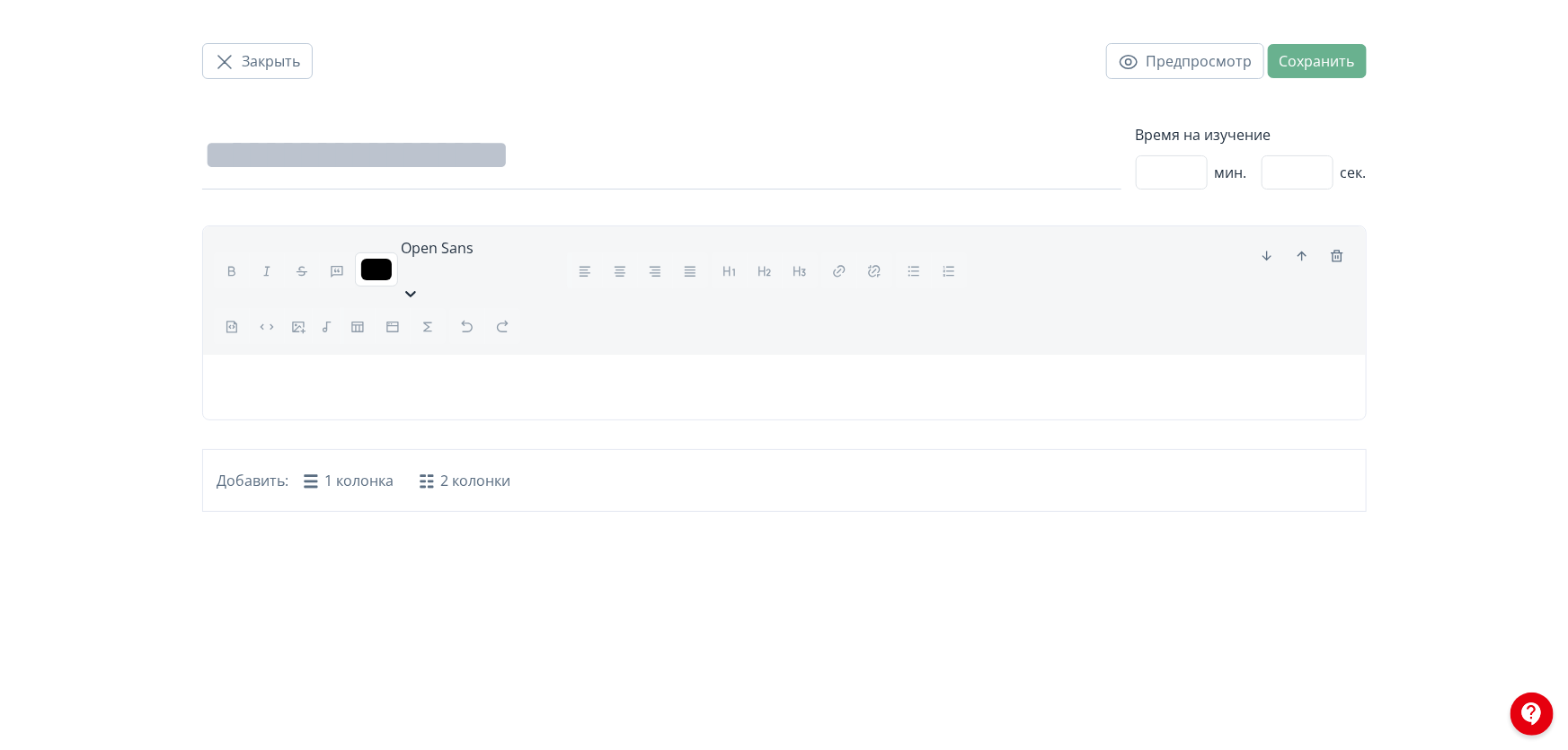
click at [492, 362] on div at bounding box center [784, 387] width 1163 height 64
click at [277, 64] on span "Закрыть" at bounding box center [272, 61] width 59 height 21
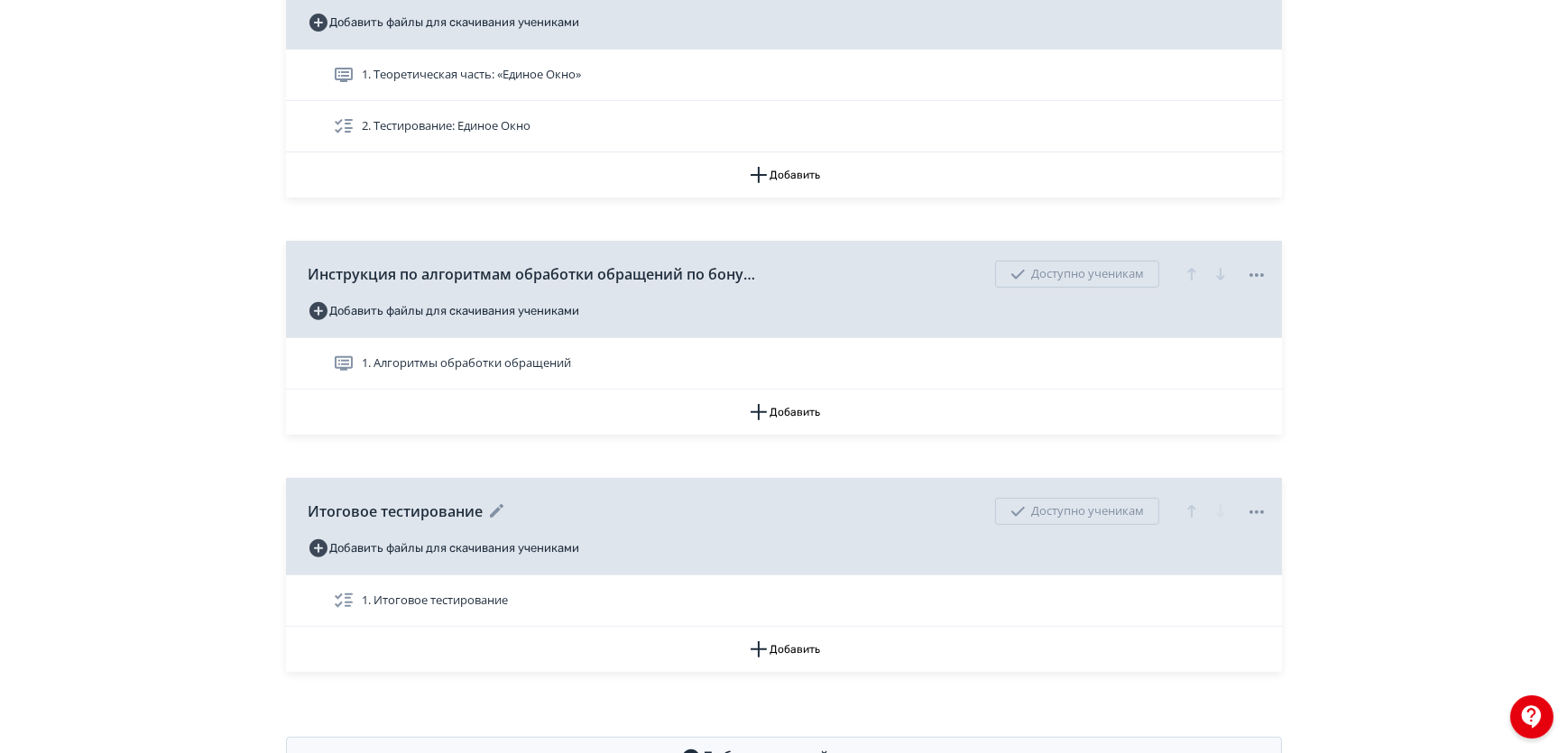
scroll to position [880, 0]
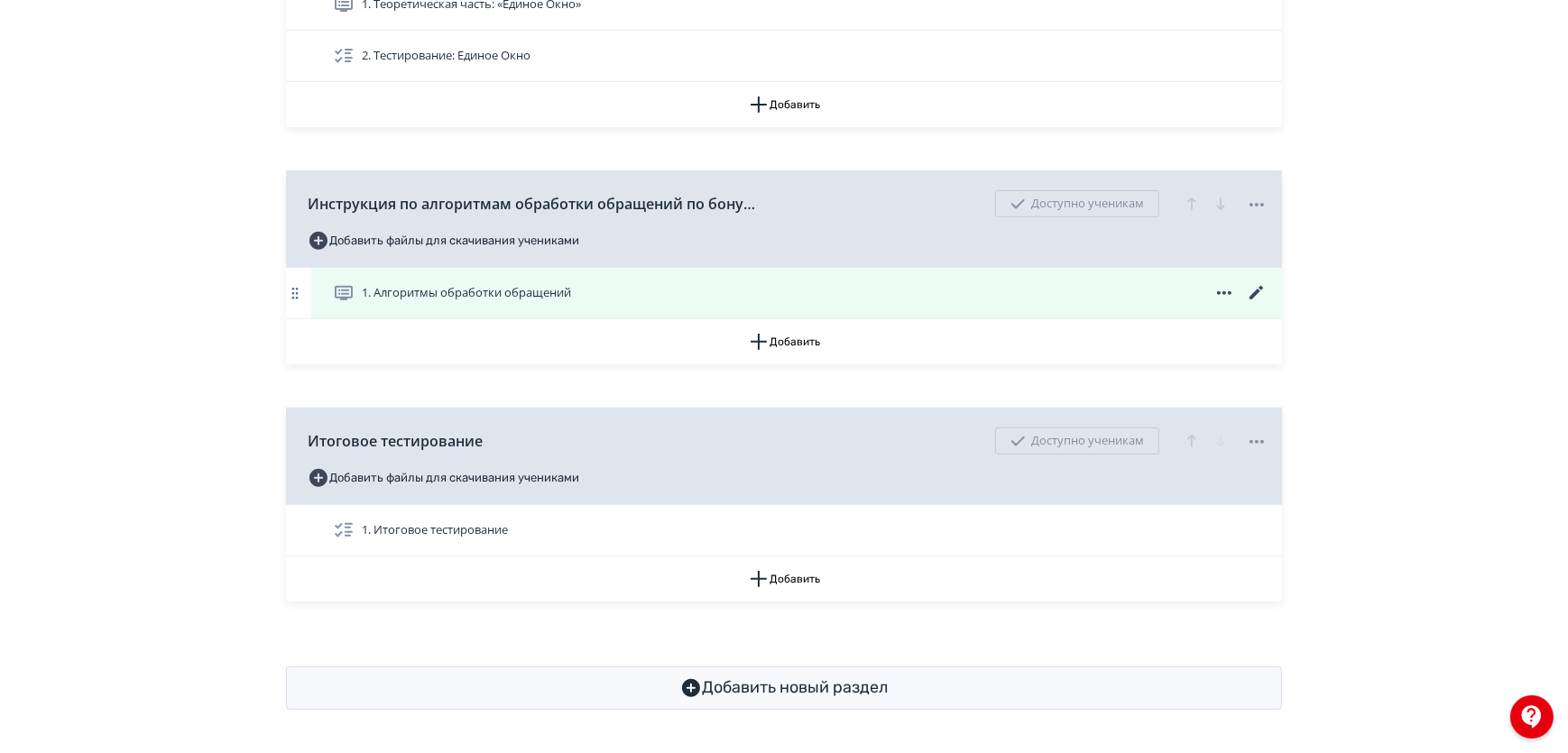
click at [1256, 297] on icon at bounding box center [1256, 292] width 21 height 21
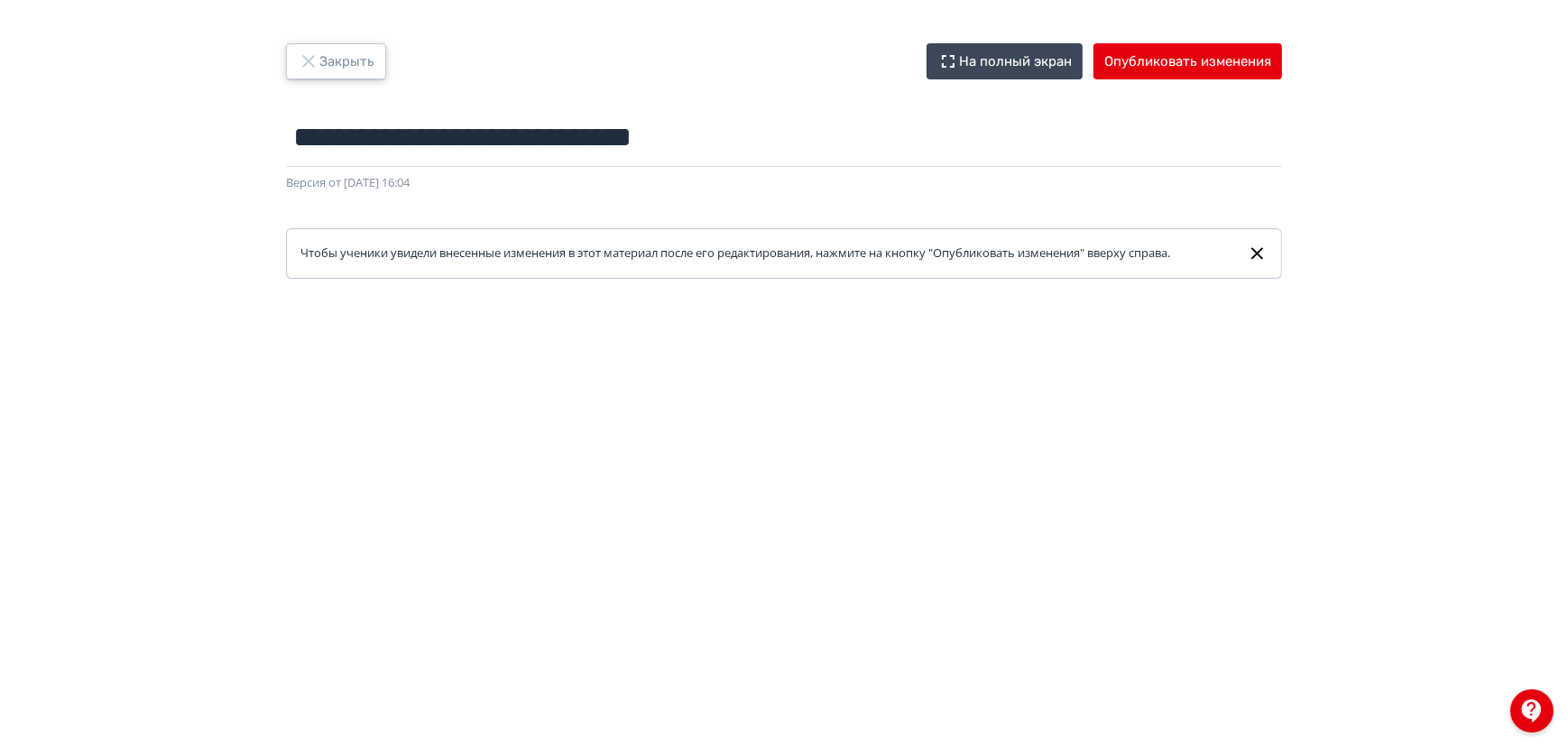
click at [322, 55] on button "Закрыть" at bounding box center [336, 61] width 100 height 36
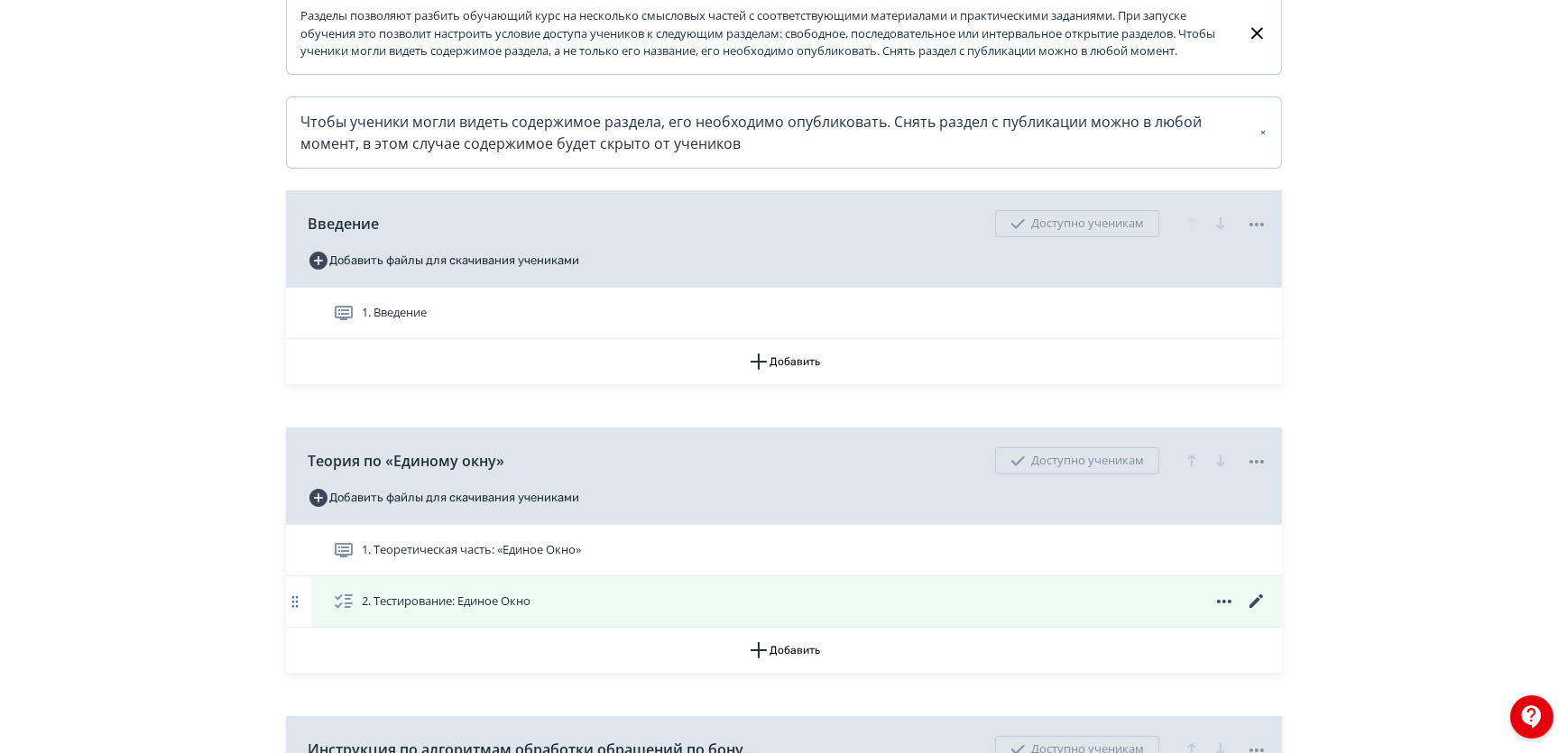
scroll to position [491, 0]
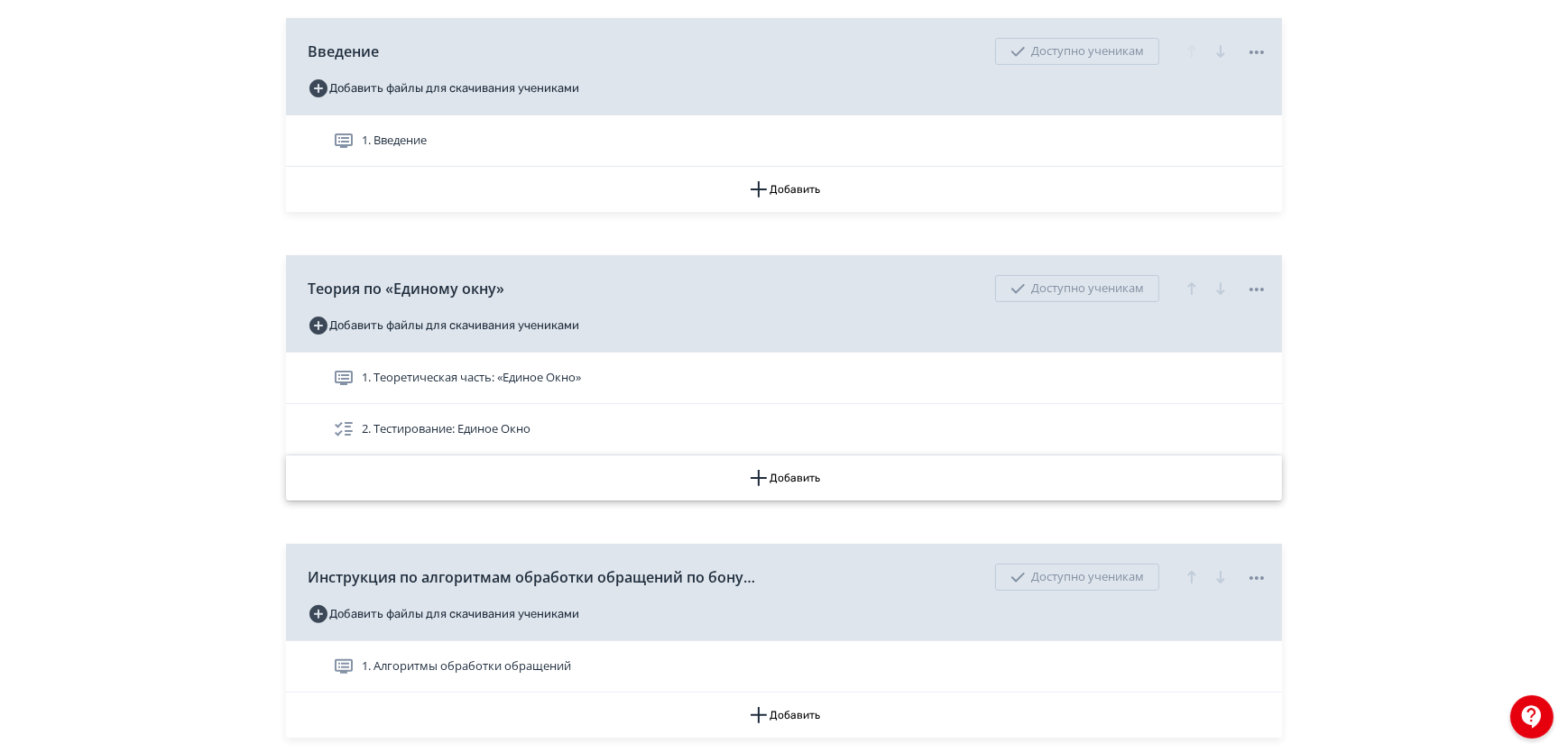
click at [784, 488] on button "Добавить" at bounding box center [784, 477] width 996 height 45
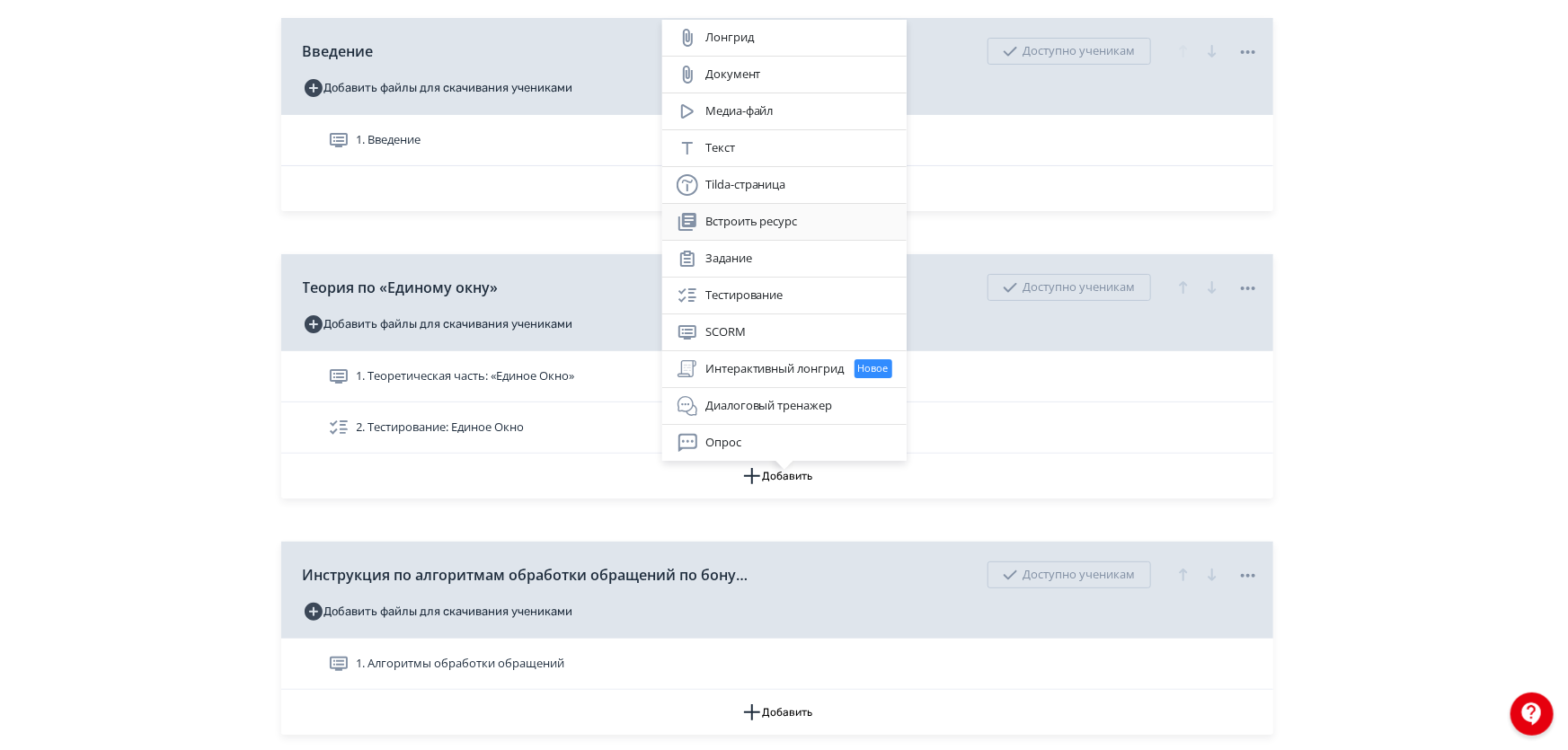
click at [780, 224] on div "Встроить ресурс" at bounding box center [784, 221] width 216 height 21
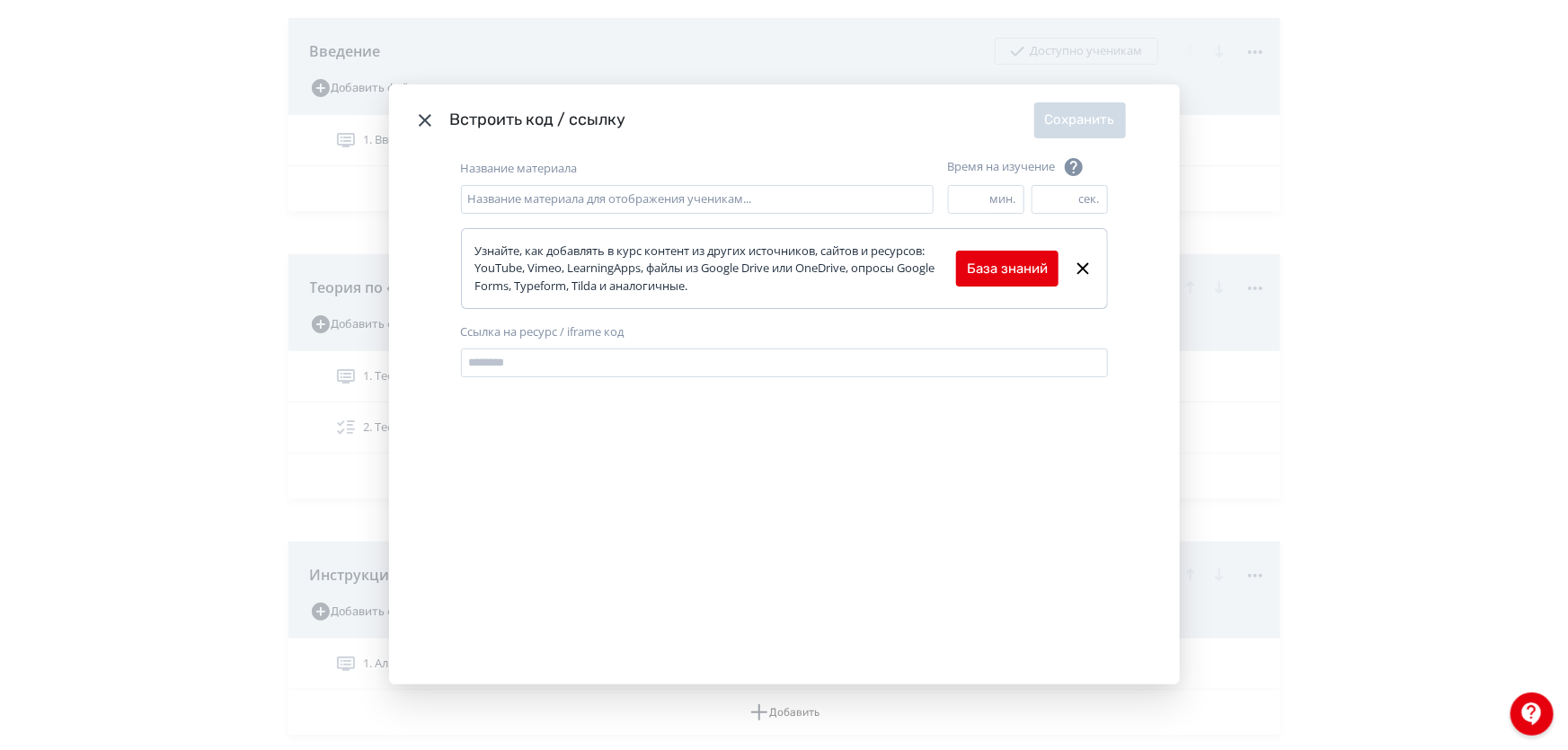
click at [409, 117] on header "Встроить код / ссылку Сохранить" at bounding box center [784, 120] width 791 height 72
click at [408, 118] on header "Встроить код / ссылку Сохранить" at bounding box center [784, 120] width 791 height 72
click at [423, 118] on icon "Modal" at bounding box center [425, 120] width 13 height 13
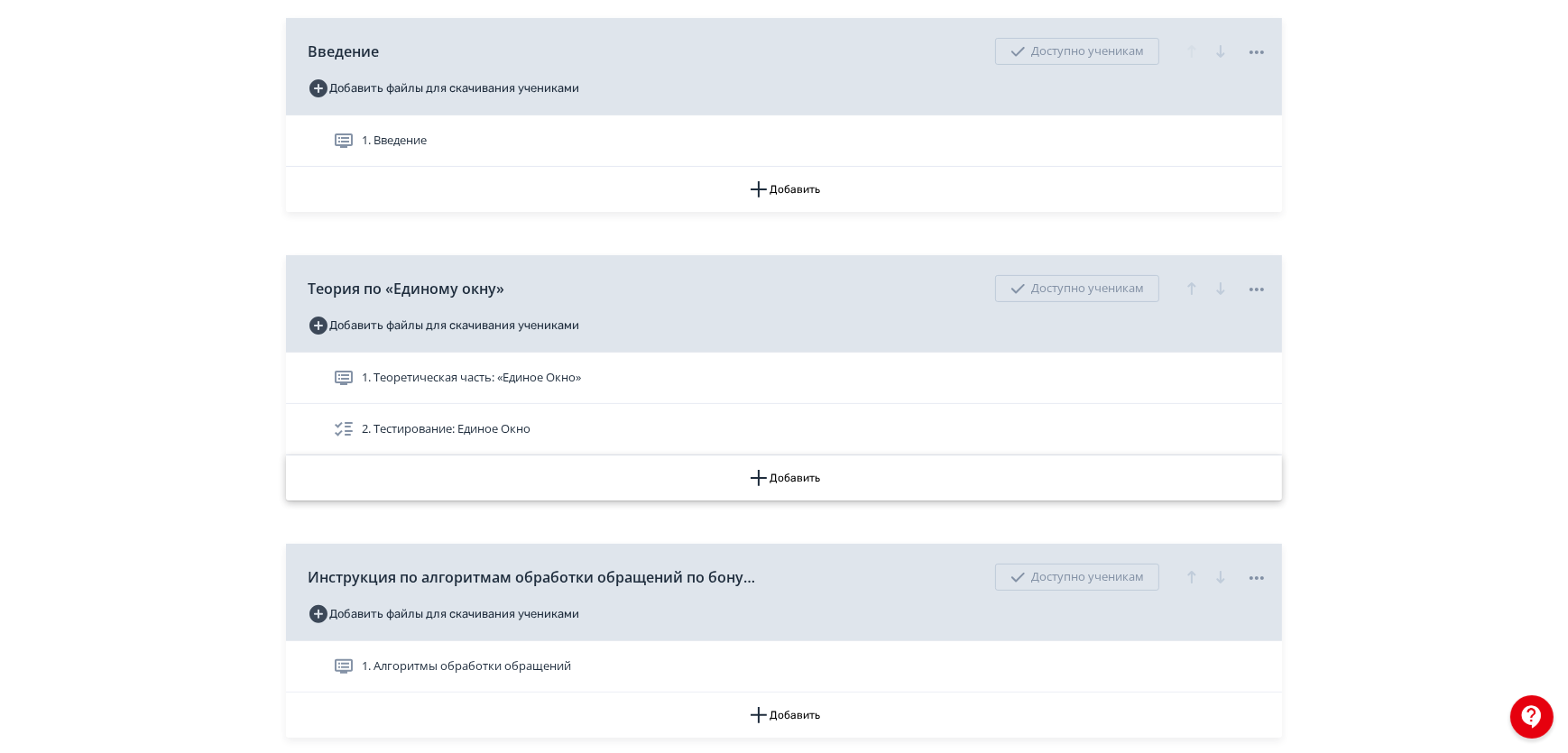
click at [800, 496] on button "Добавить" at bounding box center [784, 477] width 996 height 45
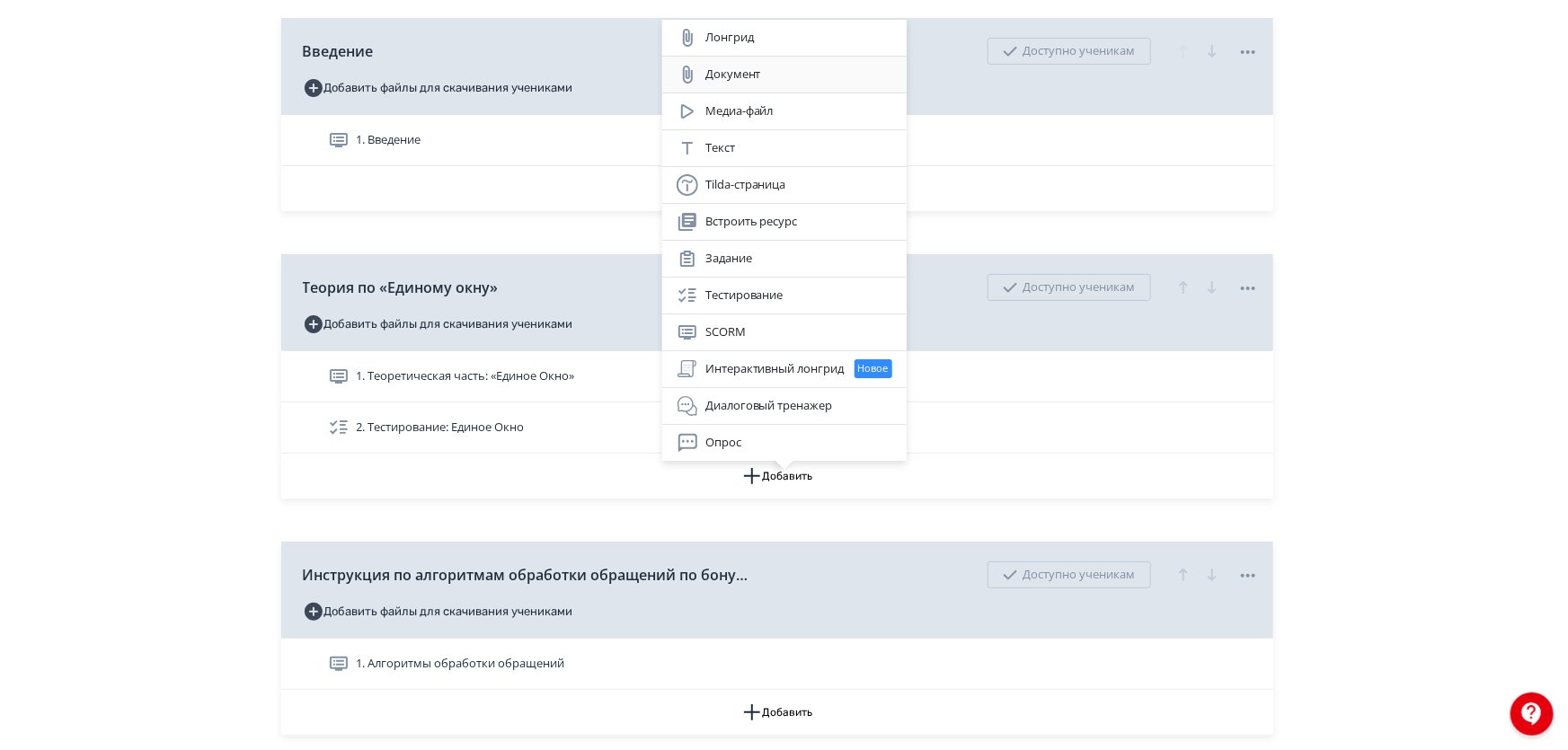
click at [759, 76] on div "Документ" at bounding box center [784, 73] width 216 height 21
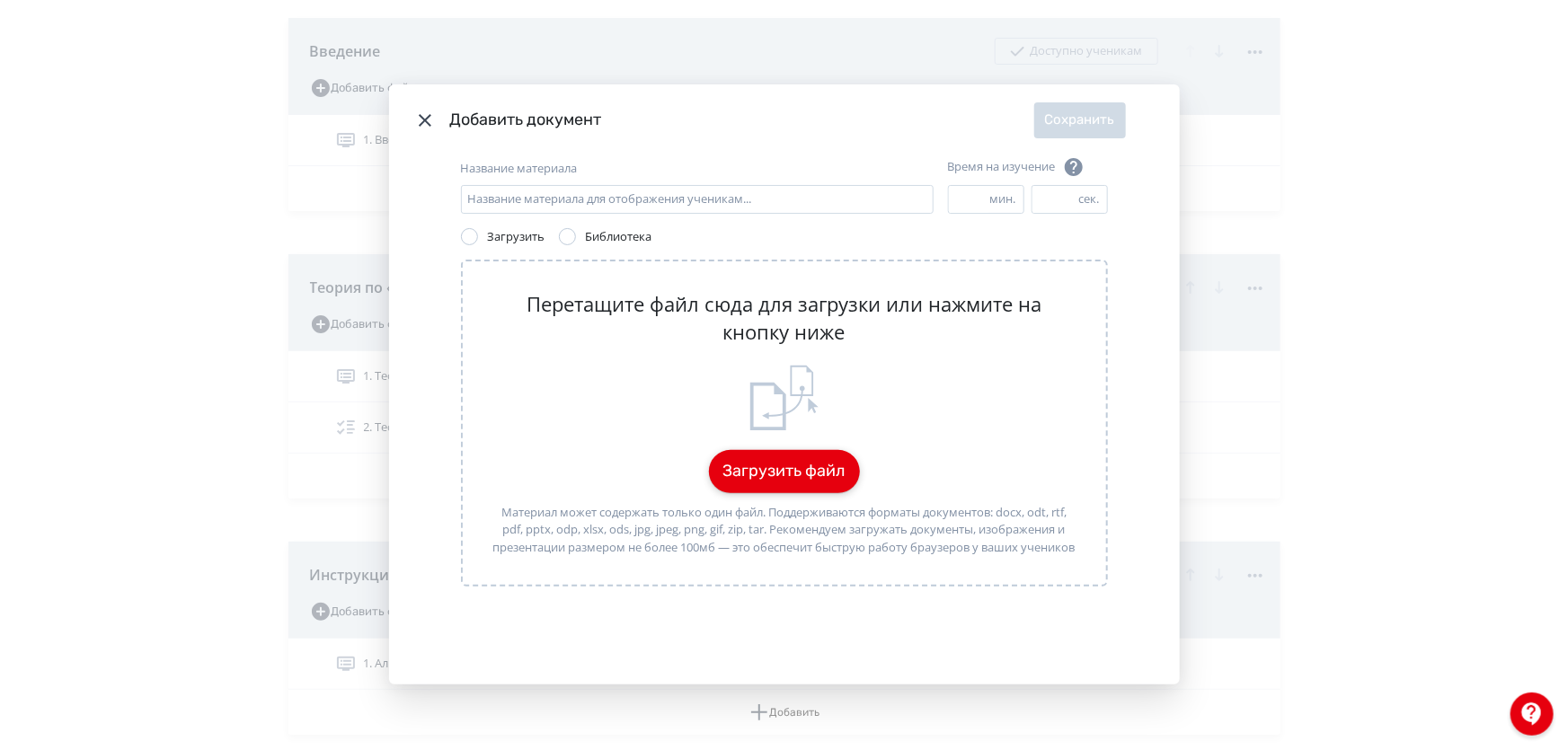
click at [757, 474] on button "Загрузить файл" at bounding box center [784, 471] width 151 height 43
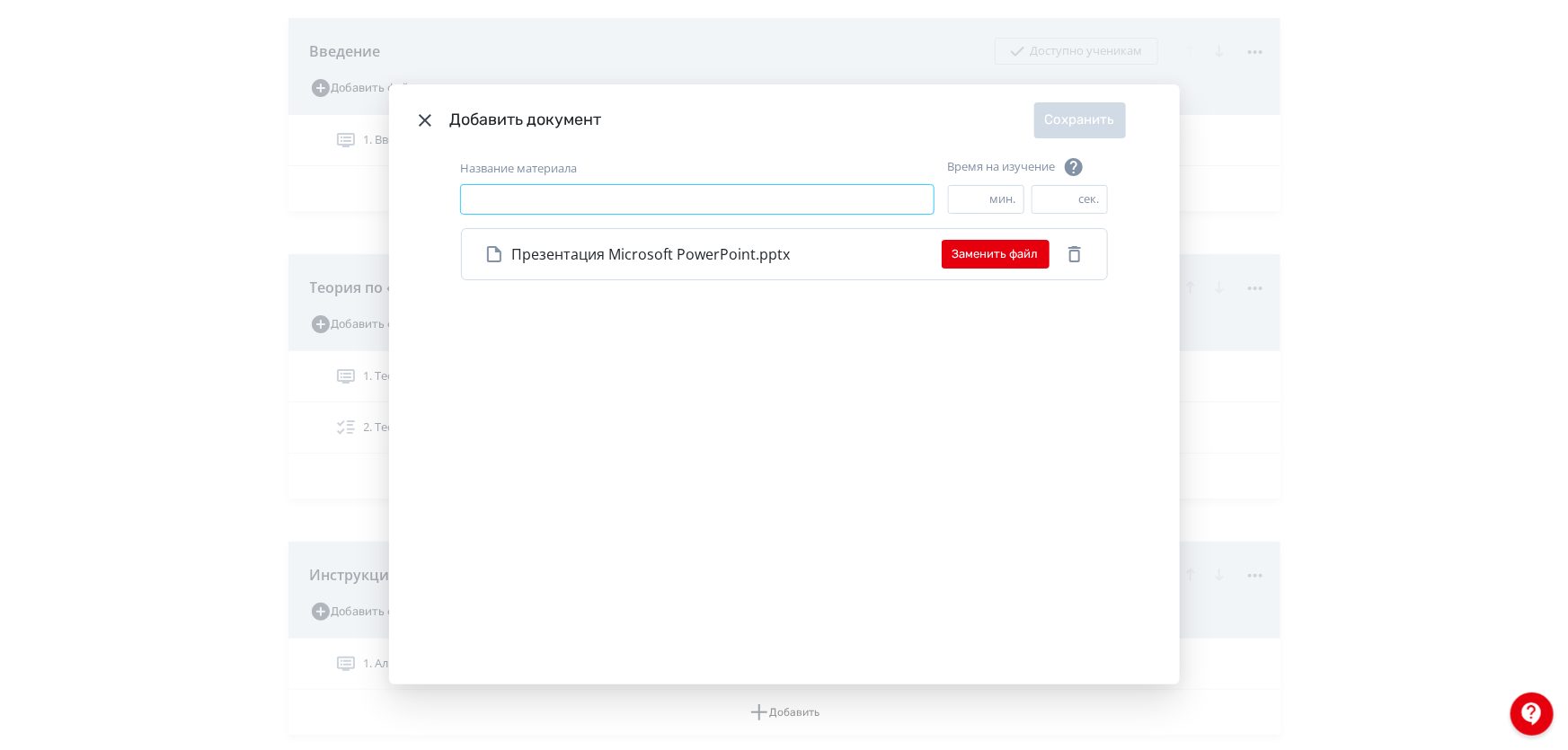
click at [620, 202] on input "Название материала" at bounding box center [697, 199] width 473 height 28
type input "********"
click at [1093, 118] on button "Сохранить" at bounding box center [1080, 120] width 92 height 36
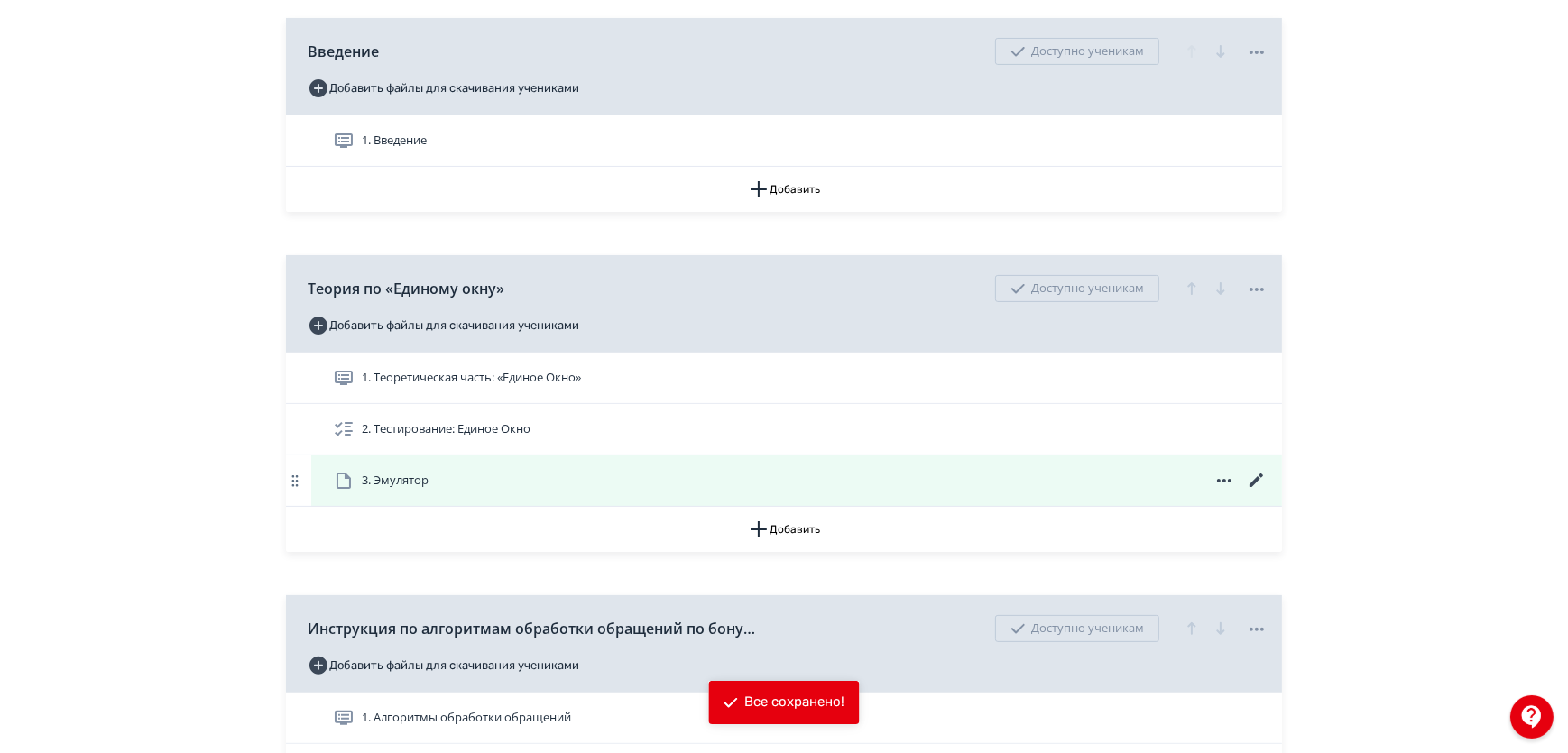
click at [538, 488] on div "3. Эмулятор" at bounding box center [800, 480] width 935 height 21
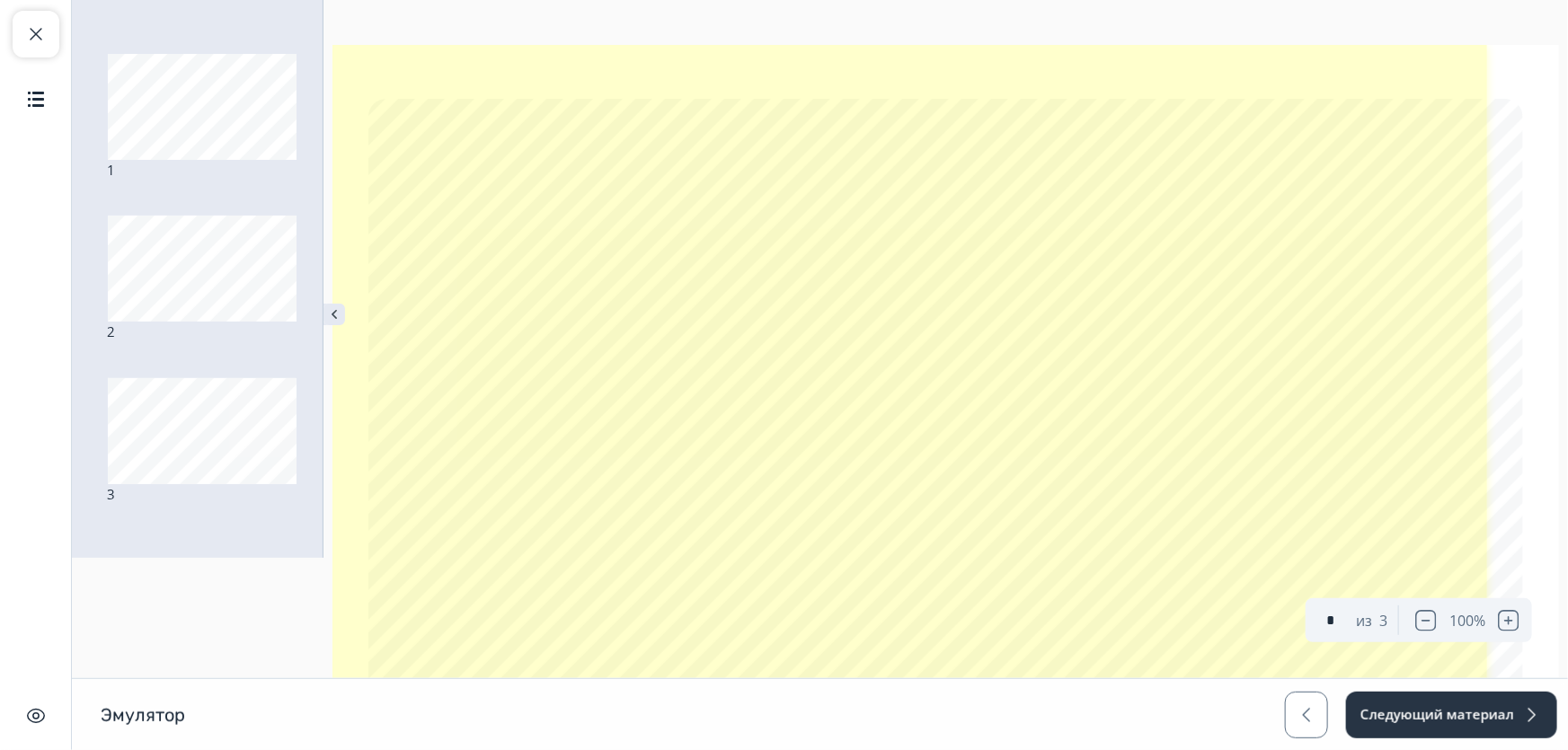
click at [876, 342] on link at bounding box center [909, 369] width 1155 height 648
click at [908, 456] on link at bounding box center [909, 369] width 1155 height 648
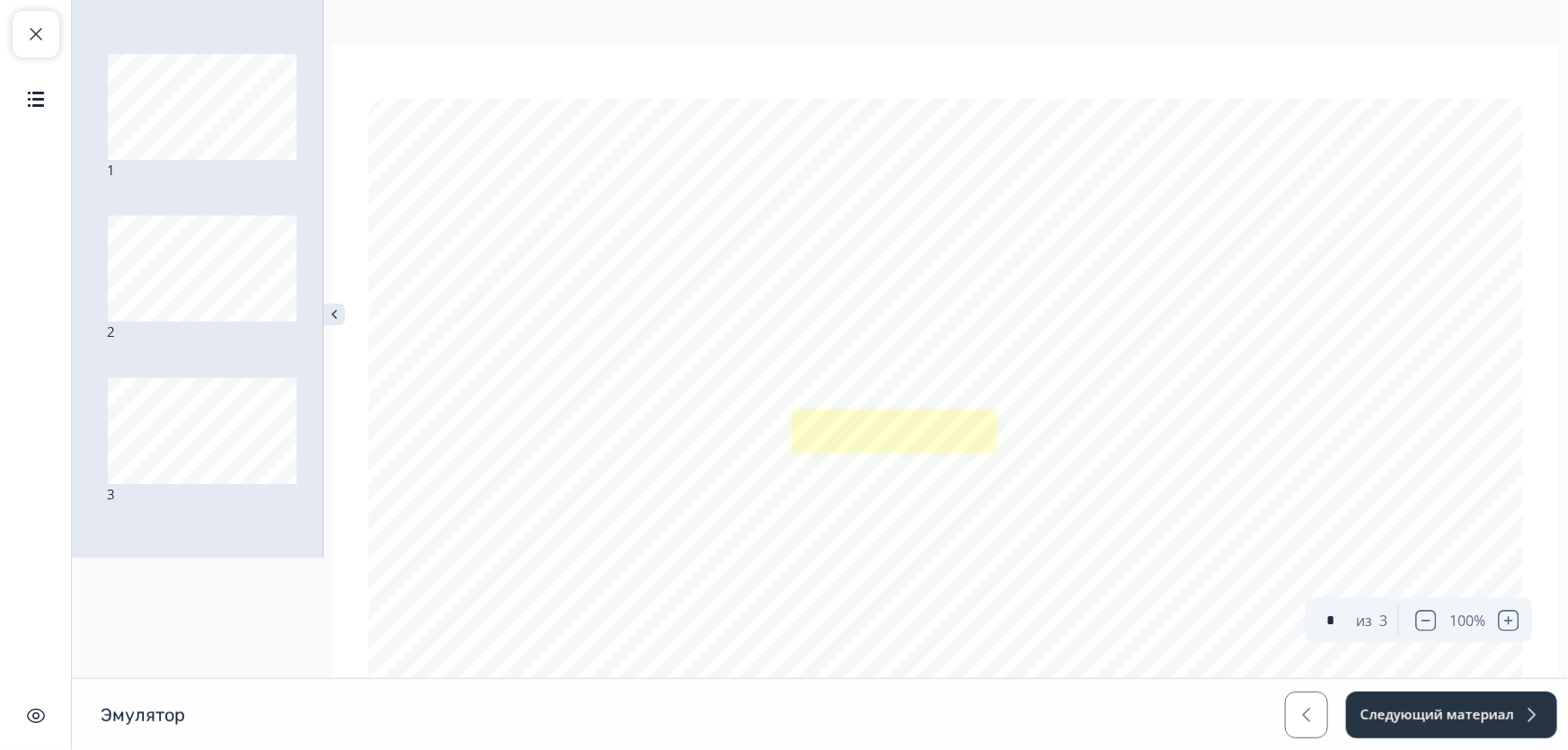
click at [925, 439] on link at bounding box center [894, 431] width 203 height 42
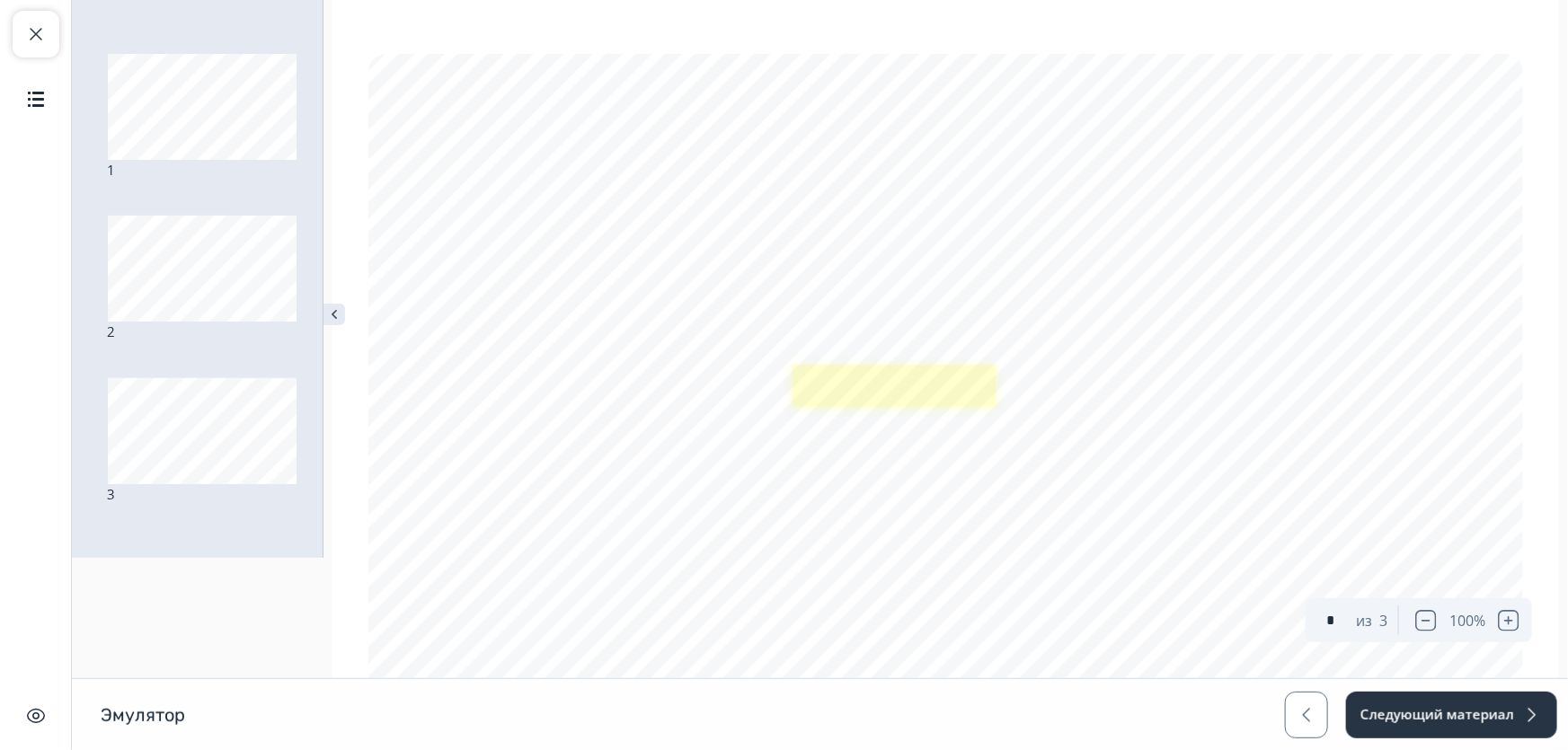
click at [927, 387] on link at bounding box center [894, 386] width 203 height 42
type input "*"
click at [33, 100] on img "button" at bounding box center [35, 98] width 21 height 21
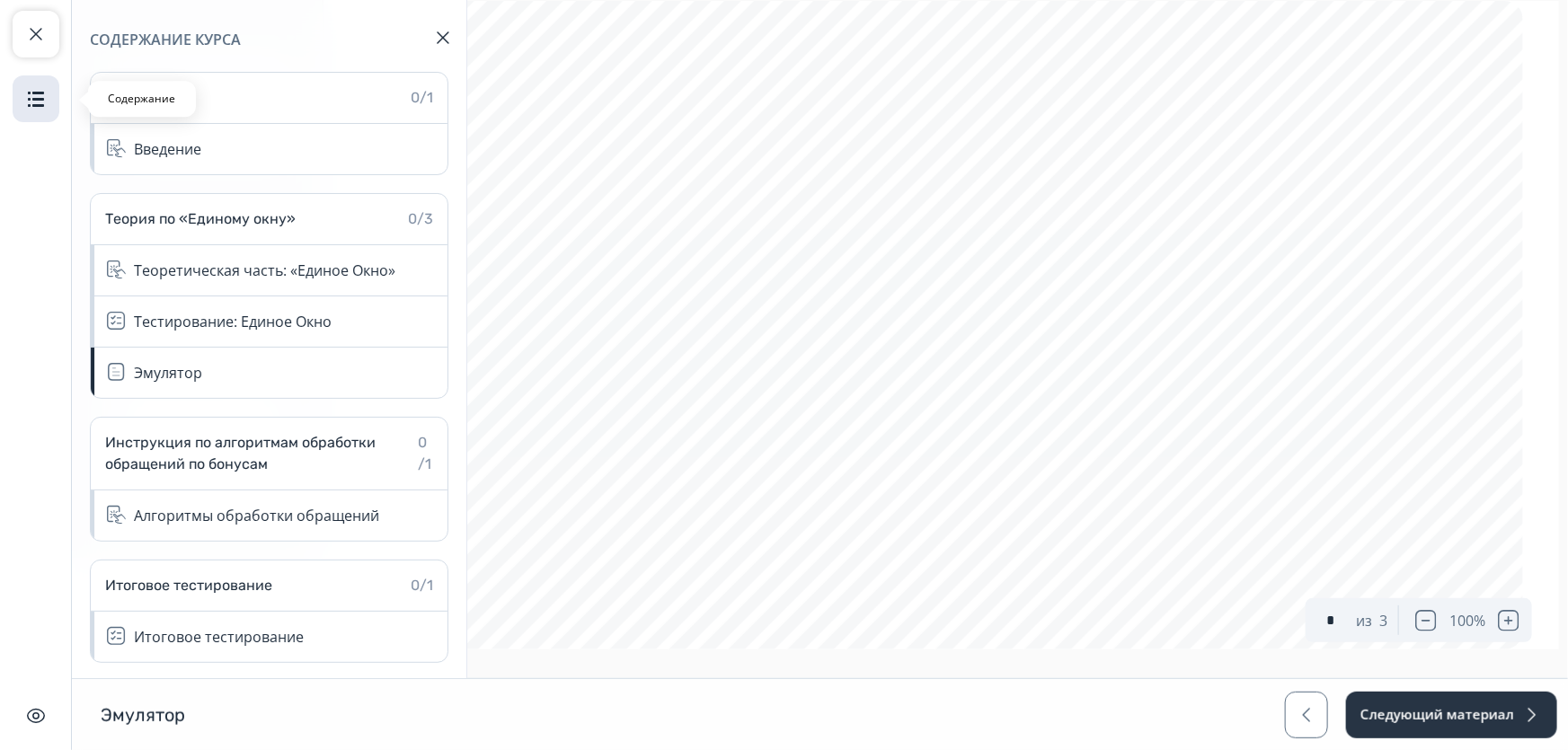
click at [33, 100] on img "button" at bounding box center [35, 98] width 21 height 21
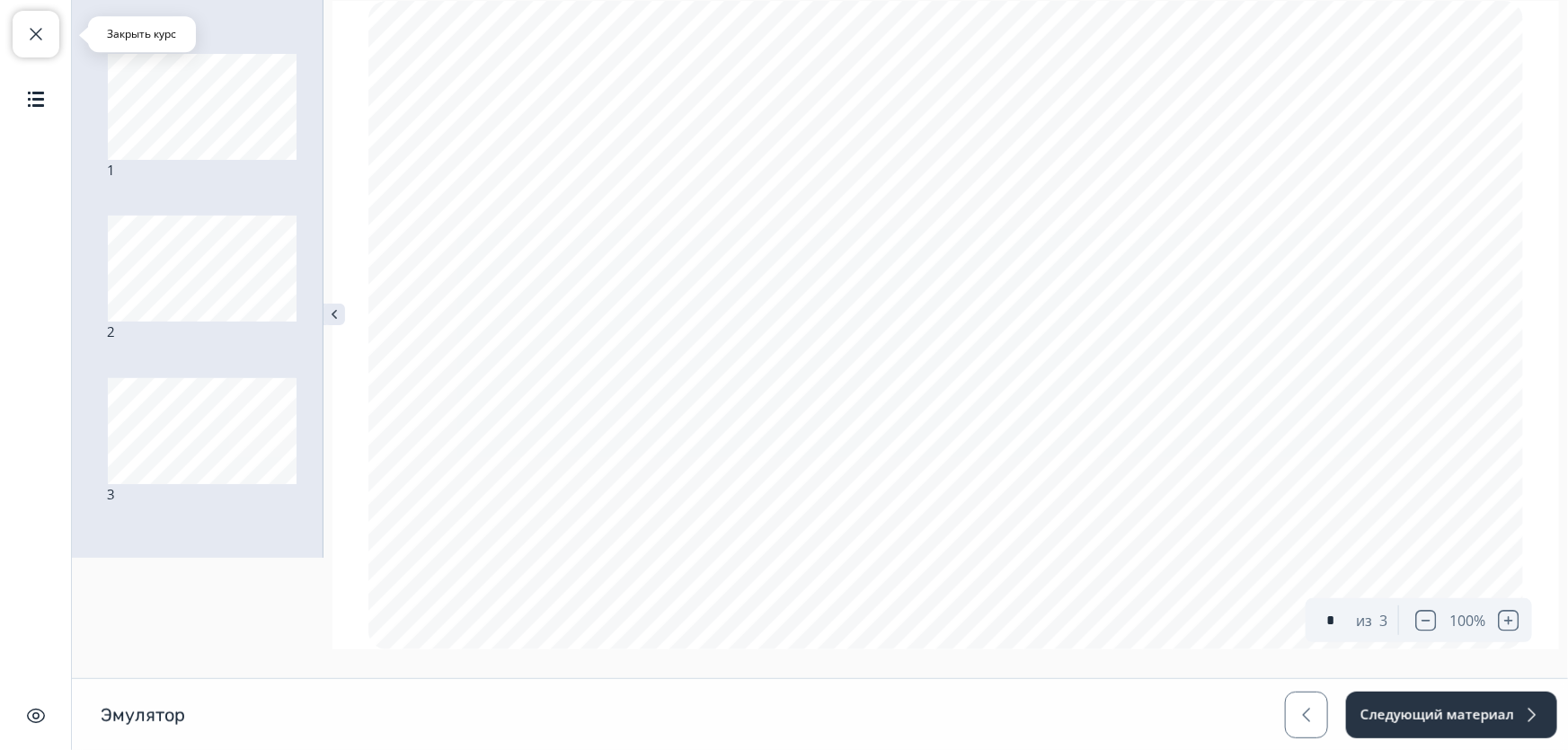
click at [43, 26] on span "button" at bounding box center [35, 33] width 21 height 21
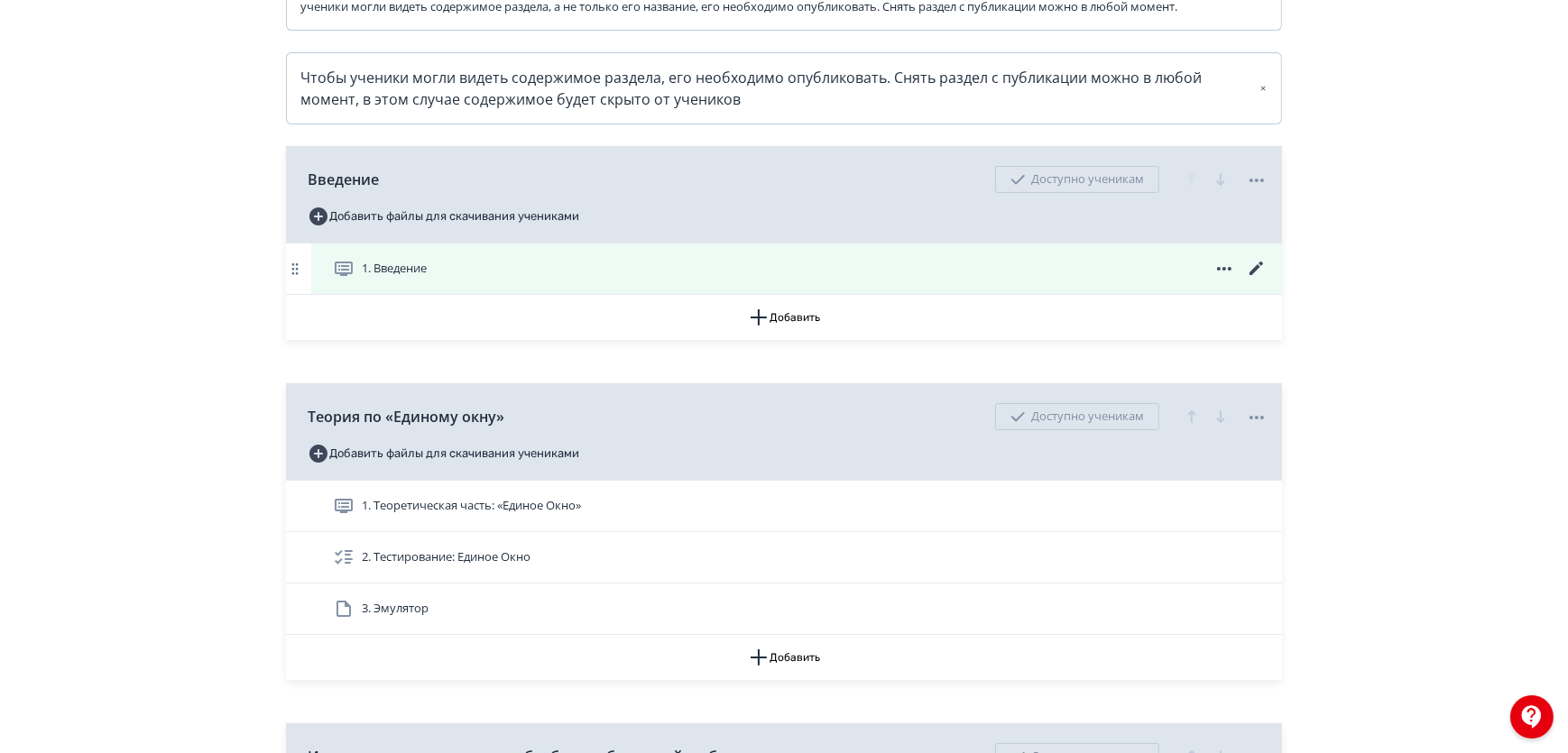
scroll to position [491, 0]
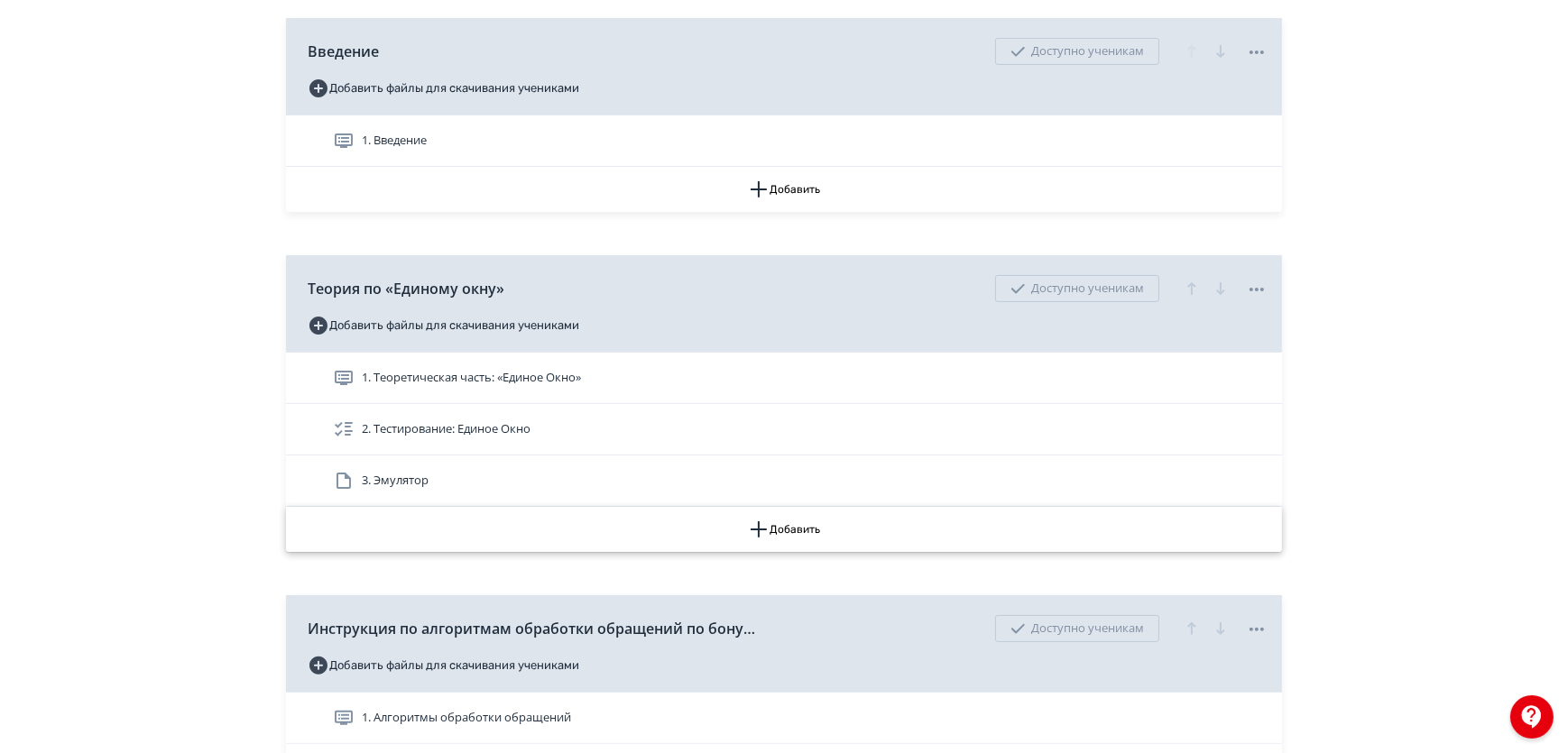
click at [841, 548] on button "Добавить" at bounding box center [784, 529] width 996 height 45
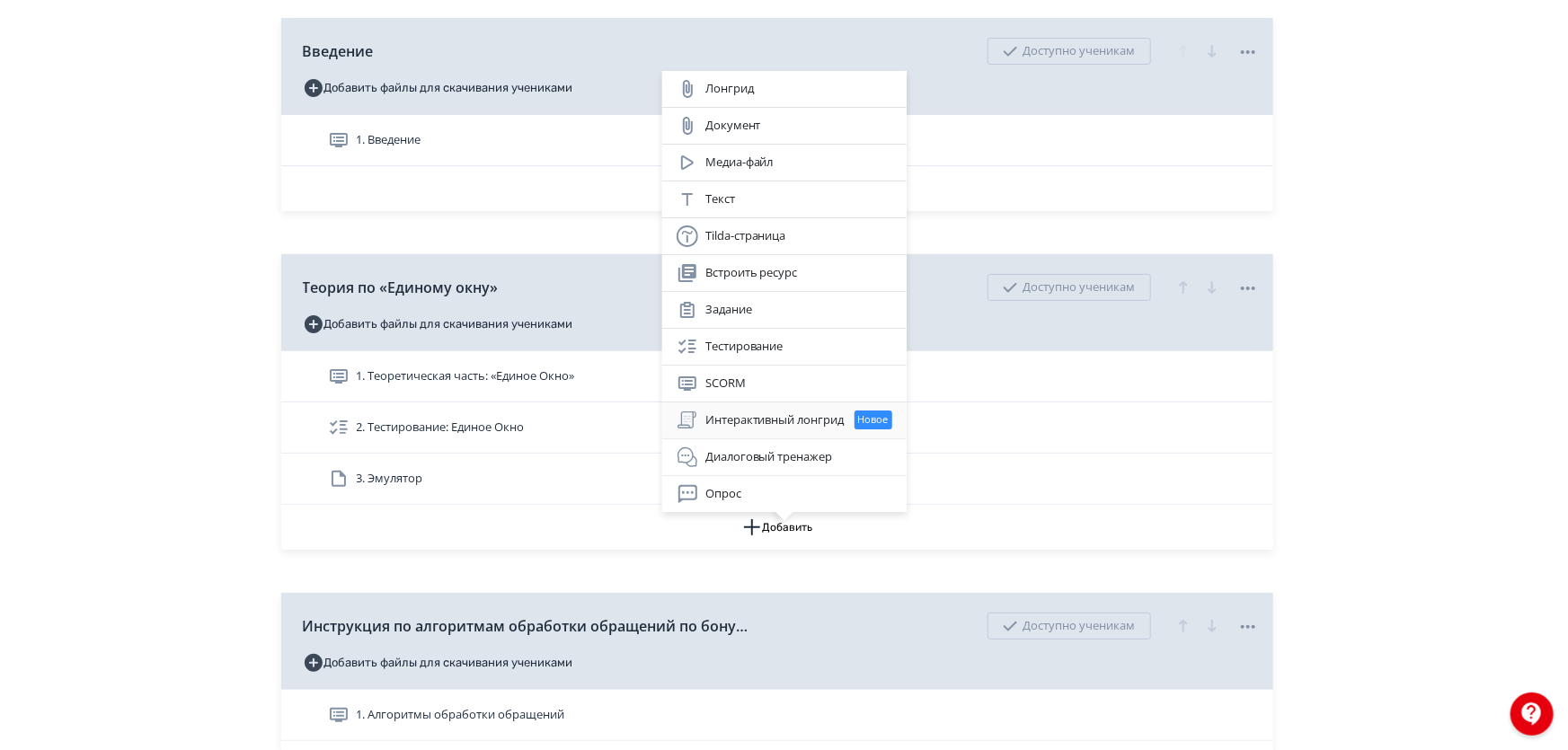
click at [765, 423] on div "Интерактивный лонгрид Новое" at bounding box center [784, 420] width 216 height 21
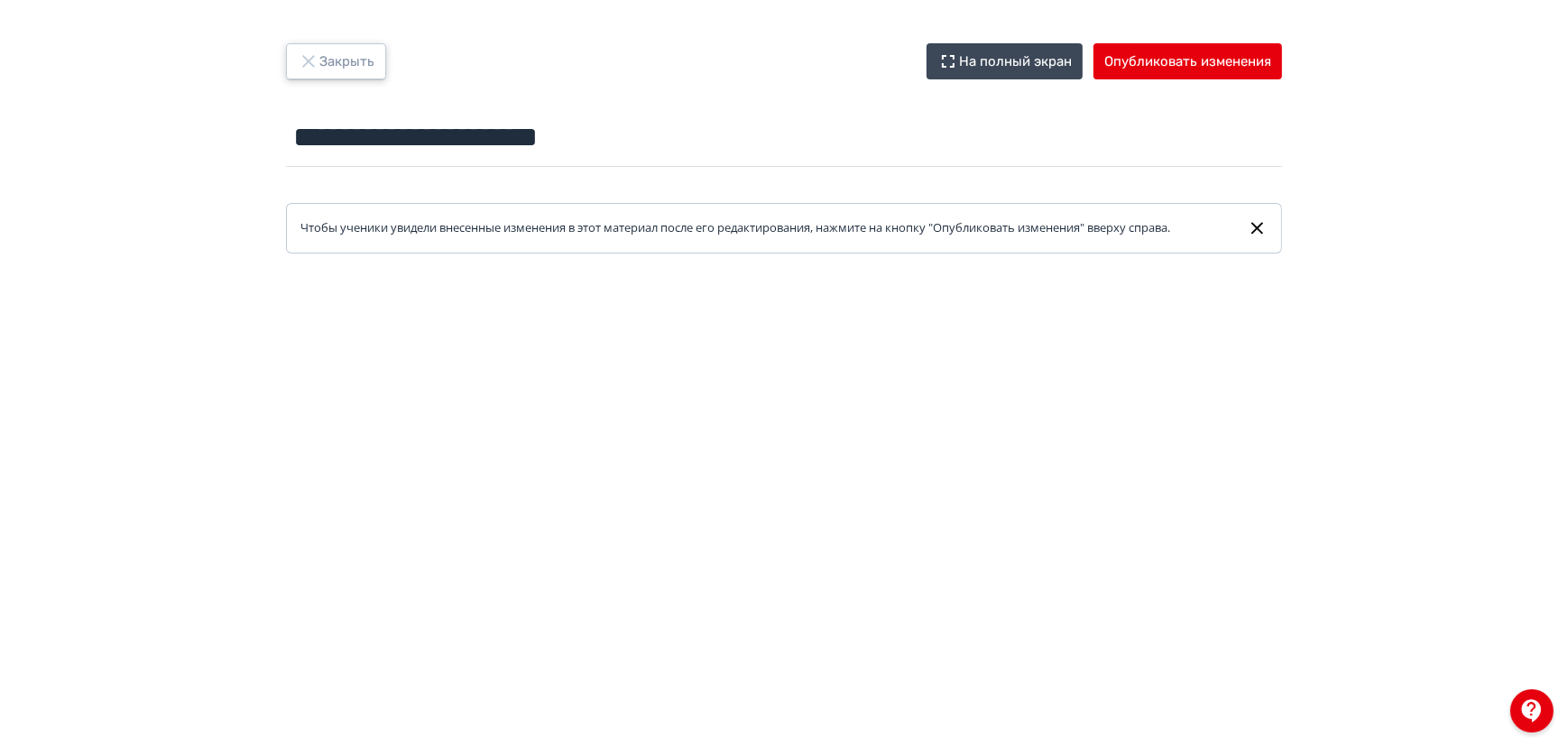
click at [340, 63] on button "Закрыть" at bounding box center [336, 61] width 100 height 36
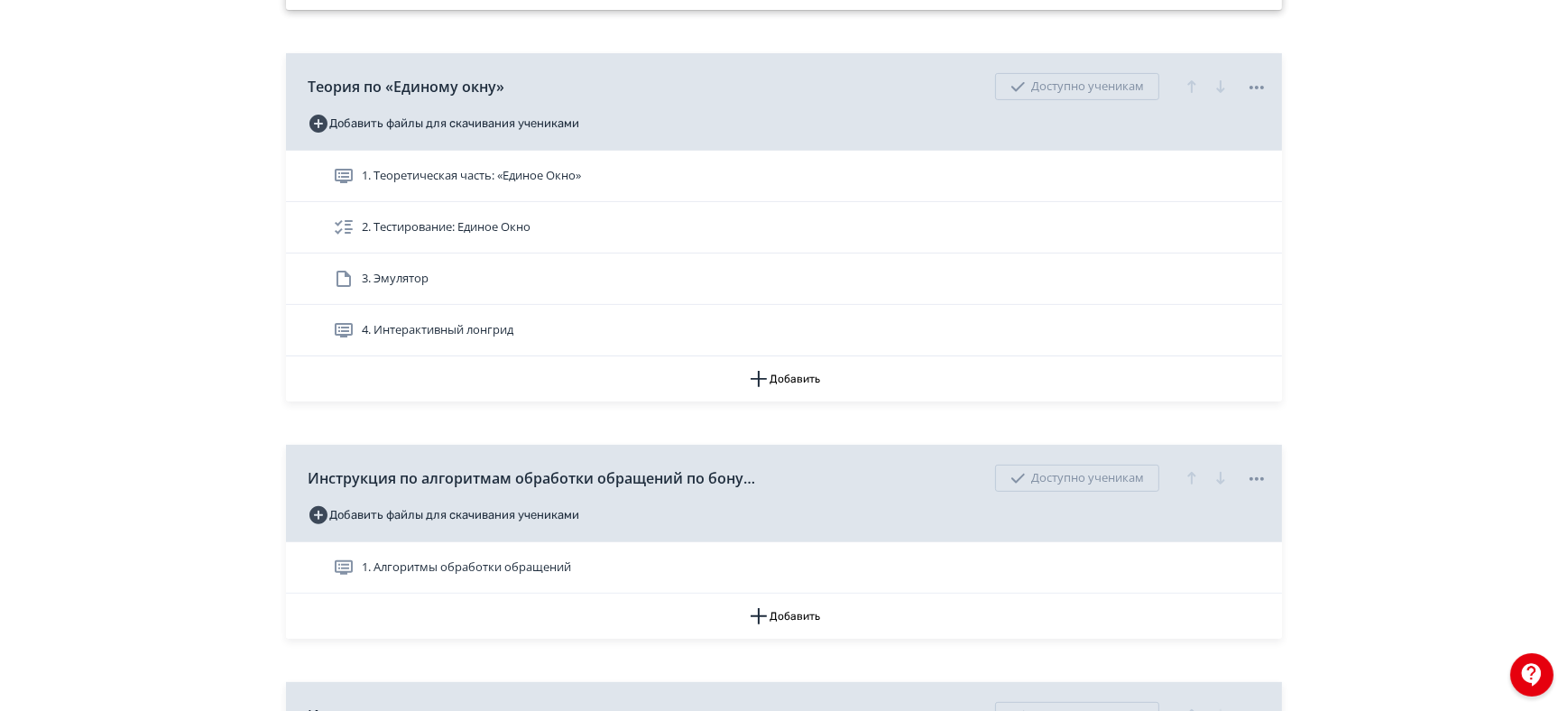
scroll to position [738, 0]
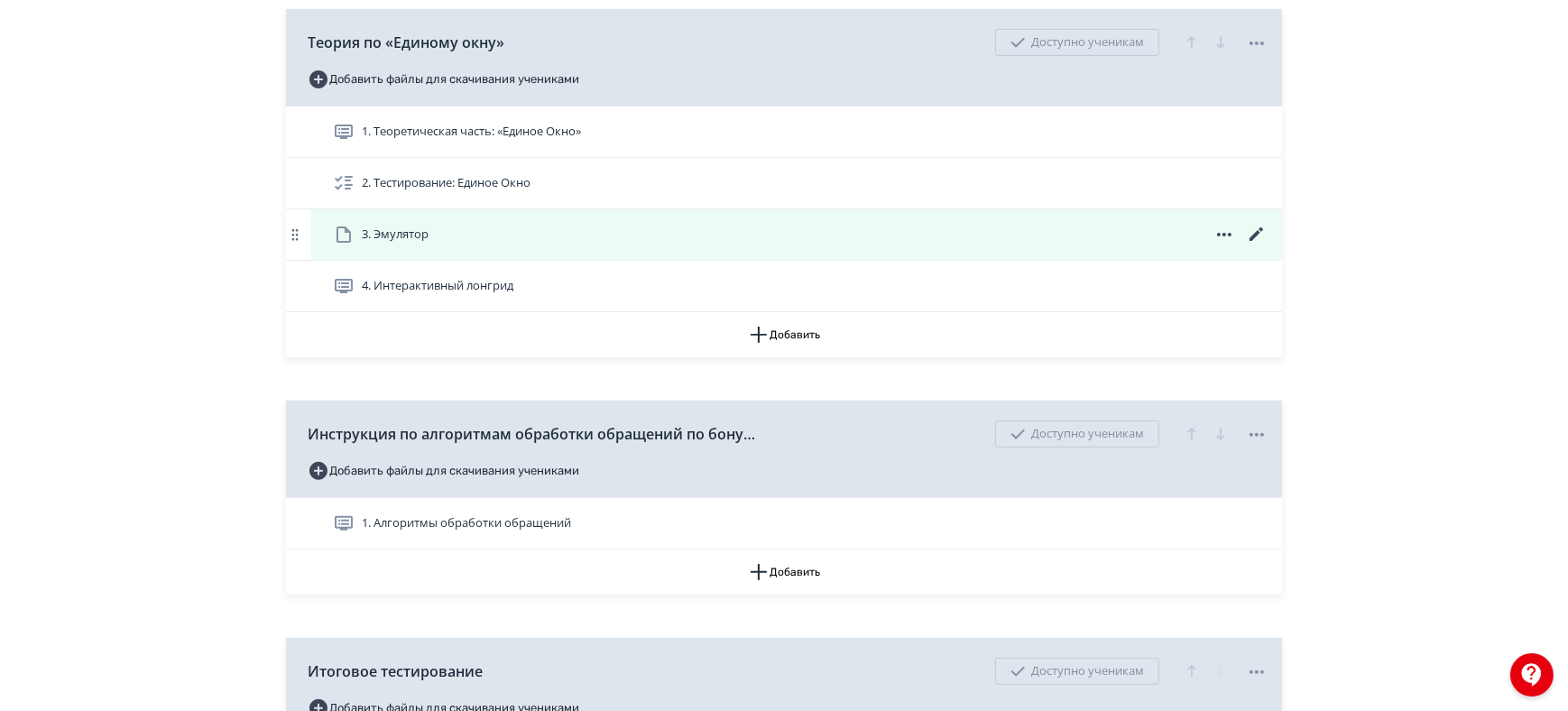
click at [529, 245] on div "3. Эмулятор" at bounding box center [800, 234] width 935 height 21
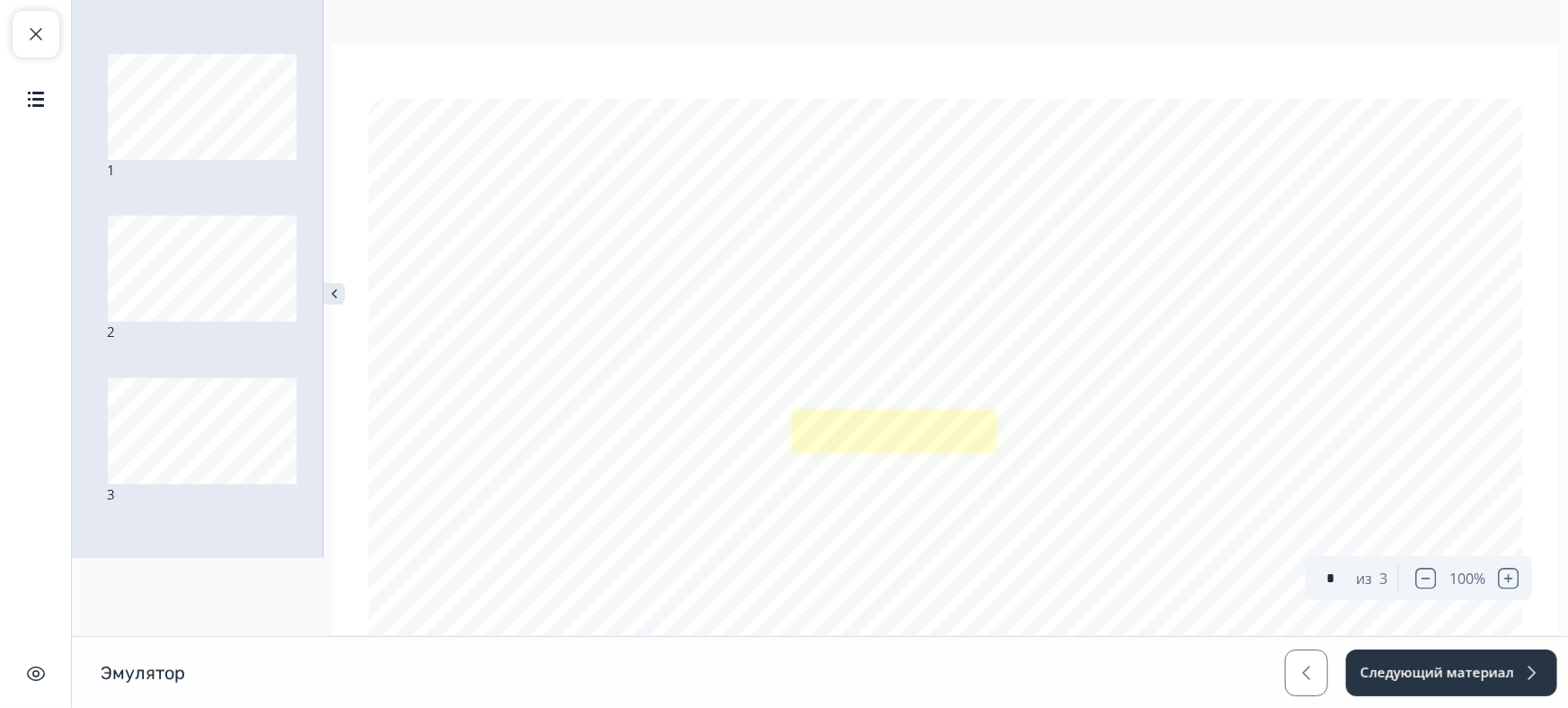
click at [875, 438] on link at bounding box center [894, 431] width 203 height 42
type input "*"
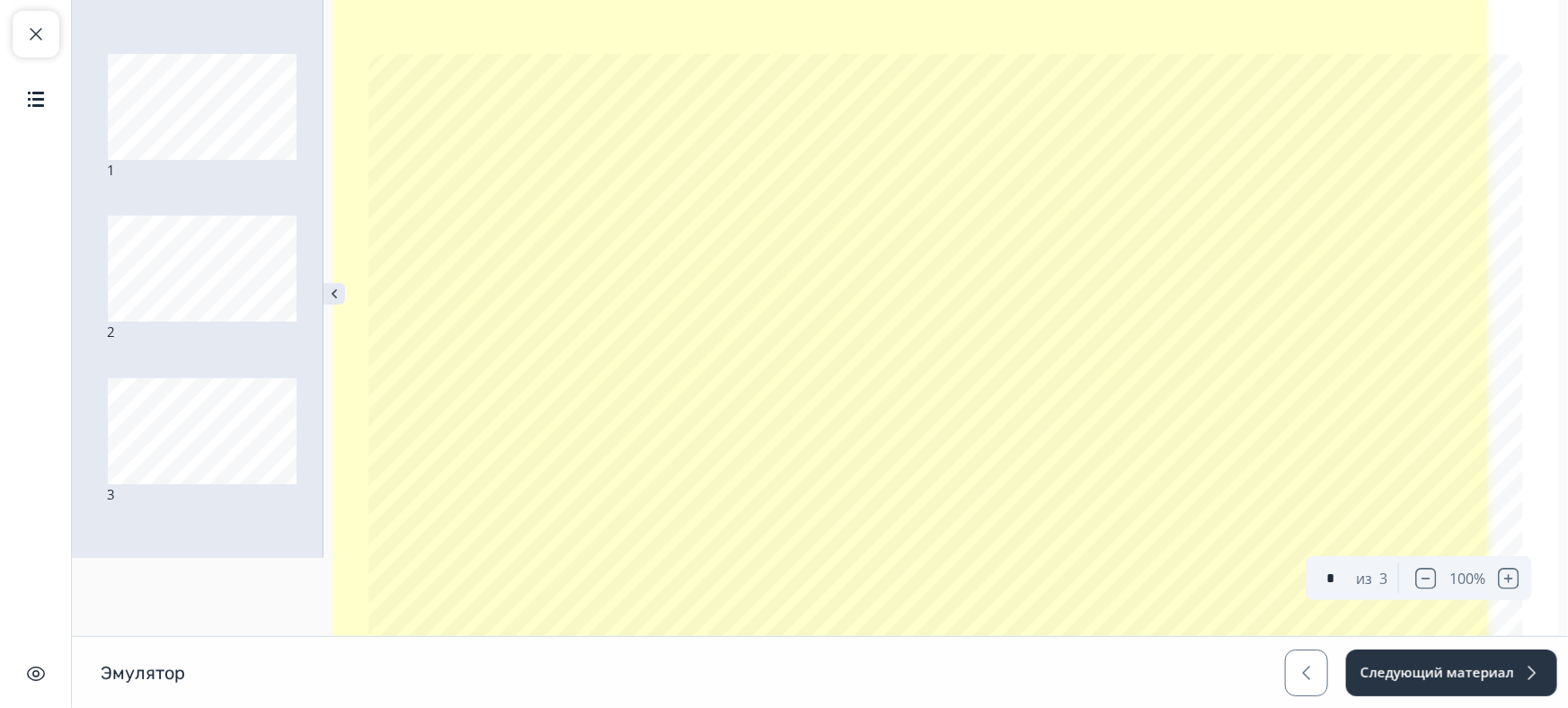
click at [848, 512] on link at bounding box center [909, 324] width 1155 height 648
click at [714, 439] on link at bounding box center [909, 324] width 1155 height 648
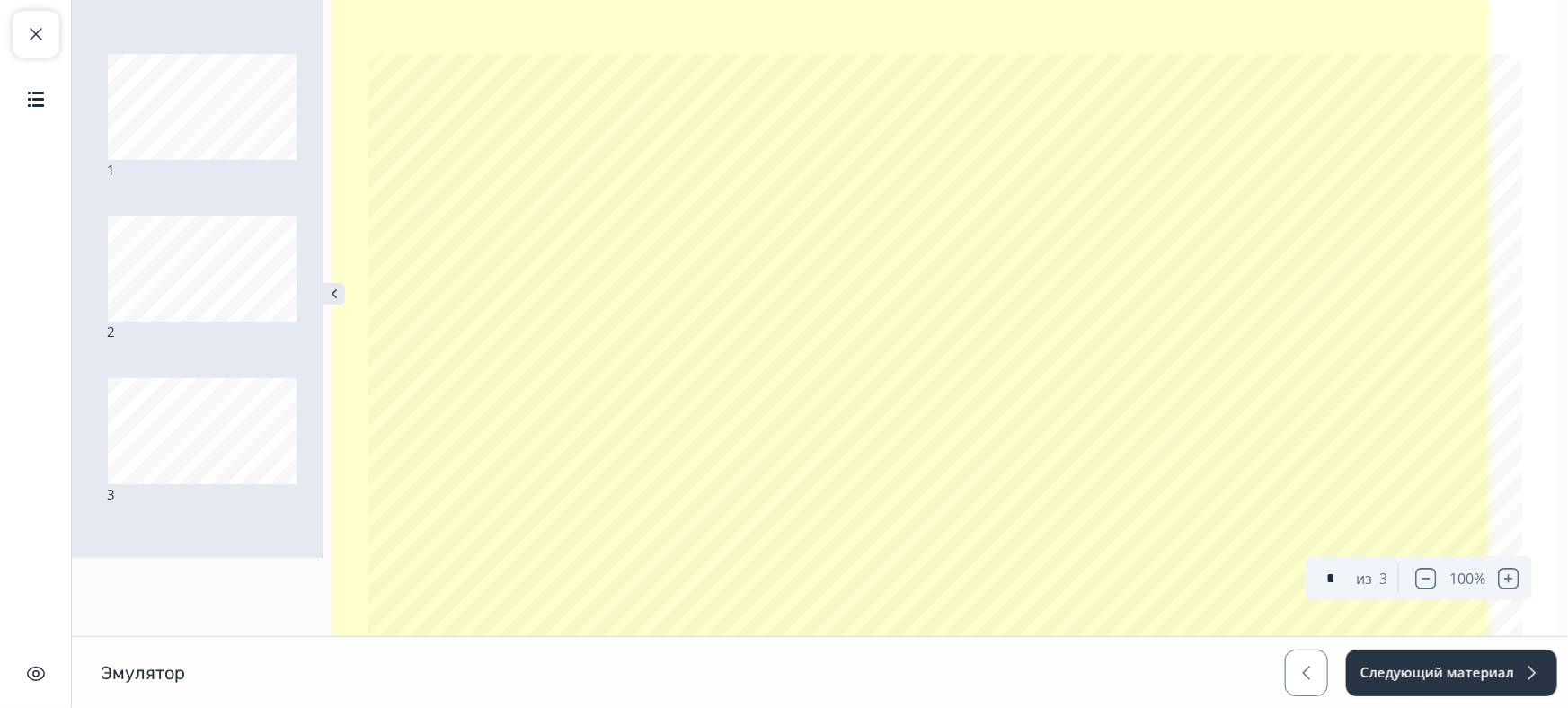
click at [714, 439] on link at bounding box center [909, 324] width 1155 height 648
click at [716, 441] on link at bounding box center [909, 324] width 1155 height 648
click at [1077, 394] on link at bounding box center [909, 324] width 1155 height 648
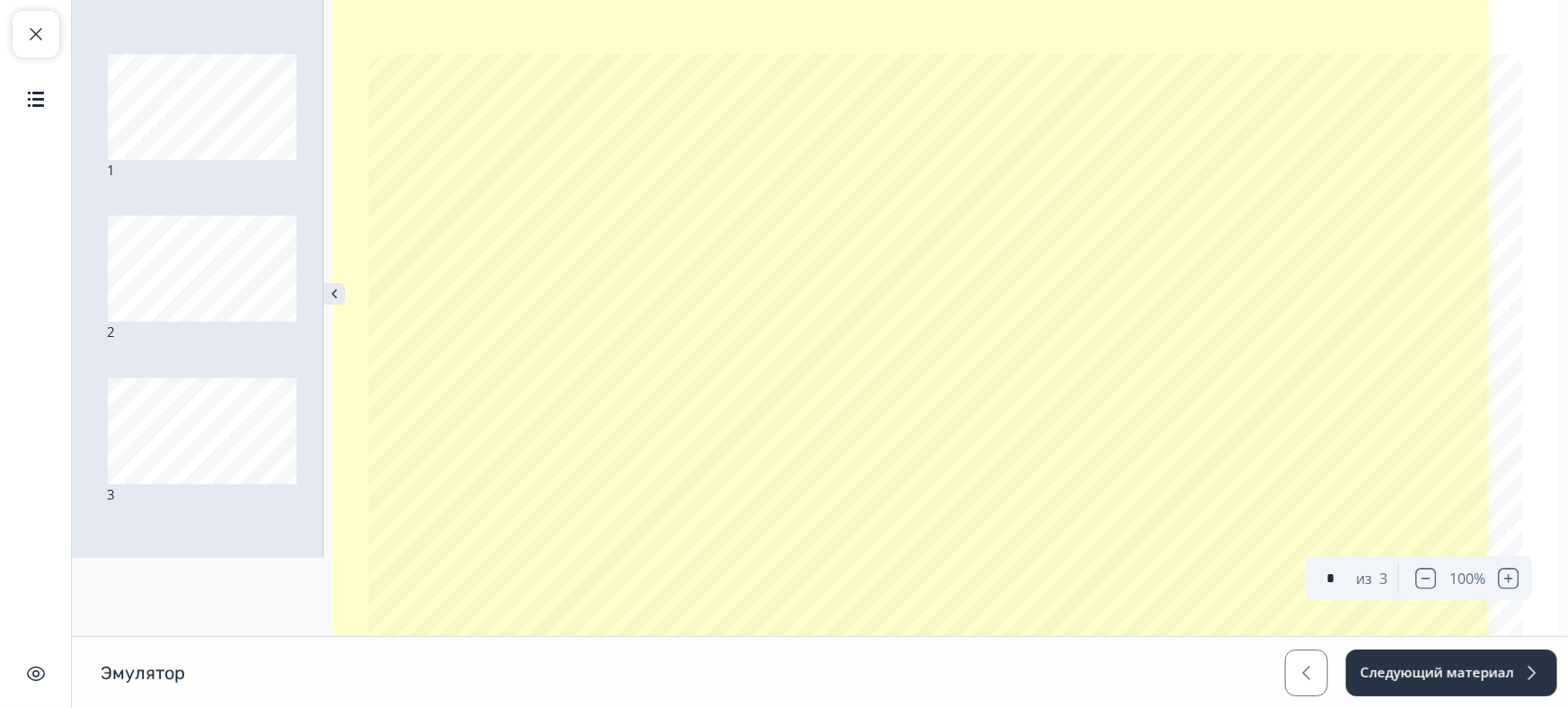
click at [982, 515] on link at bounding box center [909, 324] width 1155 height 648
click at [862, 494] on link at bounding box center [909, 324] width 1155 height 648
click at [1004, 466] on link at bounding box center [909, 324] width 1155 height 648
click at [772, 265] on link at bounding box center [909, 324] width 1155 height 648
click at [914, 211] on link at bounding box center [909, 324] width 1155 height 648
